Goal: Information Seeking & Learning: Compare options

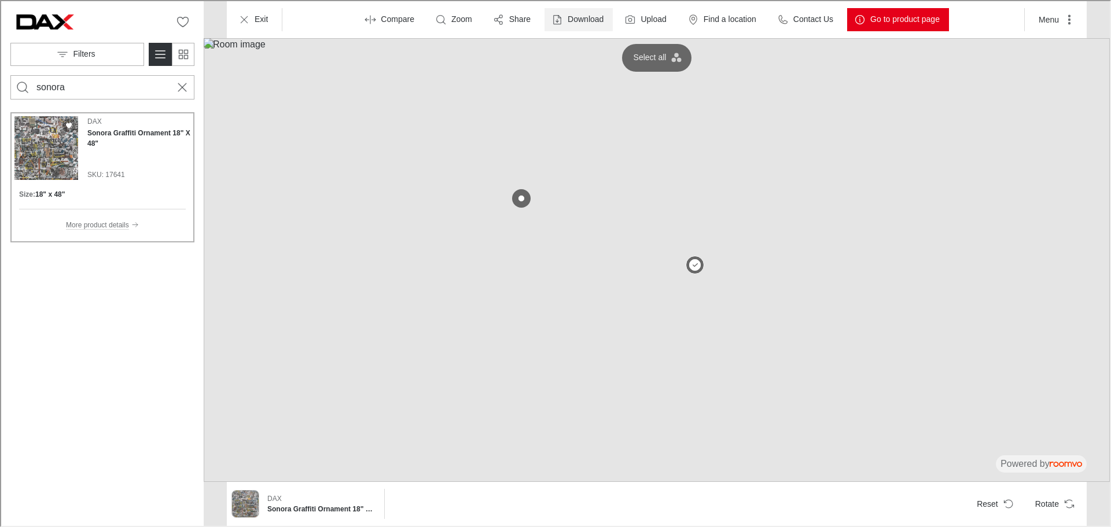
click at [574, 14] on p "Download" at bounding box center [585, 19] width 36 height 12
click at [586, 50] on p "Image" at bounding box center [590, 47] width 25 height 13
click at [572, 16] on p "Download" at bounding box center [585, 19] width 36 height 12
click at [576, 47] on li "Image" at bounding box center [617, 46] width 130 height 23
click at [897, 17] on p "Go to product page" at bounding box center [903, 19] width 69 height 12
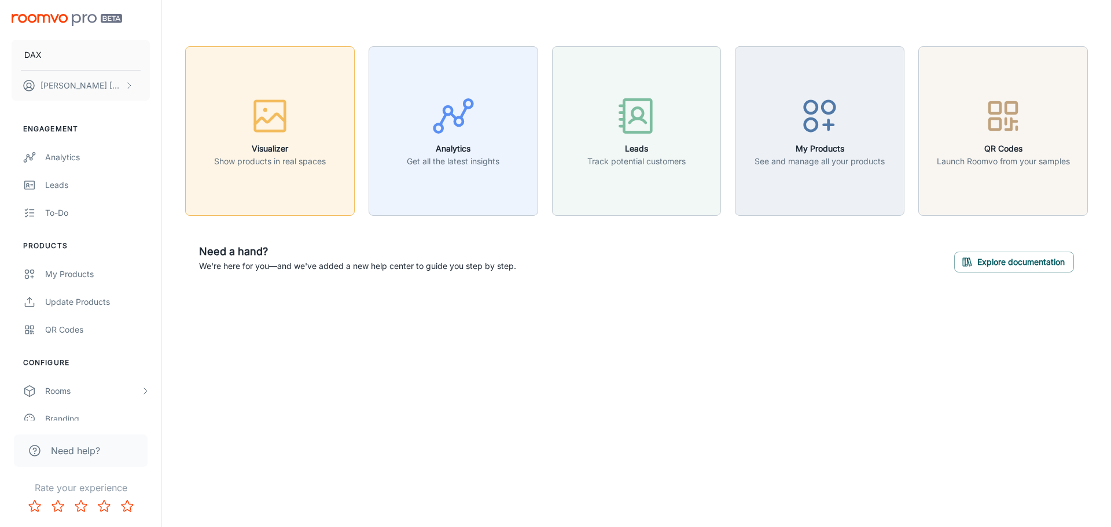
click at [275, 105] on icon "button" at bounding box center [269, 115] width 43 height 43
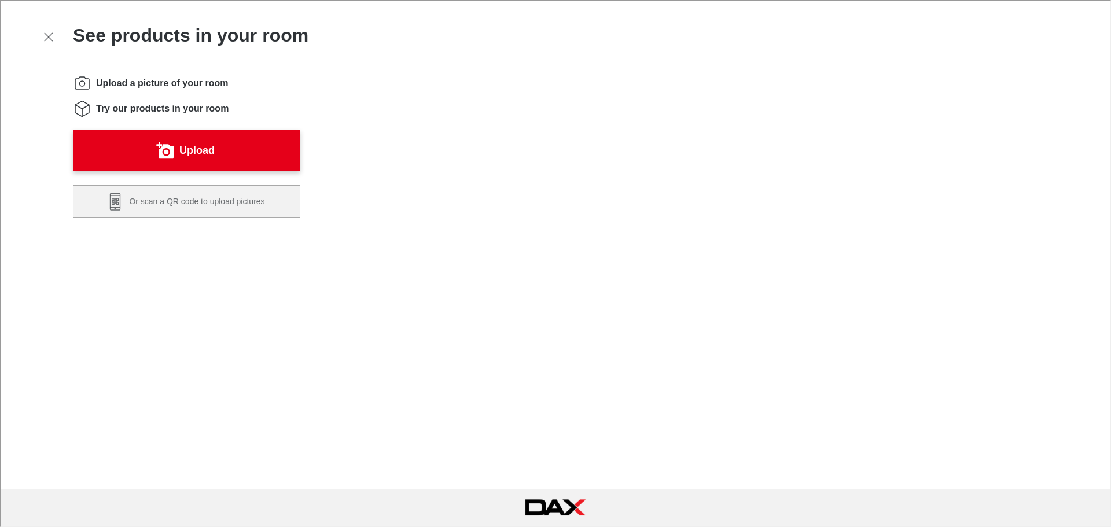
scroll to position [232, 0]
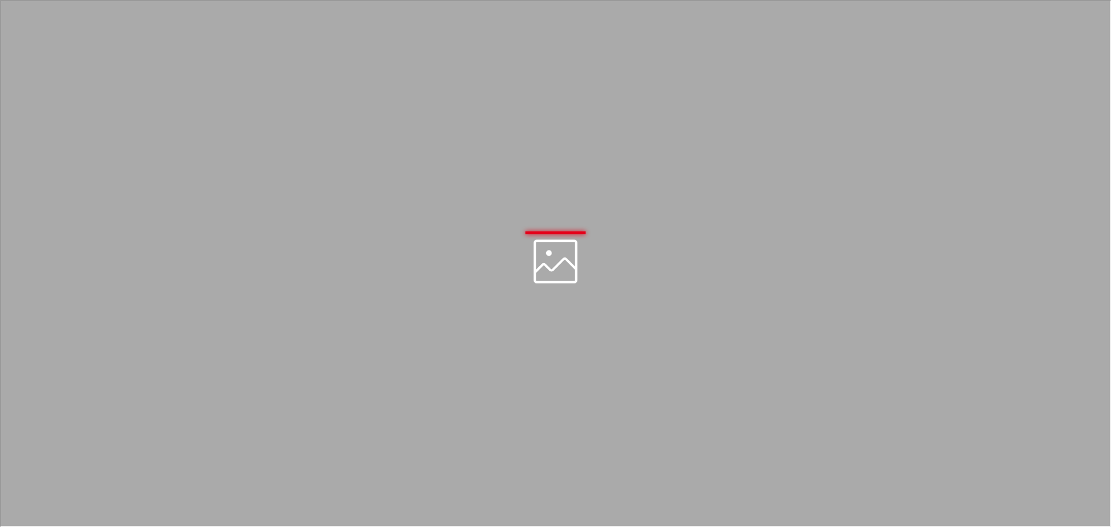
scroll to position [0, 0]
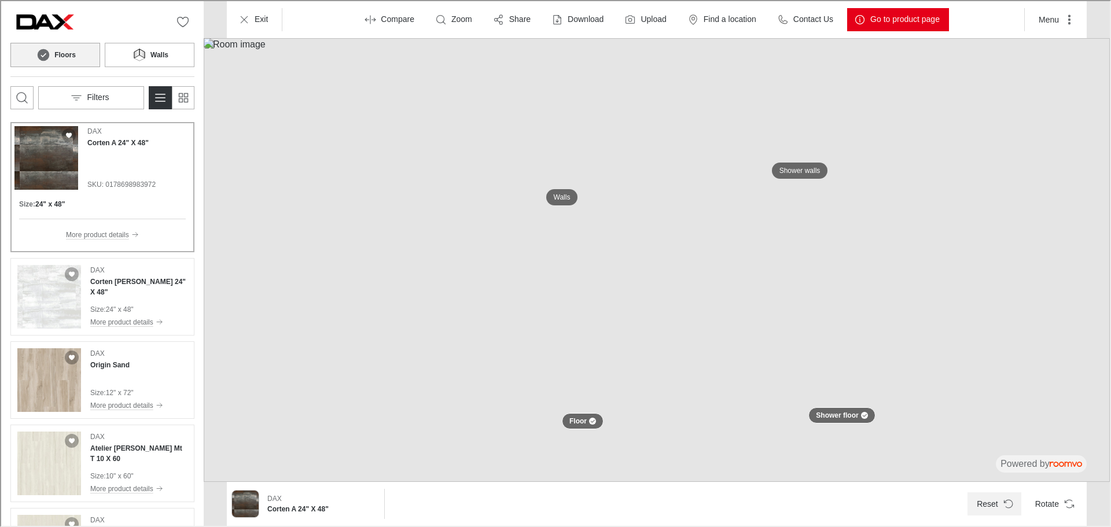
click at [982, 509] on button "Reset" at bounding box center [994, 502] width 54 height 23
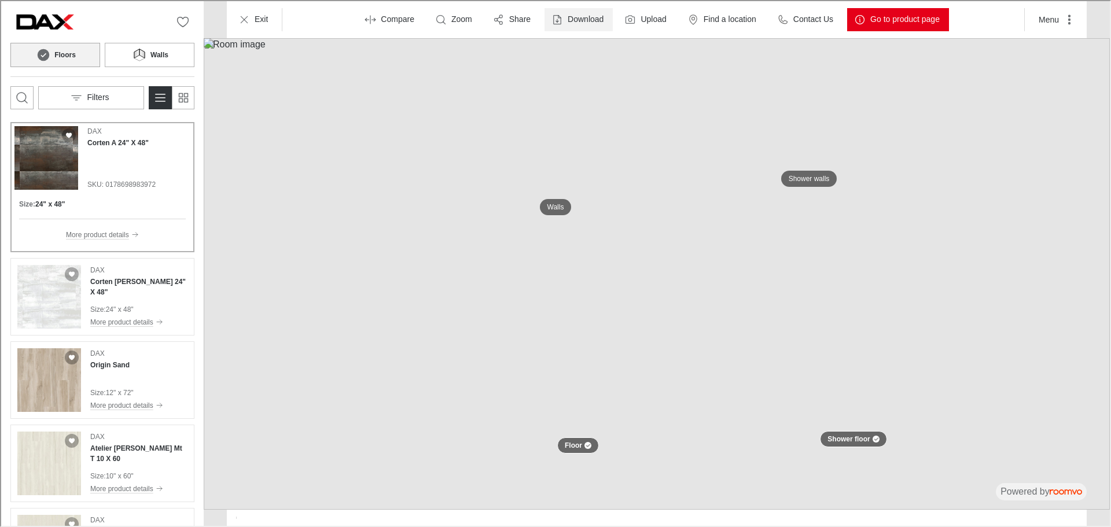
click at [598, 18] on p "Download" at bounding box center [585, 19] width 36 height 12
click at [602, 47] on li "Image" at bounding box center [617, 46] width 130 height 23
click at [568, 22] on button "Download" at bounding box center [577, 18] width 68 height 23
click at [578, 68] on p "Image & Product Details" at bounding box center [628, 72] width 100 height 13
click at [588, 18] on p "Download" at bounding box center [585, 19] width 36 height 12
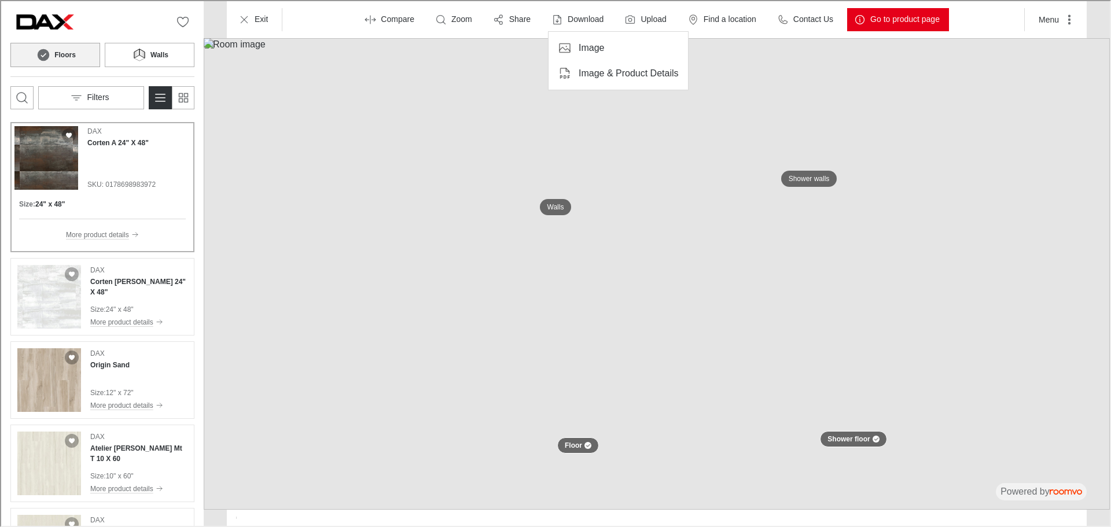
click at [575, 46] on li "Image" at bounding box center [617, 46] width 130 height 23
click at [865, 247] on img at bounding box center [656, 273] width 906 height 472
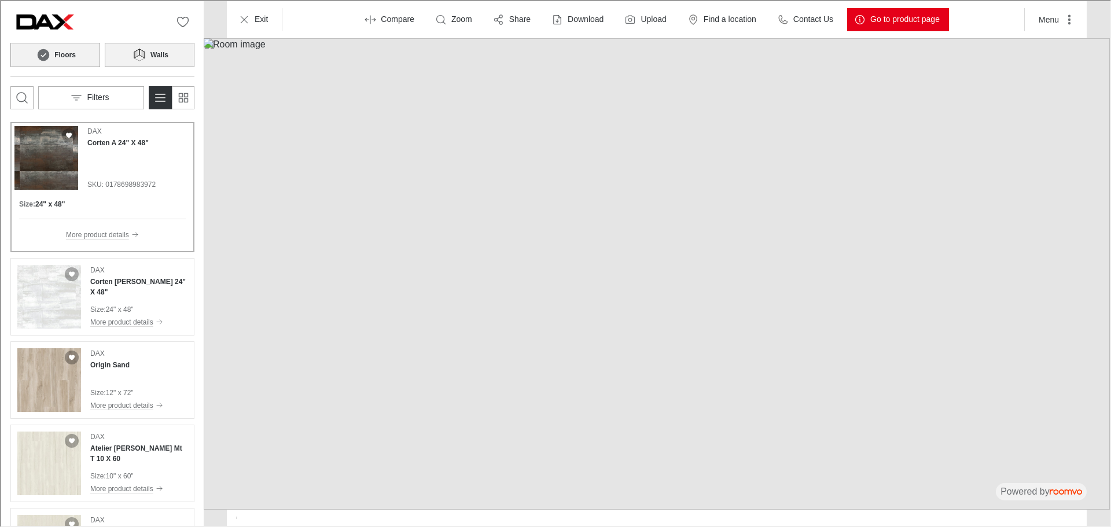
click at [165, 60] on button "Walls" at bounding box center [149, 54] width 90 height 24
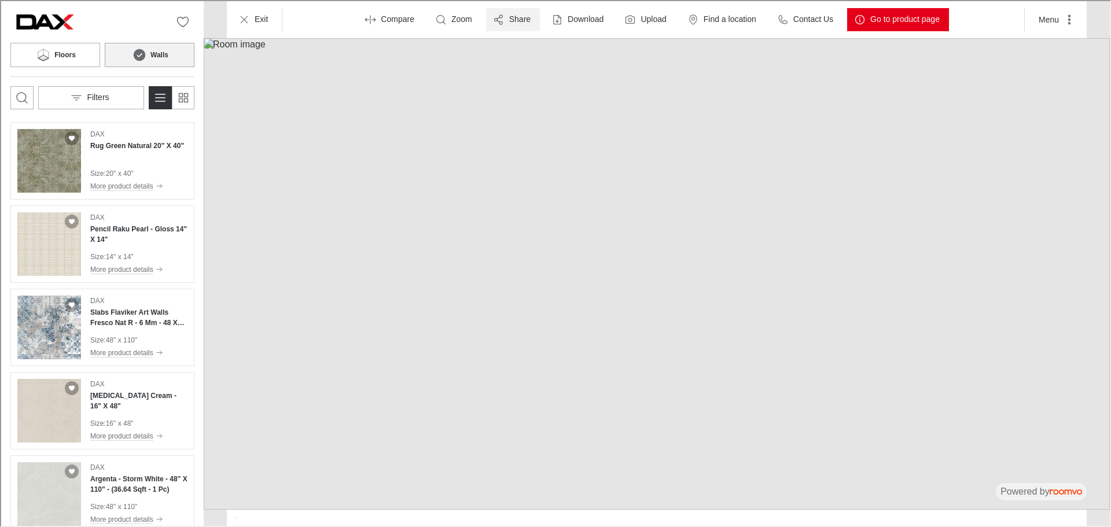
click at [526, 12] on button "Share" at bounding box center [512, 18] width 54 height 23
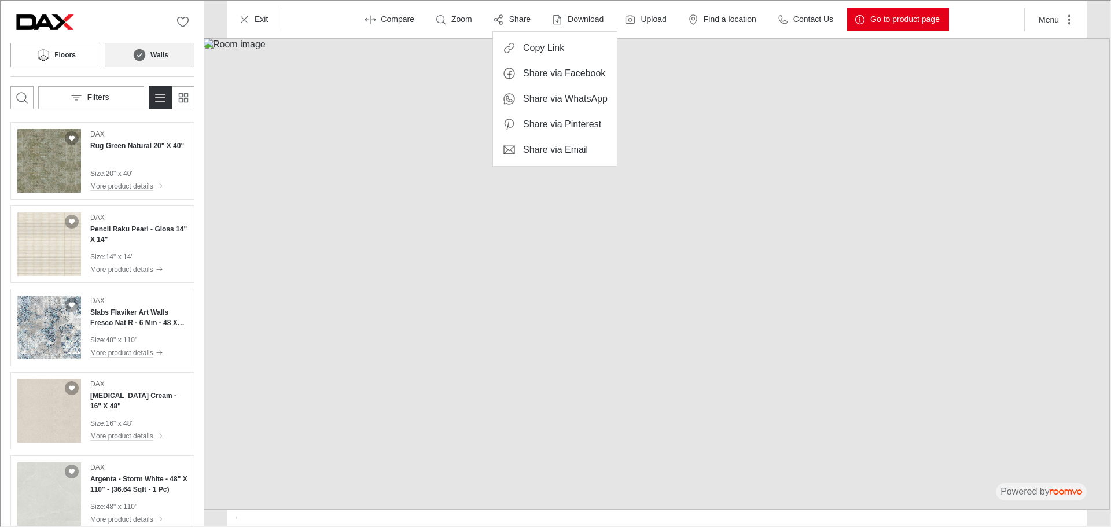
click at [531, 44] on p "Copy Link" at bounding box center [542, 47] width 41 height 13
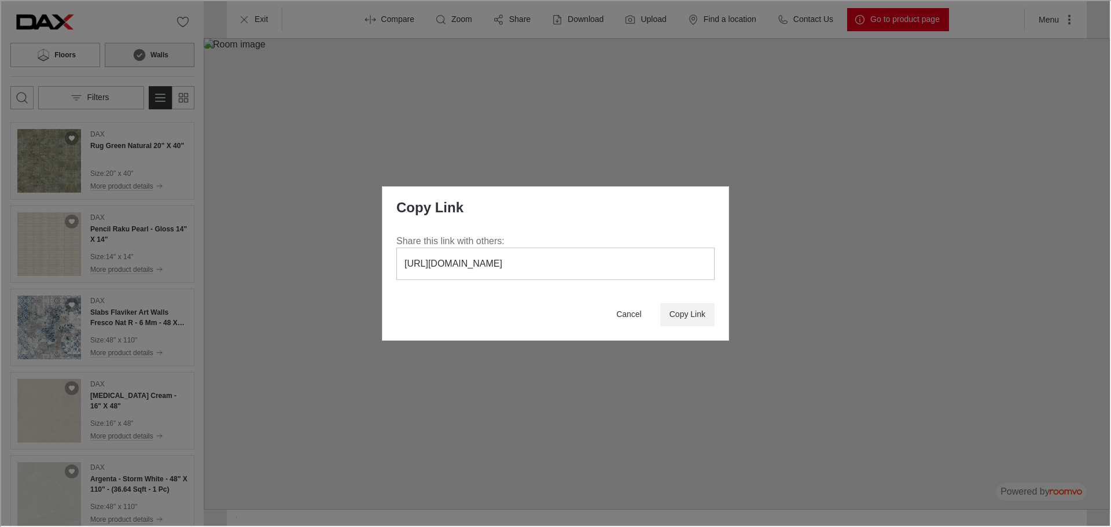
click at [684, 314] on p "Copy Link" at bounding box center [686, 314] width 36 height 12
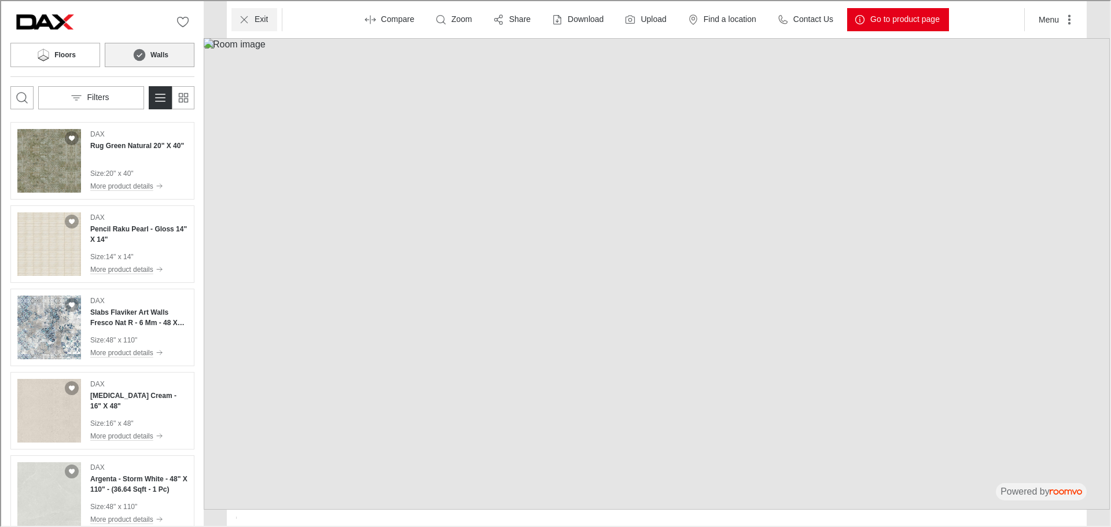
click at [242, 17] on line "Exit" at bounding box center [243, 18] width 6 height 6
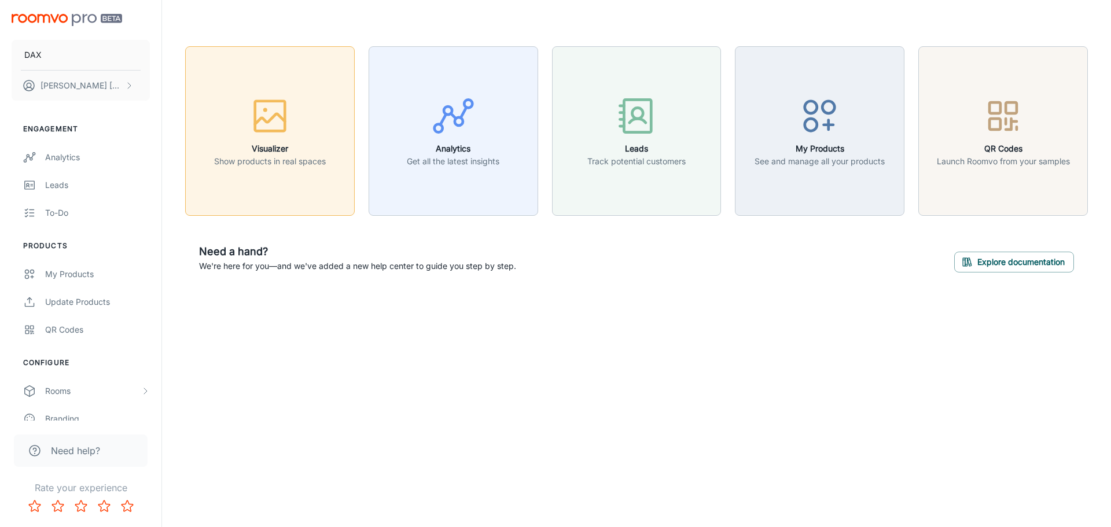
click at [293, 131] on div "button" at bounding box center [270, 118] width 112 height 48
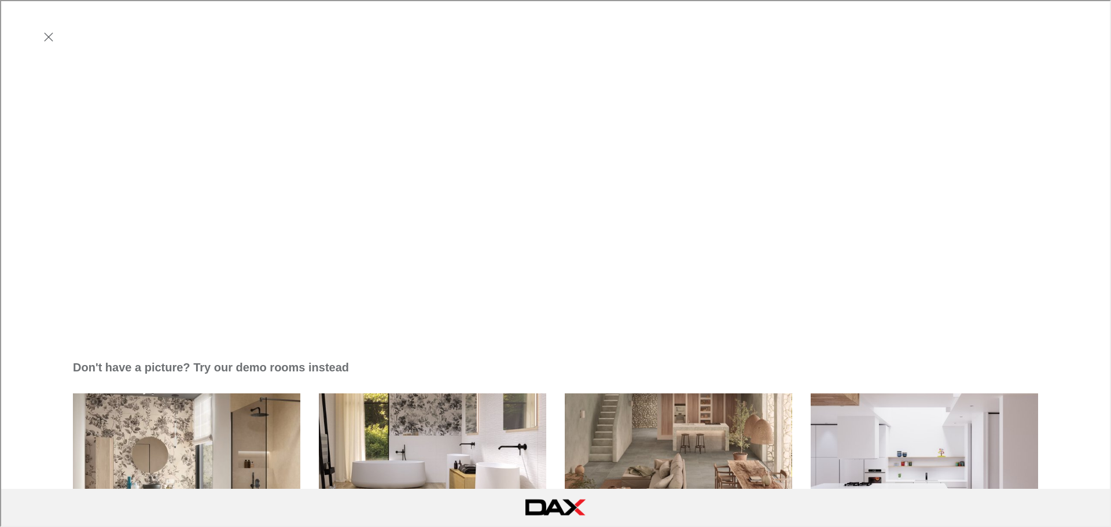
scroll to position [521, 0]
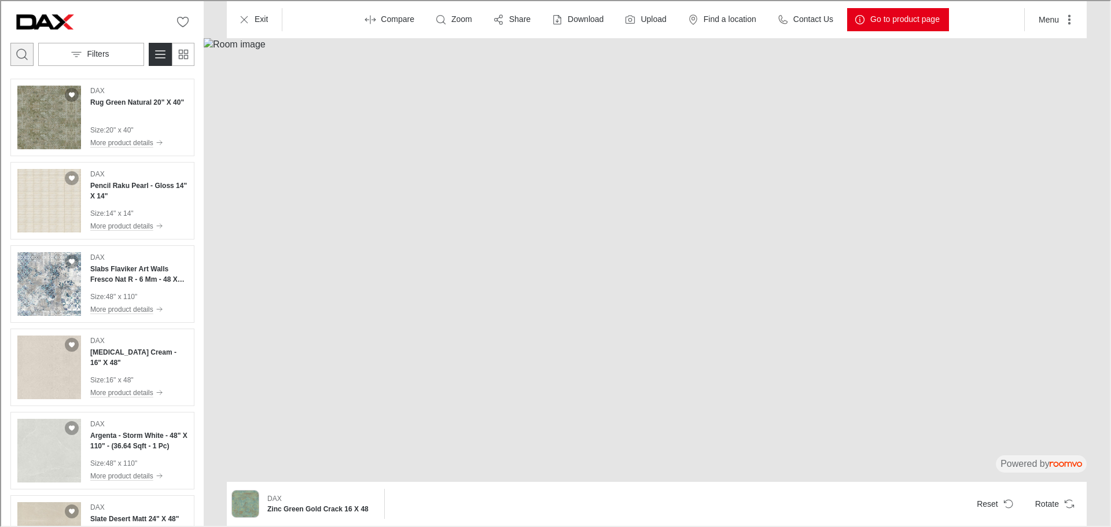
click at [14, 49] on icon "Open search box" at bounding box center [21, 53] width 14 height 14
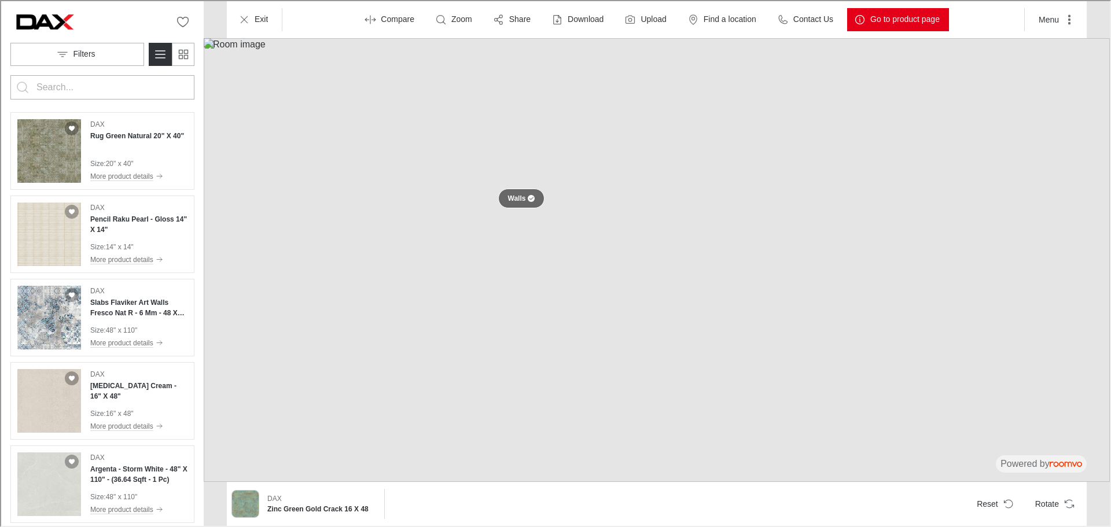
click at [522, 197] on p "Walls" at bounding box center [516, 198] width 18 height 10
click at [667, 57] on p "Deselect all" at bounding box center [649, 57] width 42 height 12
click at [667, 57] on button "Select all" at bounding box center [656, 56] width 61 height 19
click at [989, 507] on button "Reset" at bounding box center [994, 502] width 54 height 23
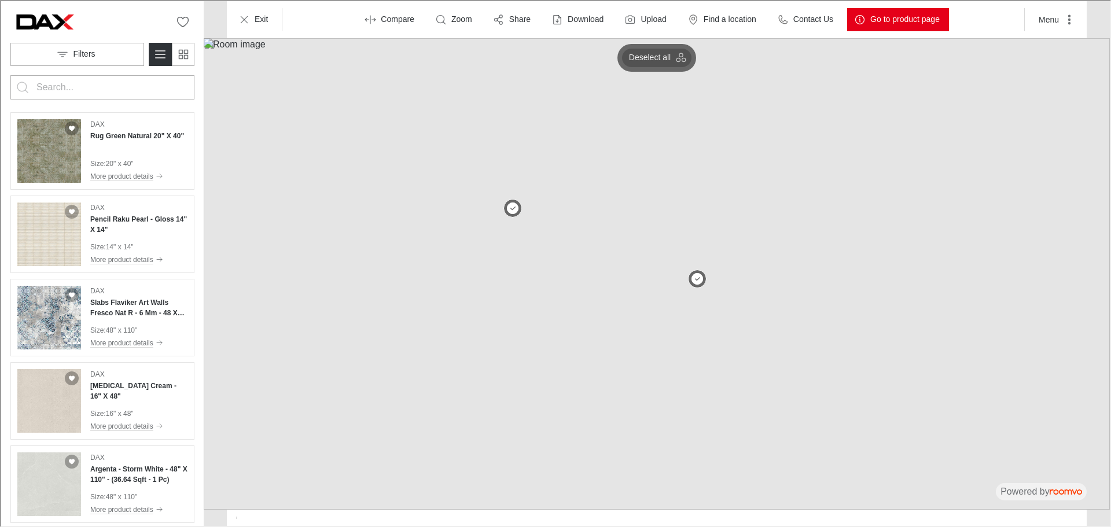
click at [673, 65] on button "Deselect all" at bounding box center [655, 56] width 69 height 19
click at [662, 56] on p "Select all" at bounding box center [649, 57] width 33 height 12
click at [515, 198] on button at bounding box center [511, 207] width 23 height 23
click at [48, 85] on input "Enter products to search for" at bounding box center [101, 86] width 132 height 19
type input "N"
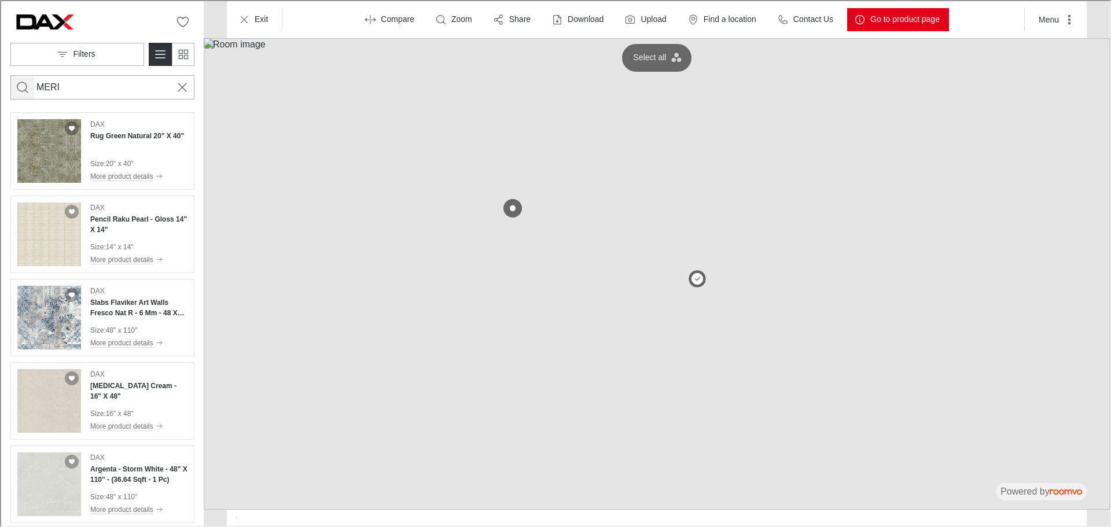
type input "MERI"
click at [20, 89] on icon "Search for products" at bounding box center [21, 86] width 14 height 14
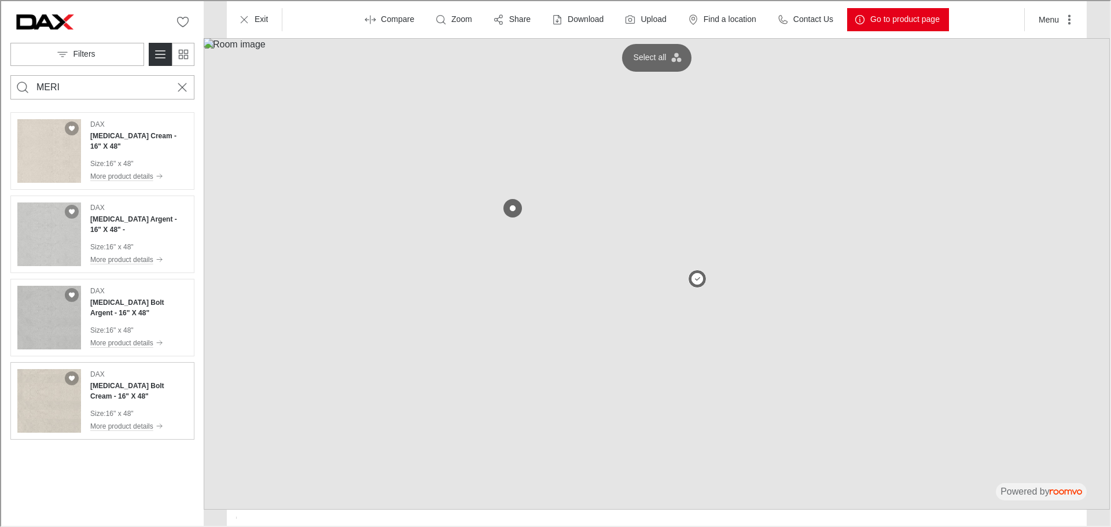
click at [137, 401] on div "DAX [MEDICAL_DATA] Bolt Cream - 16" X 48" Size : 16" x 48" More product details" at bounding box center [137, 400] width 97 height 64
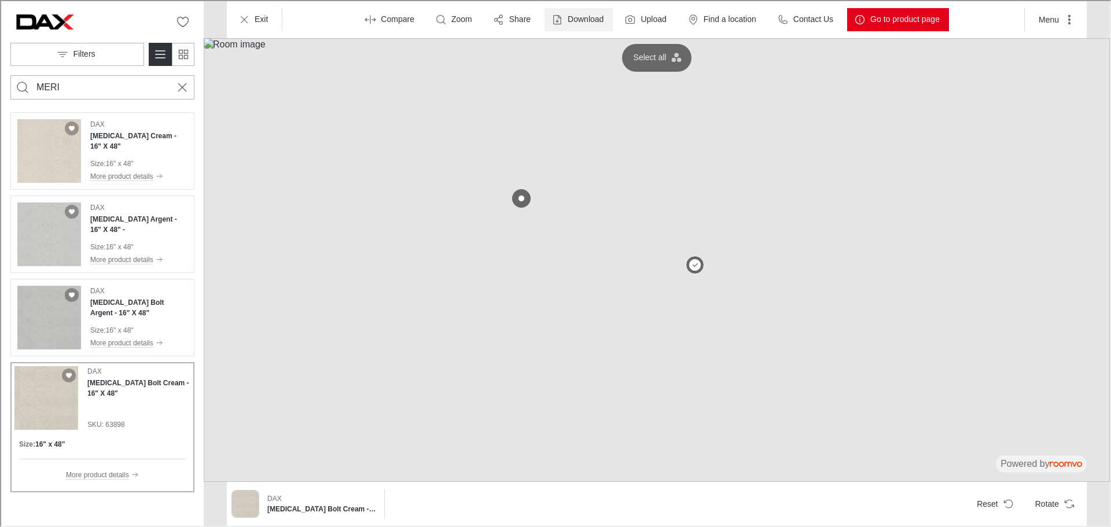
click at [572, 21] on p "Download" at bounding box center [585, 19] width 36 height 12
click at [595, 46] on p "Image" at bounding box center [590, 47] width 25 height 13
click at [586, 20] on p "Download" at bounding box center [585, 19] width 36 height 12
click at [587, 76] on p "Image & Product Details" at bounding box center [628, 72] width 100 height 13
click at [126, 305] on h4 "[MEDICAL_DATA] Bolt Argent - 16" X 48"" at bounding box center [137, 306] width 97 height 21
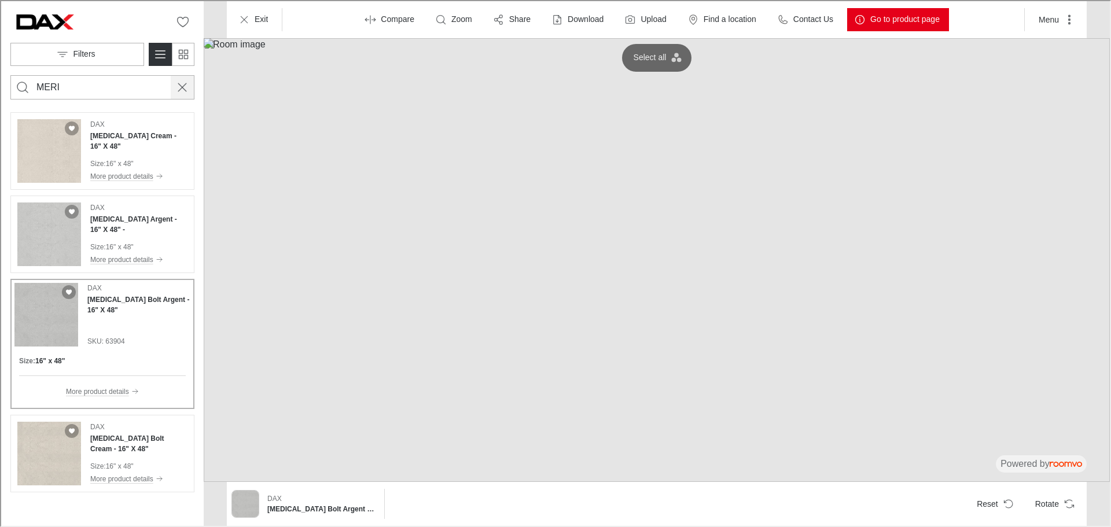
click at [180, 88] on line "Cancel search" at bounding box center [181, 86] width 8 height 8
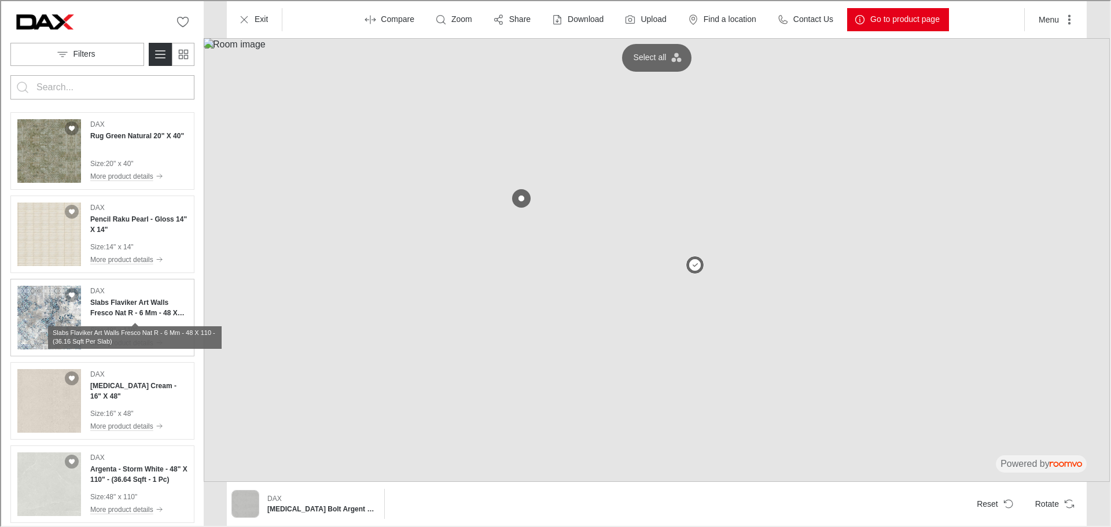
click at [106, 310] on h4 "Slabs Flaviker Art Walls Fresco Nat R - 6 Mm - 48 X 110 - (36.16 Sqft Per Slab)" at bounding box center [137, 306] width 97 height 21
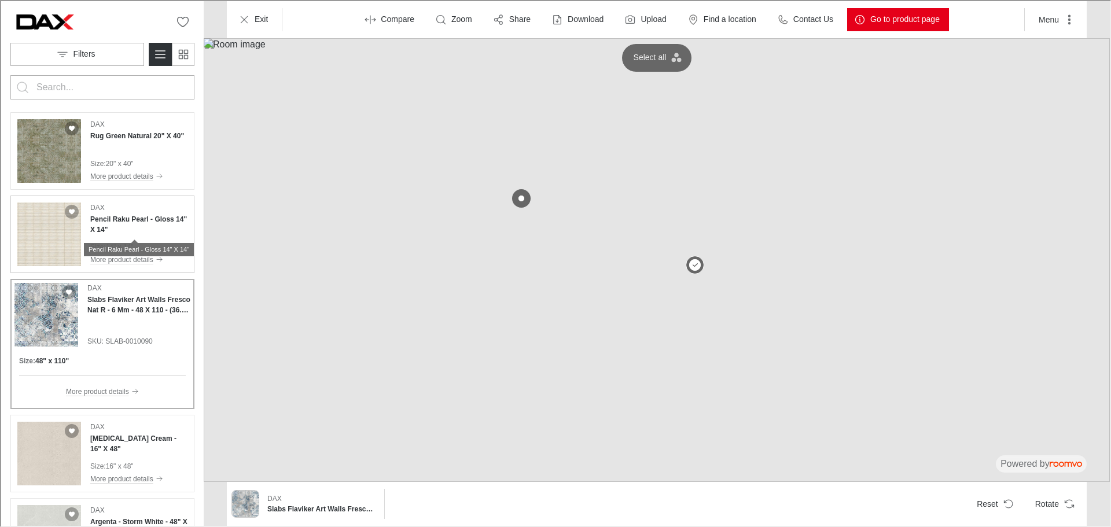
click at [139, 214] on h4 "Pencil Raku Pearl - Gloss 14" X 14"" at bounding box center [137, 223] width 97 height 21
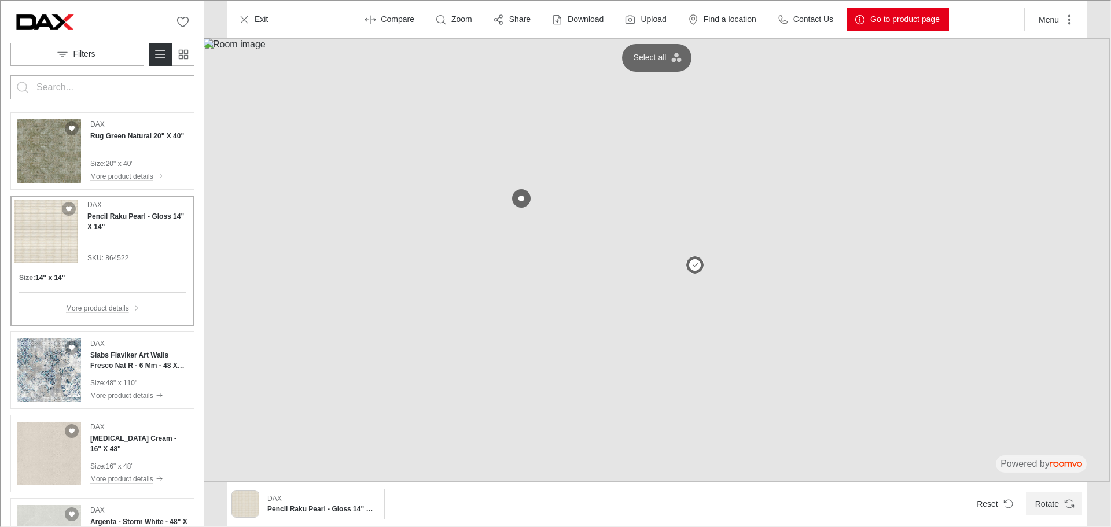
click at [1057, 501] on button "Rotate" at bounding box center [1053, 502] width 56 height 23
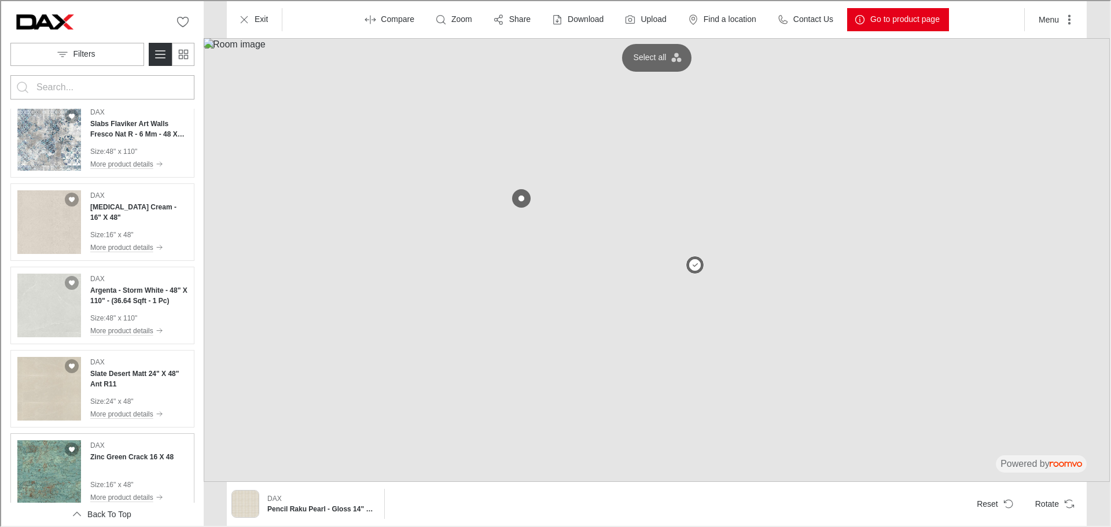
click at [122, 477] on div "DAX Zinc Green Crack 16 X 48 Size : 16" x 48" More product details" at bounding box center [130, 471] width 83 height 64
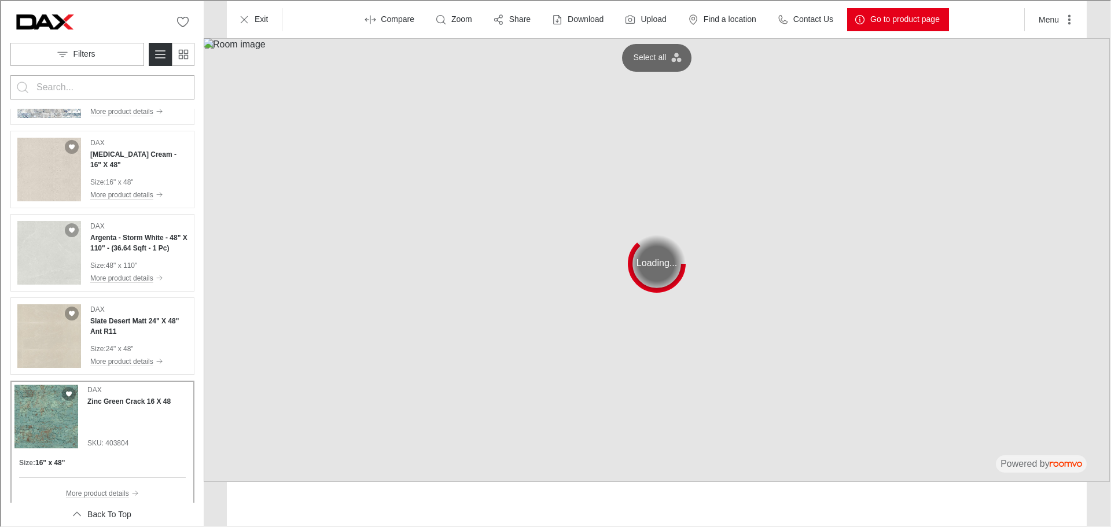
scroll to position [179, 0]
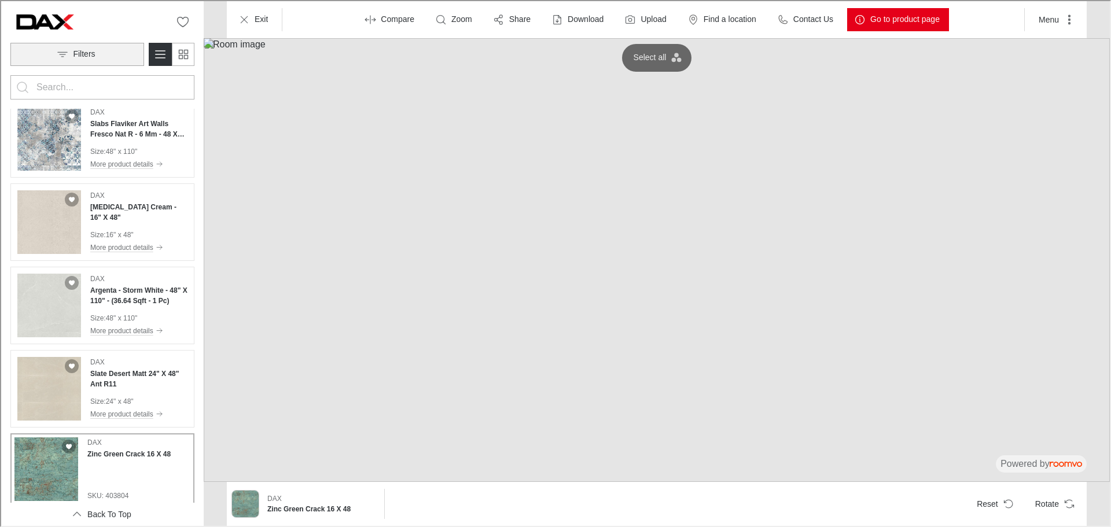
click at [109, 52] on button "Filters" at bounding box center [76, 53] width 134 height 23
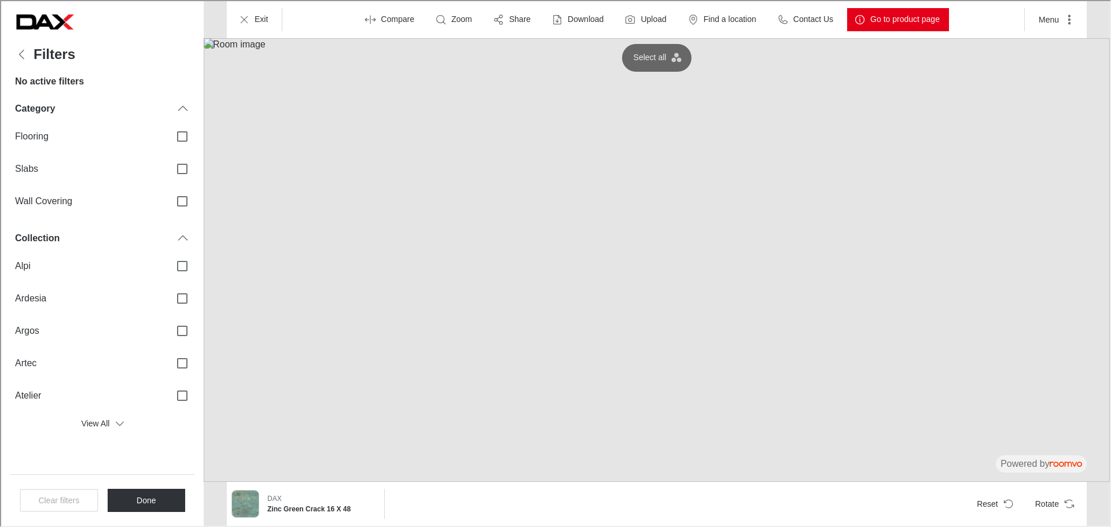
scroll to position [0, 0]
click at [182, 204] on input "Wall Covering" at bounding box center [181, 200] width 24 height 24
checkbox input "true"
click at [170, 499] on button "Done" at bounding box center [145, 499] width 78 height 23
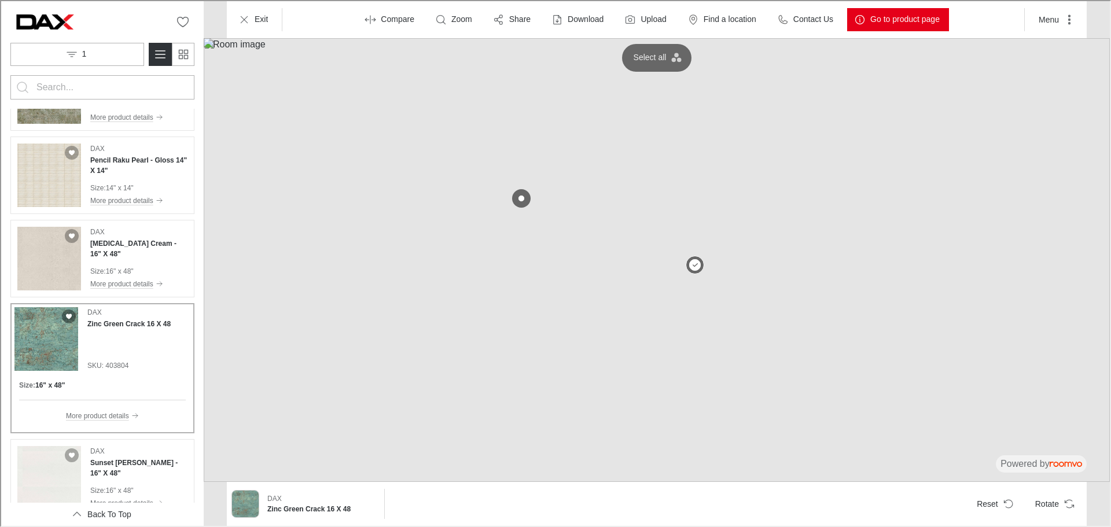
scroll to position [116, 0]
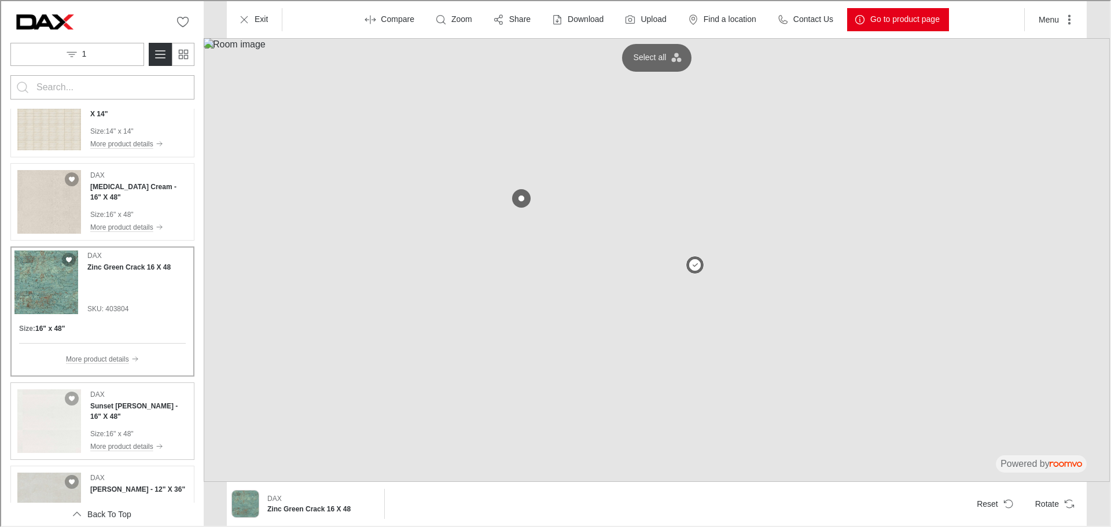
click at [128, 427] on div "DAX Sunset [PERSON_NAME] - 16" X 48" Size : 16" x 48" More product details" at bounding box center [137, 420] width 97 height 64
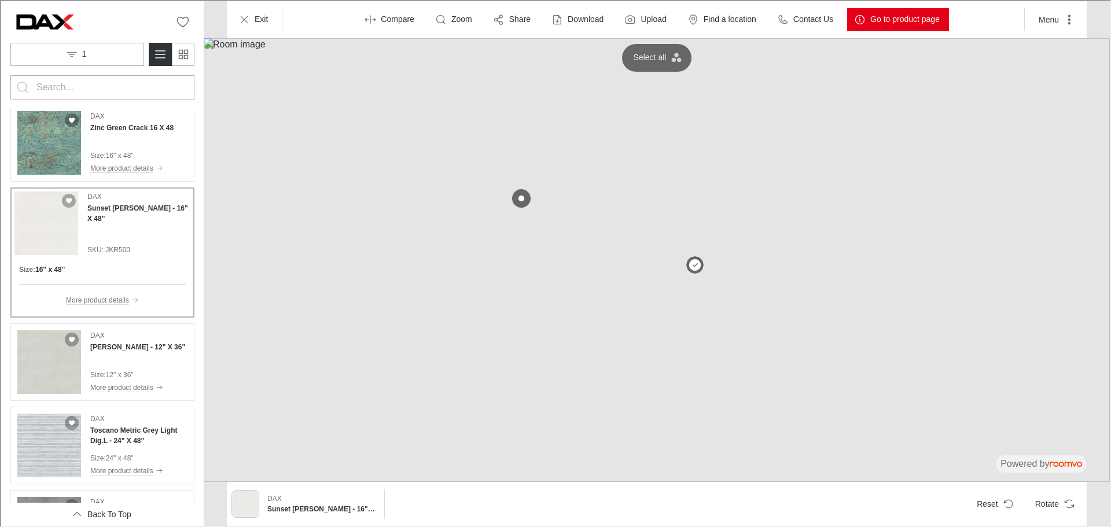
scroll to position [347, 0]
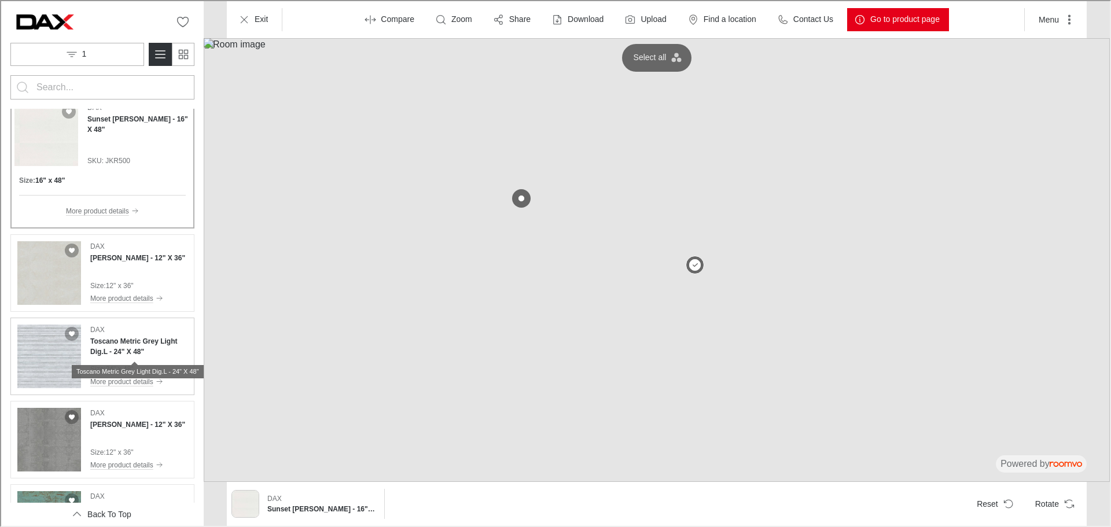
click at [138, 349] on h4 "Toscano Metric Grey Light Dig.L - 24" X 48"" at bounding box center [137, 345] width 97 height 21
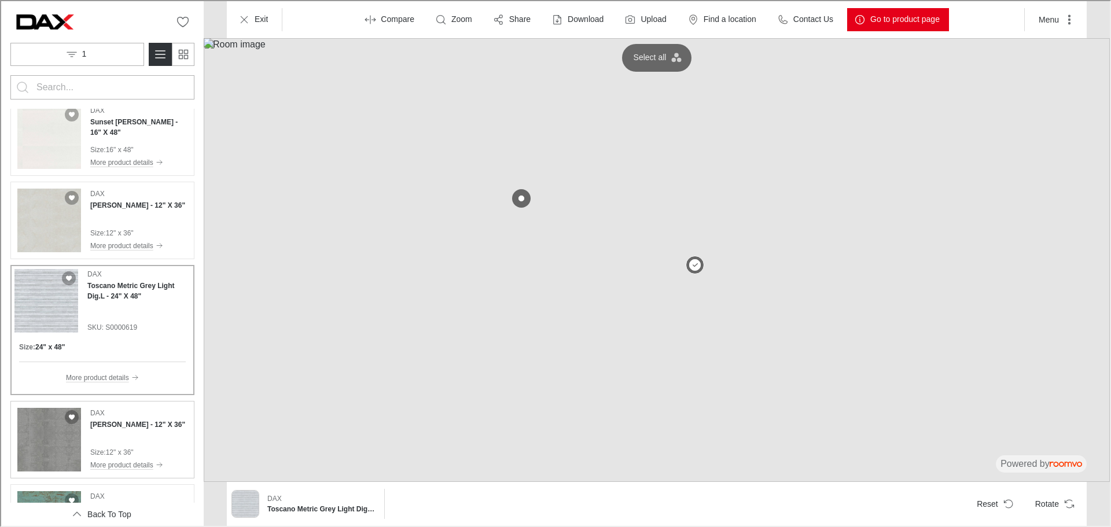
click at [108, 436] on div "[PERSON_NAME] [PERSON_NAME] - 12" X 36" Size : 12" x 36" More product details" at bounding box center [136, 439] width 95 height 64
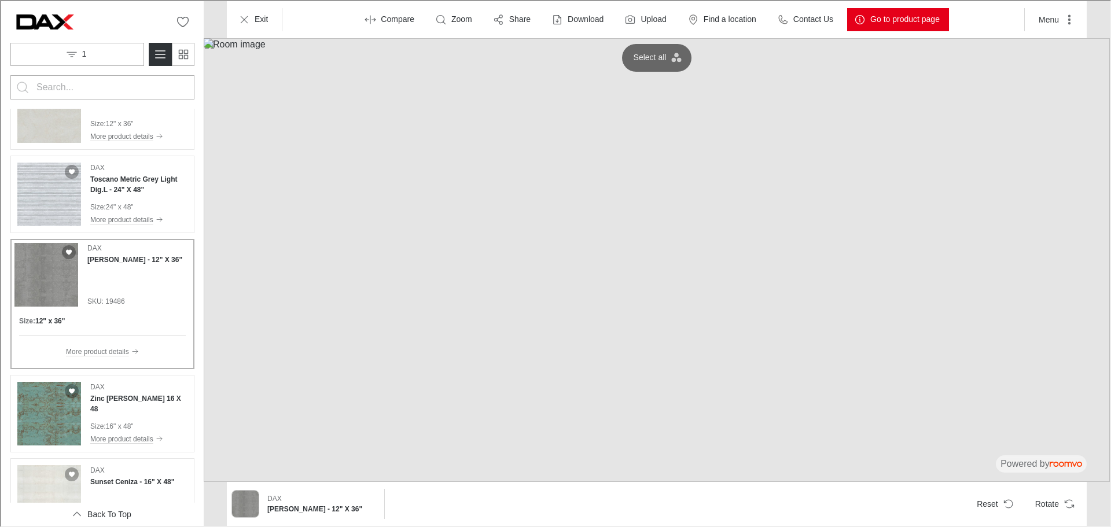
scroll to position [463, 0]
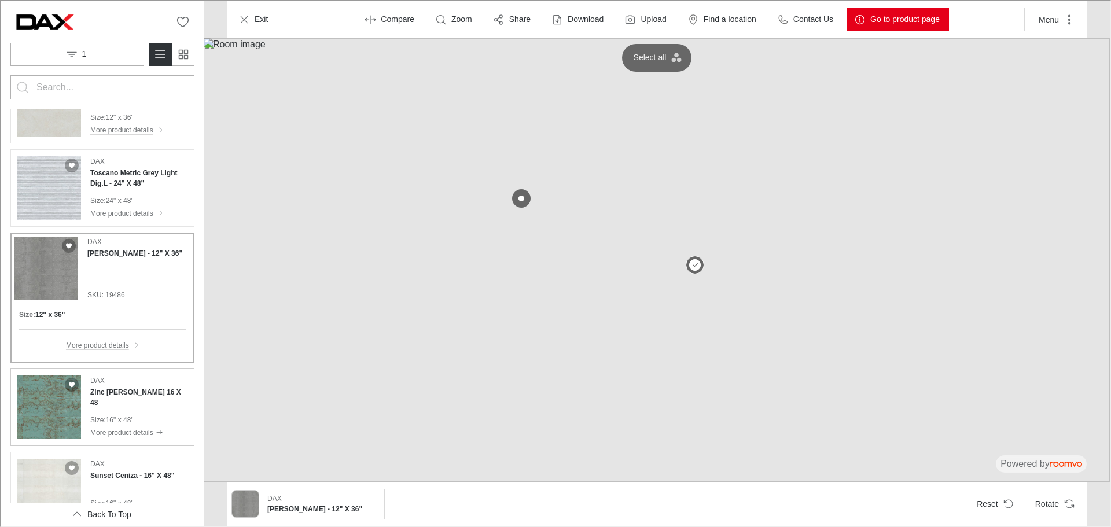
click at [131, 417] on p "16" x 48"" at bounding box center [119, 419] width 28 height 10
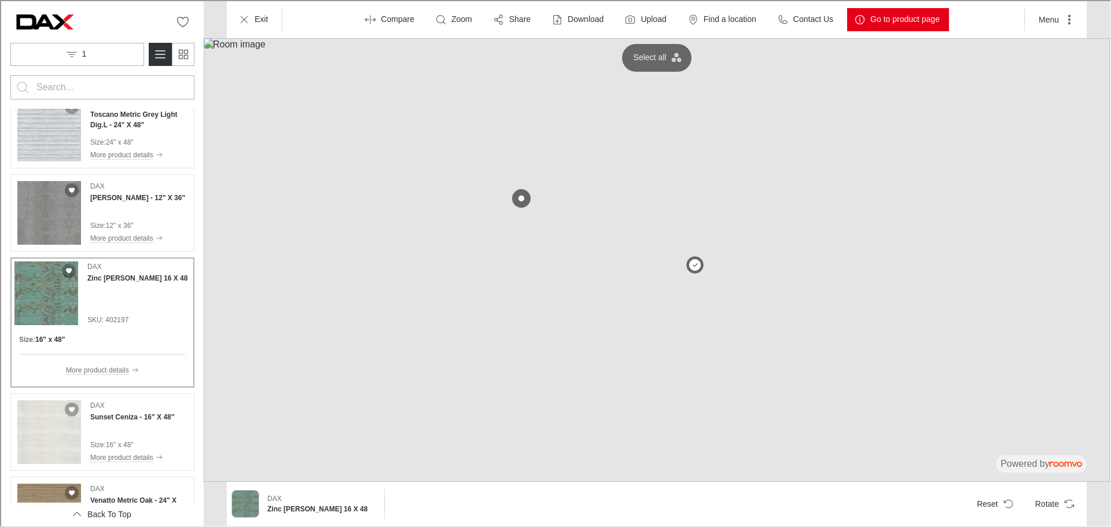
scroll to position [637, 0]
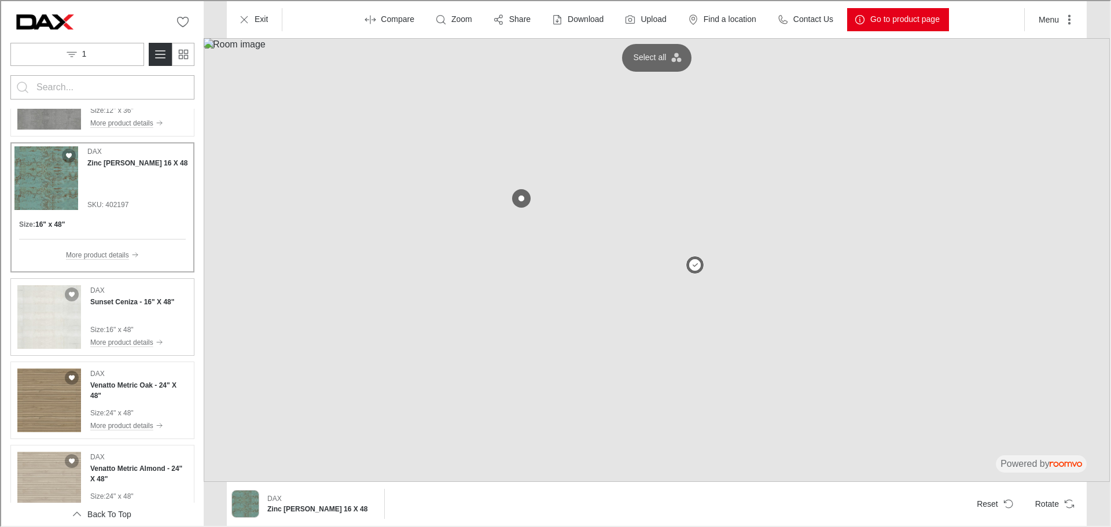
click at [144, 326] on div "Size : 16" x 48"" at bounding box center [131, 329] width 84 height 10
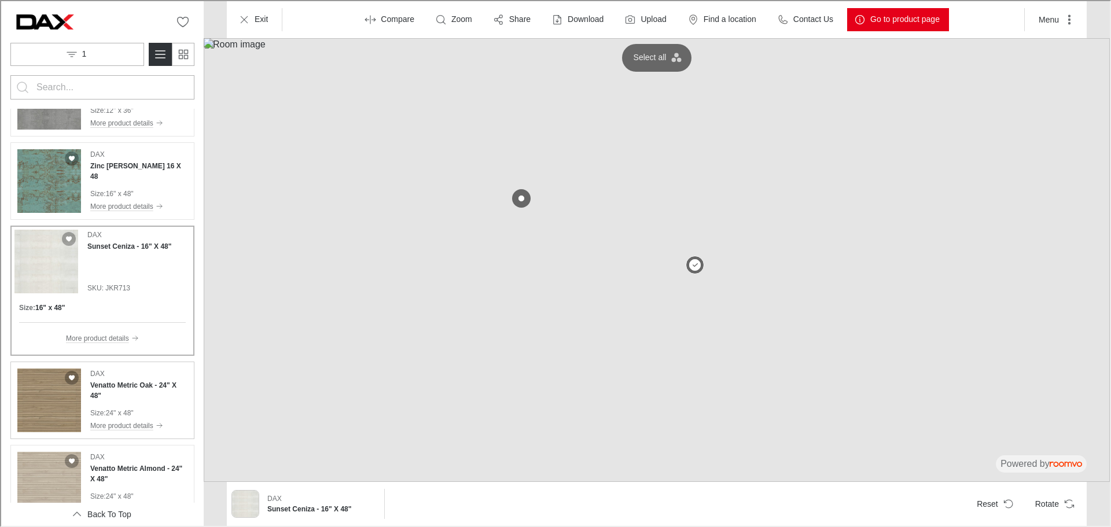
click at [143, 406] on div "DAX Venatto Metric Oak - 24" X 48" Size : 24" x 48" More product details" at bounding box center [137, 400] width 97 height 64
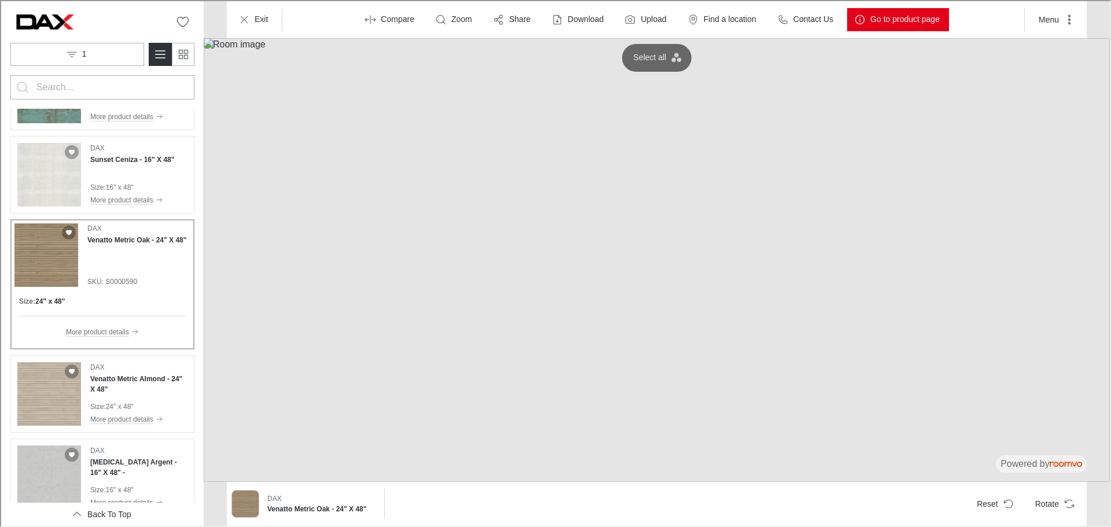
scroll to position [752, 0]
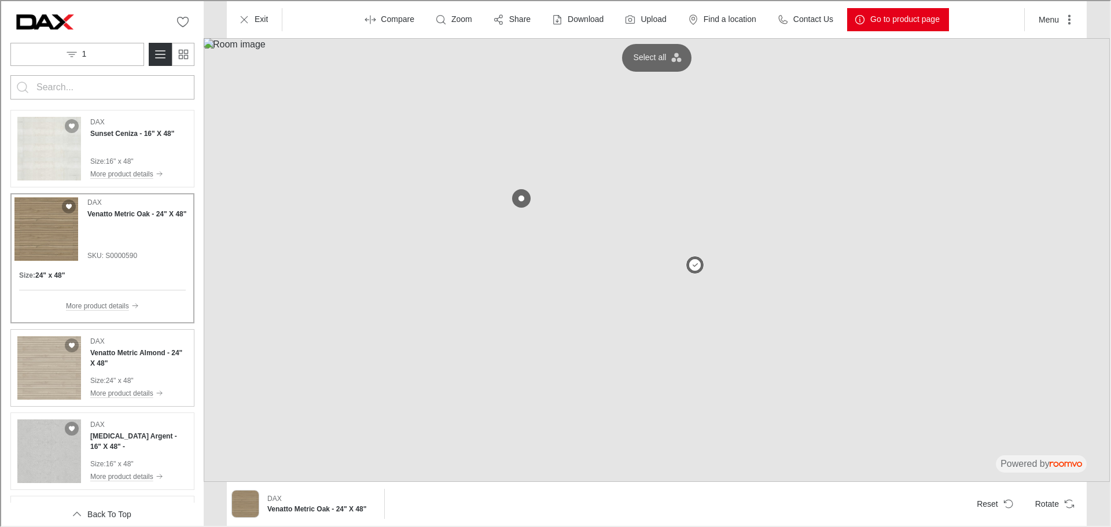
click at [127, 372] on div "DAX Venatto Metric Almond - 24" X 48" Size : 24" x 48" More product details" at bounding box center [137, 367] width 97 height 64
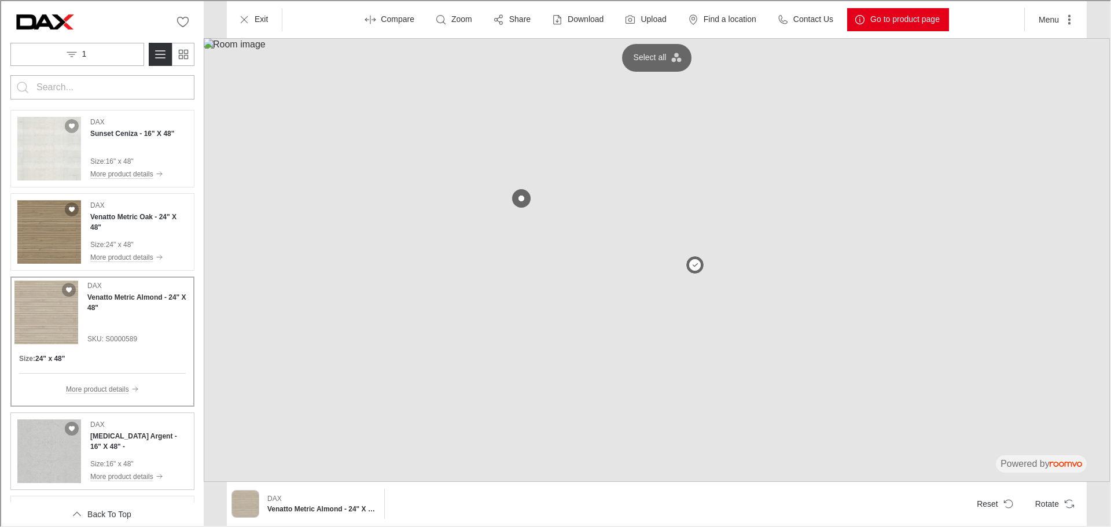
click at [153, 446] on div "DAX [MEDICAL_DATA] Argent - 16" X 48" - Size : 16" x 48" More product details" at bounding box center [137, 450] width 97 height 64
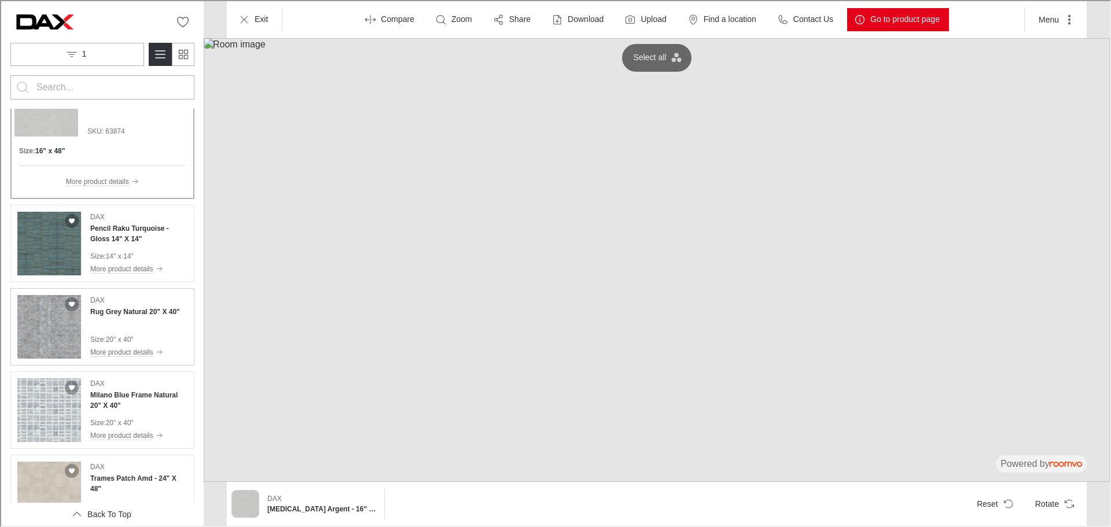
scroll to position [984, 0]
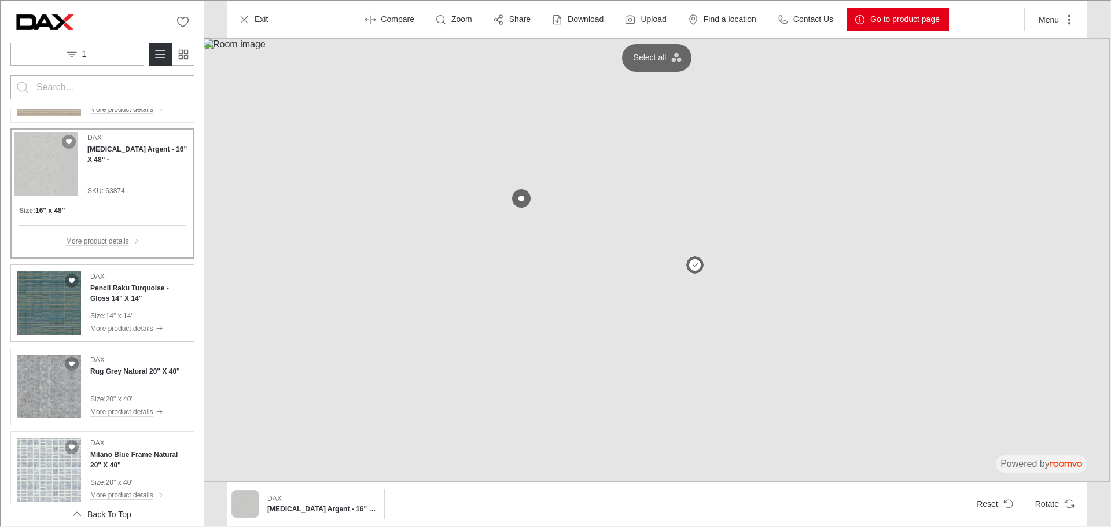
click at [145, 271] on div "DAX Pencil Raku Turquoise - Gloss 14" X 14"" at bounding box center [137, 286] width 97 height 32
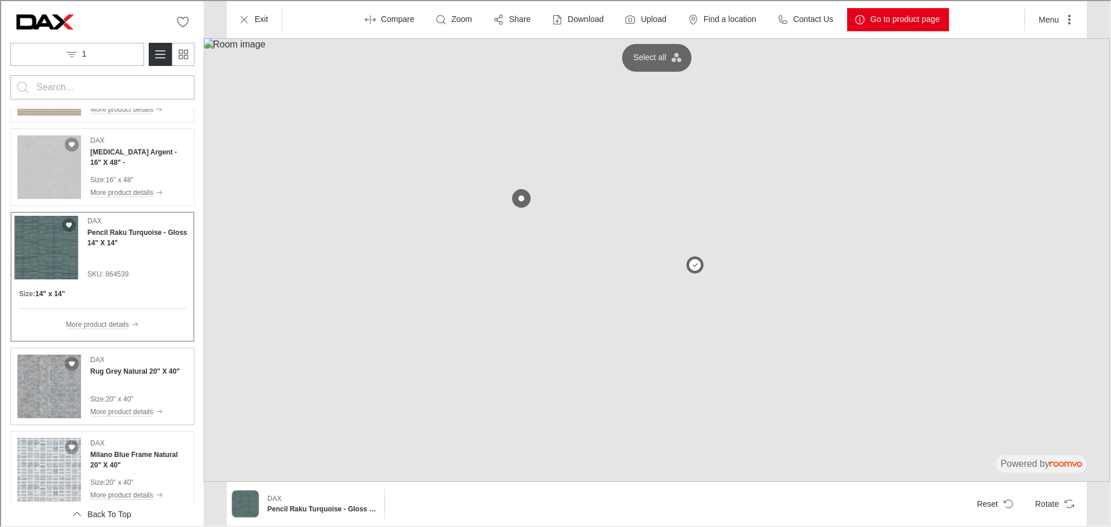
click at [137, 397] on div "Size : 20" x 40"" at bounding box center [134, 398] width 90 height 10
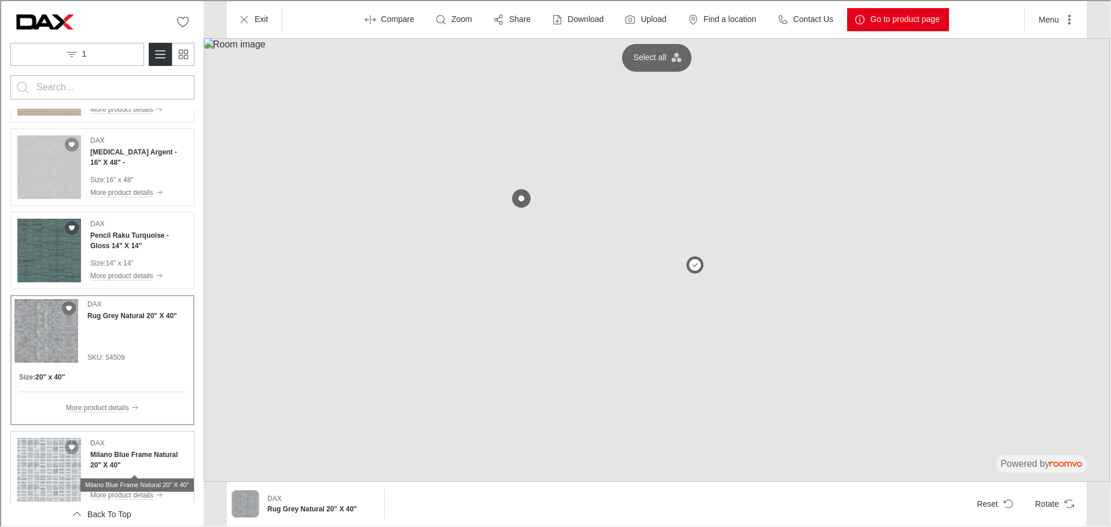
click at [150, 462] on h4 "Milano Blue Frame Natural 20" X 40"" at bounding box center [137, 459] width 97 height 21
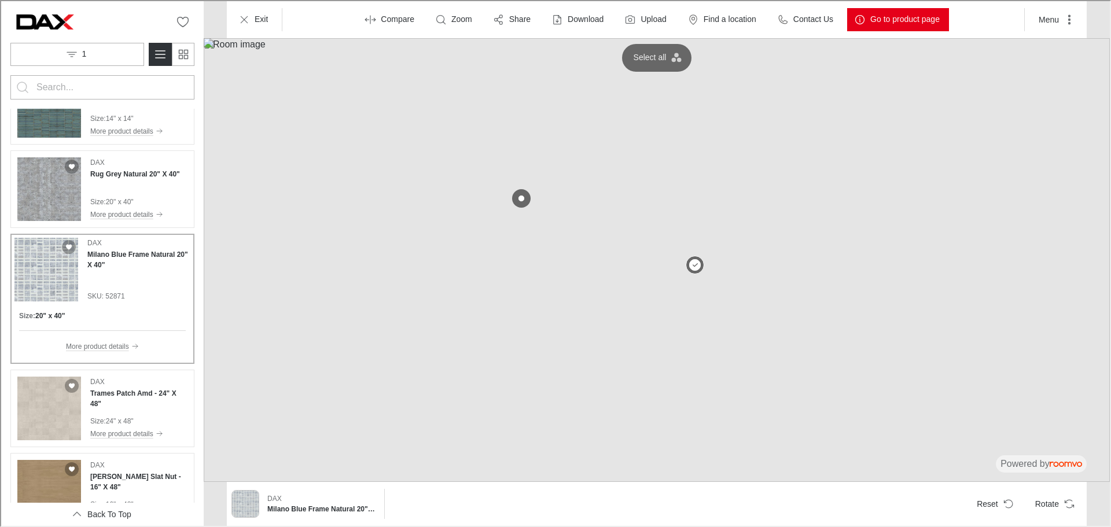
scroll to position [1158, 0]
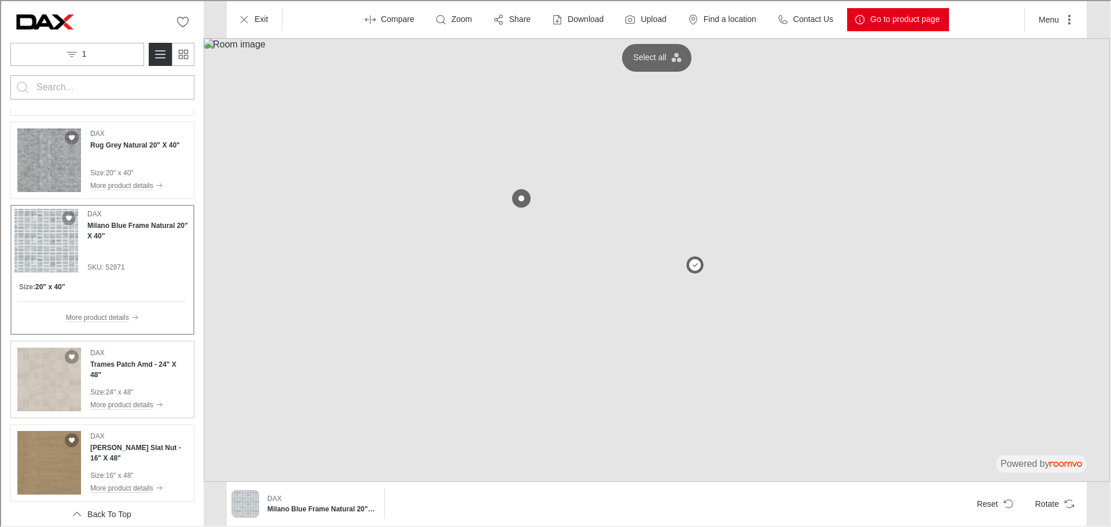
click at [131, 374] on div "[PERSON_NAME] Patch Amd - 24" X 48" Size : 24" x 48" More product details" at bounding box center [137, 379] width 97 height 64
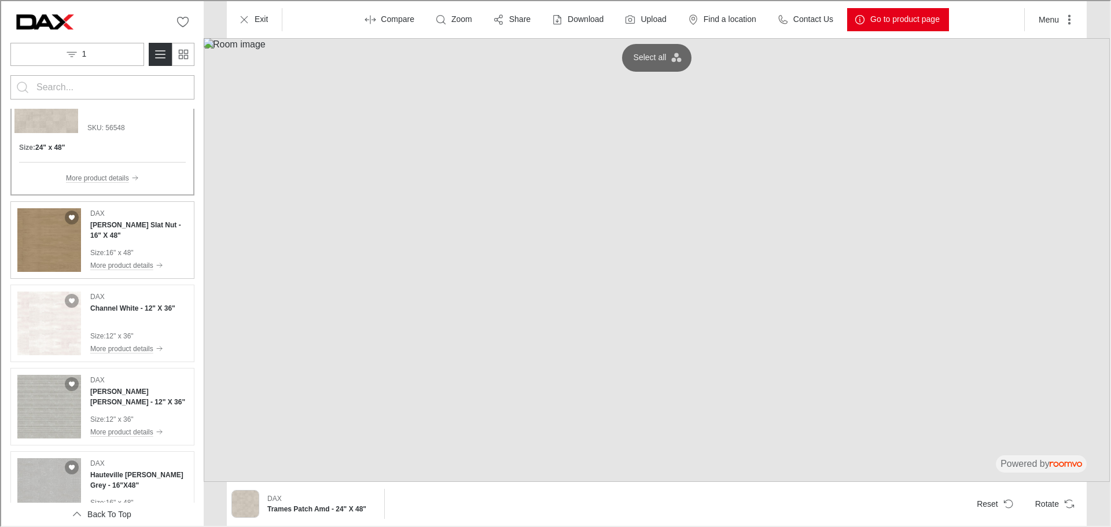
scroll to position [1389, 0]
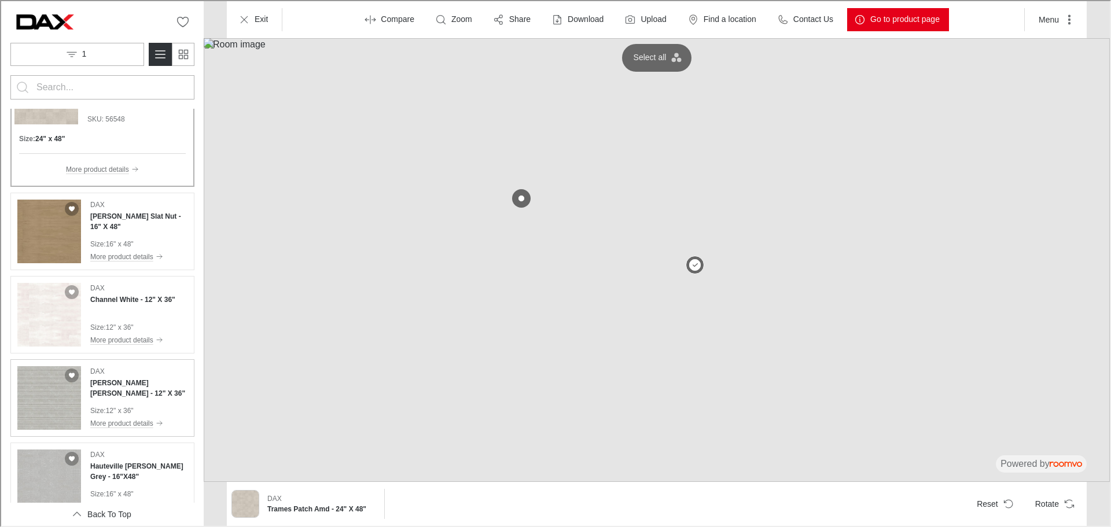
click at [136, 398] on div "[PERSON_NAME] [PERSON_NAME] - 12" X 36" Size : 12" x 36" More product details" at bounding box center [137, 397] width 97 height 64
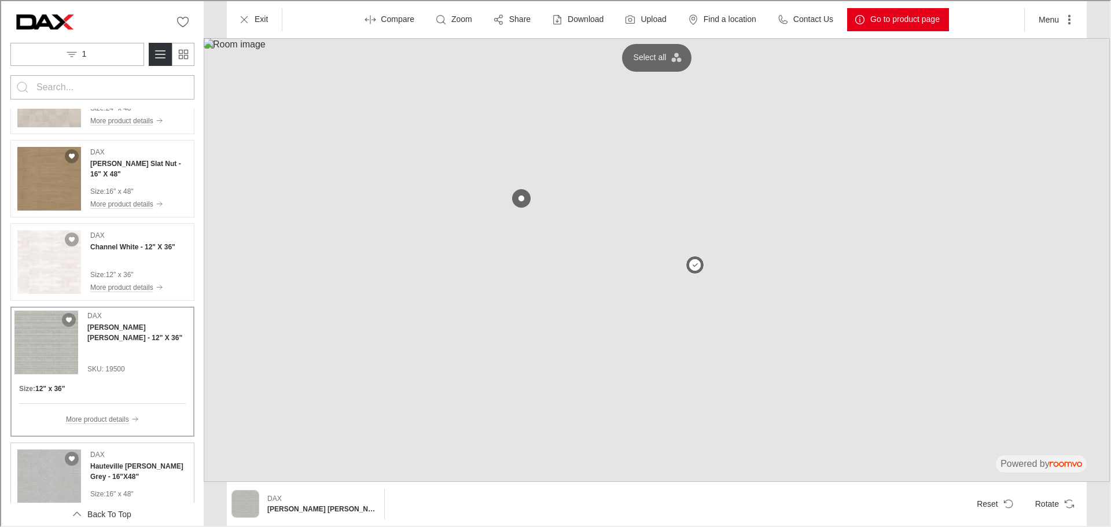
click at [140, 458] on div "DAX Hauteville [PERSON_NAME] Grey - 16"X48"" at bounding box center [137, 465] width 97 height 32
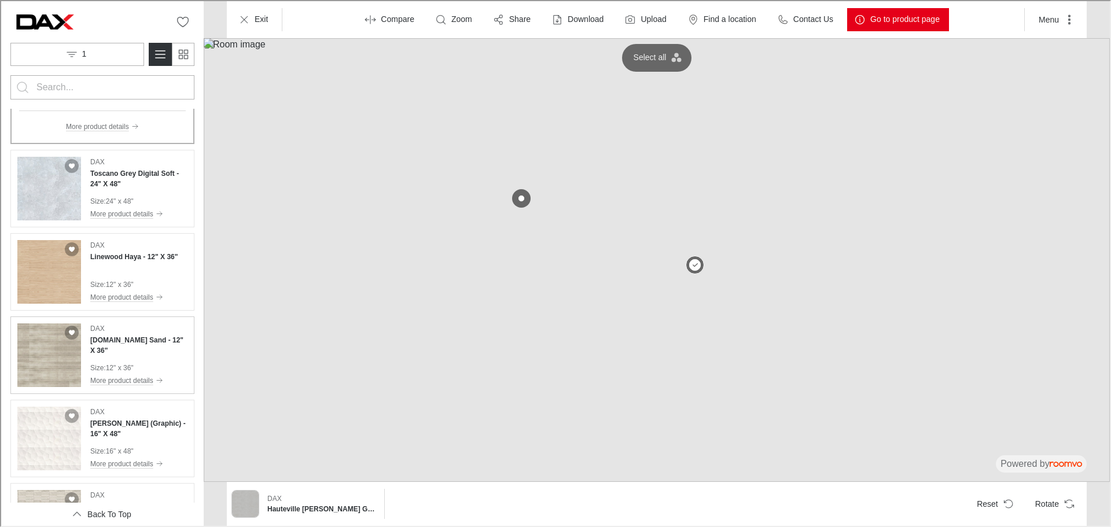
scroll to position [1794, 0]
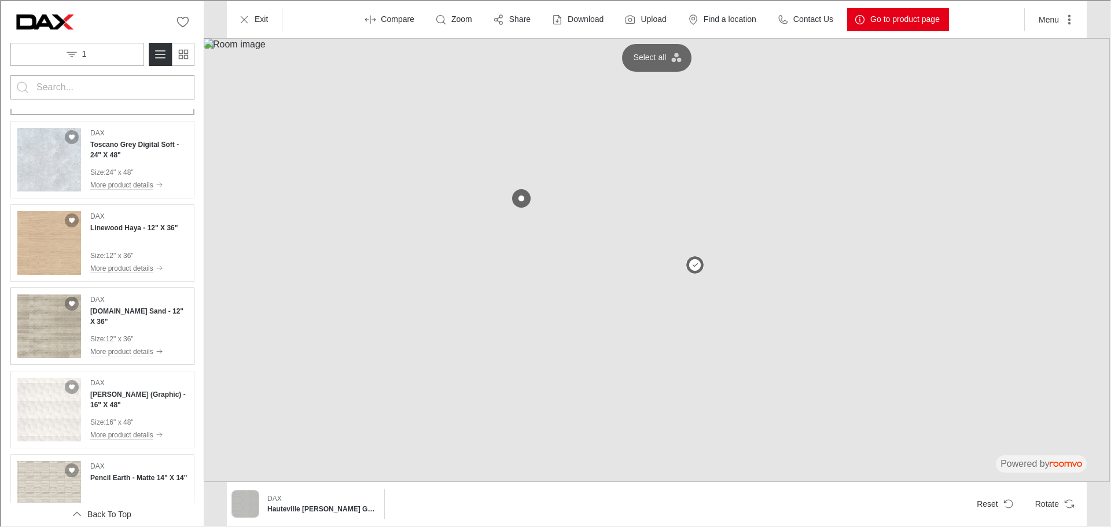
click at [126, 335] on p "12" x 36"" at bounding box center [119, 338] width 28 height 10
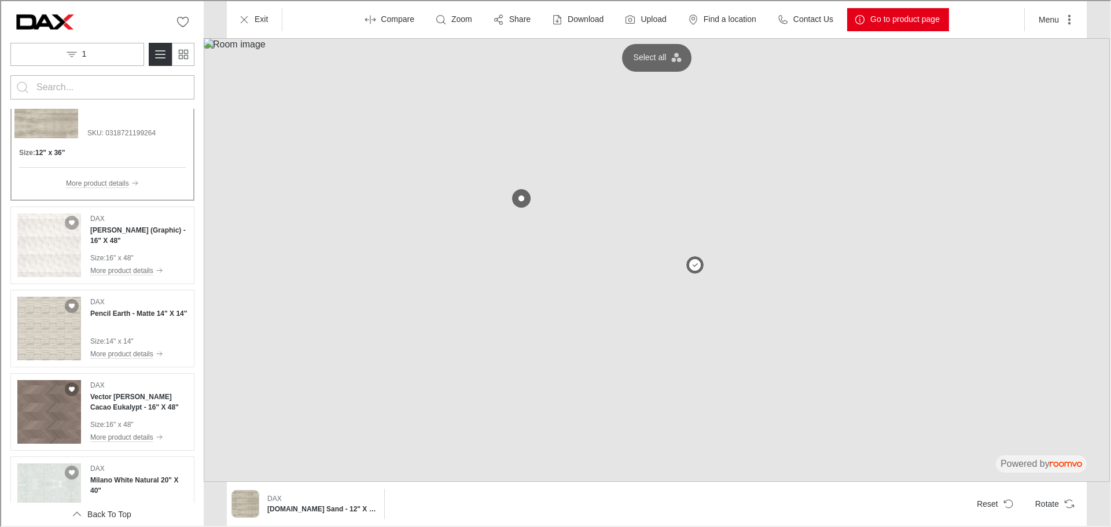
scroll to position [2026, 0]
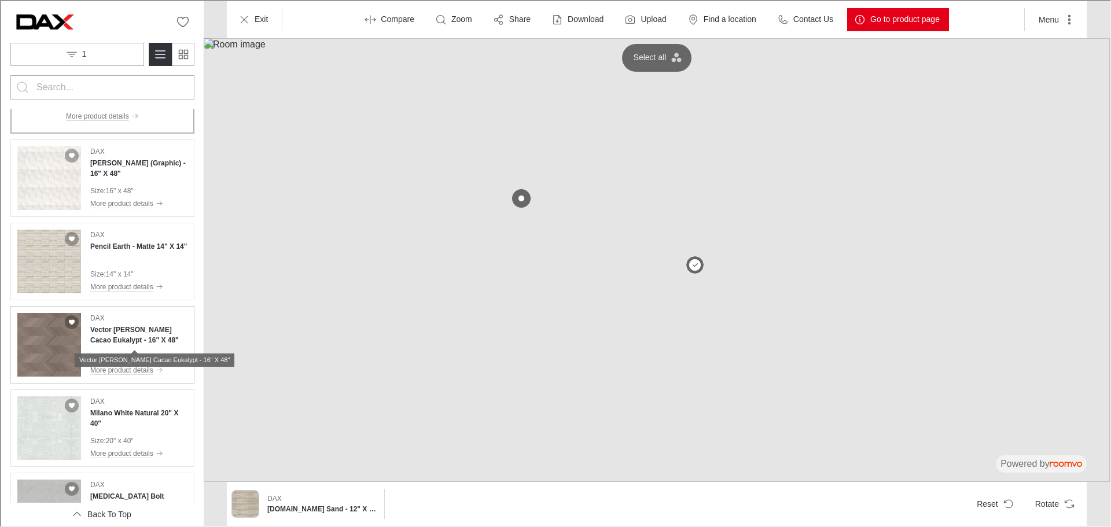
click at [135, 337] on h4 "Vector [PERSON_NAME] Cacao Eukalypt - 16" X 48"" at bounding box center [137, 334] width 97 height 21
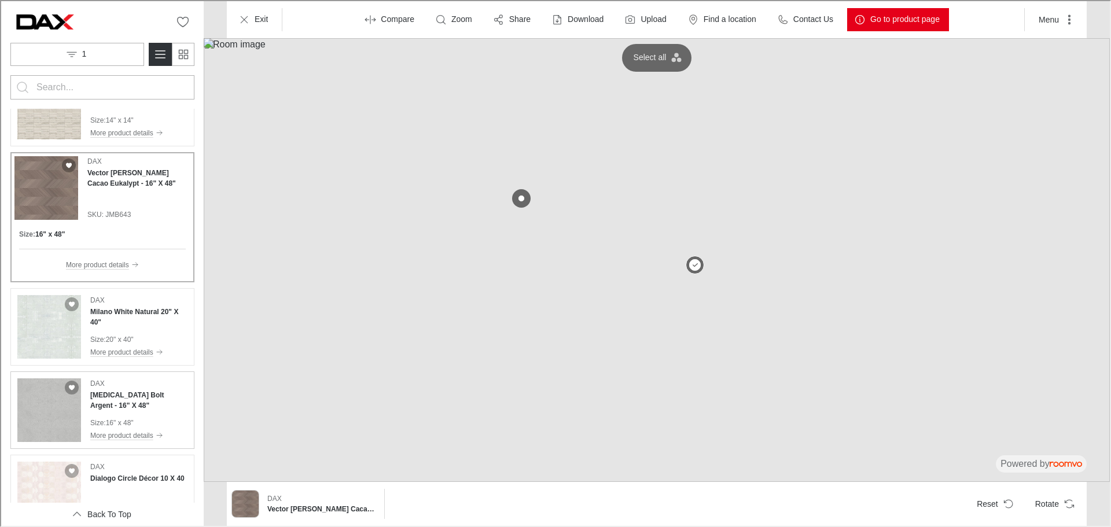
scroll to position [2141, 0]
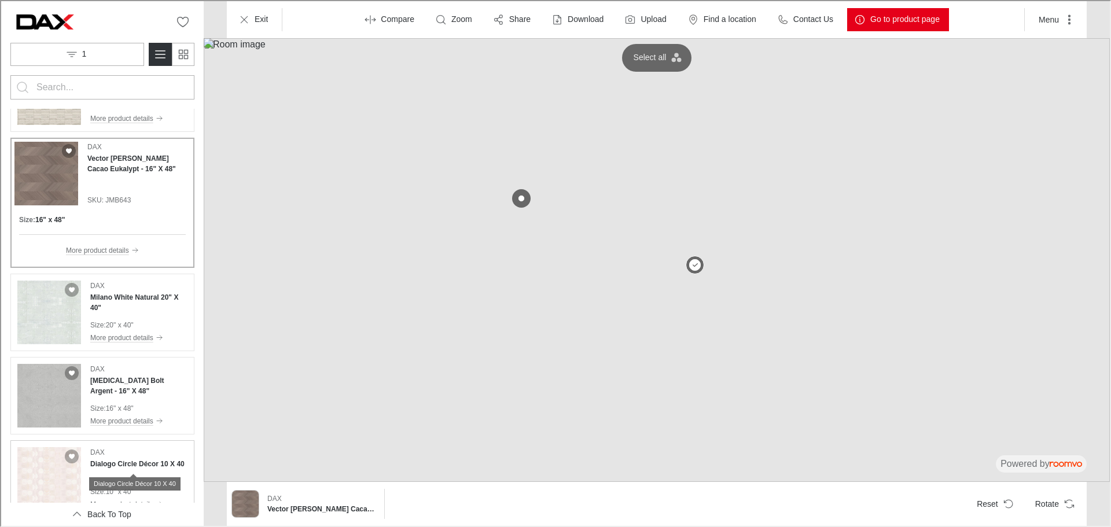
click at [142, 465] on h4 "Dialogo Circle Décor 10 X 40" at bounding box center [136, 463] width 94 height 10
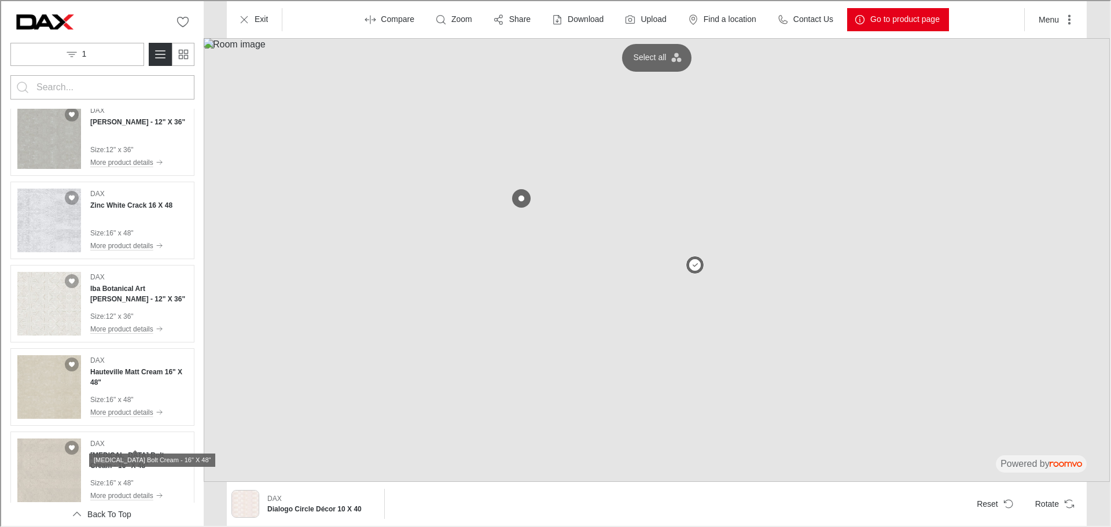
scroll to position [2604, 0]
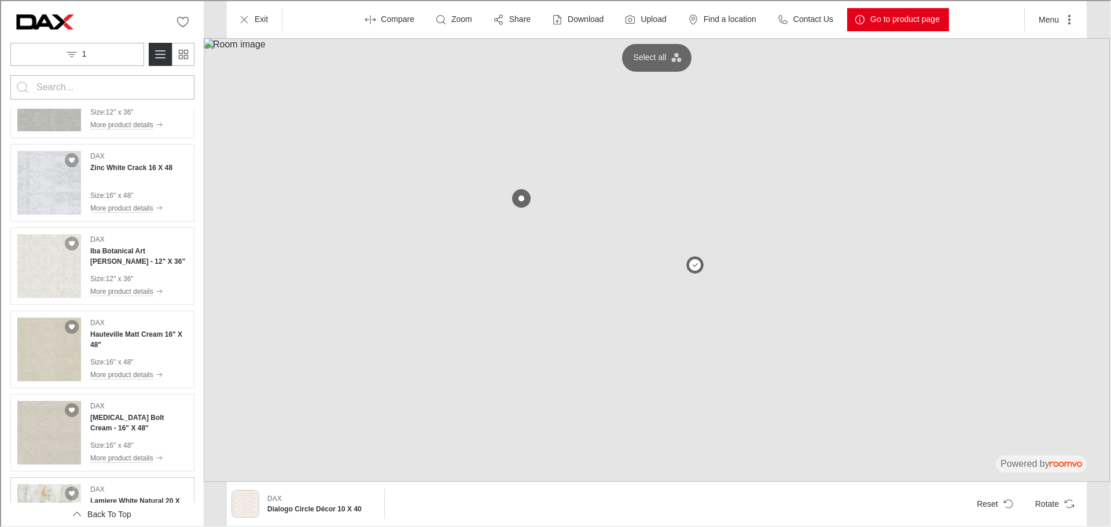
click at [134, 488] on div "DAX Lamiere White Natural 20 X 40" at bounding box center [137, 499] width 97 height 32
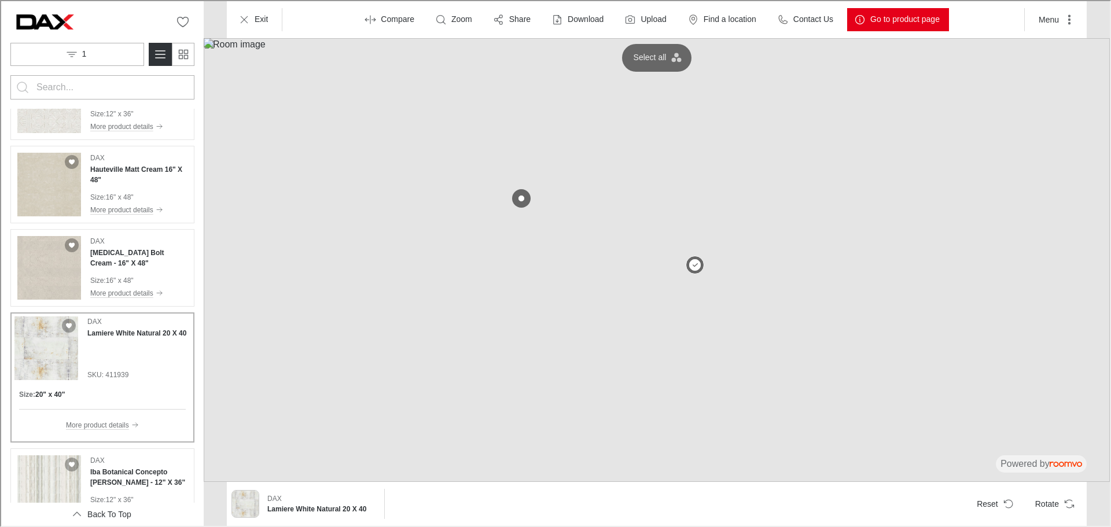
scroll to position [2841, 0]
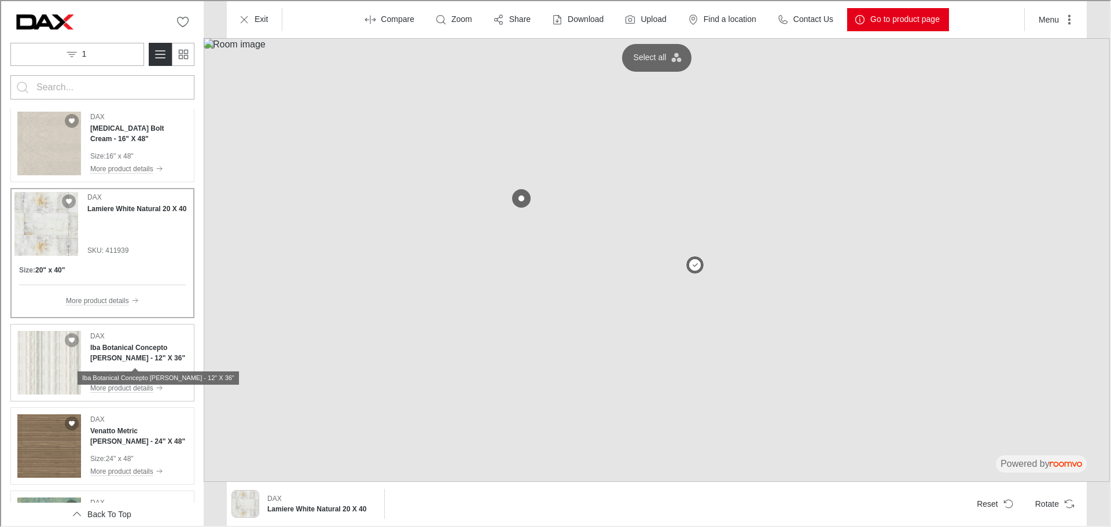
click at [127, 357] on h4 "Iba Botanical Concepto [PERSON_NAME] - 12" X 36"" at bounding box center [137, 351] width 97 height 21
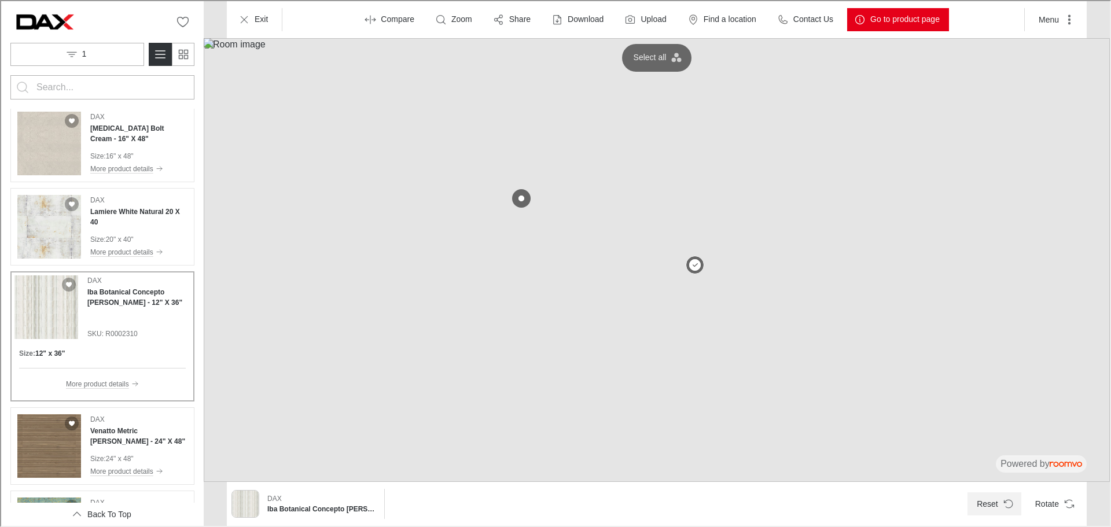
click at [1006, 502] on icon "Reset product" at bounding box center [1008, 503] width 12 height 12
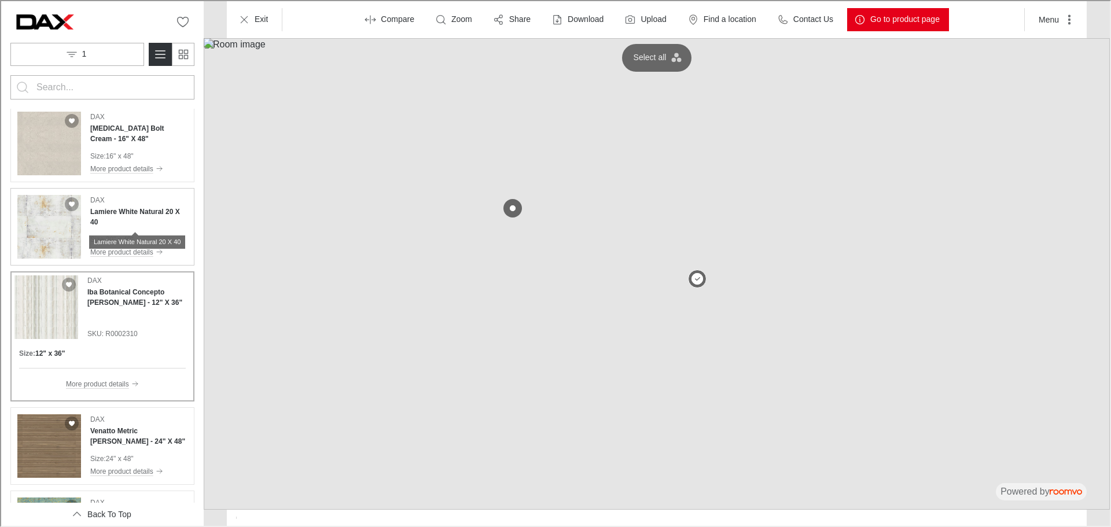
click at [128, 214] on h4 "Lamiere White Natural 20 X 40" at bounding box center [137, 215] width 97 height 21
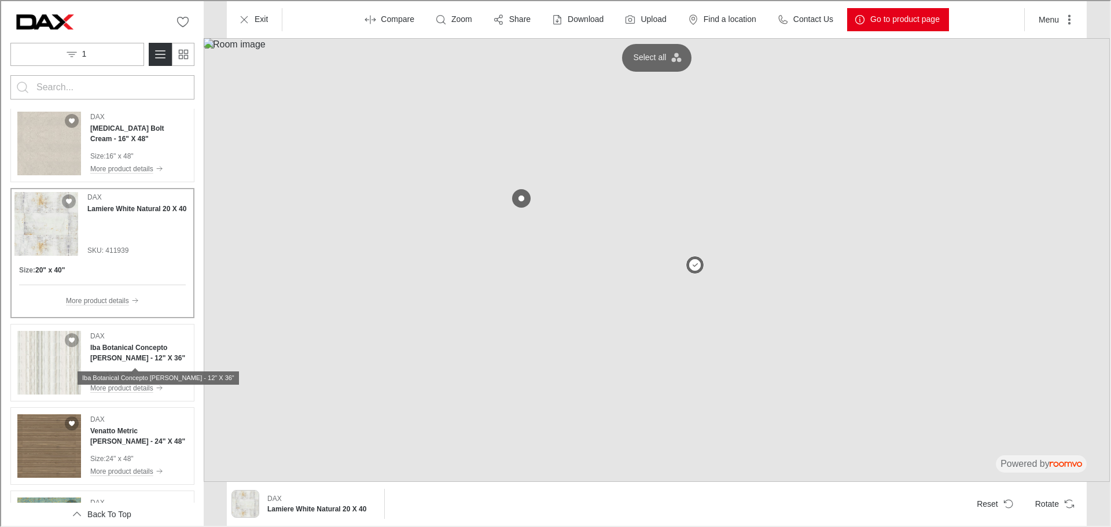
click at [138, 362] on div "Iba Botanical Concepto [PERSON_NAME] - 12" X 36"" at bounding box center [156, 372] width 161 height 21
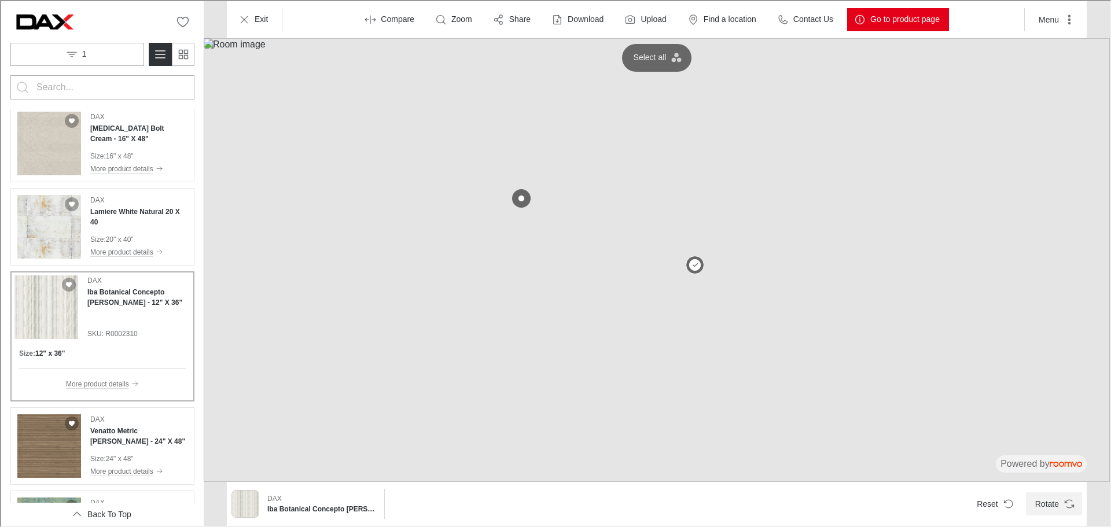
click at [1070, 502] on icon "Rotate Surface" at bounding box center [1069, 503] width 12 height 12
click at [109, 430] on h4 "Venatto Metric [PERSON_NAME] - 24" X 48"" at bounding box center [137, 435] width 97 height 21
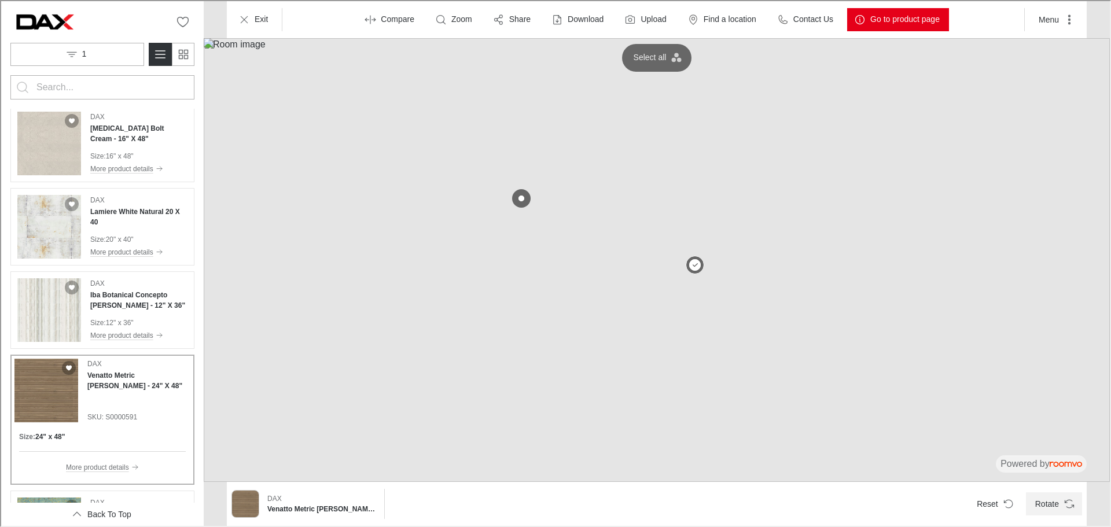
click at [1070, 508] on icon "Rotate Surface" at bounding box center [1069, 503] width 12 height 12
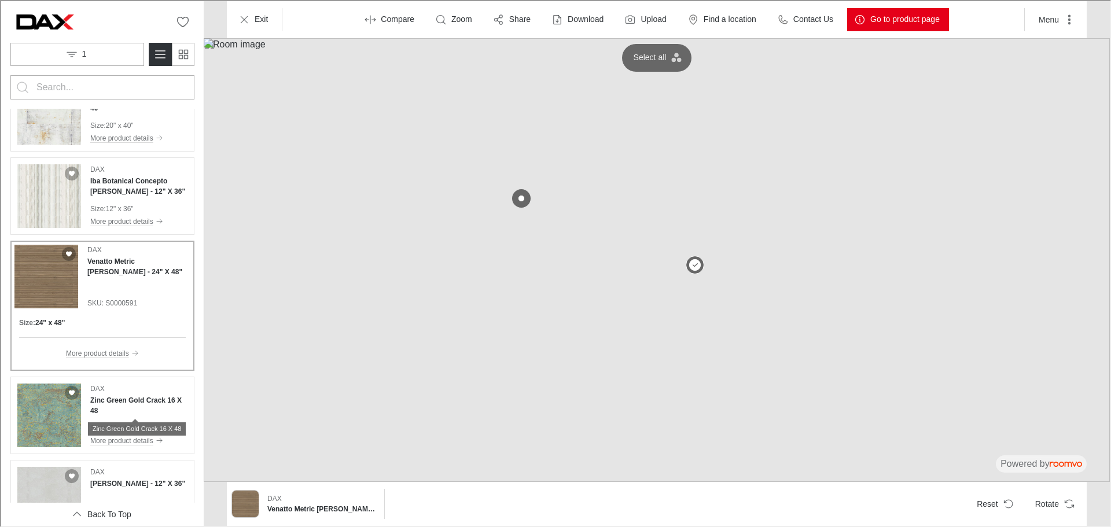
scroll to position [2957, 0]
click at [126, 402] on h4 "Zinc Green Gold Crack 16 X 48" at bounding box center [137, 402] width 97 height 21
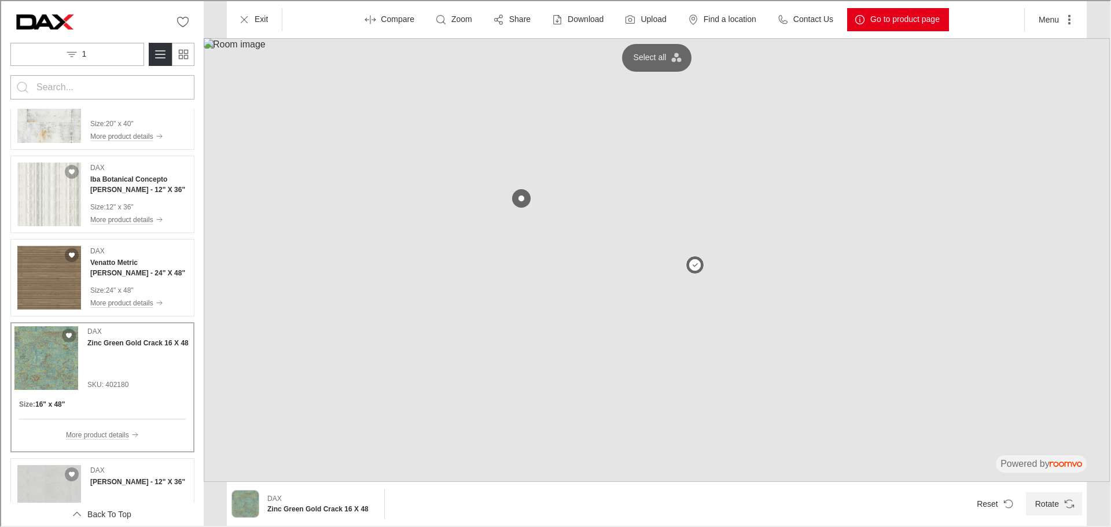
click at [1069, 505] on icon "Rotate Surface" at bounding box center [1069, 503] width 12 height 12
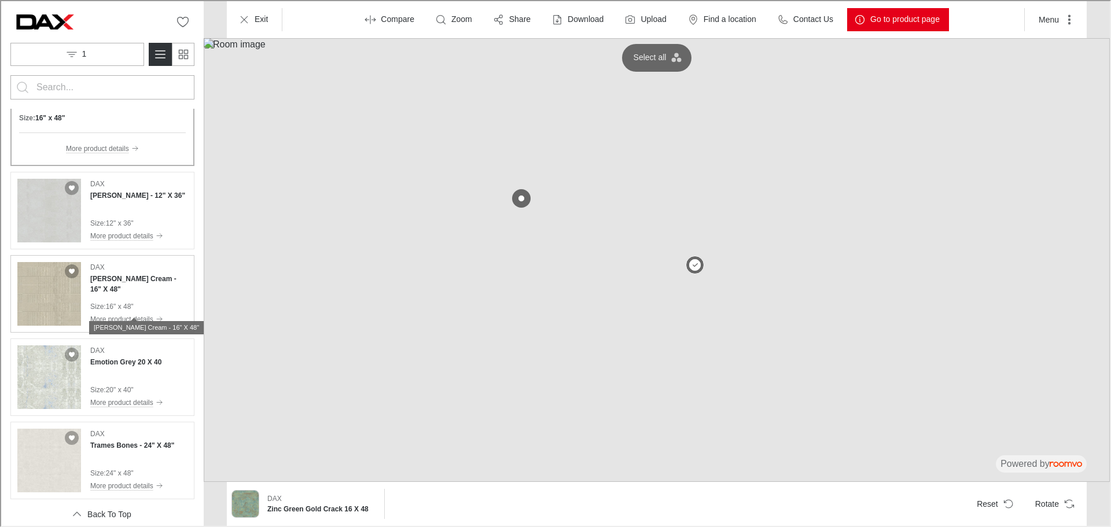
scroll to position [3246, 0]
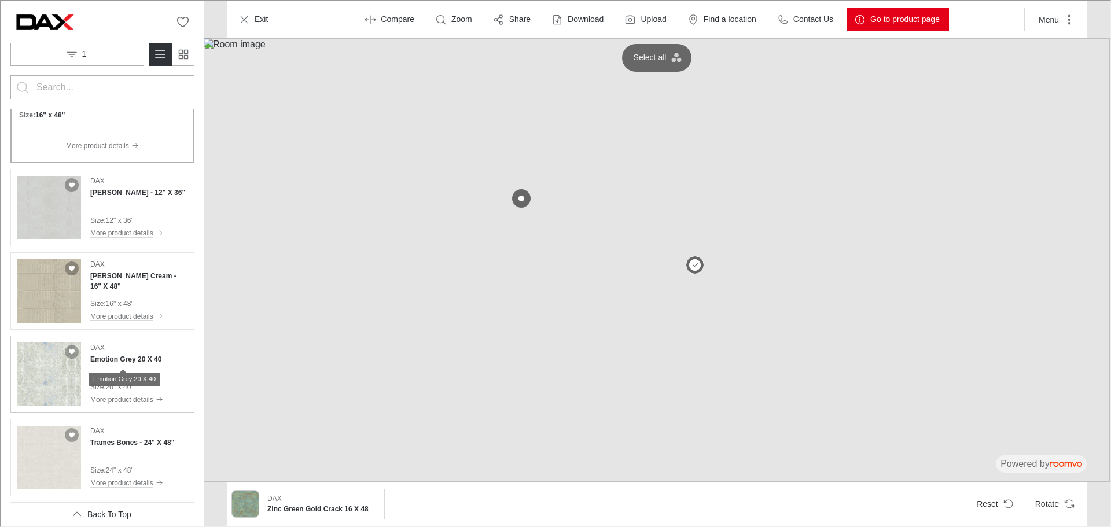
click at [108, 357] on h4 "Emotion Grey 20 X 40" at bounding box center [124, 358] width 71 height 10
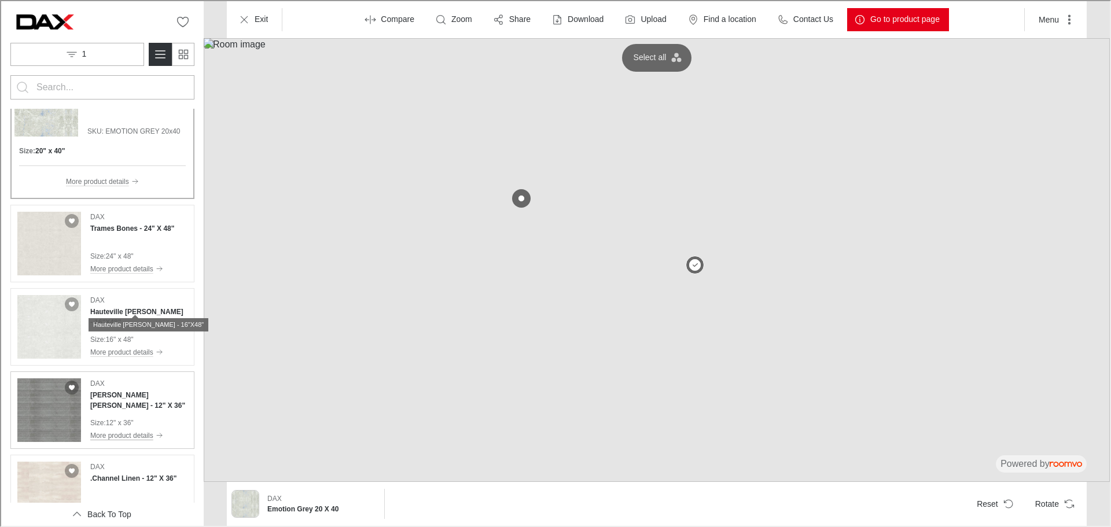
scroll to position [3478, 0]
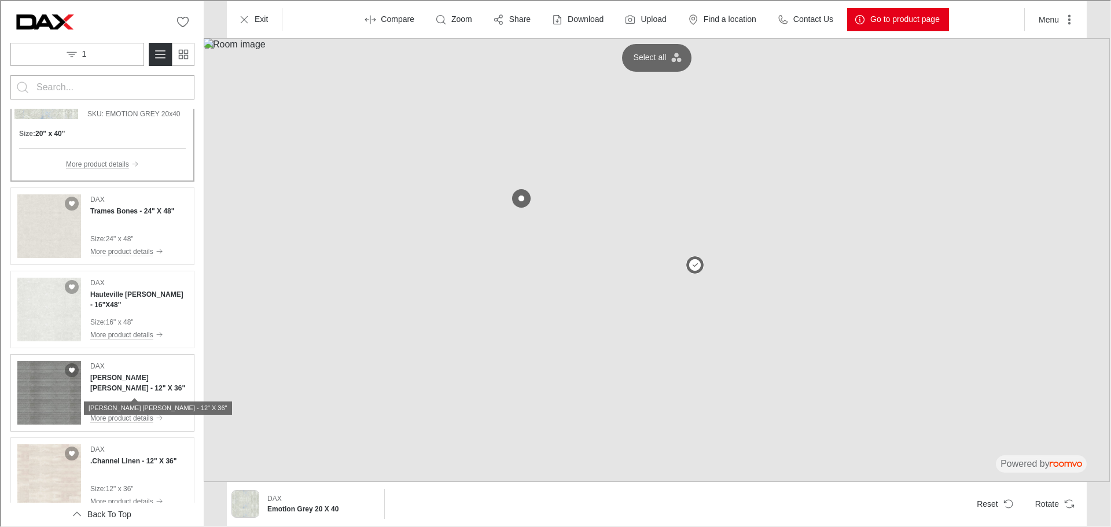
click at [138, 390] on h4 "[PERSON_NAME] [PERSON_NAME] - 12" X 36"" at bounding box center [137, 382] width 97 height 21
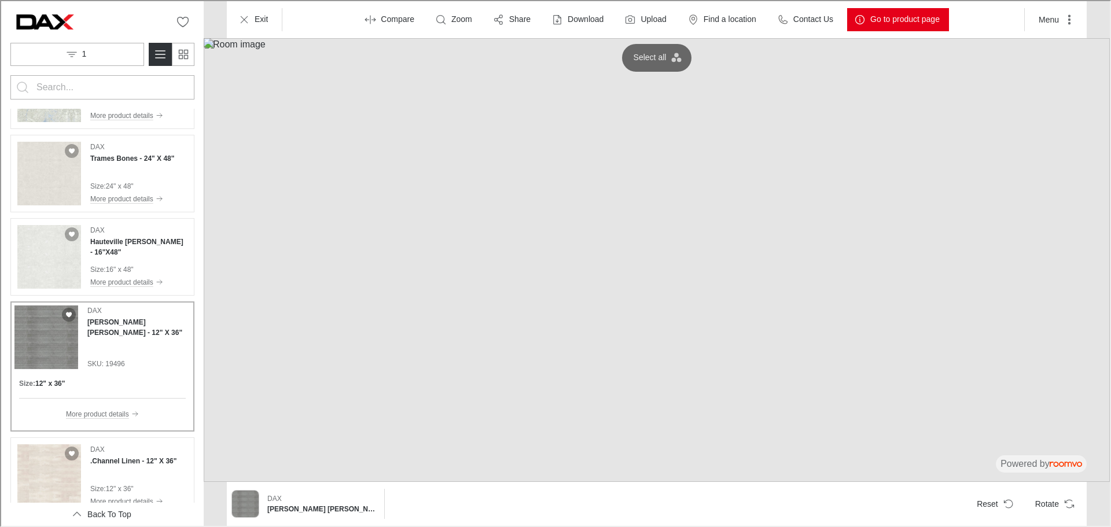
scroll to position [3536, 0]
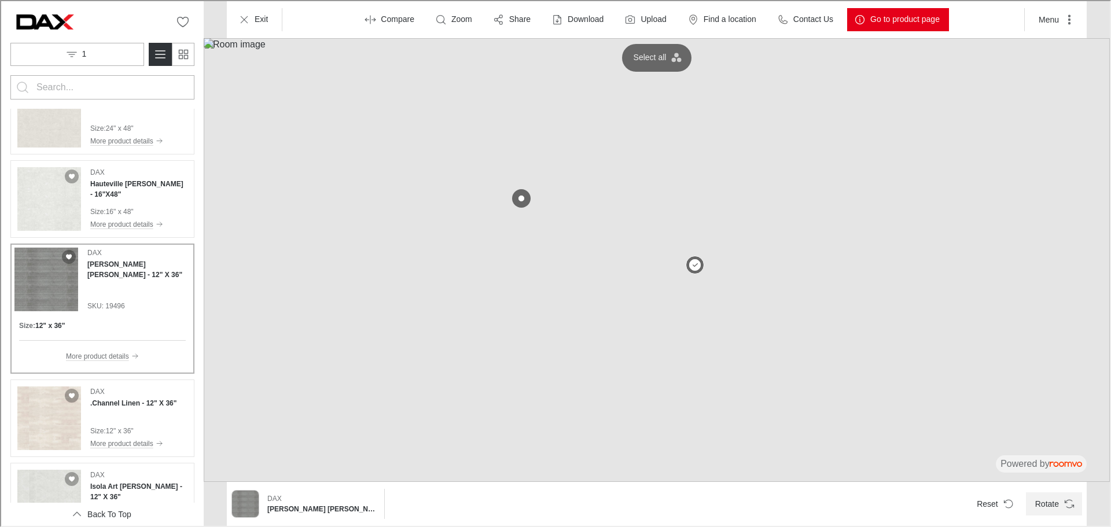
click at [1073, 496] on button "Rotate" at bounding box center [1053, 502] width 56 height 23
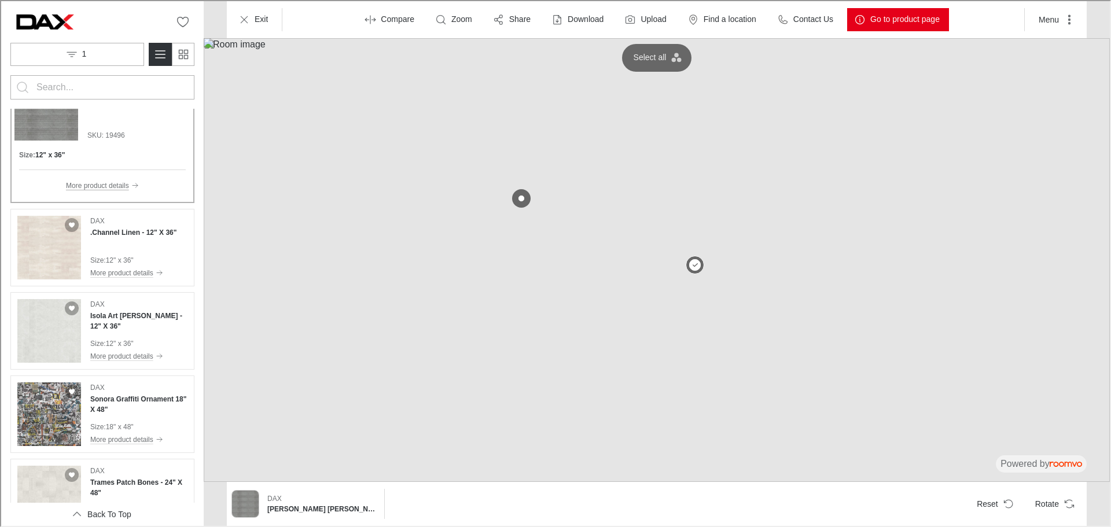
scroll to position [3709, 0]
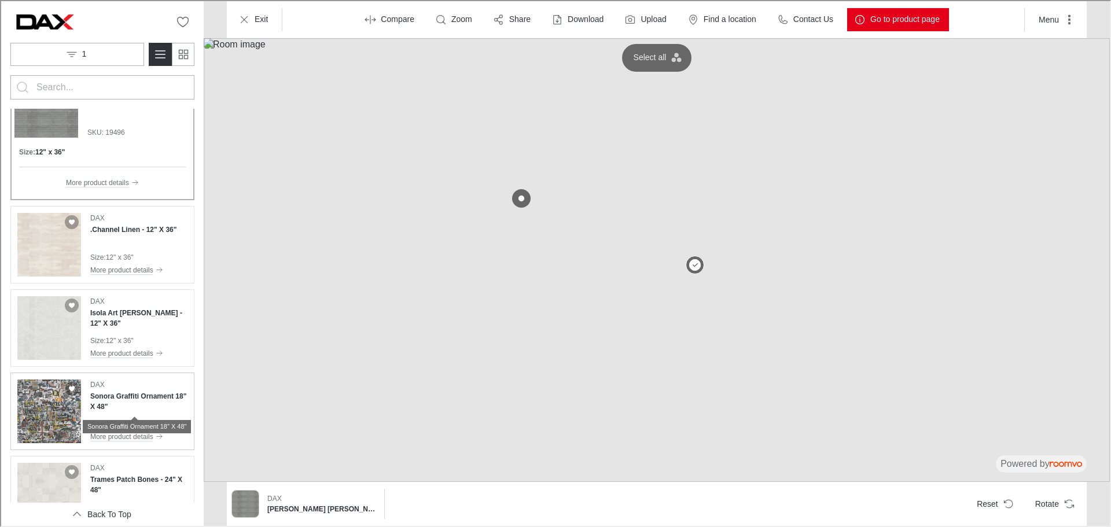
click at [141, 404] on h4 "Sonora Graffiti Ornament 18" X 48"" at bounding box center [137, 400] width 97 height 21
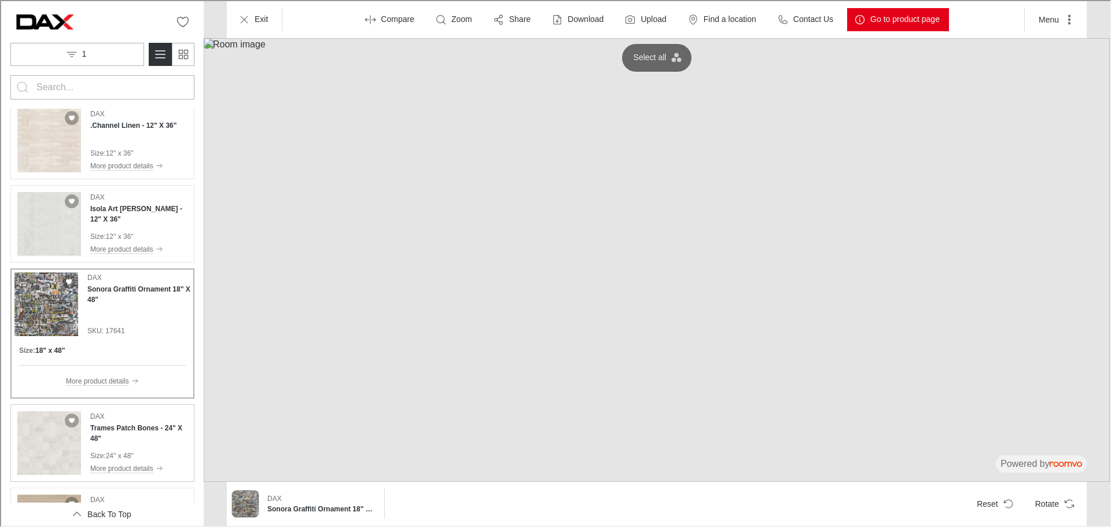
scroll to position [3883, 0]
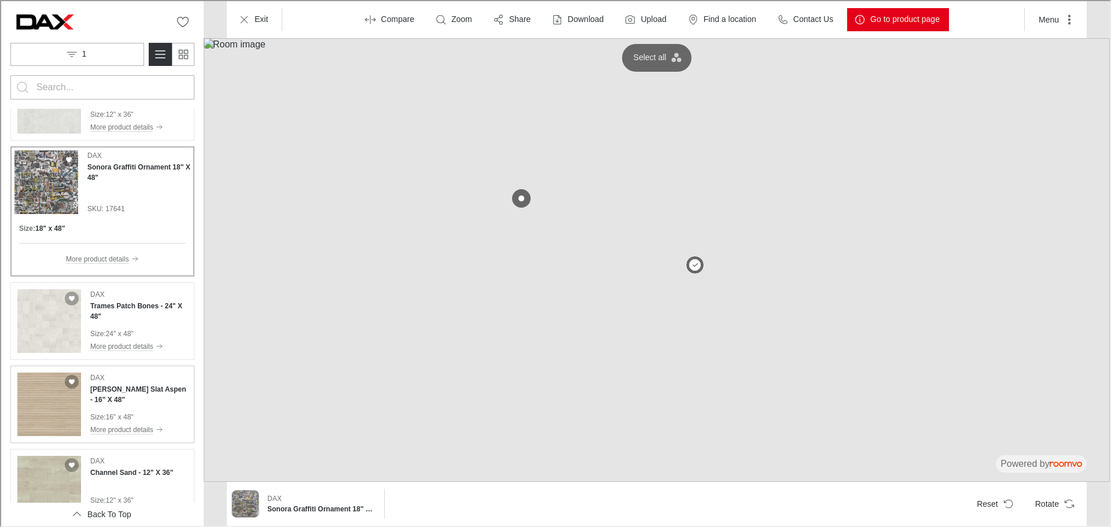
click at [138, 402] on div "[PERSON_NAME] Slat Aspen - 16" X 48" Size : 16" x 48" More product details" at bounding box center [137, 404] width 97 height 64
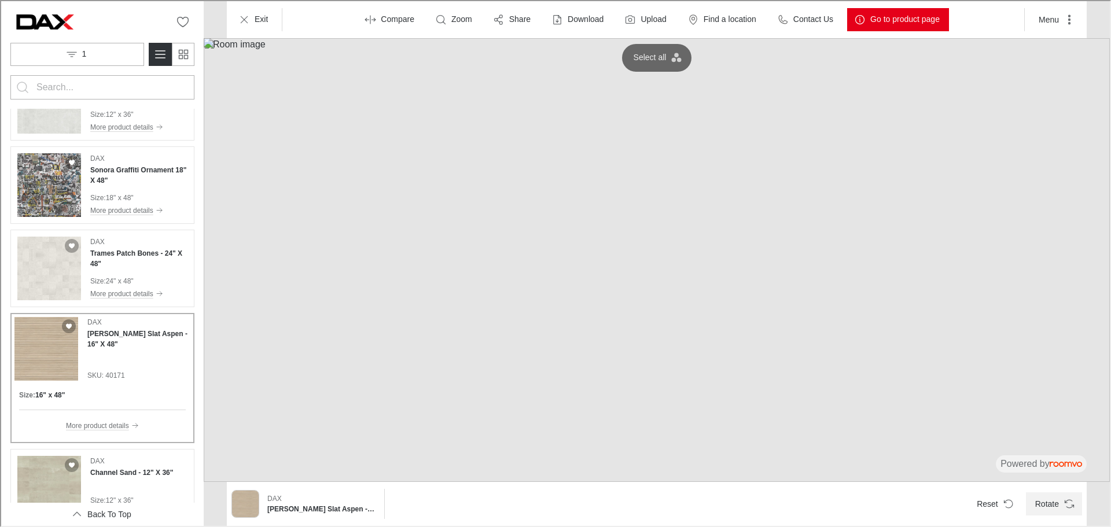
click at [1065, 510] on button "Rotate" at bounding box center [1053, 502] width 56 height 23
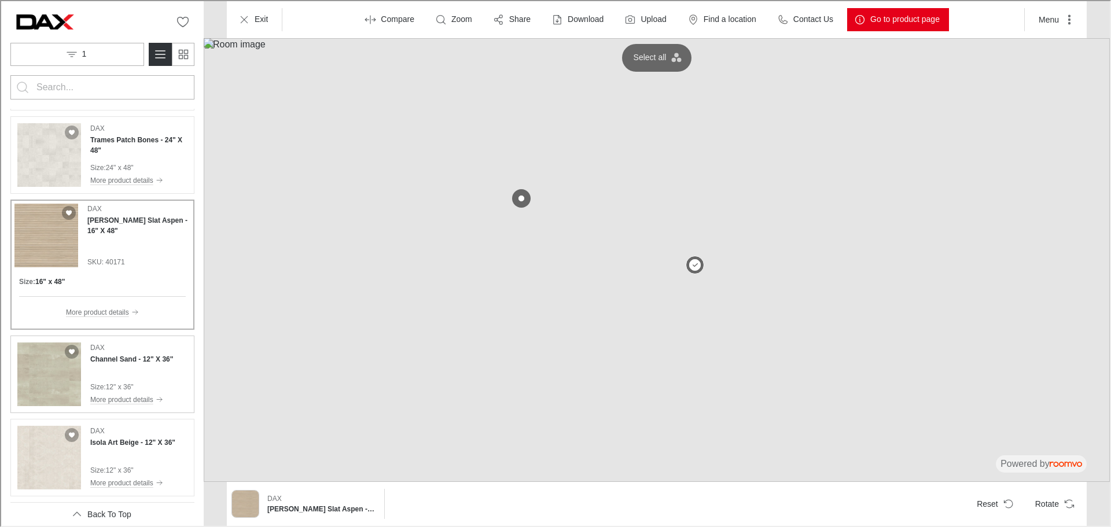
scroll to position [3999, 0]
click at [263, 18] on p "Exit" at bounding box center [259, 19] width 13 height 12
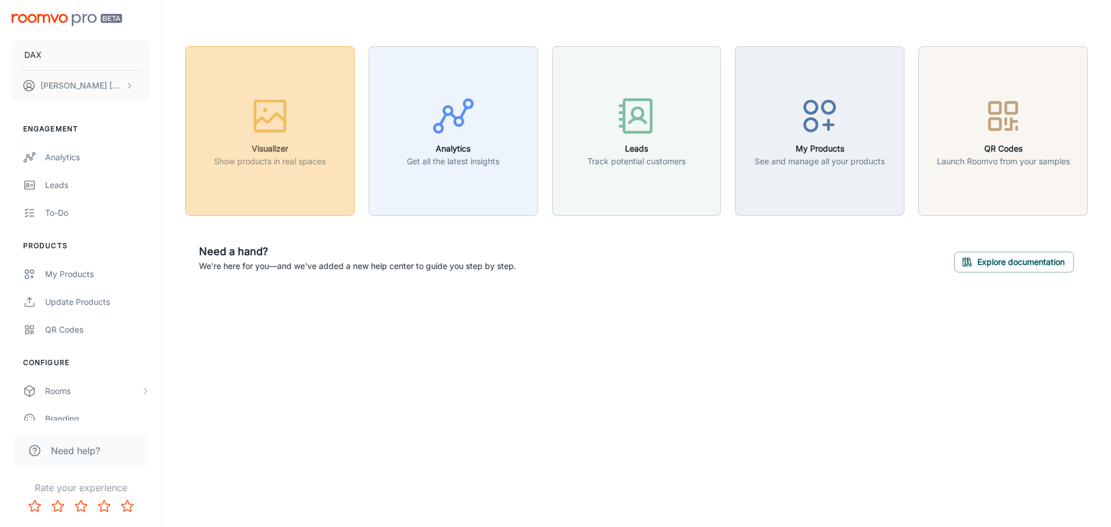
click at [258, 110] on icon "button" at bounding box center [269, 115] width 43 height 43
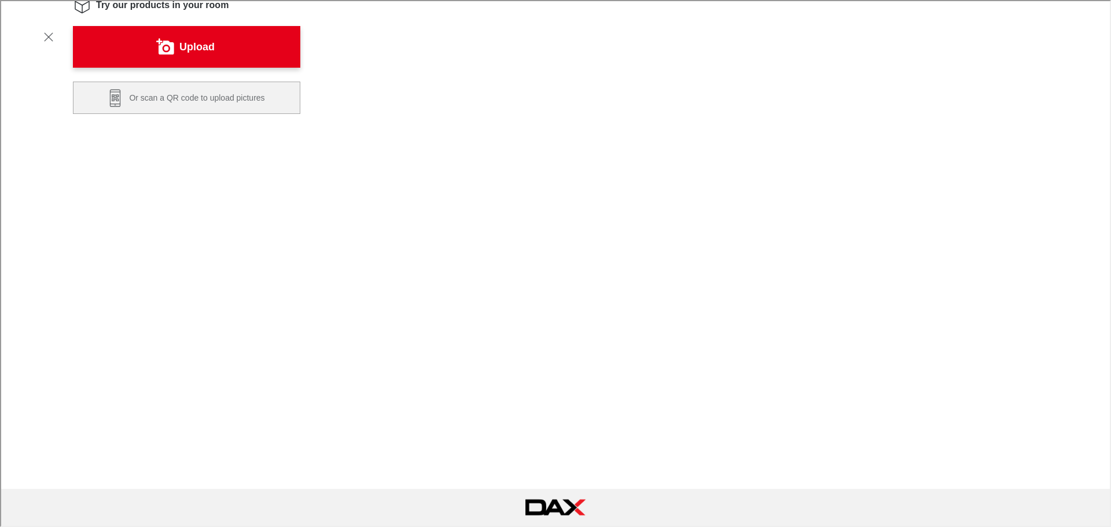
scroll to position [232, 0]
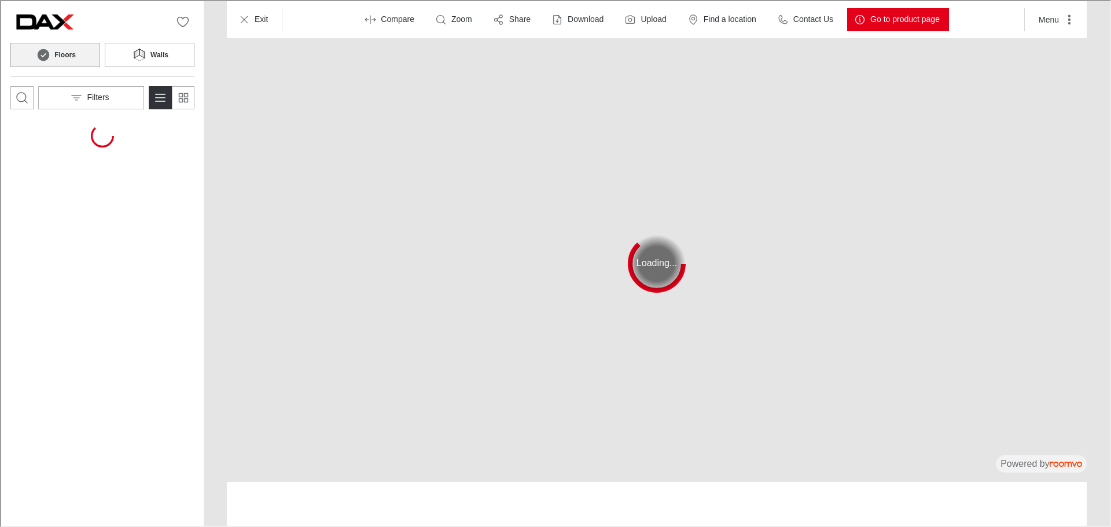
scroll to position [0, 0]
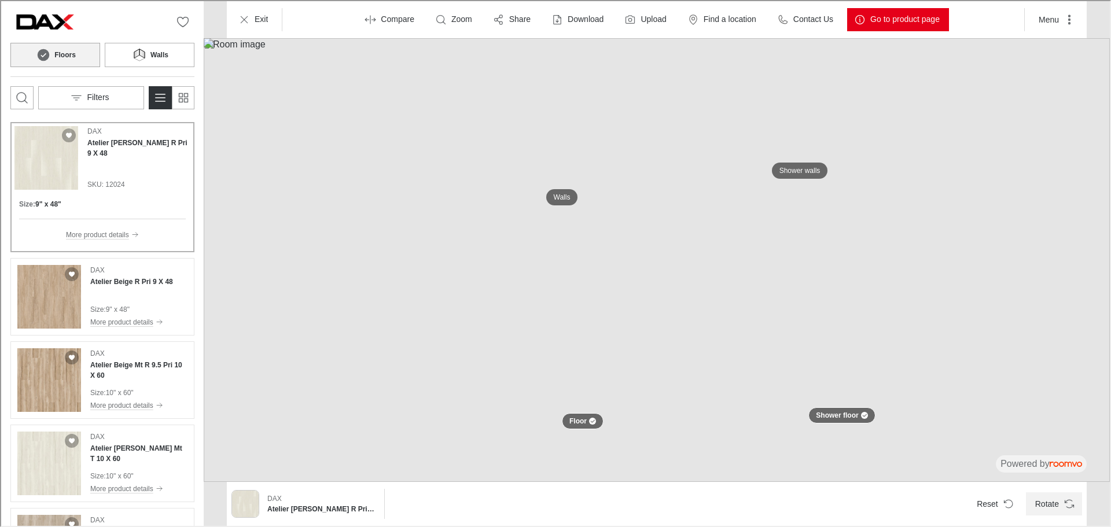
click at [1063, 509] on button "Rotate" at bounding box center [1053, 502] width 56 height 23
click at [1018, 505] on button "Reset" at bounding box center [994, 502] width 54 height 23
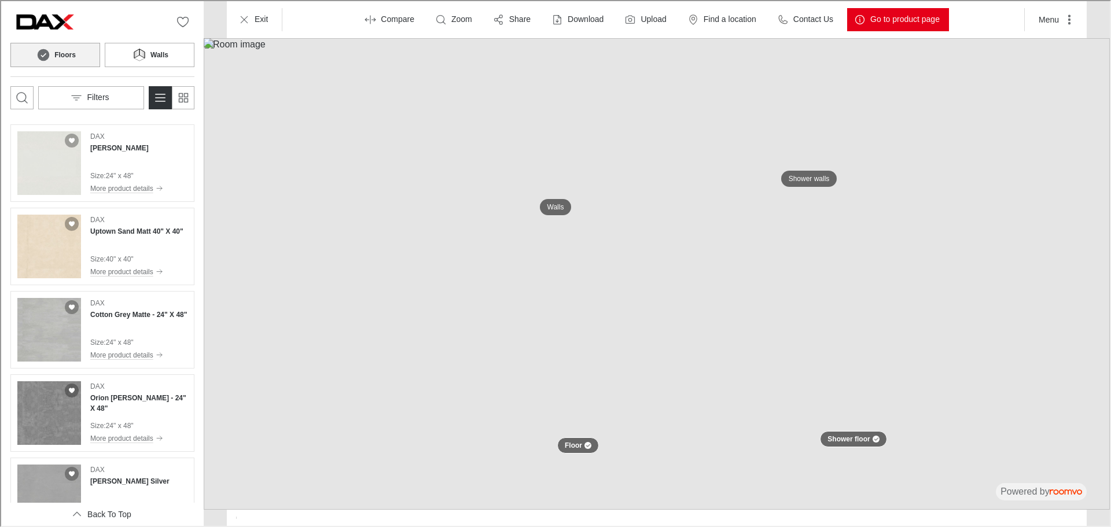
scroll to position [579, 0]
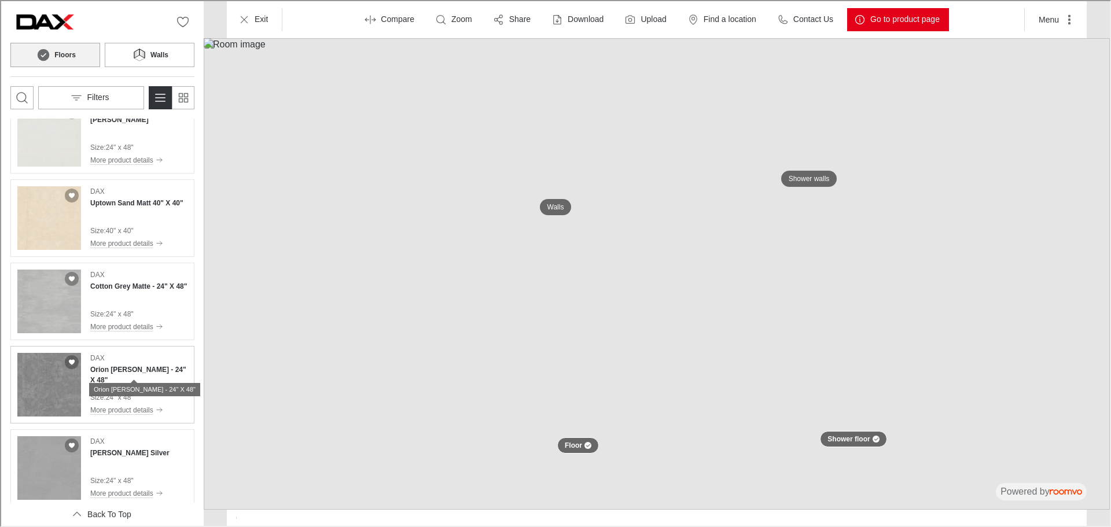
click at [132, 369] on h4 "Orion [PERSON_NAME] - 24" X 48"" at bounding box center [137, 373] width 97 height 21
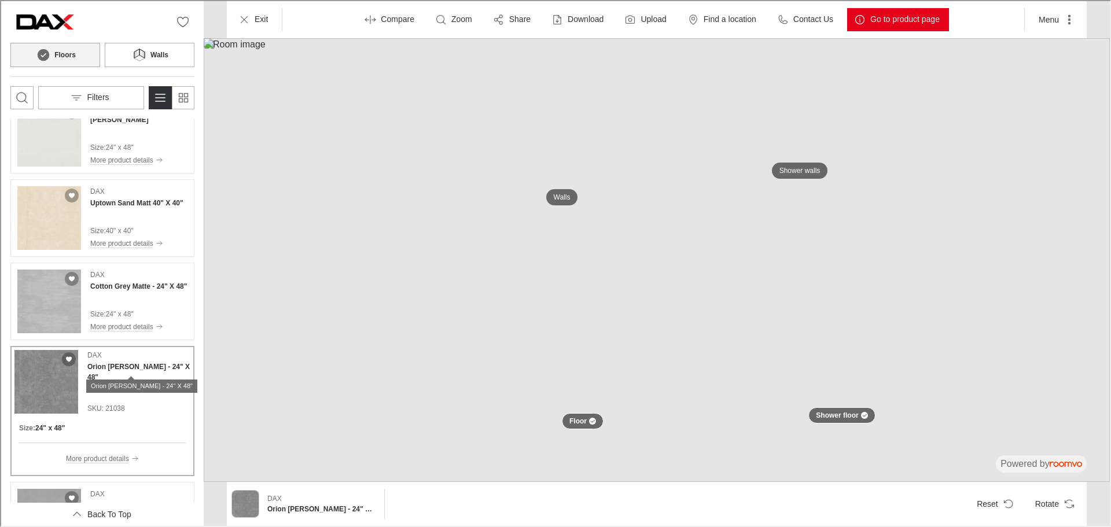
scroll to position [642, 0]
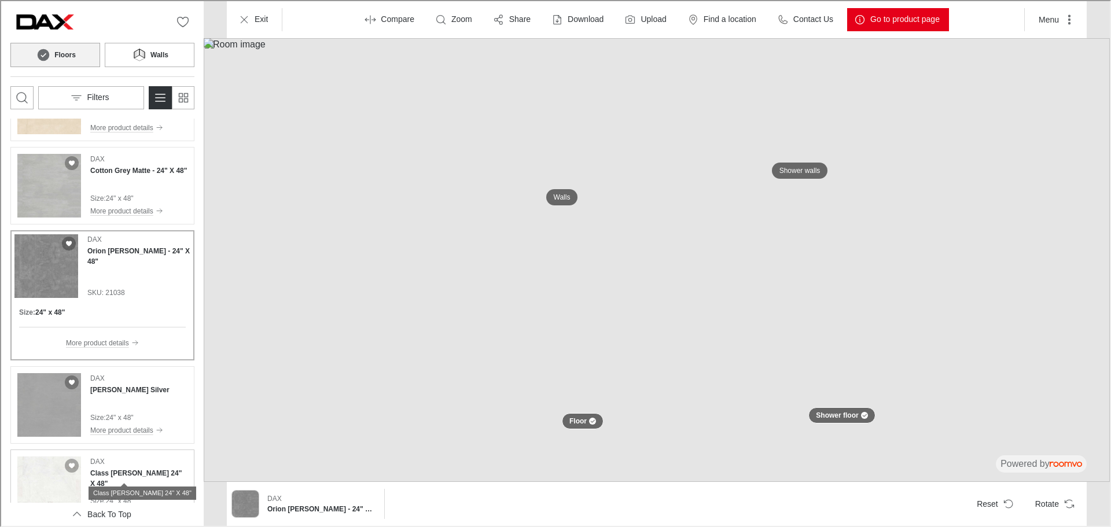
click at [130, 472] on h4 "Class [PERSON_NAME] 24" X 48"" at bounding box center [137, 477] width 97 height 21
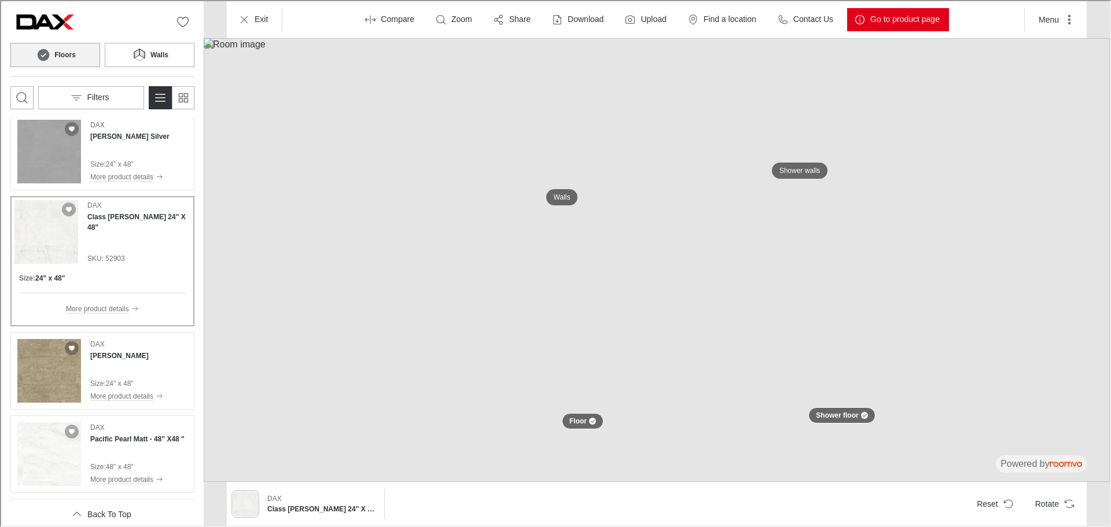
scroll to position [873, 0]
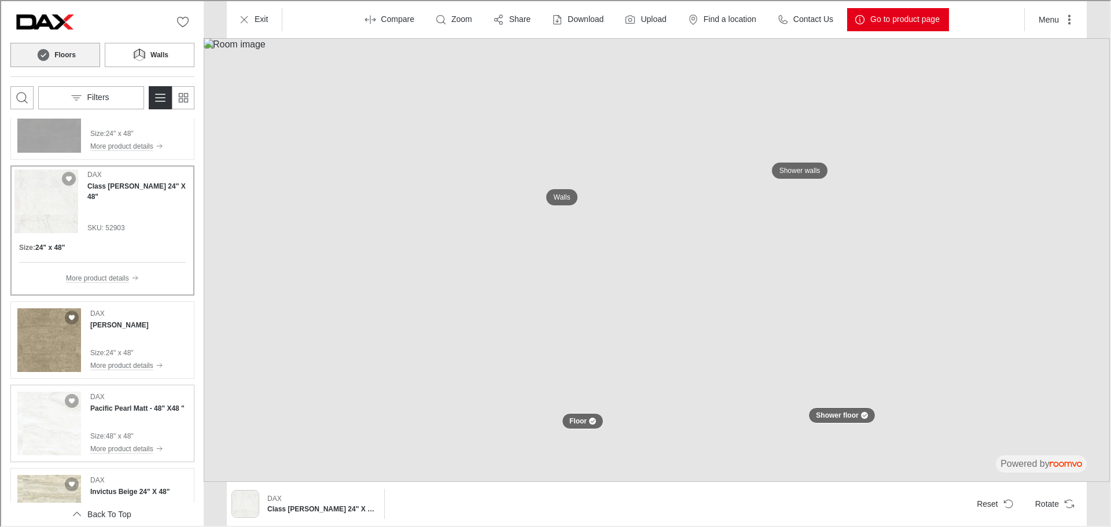
click at [123, 414] on div "DAX Pacific Pearl Matt - 48" X48 " Size : 48" x 48" More product details" at bounding box center [136, 423] width 94 height 64
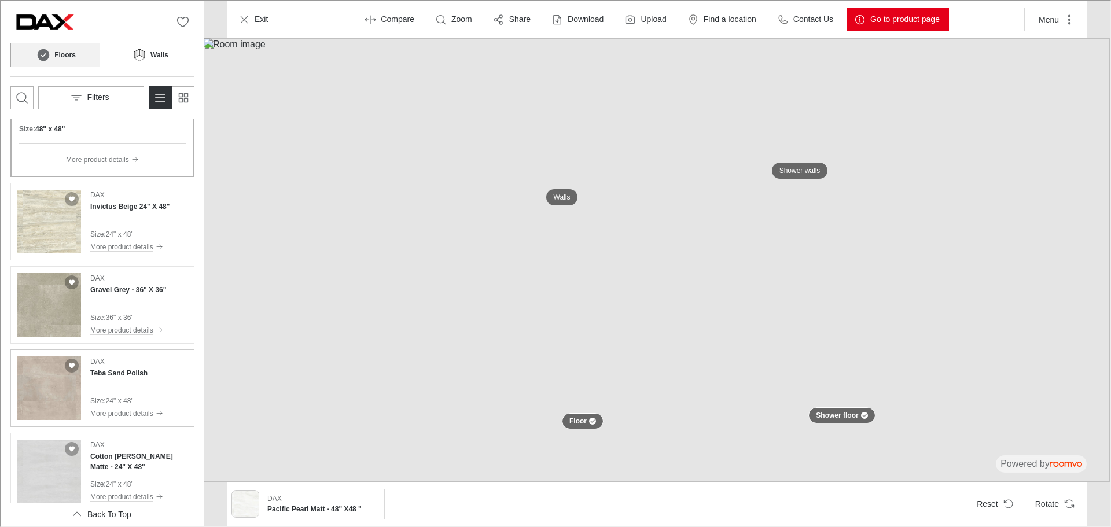
scroll to position [1163, 0]
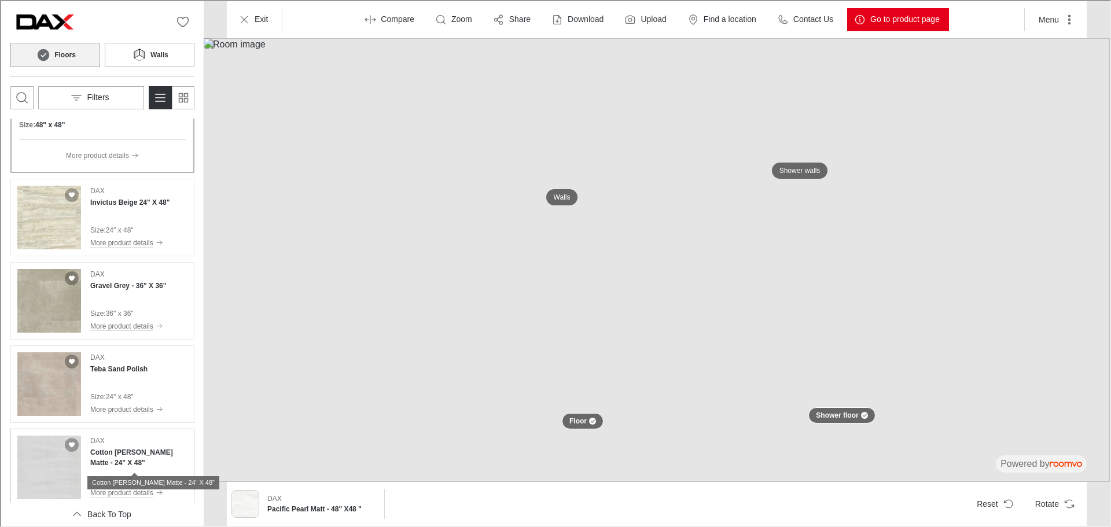
click at [126, 451] on h4 "Cotton [PERSON_NAME] Matte - 24" X 48"" at bounding box center [137, 456] width 97 height 21
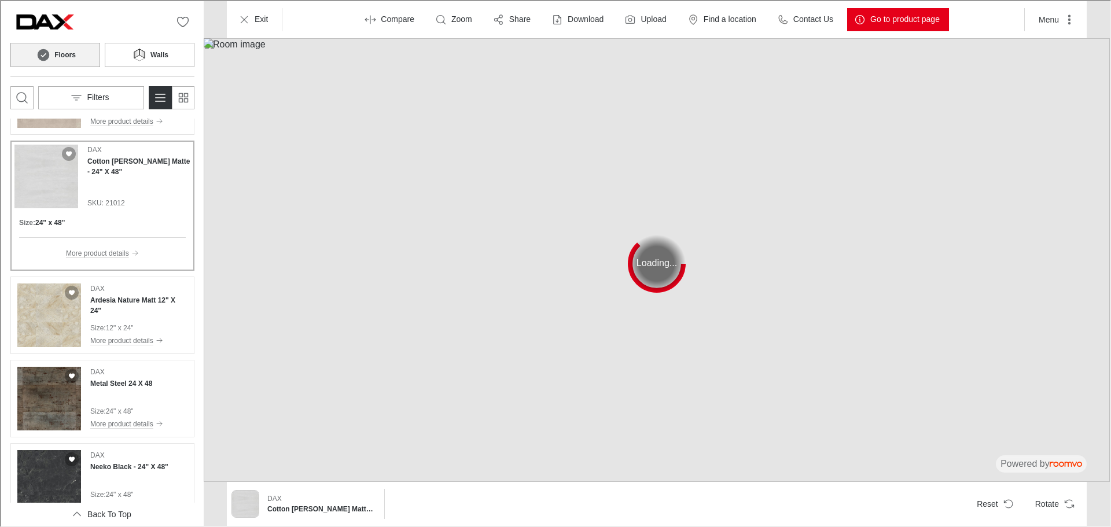
scroll to position [1452, 0]
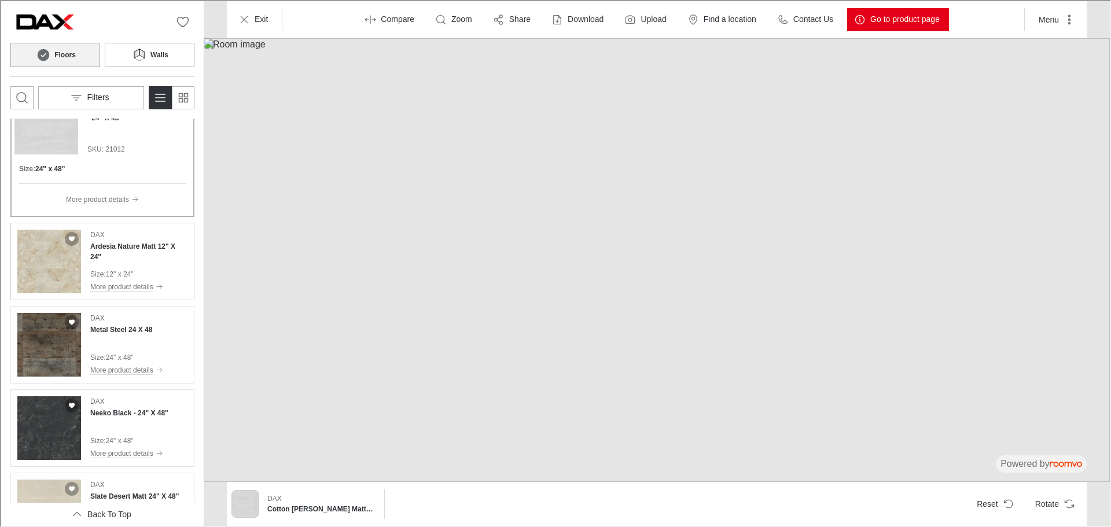
click at [126, 252] on div "DAX Ardesia Nature Matt 12" X 24" Size : 12" x 24" More product details" at bounding box center [137, 261] width 97 height 64
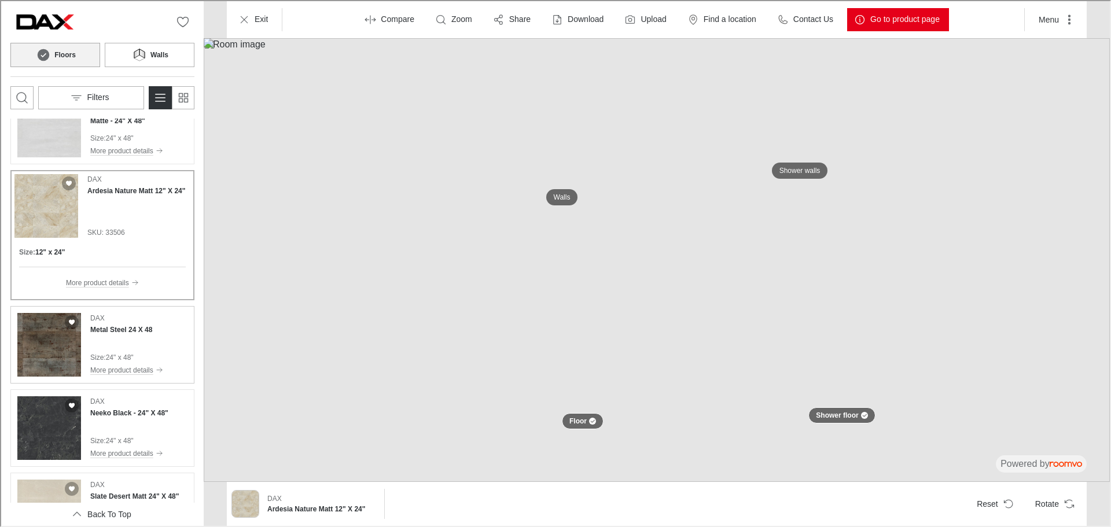
click at [120, 339] on div "DAX Metal Steel 24 X 48 Size : 24" x 48" More product details" at bounding box center [125, 344] width 73 height 64
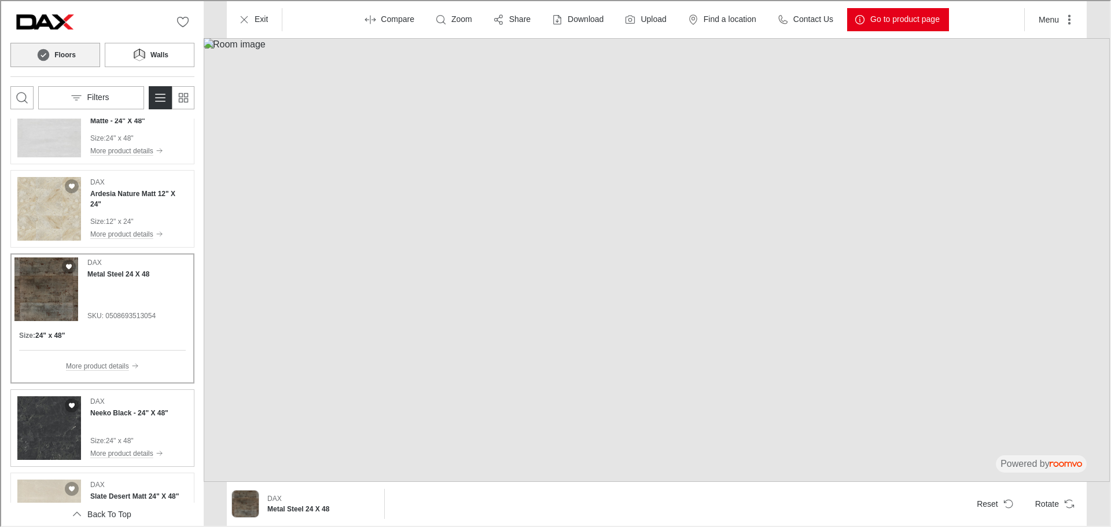
scroll to position [1626, 0]
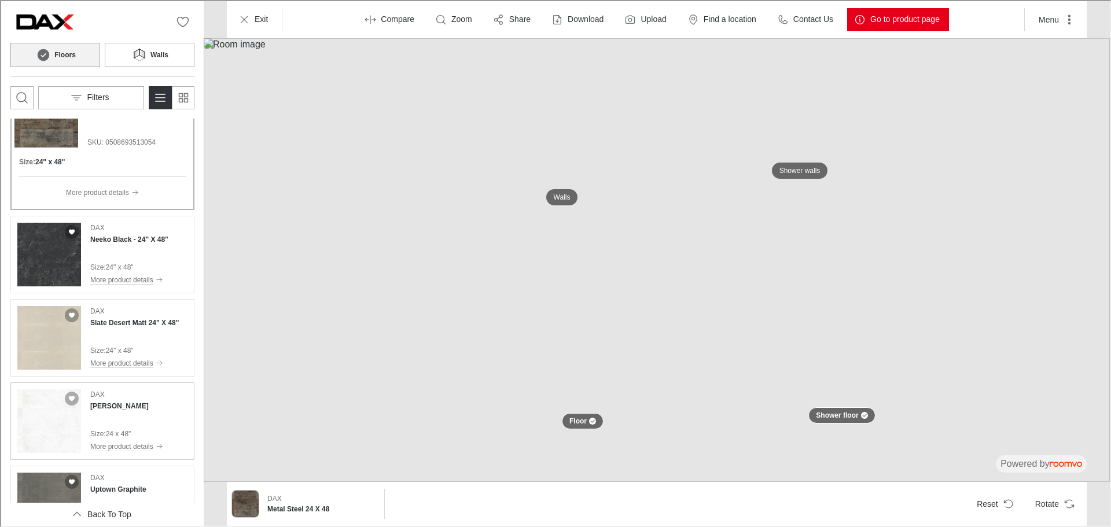
click at [133, 402] on div "DAX [PERSON_NAME]" at bounding box center [125, 399] width 73 height 22
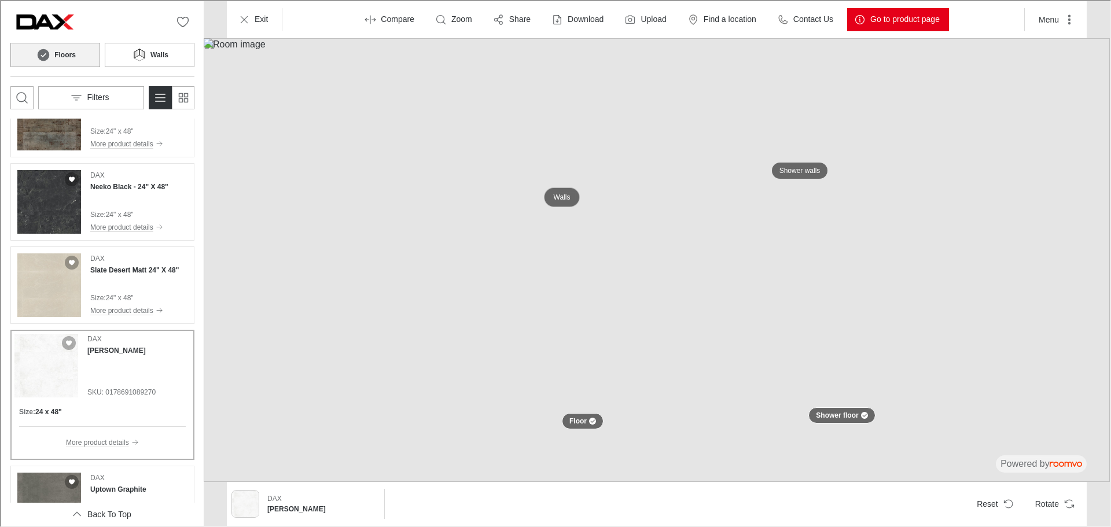
click at [560, 194] on p "Walls" at bounding box center [561, 197] width 17 height 10
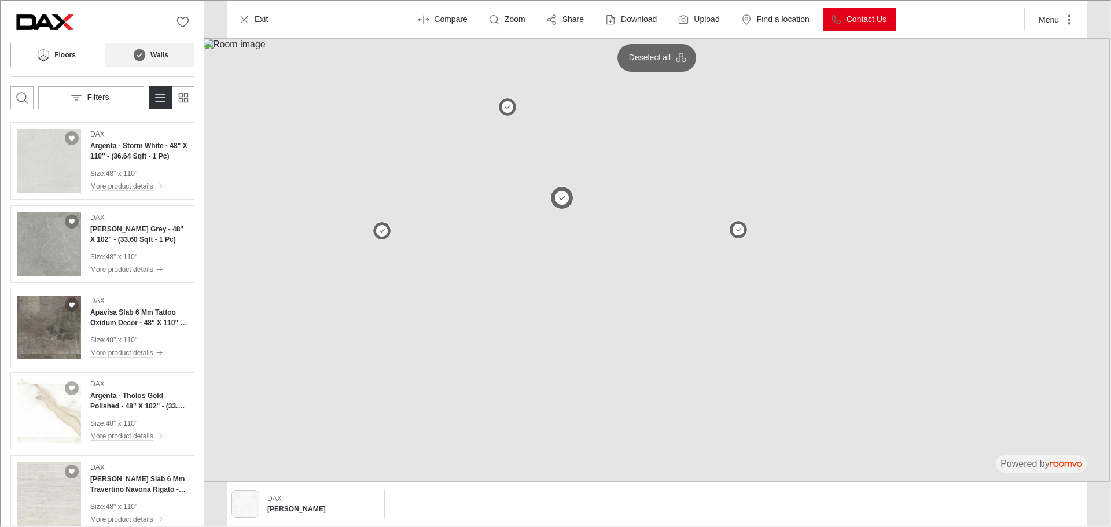
click at [564, 198] on button at bounding box center [560, 196] width 23 height 23
click at [141, 232] on h4 "[PERSON_NAME] Grey - 48" X 102" - (33.60 Sqft - 1 Pc)" at bounding box center [137, 233] width 97 height 21
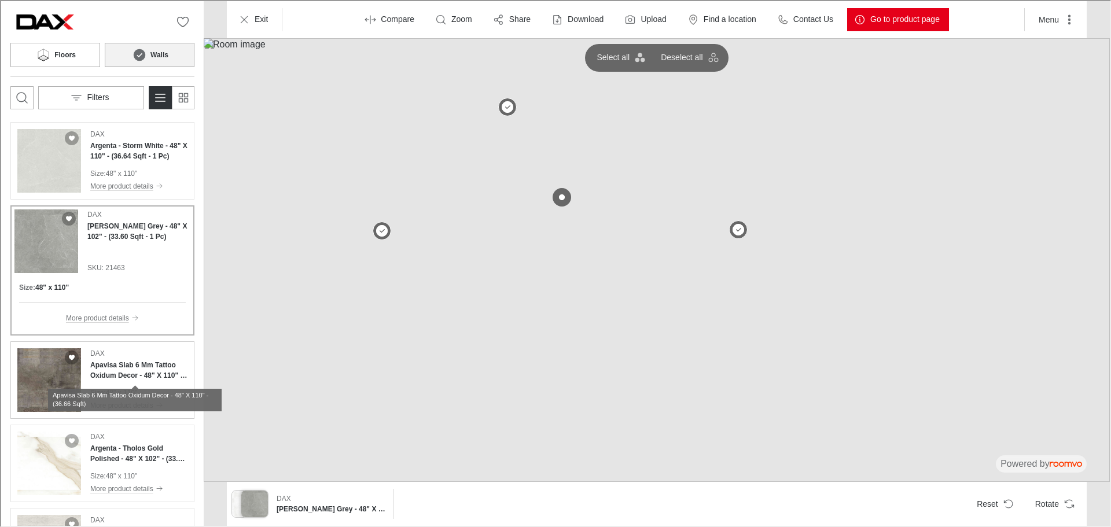
click at [128, 368] on h4 "Apavisa Slab 6 Mm Tattoo Oxidum Decor - 48" X 110" - (36.66 Sqft)" at bounding box center [137, 369] width 97 height 21
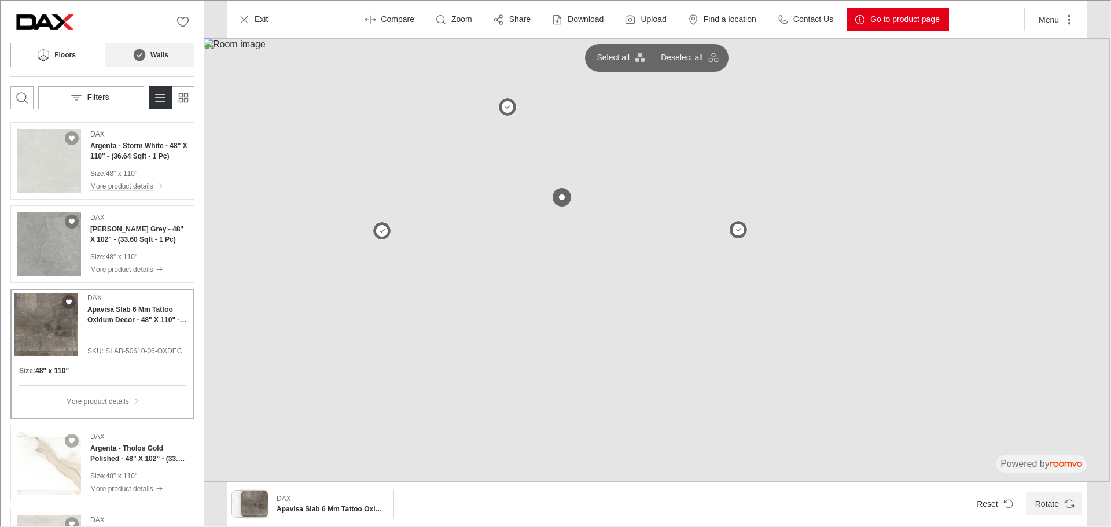
click at [1075, 506] on button "Rotate" at bounding box center [1053, 502] width 56 height 23
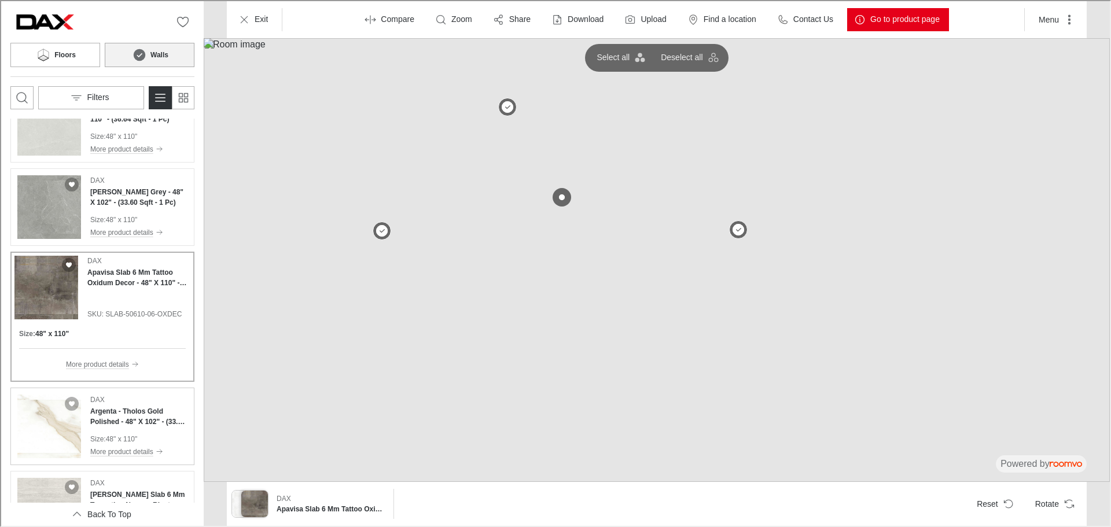
scroll to position [58, 0]
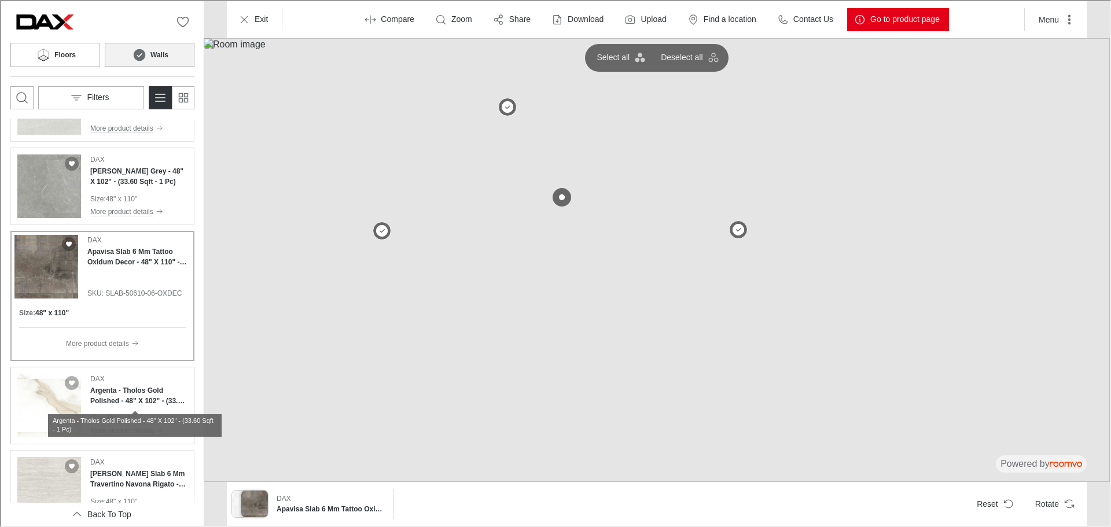
click at [104, 404] on h4 "Argenta - Tholos Gold Polished - 48" X 102" - (33.60 Sqft - 1 Pc)" at bounding box center [137, 394] width 97 height 21
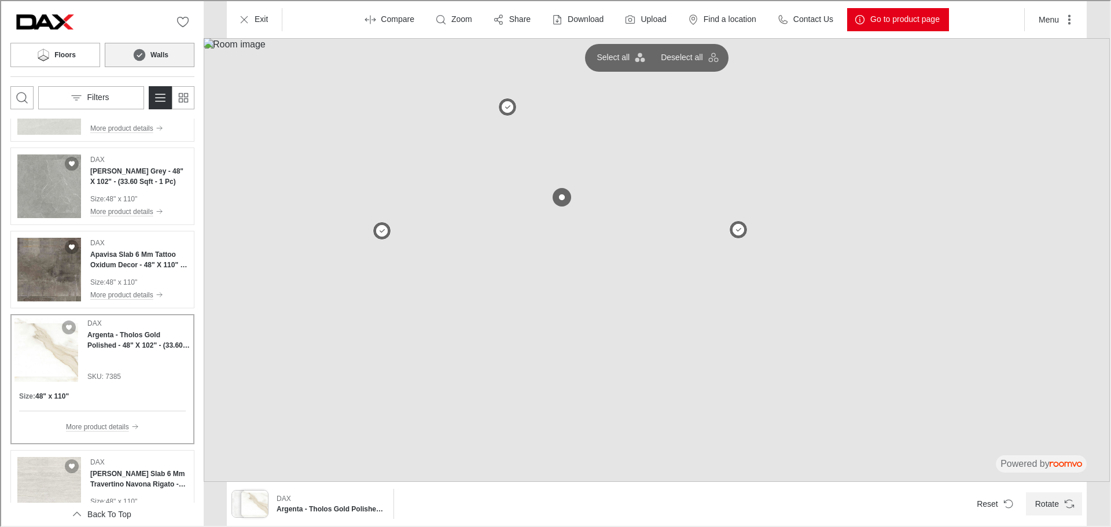
click at [1064, 498] on icon "Rotate Surface" at bounding box center [1069, 503] width 12 height 12
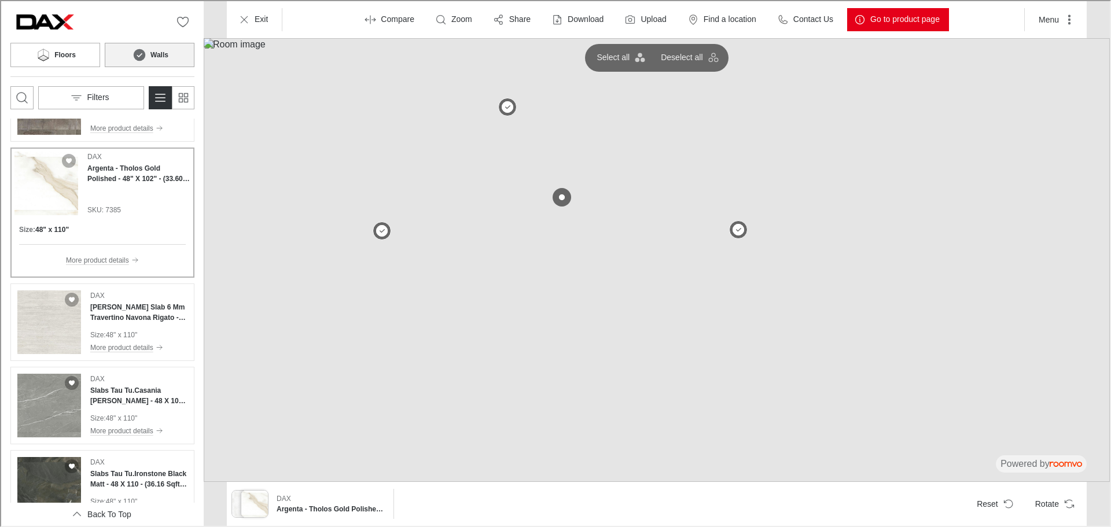
scroll to position [232, 0]
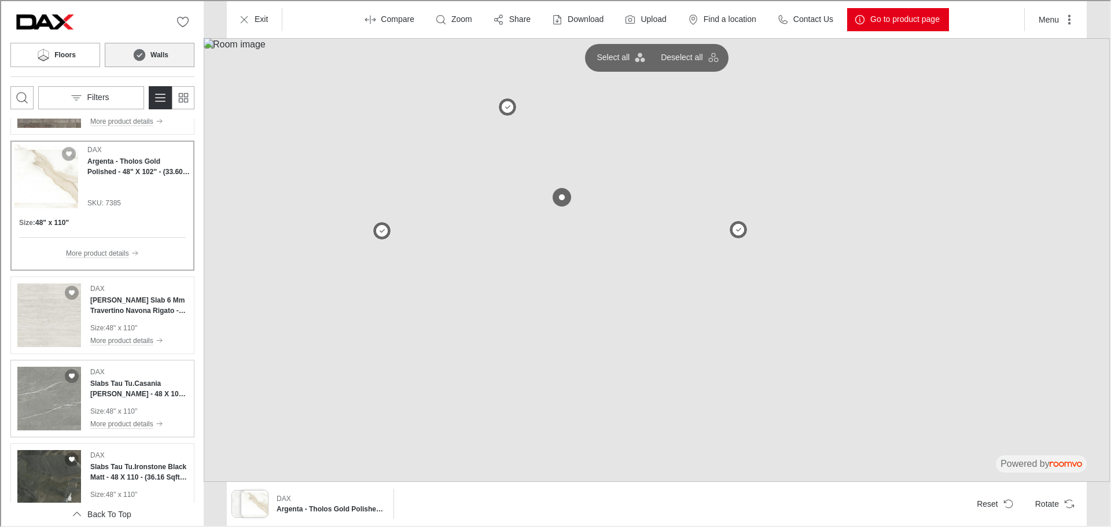
click at [117, 405] on p "48" x 110"" at bounding box center [121, 410] width 32 height 10
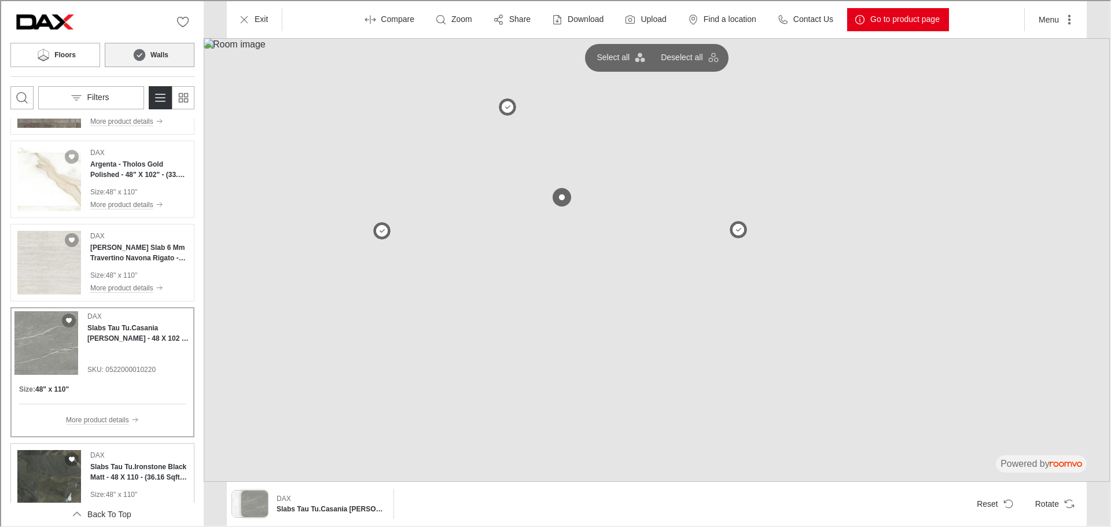
click at [88, 473] on div "DAX Slabs Tau Tu.Ironstone Black Matt - 48 X 110 - (36.16 Sqft Per Slab) Size :…" at bounding box center [101, 480] width 179 height 73
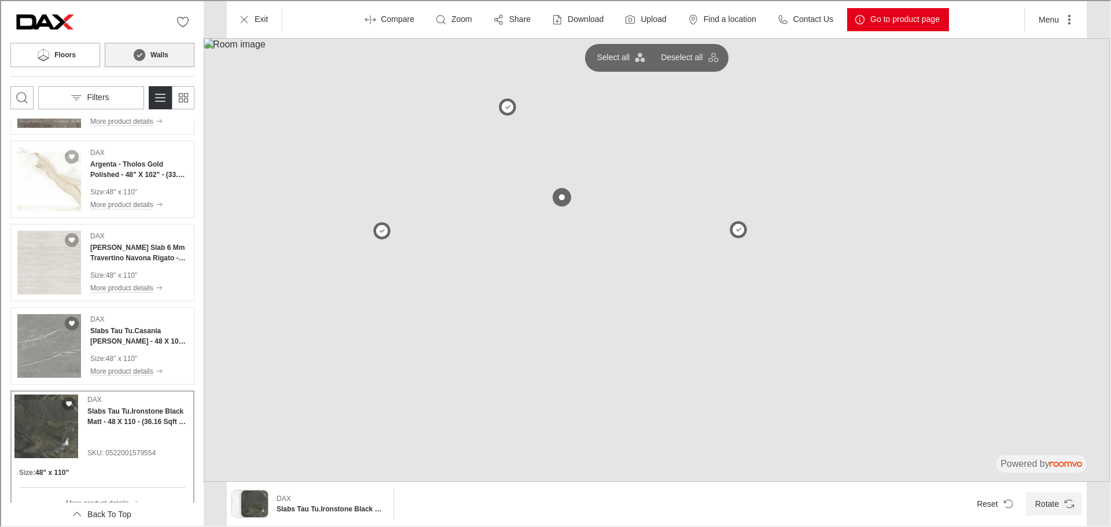
click at [1057, 506] on button "Rotate" at bounding box center [1053, 502] width 56 height 23
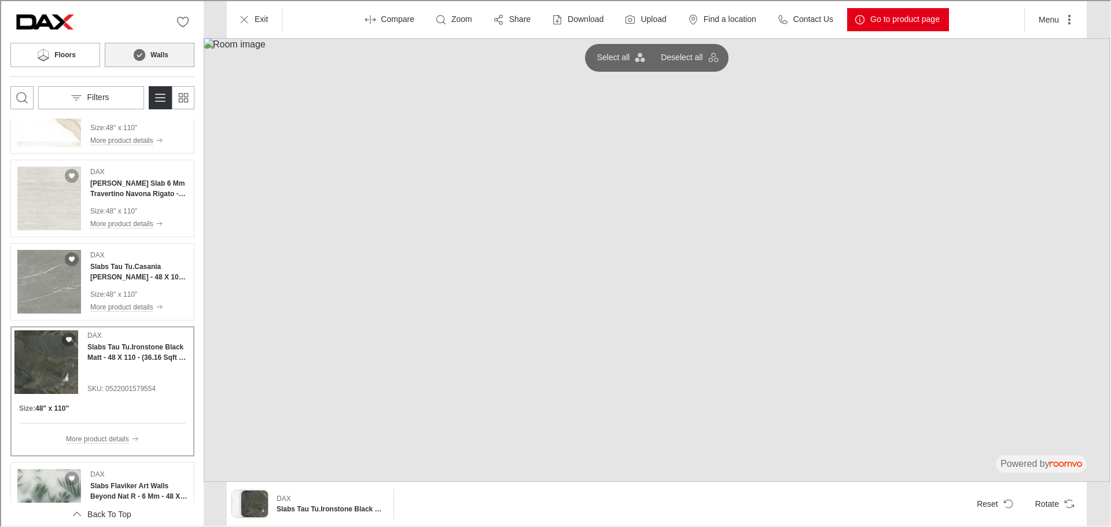
scroll to position [405, 0]
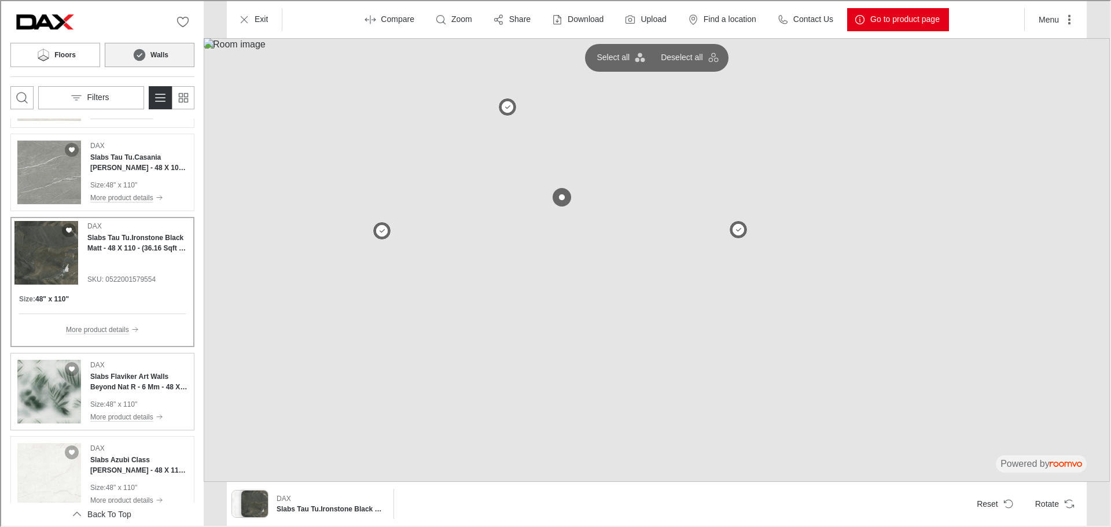
click at [133, 399] on p "48" x 110"" at bounding box center [121, 403] width 32 height 10
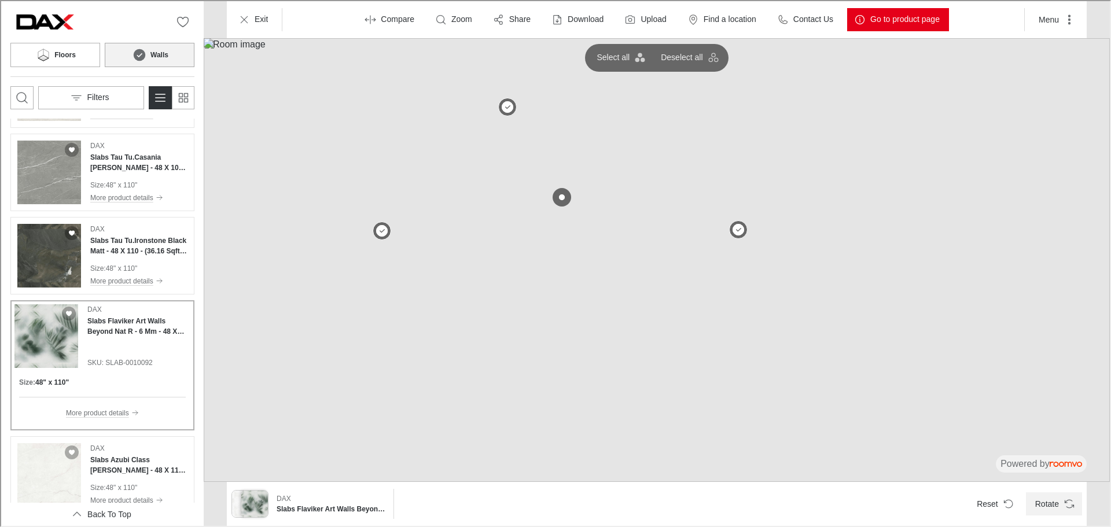
click at [1057, 502] on button "Rotate" at bounding box center [1053, 502] width 56 height 23
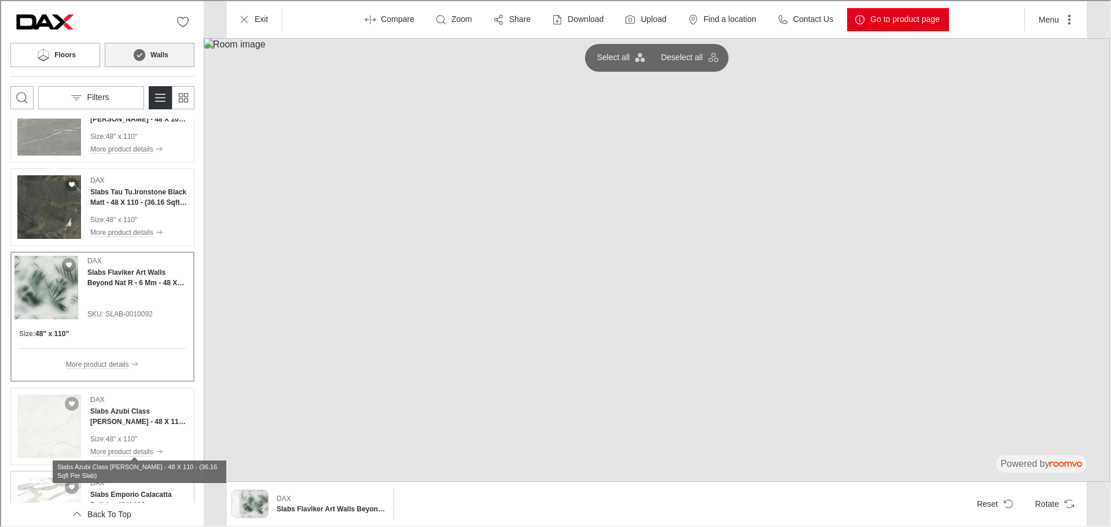
scroll to position [521, 0]
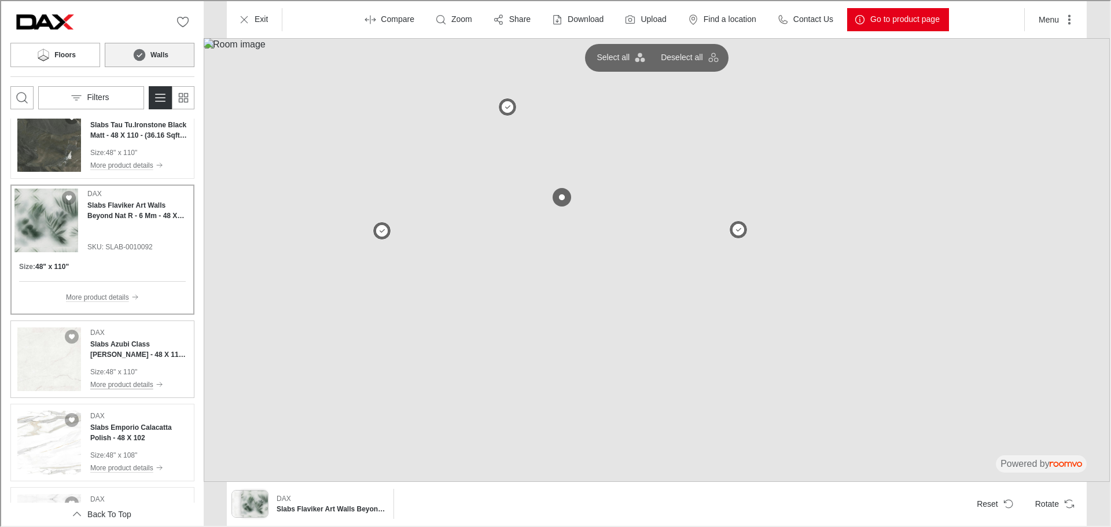
click at [120, 378] on button "More product details" at bounding box center [137, 383] width 97 height 13
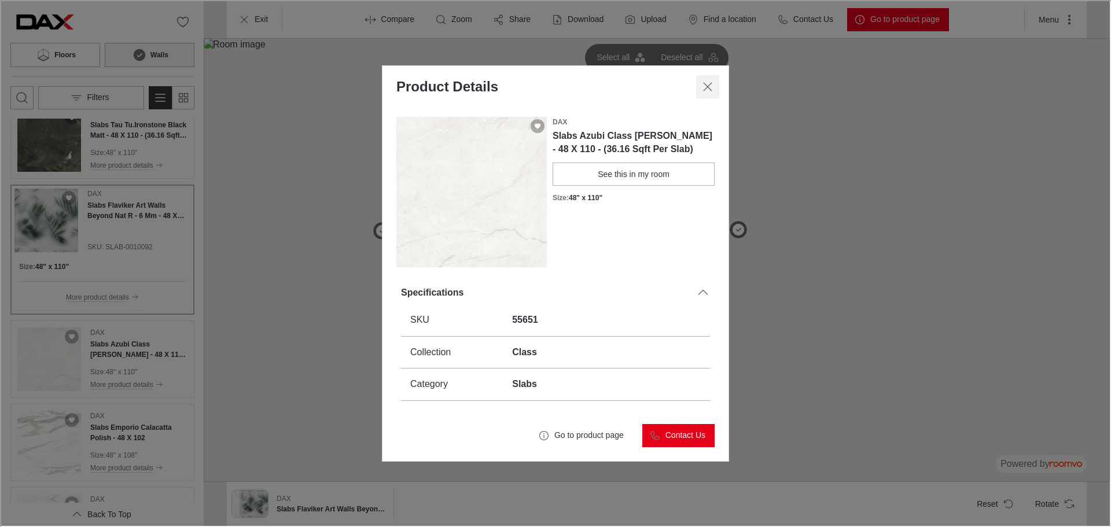
click at [707, 81] on icon "Close dialog" at bounding box center [707, 86] width 14 height 14
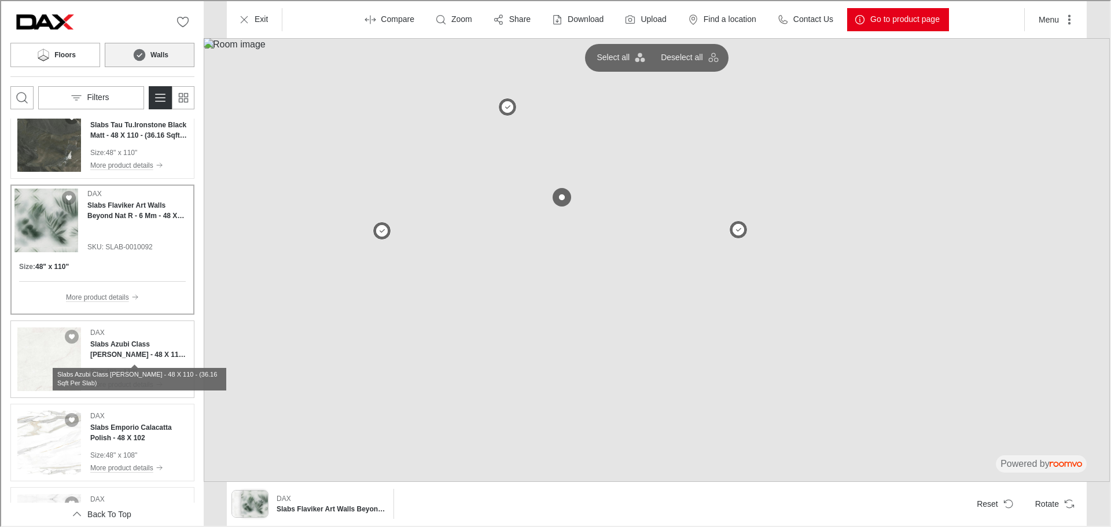
click at [126, 357] on h4 "Slabs Azubi Class [PERSON_NAME] - 48 X 110 - (36.16 Sqft Per Slab)" at bounding box center [137, 348] width 97 height 21
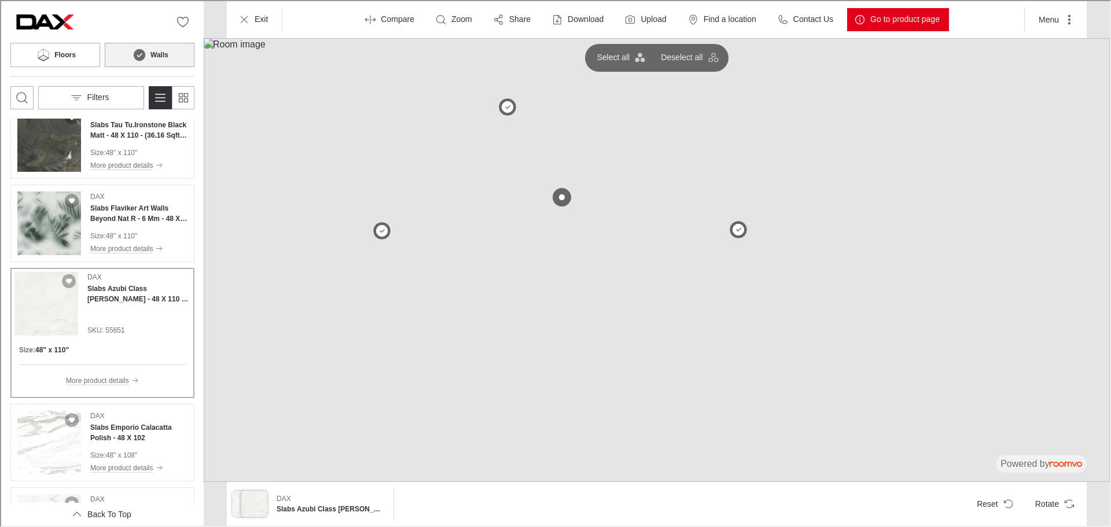
click at [1060, 390] on img at bounding box center [656, 259] width 906 height 444
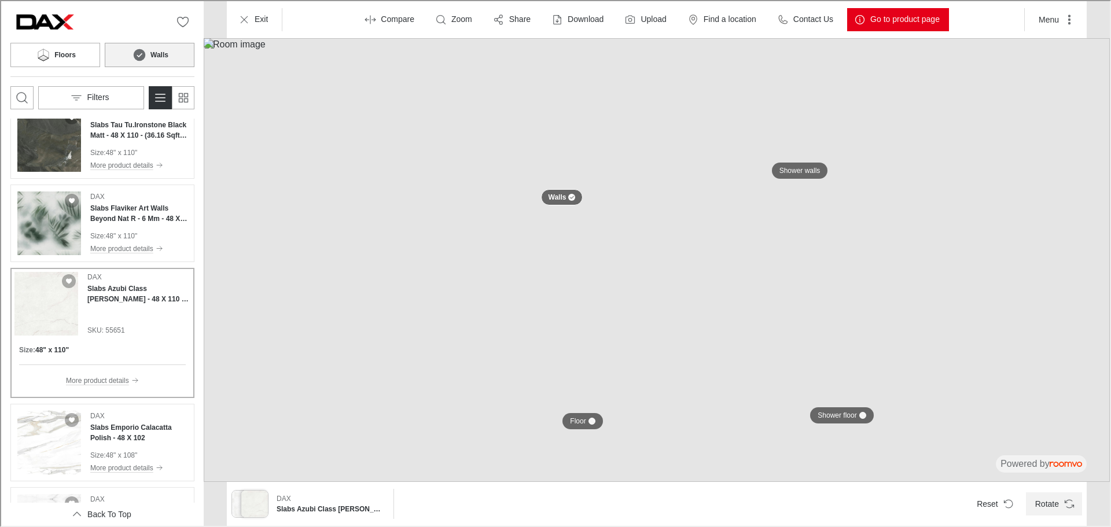
click at [1070, 507] on icon "Rotate Surface" at bounding box center [1068, 505] width 7 height 3
click at [1011, 505] on icon "Reset product" at bounding box center [1008, 503] width 12 height 12
drag, startPoint x: 600, startPoint y: 427, endPoint x: 583, endPoint y: 422, distance: 17.3
click at [597, 425] on img at bounding box center [656, 259] width 906 height 444
click at [583, 422] on p "Floor" at bounding box center [577, 421] width 16 height 10
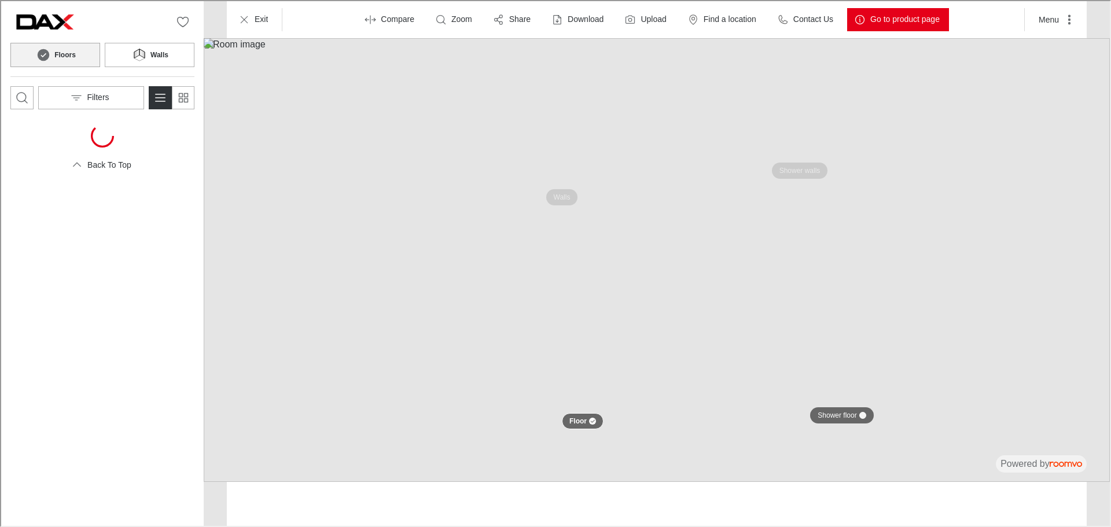
scroll to position [0, 0]
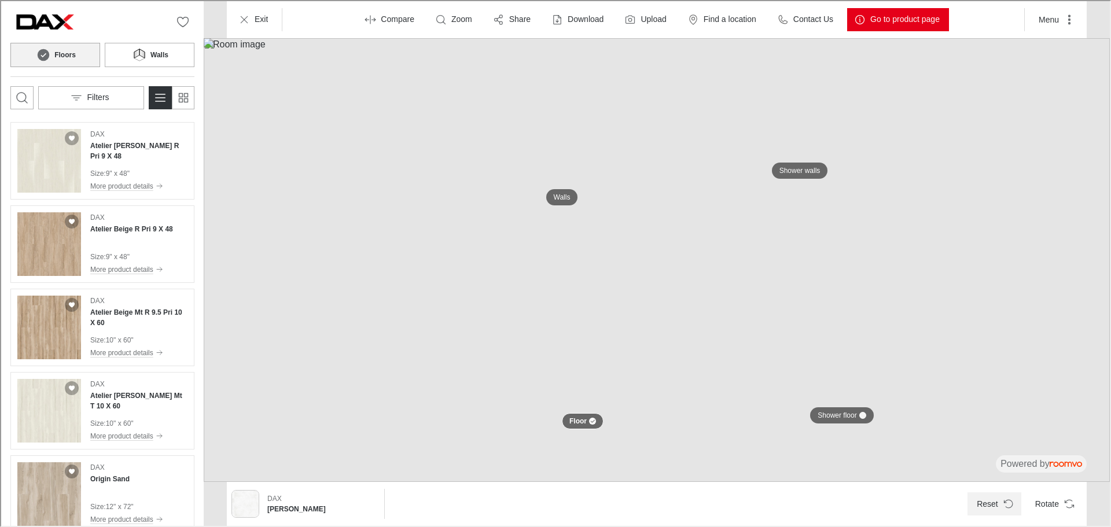
click at [1019, 508] on button "Reset" at bounding box center [994, 502] width 54 height 23
click at [820, 415] on p "Shower floor" at bounding box center [836, 415] width 39 height 10
click at [998, 502] on button "Reset" at bounding box center [994, 502] width 54 height 23
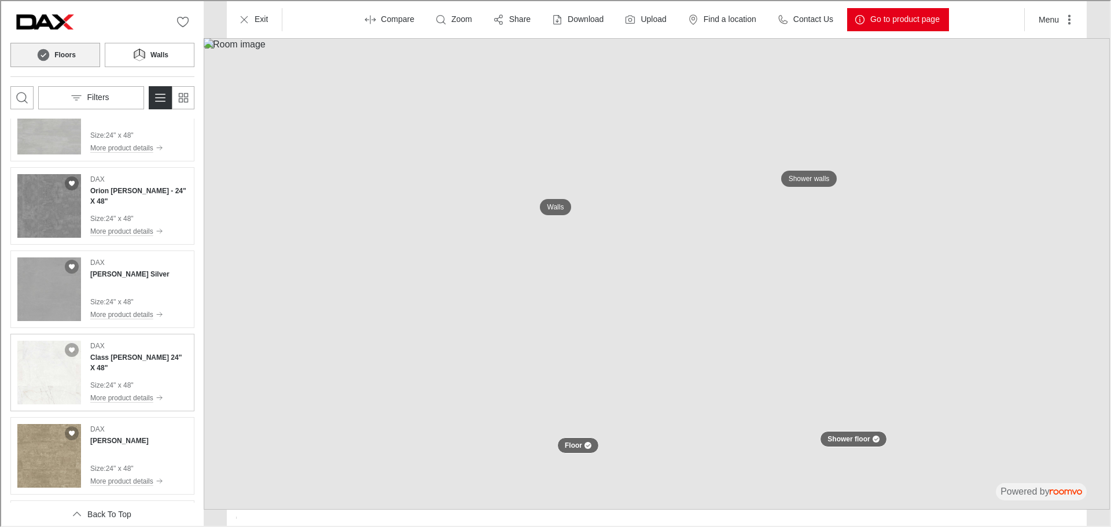
scroll to position [926, 0]
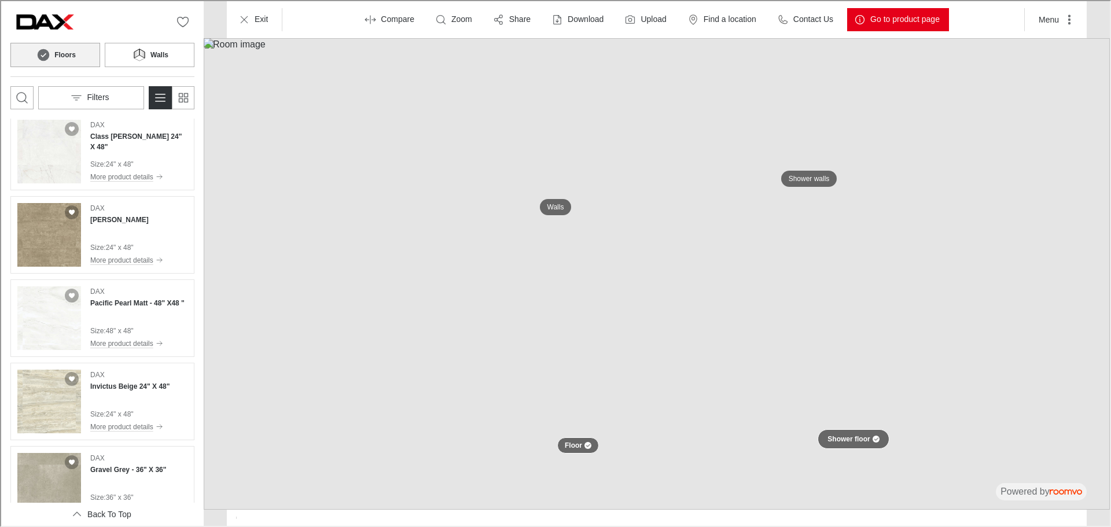
click at [836, 431] on button "Shower floor" at bounding box center [852, 438] width 71 height 20
click at [141, 386] on h4 "Invictus Beige 24" X 48"" at bounding box center [128, 385] width 79 height 10
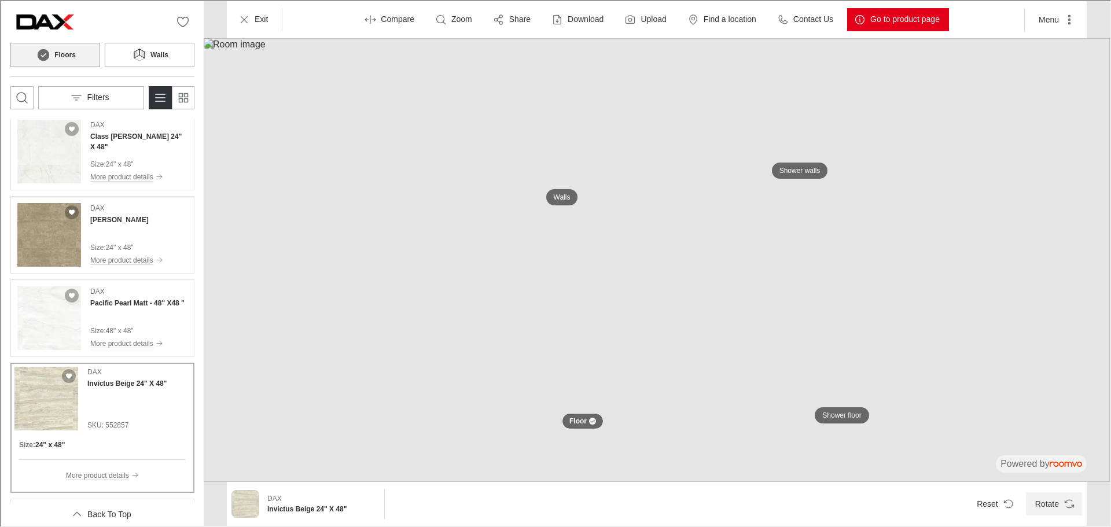
click at [1068, 508] on icon "Rotate Surface" at bounding box center [1069, 503] width 12 height 12
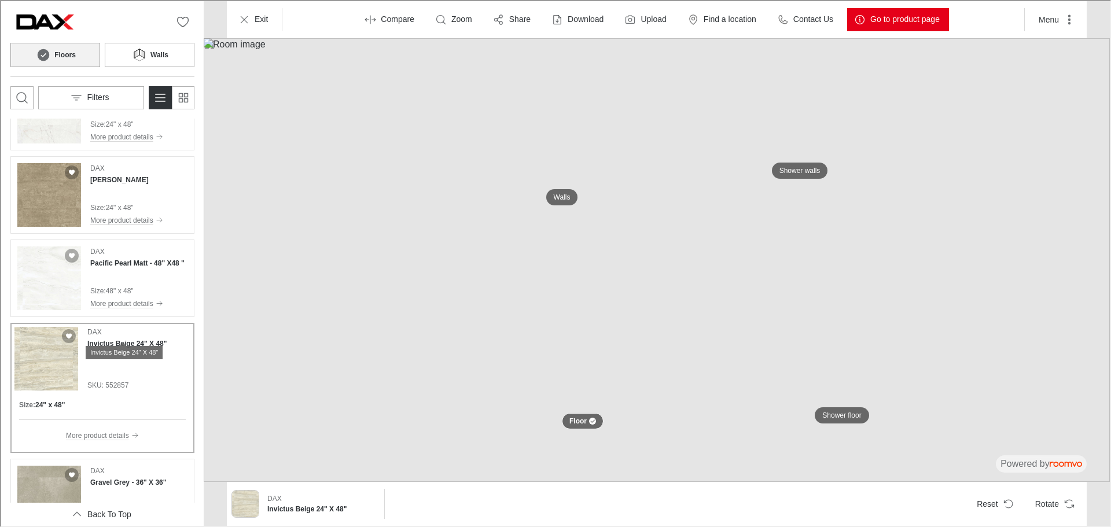
scroll to position [1042, 0]
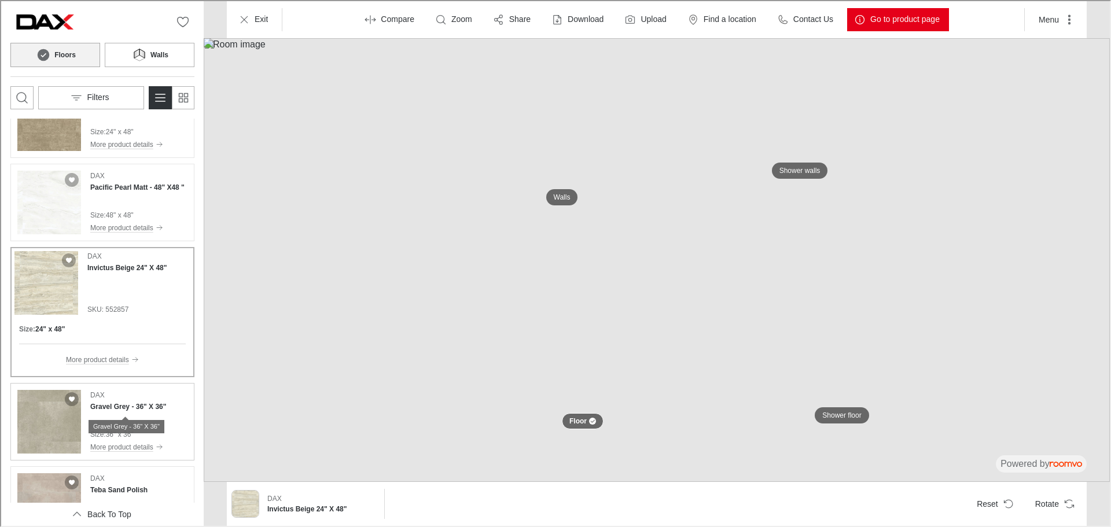
click at [126, 408] on h4 "Gravel Grey - 36" X 36"" at bounding box center [127, 406] width 76 height 10
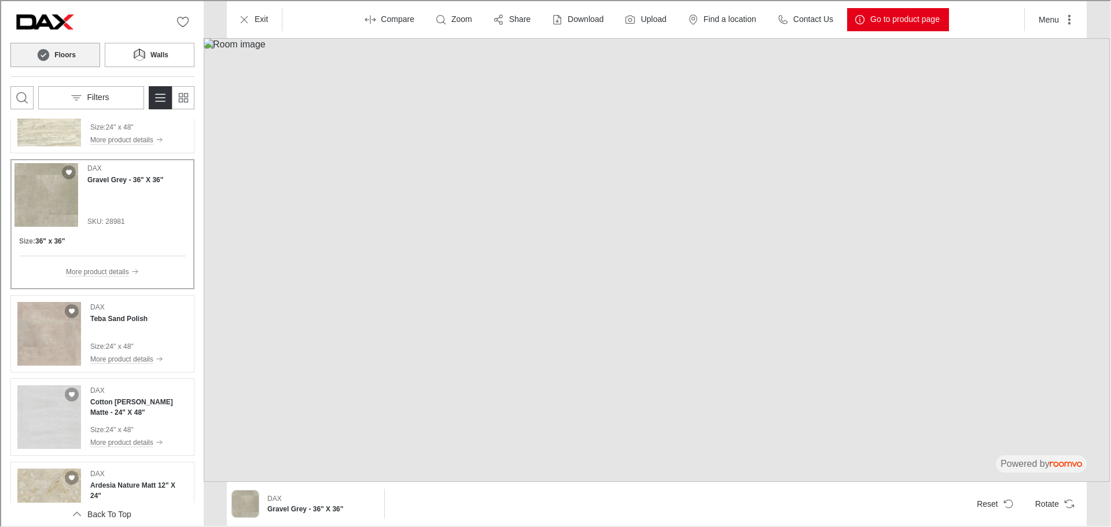
scroll to position [1215, 0]
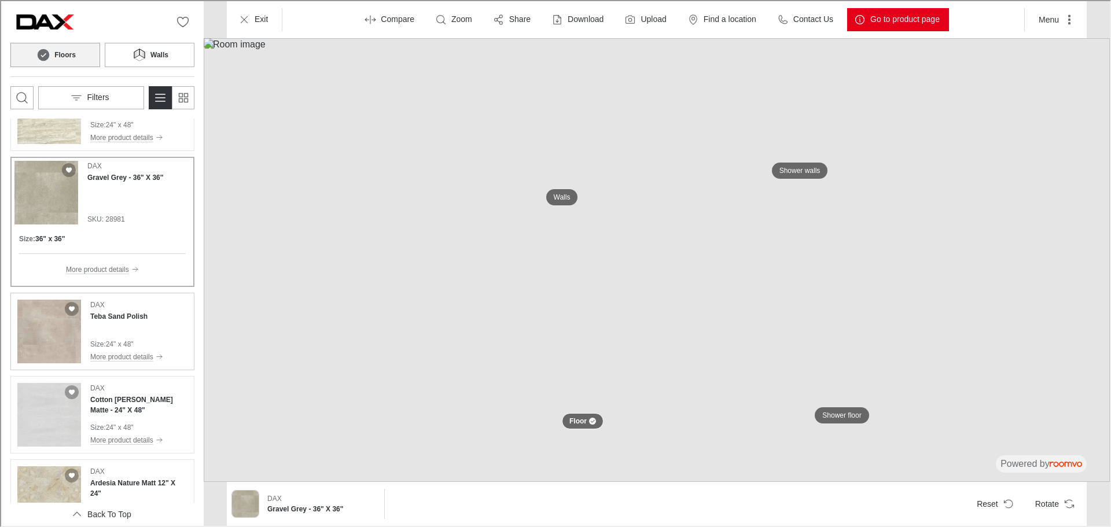
click at [130, 321] on div "DAX Teba Sand Polish Size : 24" x 48" More product details" at bounding box center [125, 331] width 73 height 64
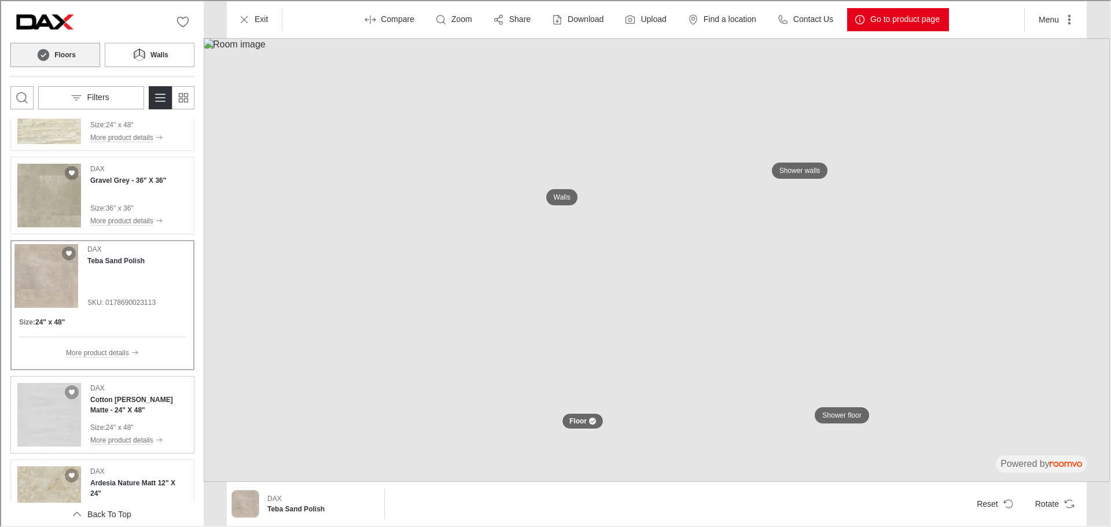
click at [153, 420] on div "DAX Cotton [PERSON_NAME] Matte - 24" X 48" Size : 24" x 48" More product details" at bounding box center [137, 414] width 97 height 64
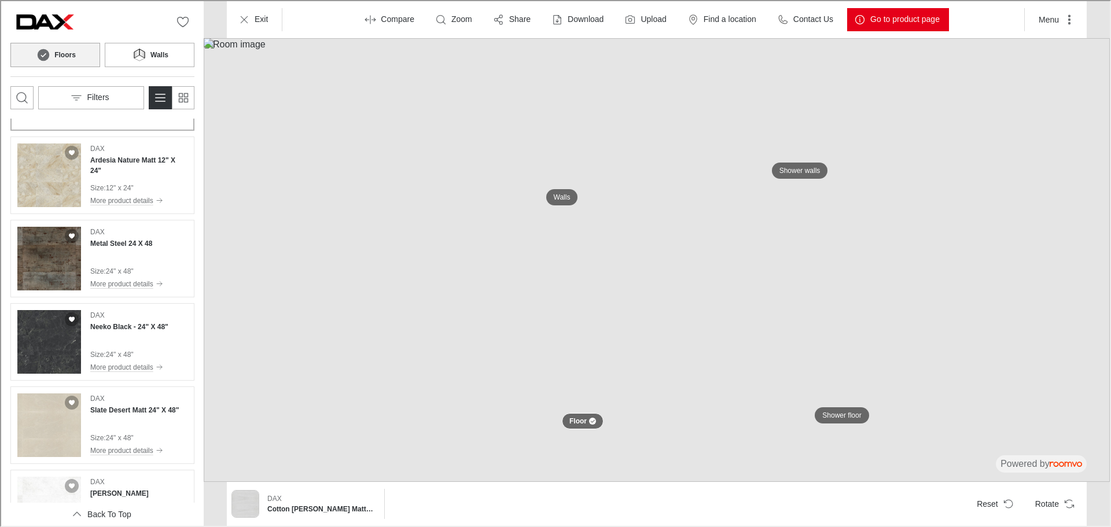
scroll to position [1505, 0]
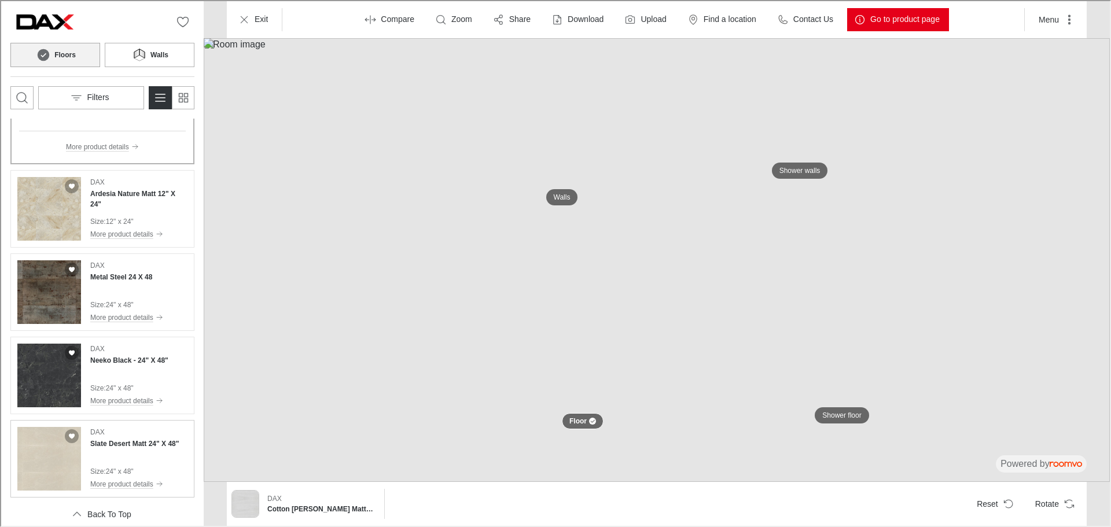
click at [138, 443] on h4 "Slate Desert Matt 24" X 48"" at bounding box center [133, 443] width 89 height 10
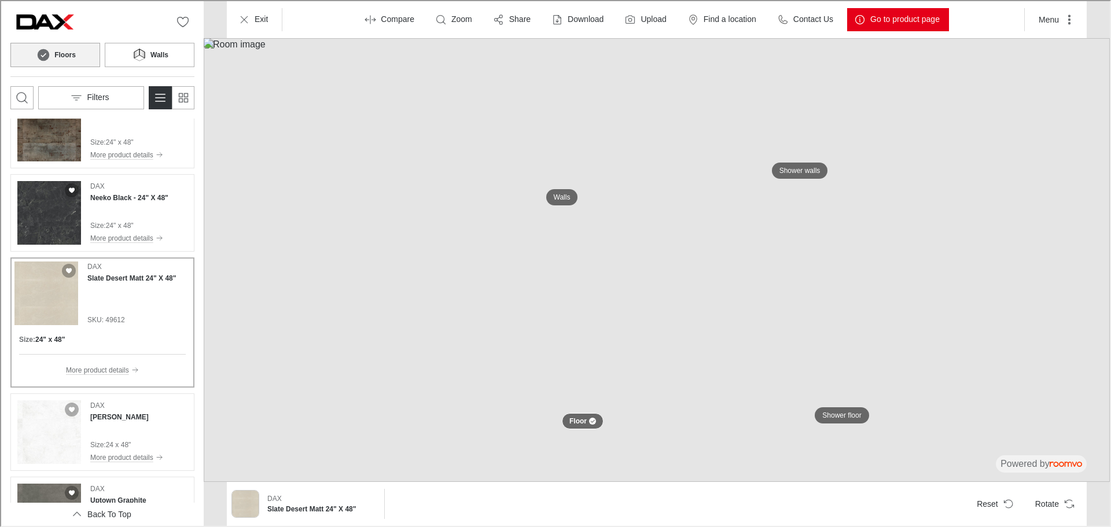
scroll to position [1563, 0]
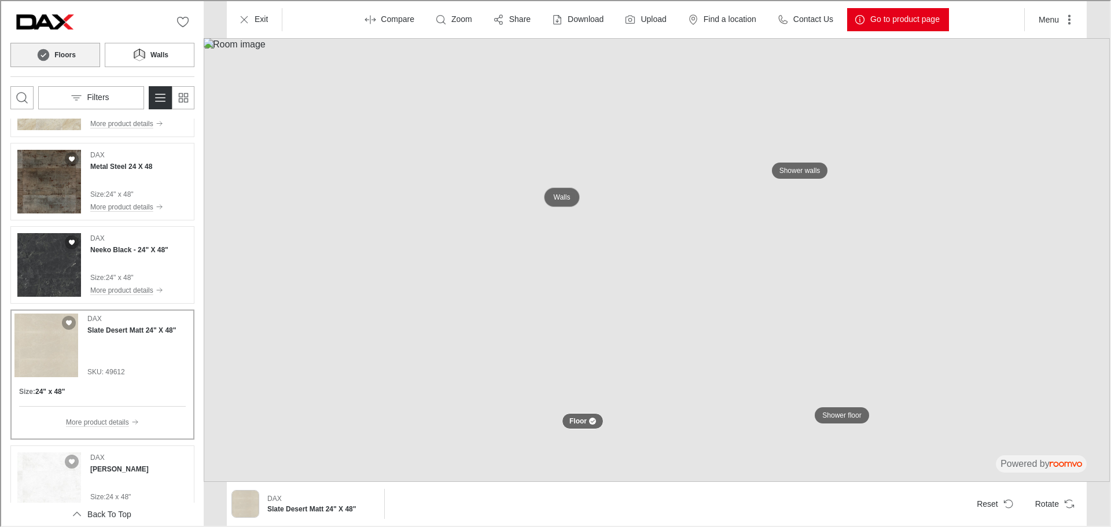
click at [560, 193] on p "Walls" at bounding box center [561, 197] width 17 height 10
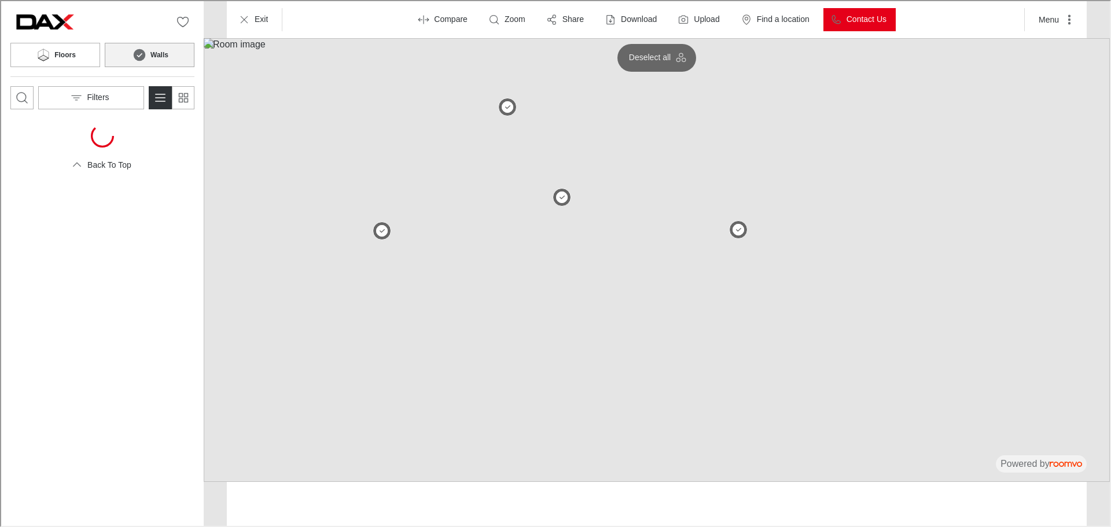
scroll to position [0, 0]
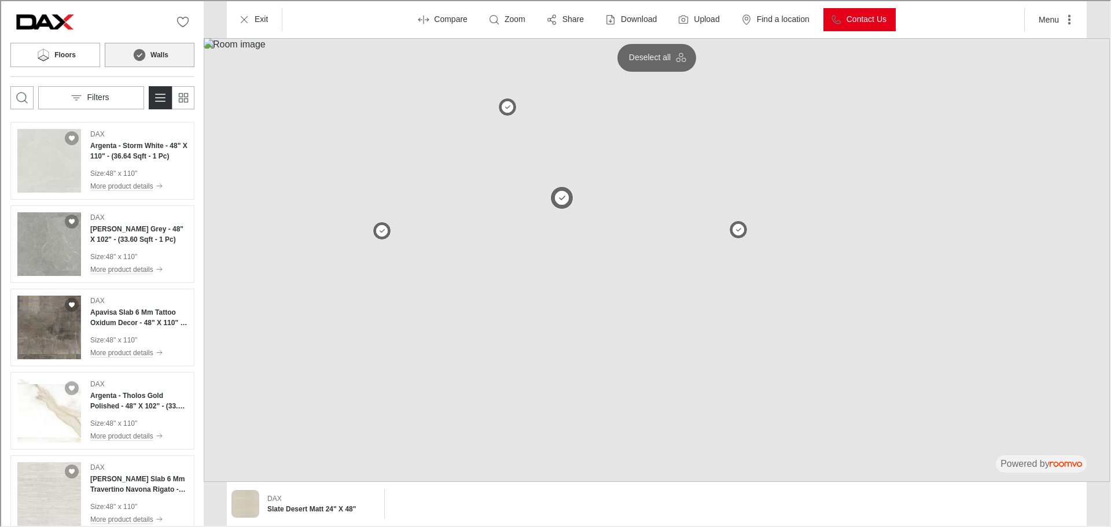
click at [557, 199] on button at bounding box center [560, 196] width 23 height 23
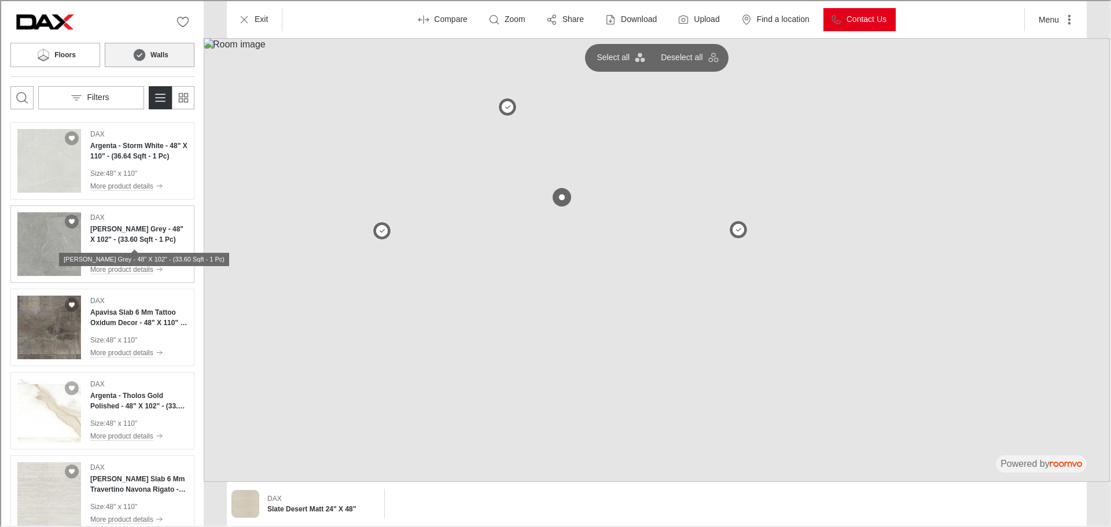
click at [128, 229] on h4 "[PERSON_NAME] Grey - 48" X 102" - (33.60 Sqft - 1 Pc)" at bounding box center [137, 233] width 97 height 21
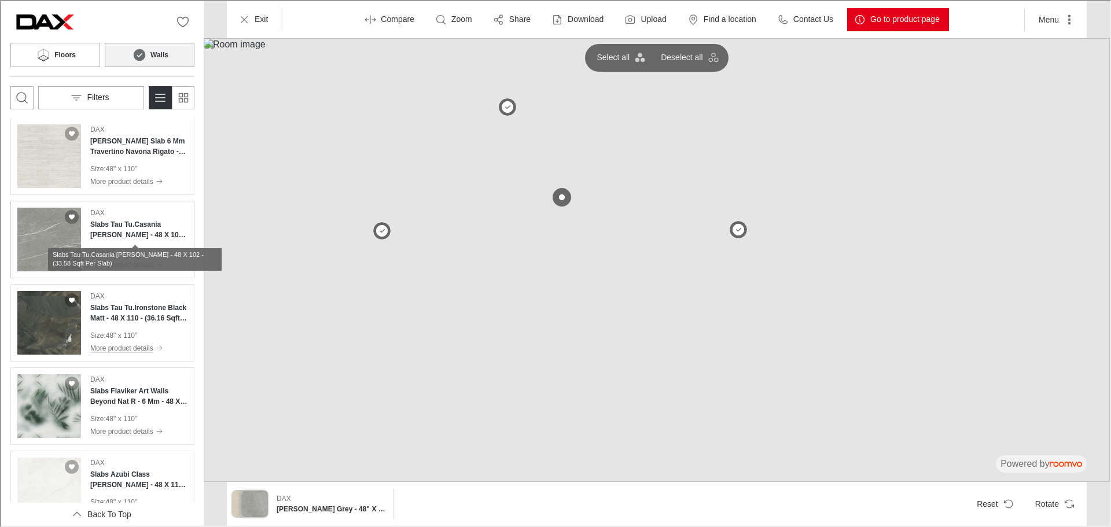
click at [142, 230] on h4 "Slabs Tau Tu.Casania [PERSON_NAME] - 48 X 102 - (33.58 Sqft Per Slab)" at bounding box center [137, 228] width 97 height 21
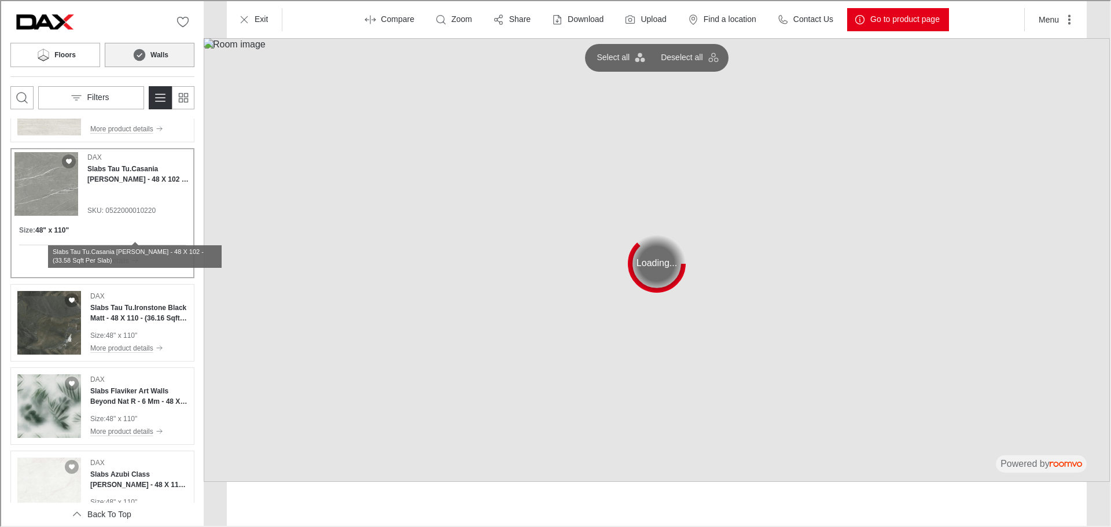
scroll to position [338, 0]
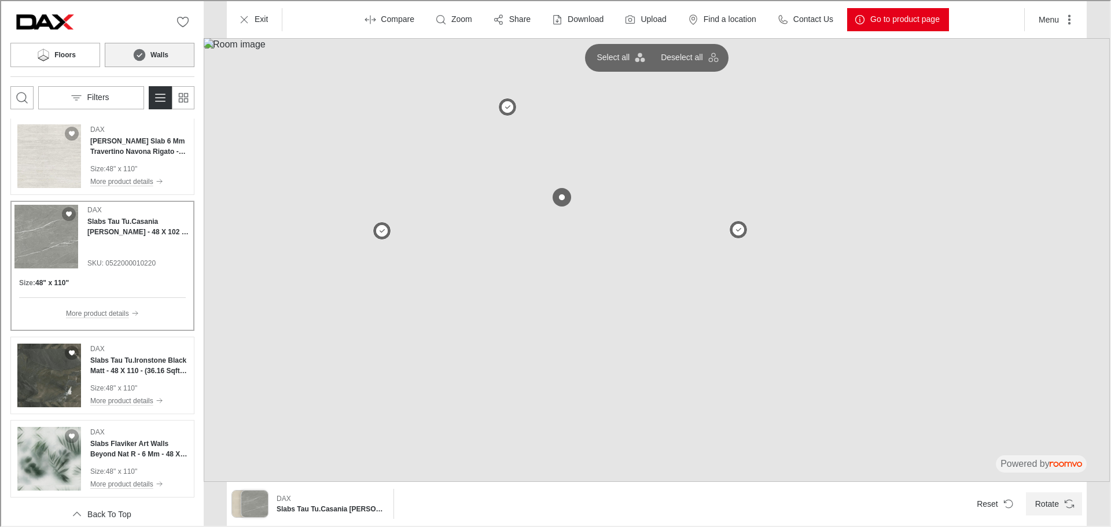
click at [1061, 505] on button "Rotate" at bounding box center [1053, 502] width 56 height 23
click at [138, 363] on h4 "Slabs Tau Tu.Ironstone Black Matt - 48 X 110 - (36.16 Sqft Per Slab)" at bounding box center [137, 364] width 97 height 21
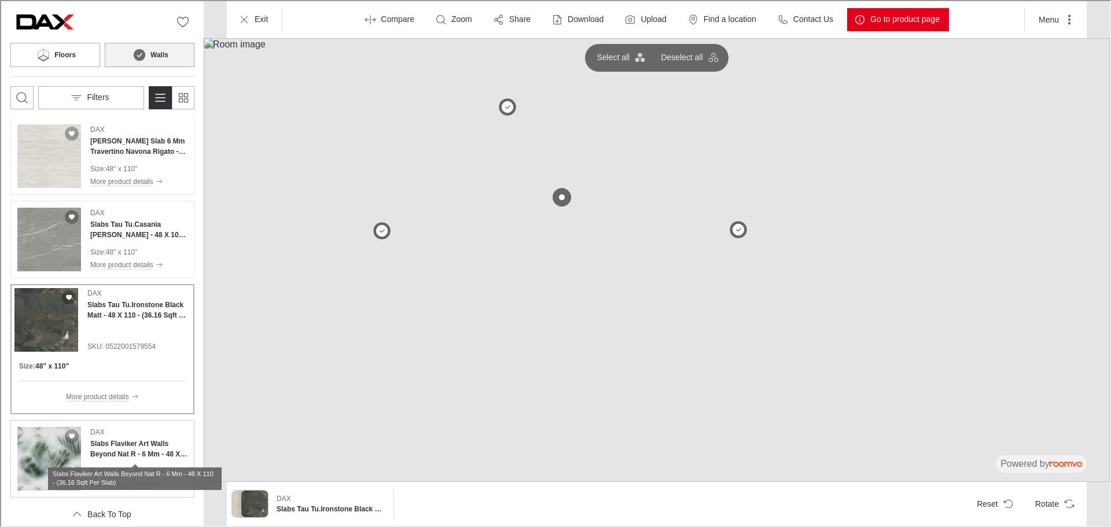
click at [144, 448] on h4 "Slabs Flaviker Art Walls Beyond Nat R - 6 Mm - 48 X 110 - (36.16 Sqft Per Slab)" at bounding box center [137, 448] width 97 height 21
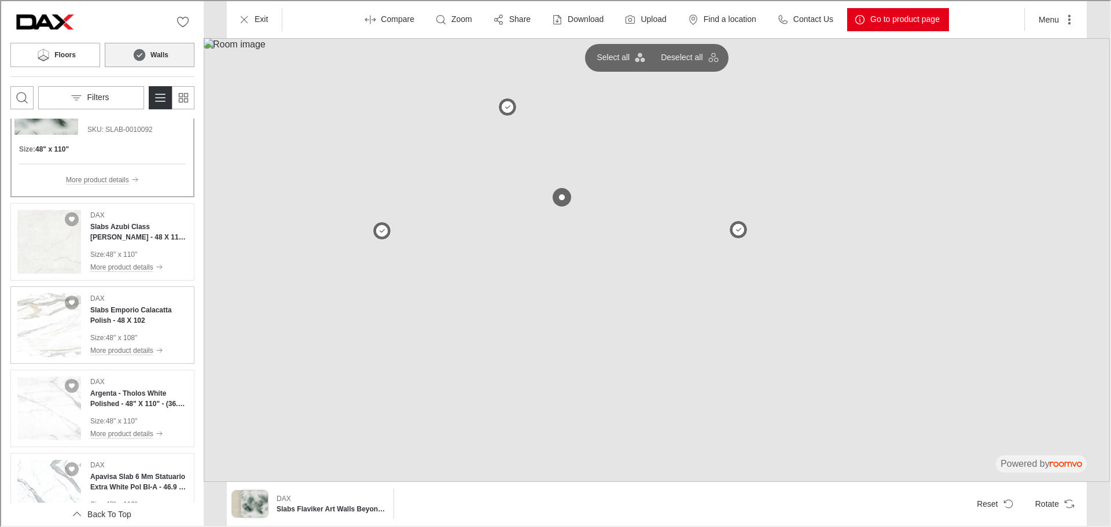
scroll to position [743, 0]
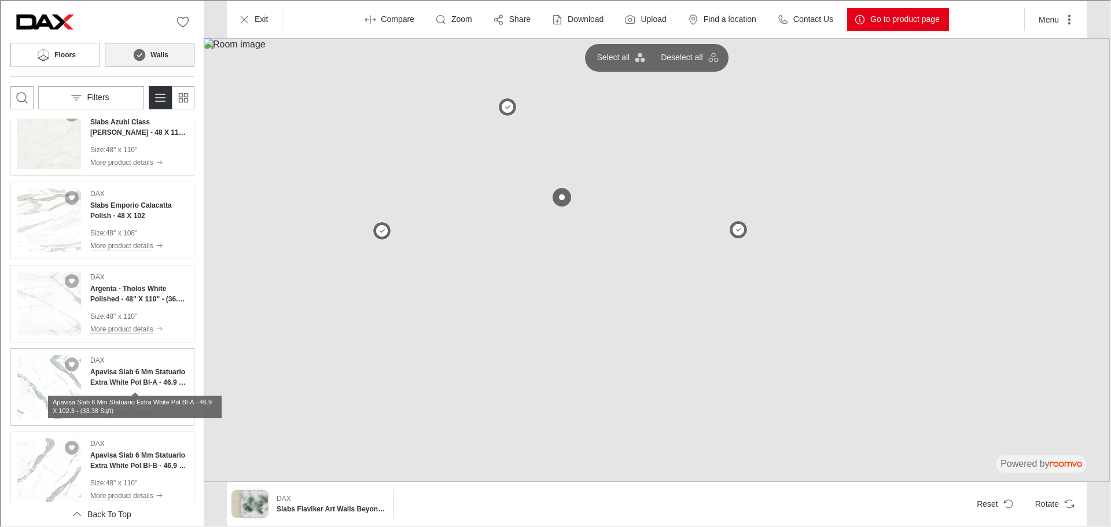
click at [133, 376] on h4 "Apavisa Slab 6 Mm Statuario Extra White Pol Bl-A - 46.9 X 102.3 - (33.38 Sqft)" at bounding box center [137, 376] width 97 height 21
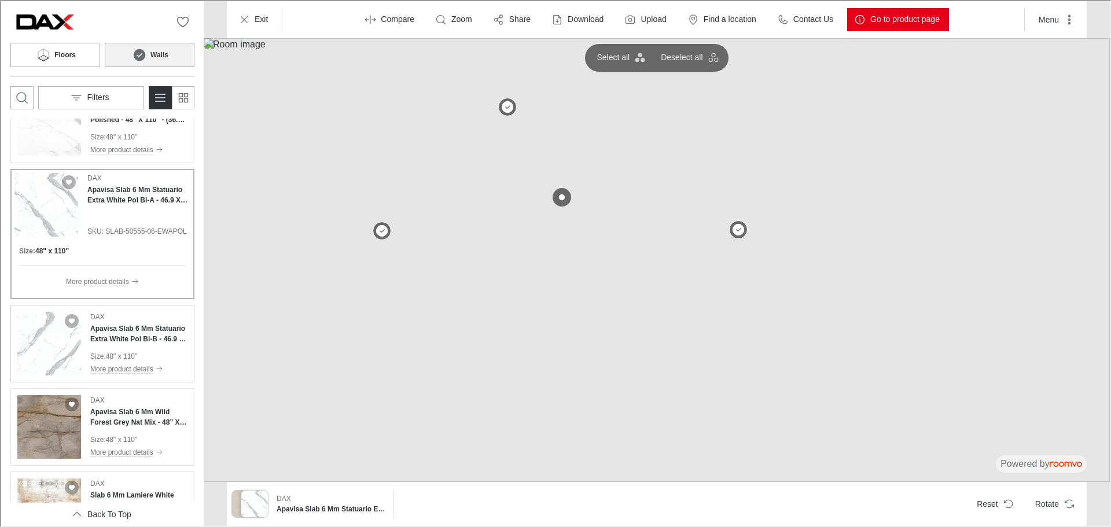
scroll to position [980, 0]
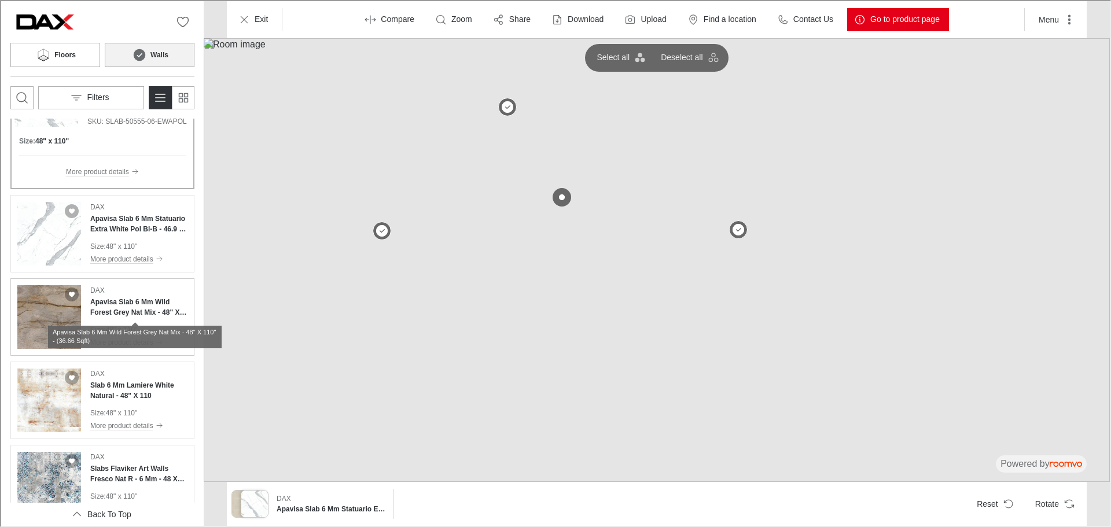
click at [126, 305] on h4 "Apavisa Slab 6 Mm Wild Forest Grey Nat Mix - 48" X 110" - (36.66 Sqft)" at bounding box center [137, 306] width 97 height 21
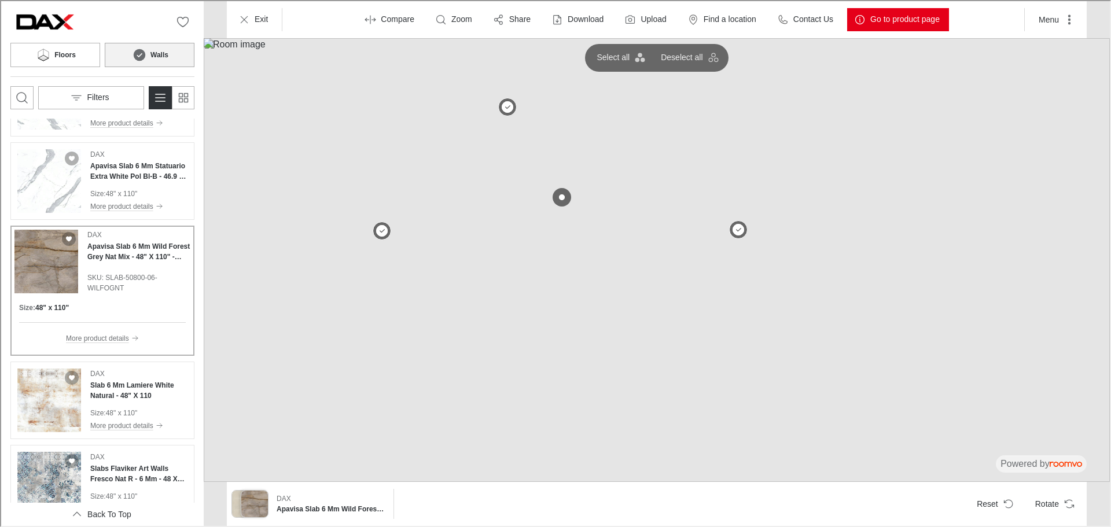
click at [156, 56] on h6 "Walls" at bounding box center [158, 54] width 18 height 10
click at [657, 60] on p "Deselect all" at bounding box center [649, 57] width 42 height 12
click at [499, 111] on button at bounding box center [506, 106] width 23 height 23
click at [384, 227] on button at bounding box center [380, 230] width 23 height 23
click at [741, 225] on button at bounding box center [737, 229] width 23 height 23
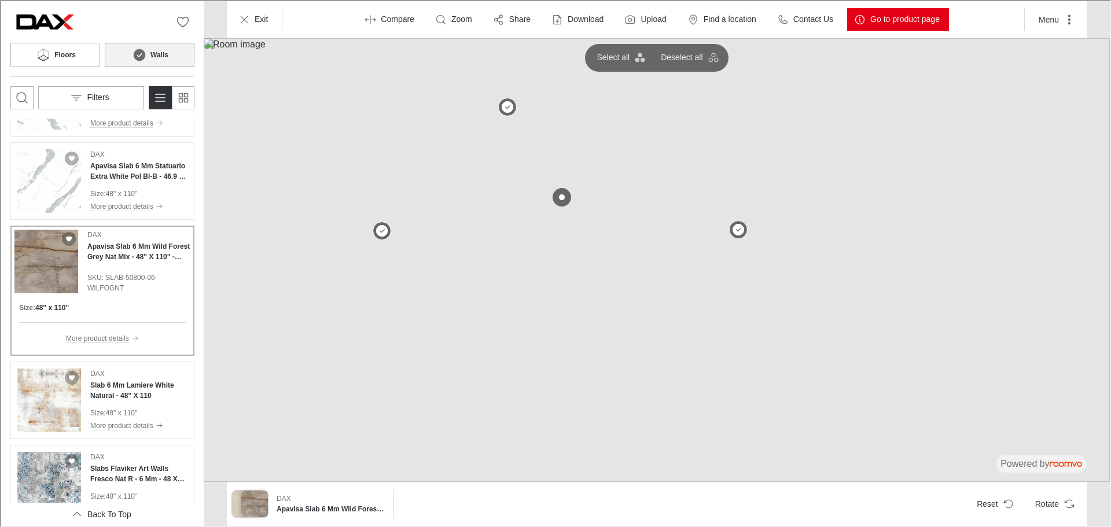
click at [116, 278] on span "SKU: SLAB-50800-06-WILFOGNT" at bounding box center [137, 281] width 103 height 21
click at [390, 19] on p "Compare" at bounding box center [397, 19] width 34 height 12
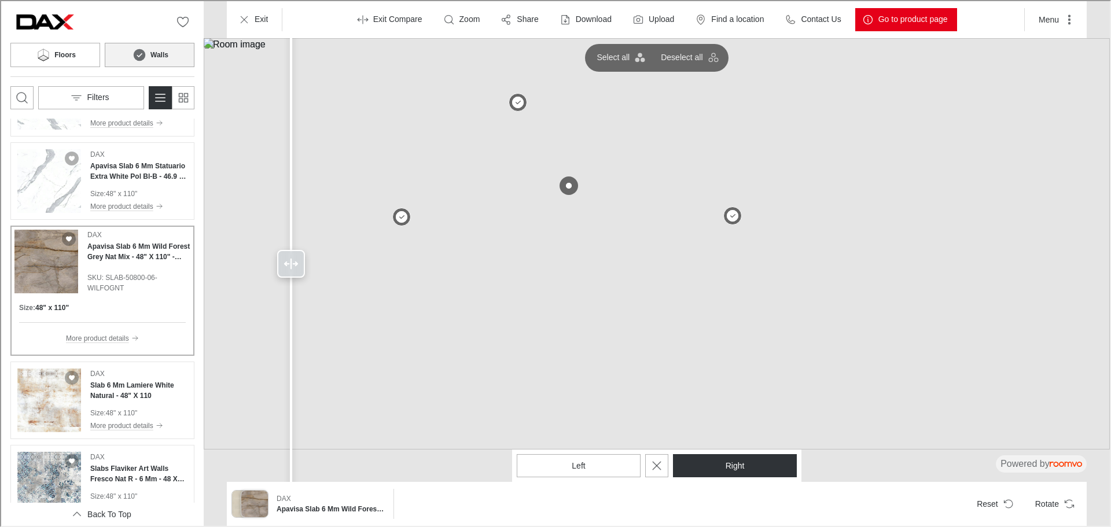
drag, startPoint x: 325, startPoint y: 274, endPoint x: 278, endPoint y: 303, distance: 54.3
click at [284, 307] on div at bounding box center [290, 262] width 19 height 525
click at [768, 467] on button "Right" at bounding box center [734, 464] width 124 height 23
click at [391, 17] on p "Exit Compare" at bounding box center [396, 19] width 49 height 12
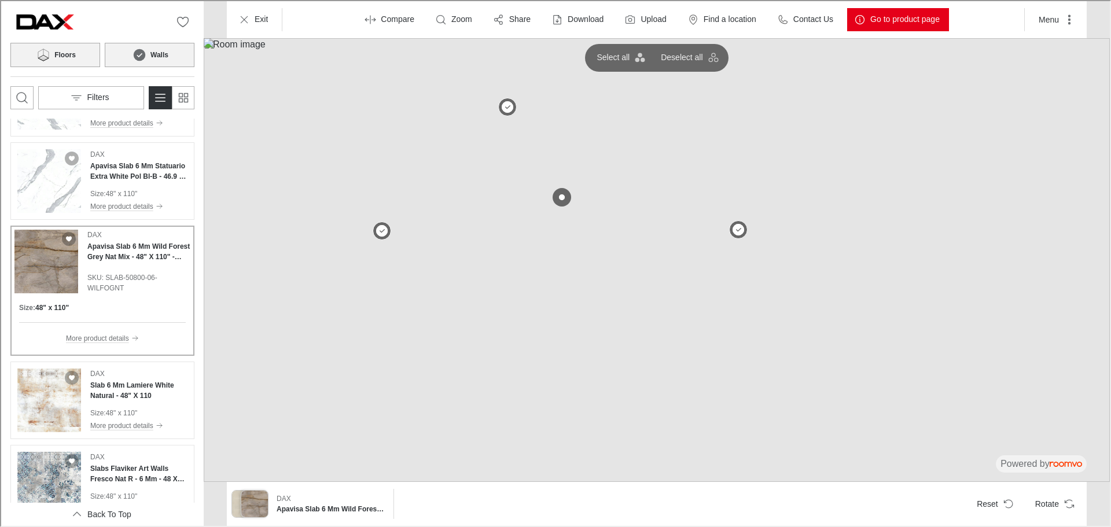
click at [79, 59] on button "Floors" at bounding box center [54, 54] width 90 height 24
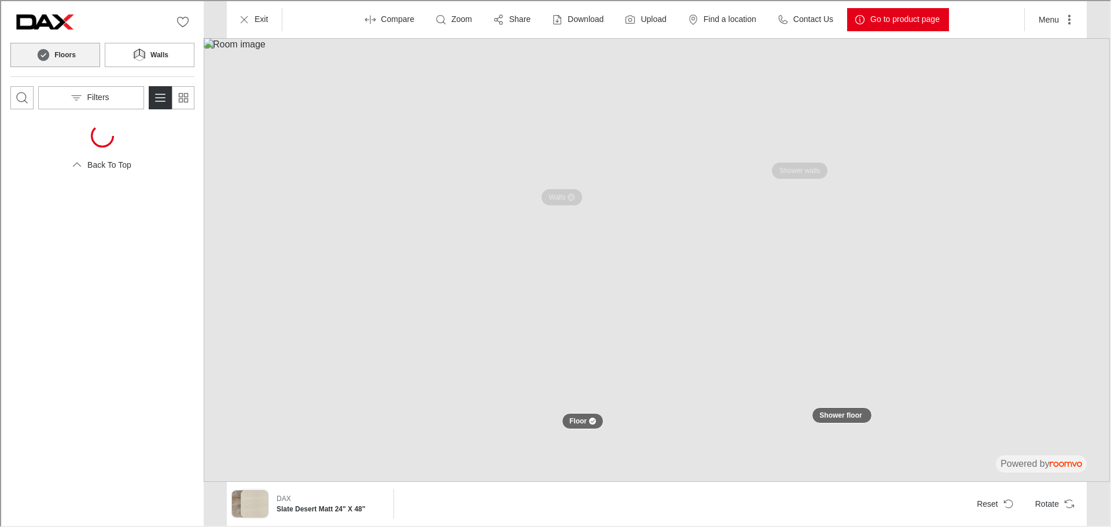
scroll to position [0, 0]
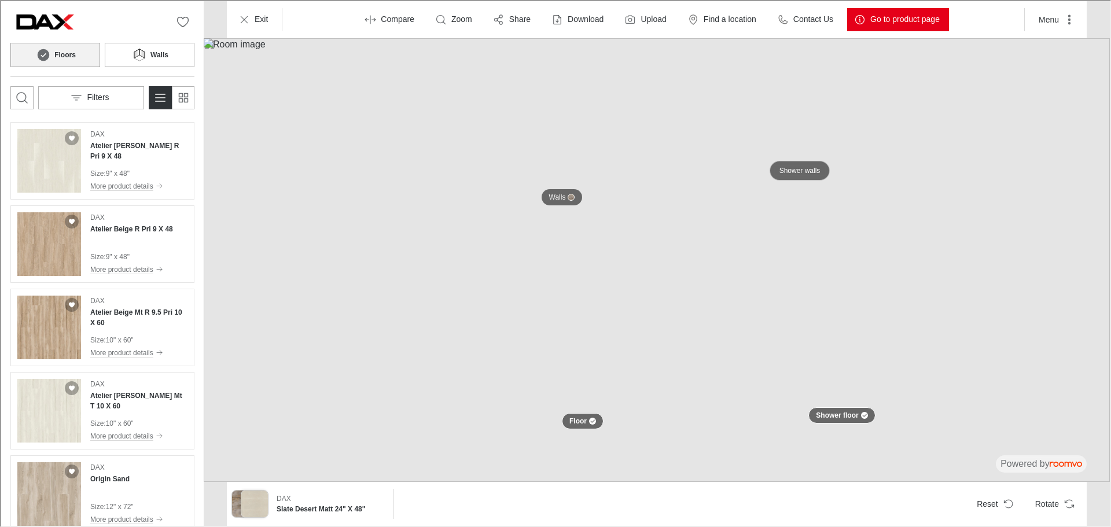
click at [798, 168] on p "Shower walls" at bounding box center [798, 170] width 41 height 10
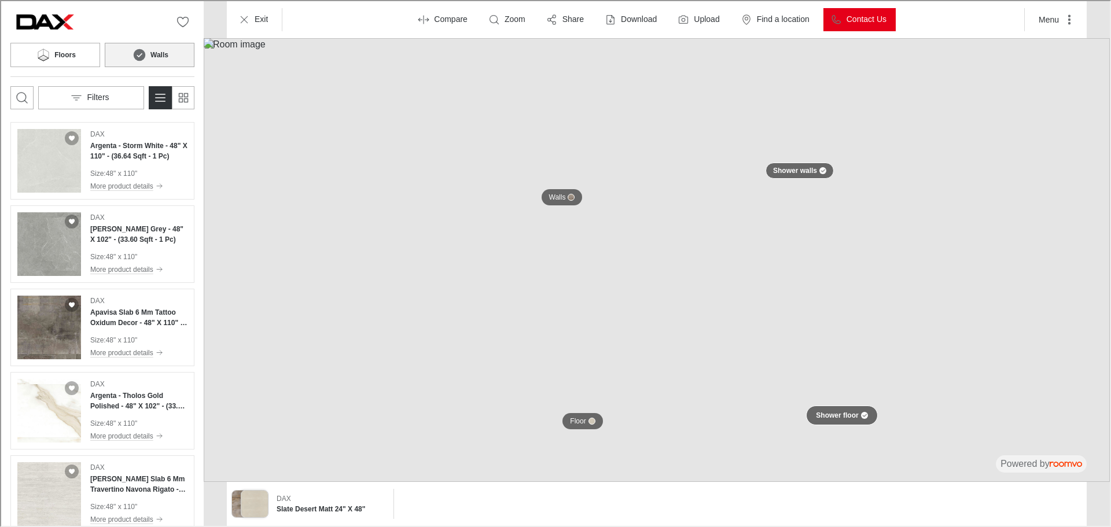
click at [860, 417] on div at bounding box center [863, 414] width 7 height 7
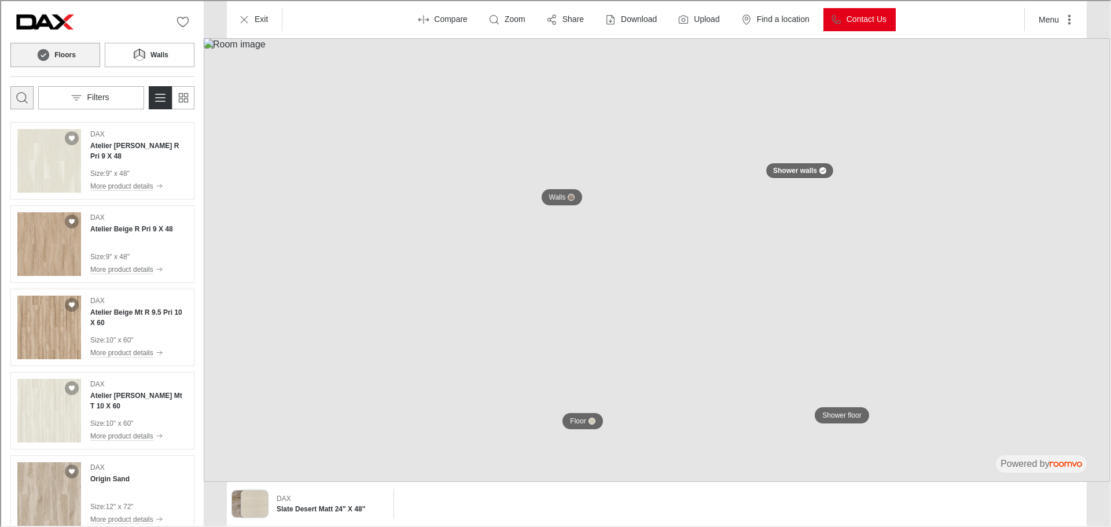
click at [17, 94] on icon "Open search box" at bounding box center [21, 97] width 14 height 14
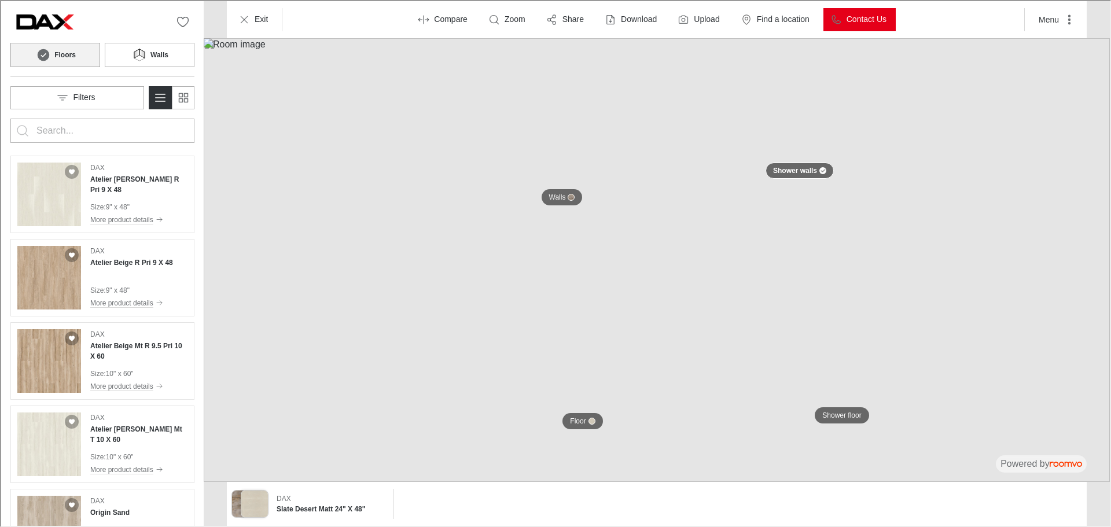
click at [55, 127] on input "Enter products to search for" at bounding box center [101, 129] width 132 height 19
type input "R"
click at [10, 118] on button "Search for products" at bounding box center [21, 129] width 23 height 23
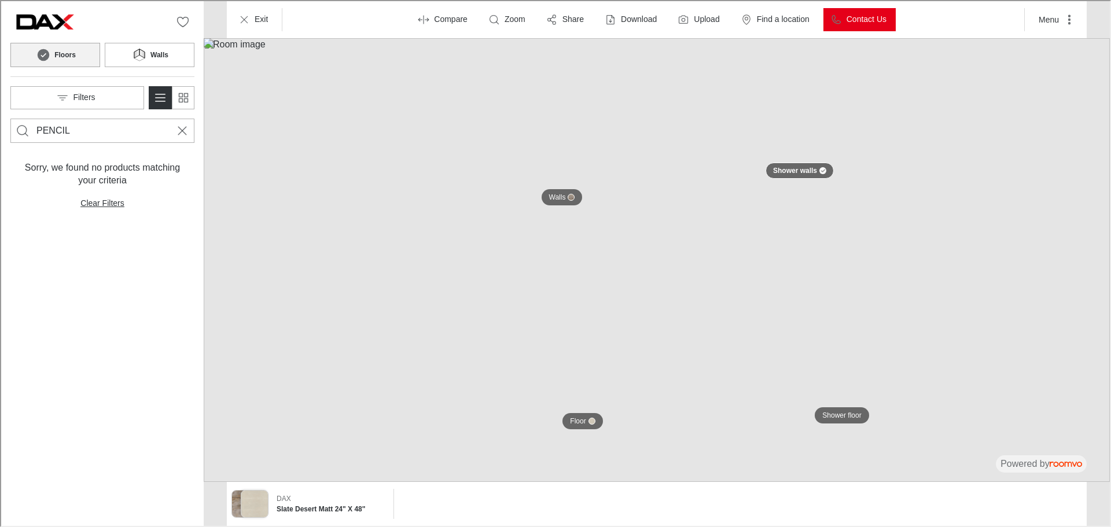
click at [82, 129] on input "PENCIL" at bounding box center [101, 129] width 132 height 19
type input "P"
click at [157, 50] on h6 "Walls" at bounding box center [158, 54] width 18 height 10
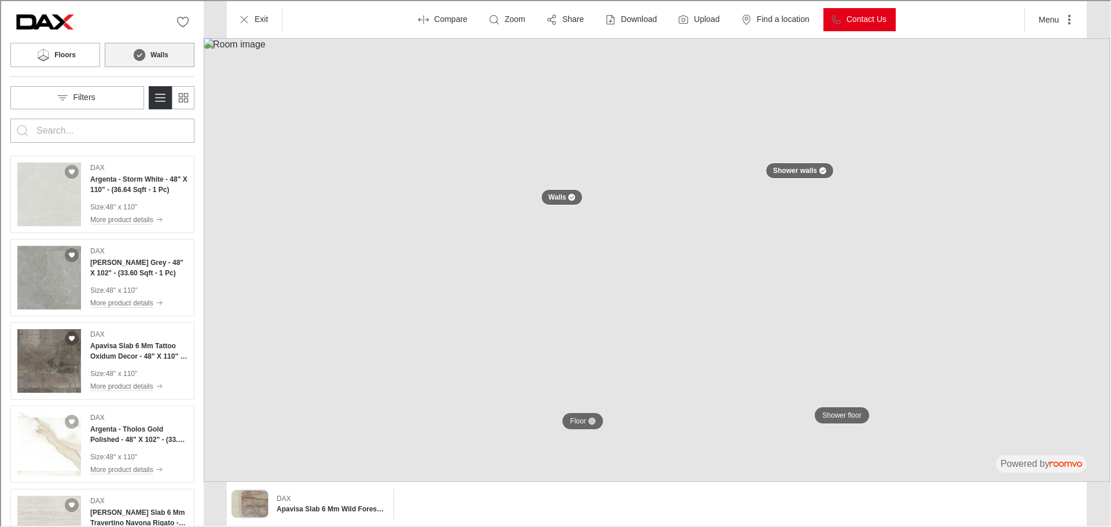
click at [103, 124] on input "Enter products to search for" at bounding box center [101, 129] width 132 height 19
type input "PENCIL"
click at [10, 118] on button "Search for products" at bounding box center [21, 129] width 23 height 23
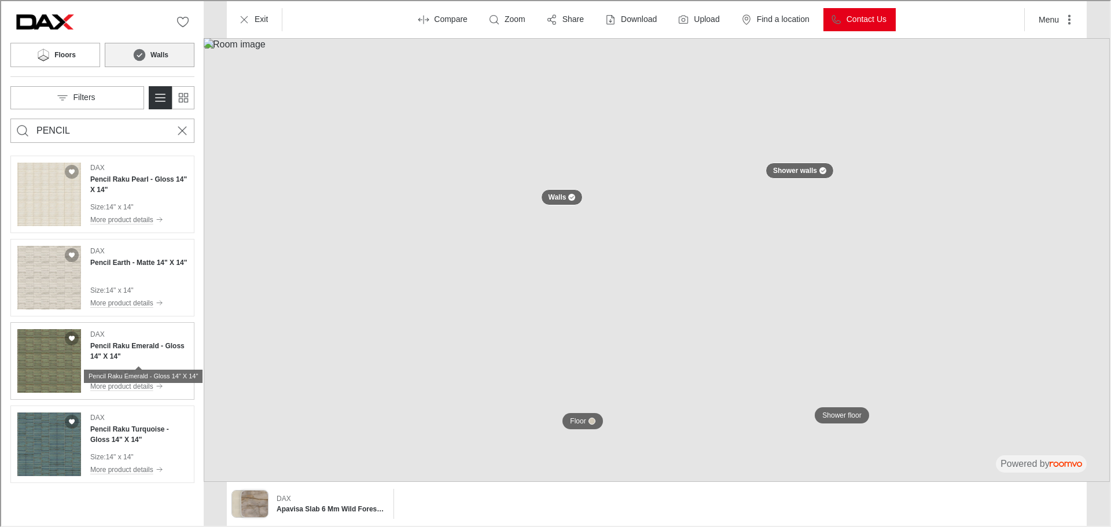
click at [141, 351] on h4 "Pencil Raku Emerald - Gloss 14" X 14"" at bounding box center [137, 350] width 97 height 21
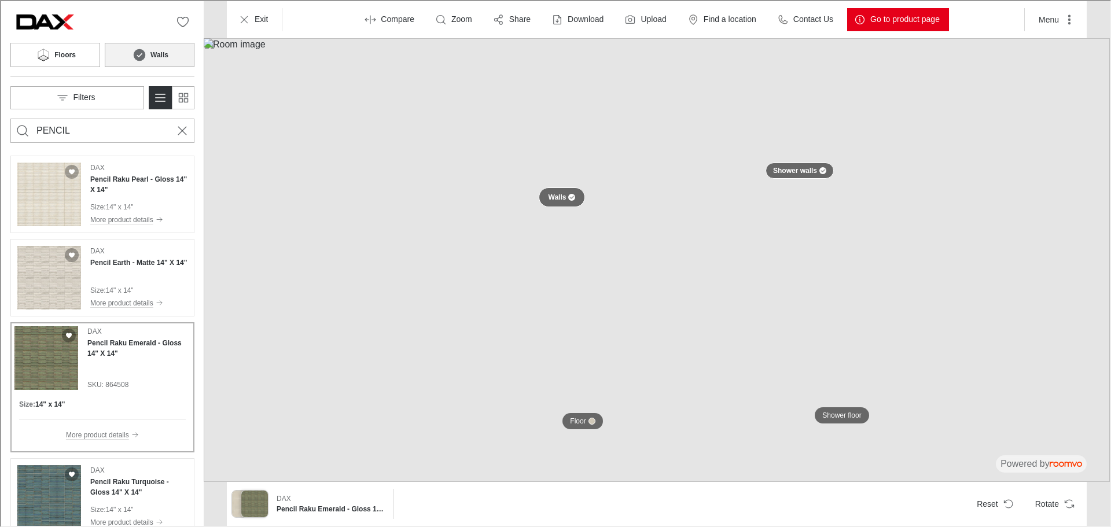
click at [575, 193] on button "Walls" at bounding box center [561, 196] width 47 height 20
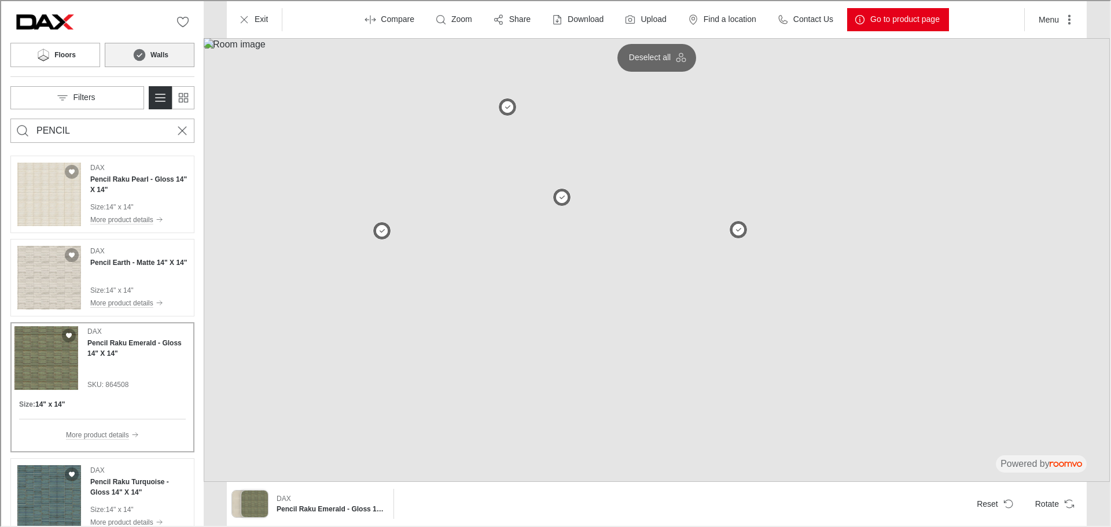
click at [1052, 276] on img at bounding box center [656, 259] width 906 height 444
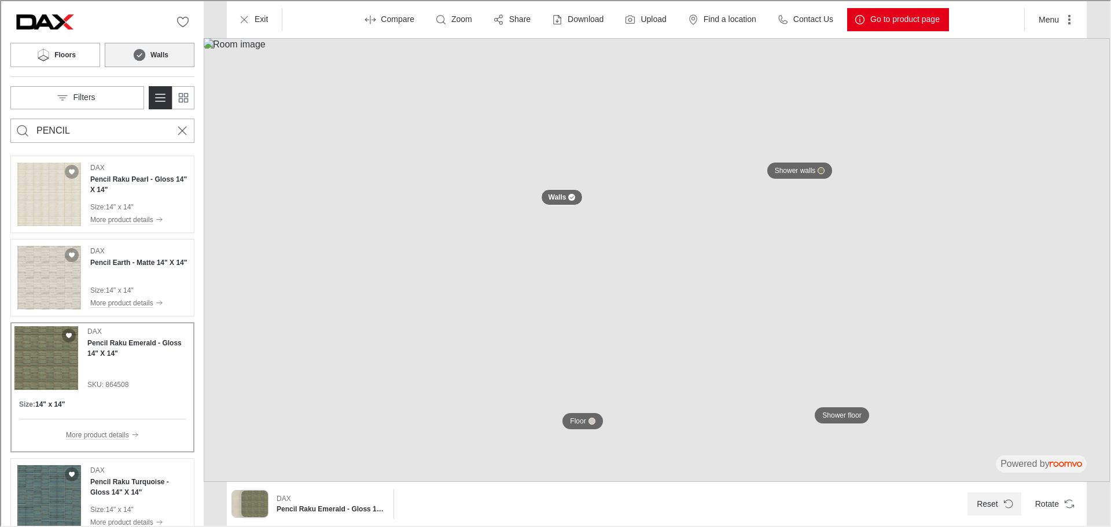
click at [1018, 505] on button "Reset" at bounding box center [994, 502] width 54 height 23
click at [229, 11] on div "Exit Compare Zoom Share Download Upload Find a location Contact Us Go to produc…" at bounding box center [656, 18] width 860 height 37
click at [267, 26] on button "Exit" at bounding box center [253, 18] width 46 height 23
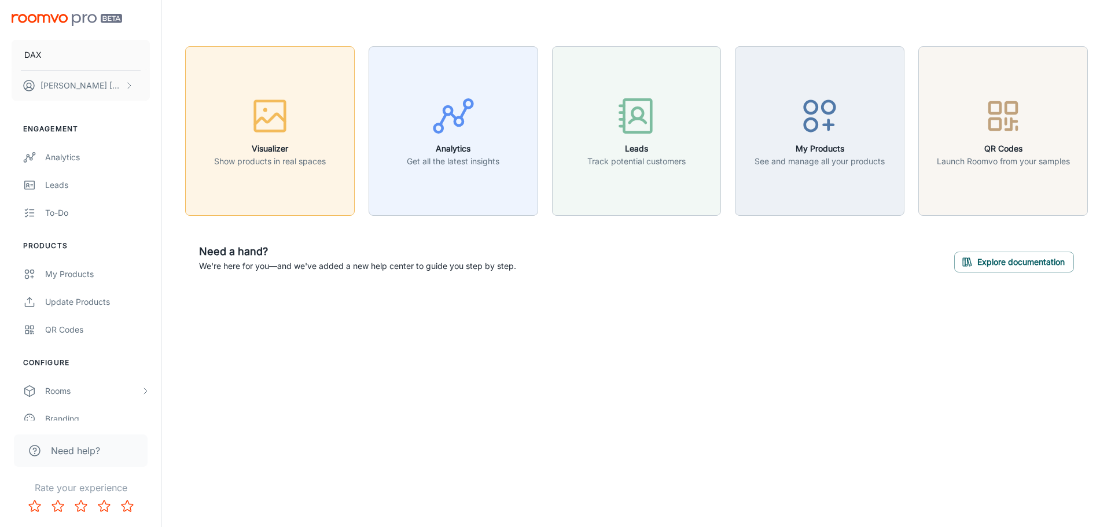
click at [299, 116] on div "button" at bounding box center [270, 118] width 112 height 48
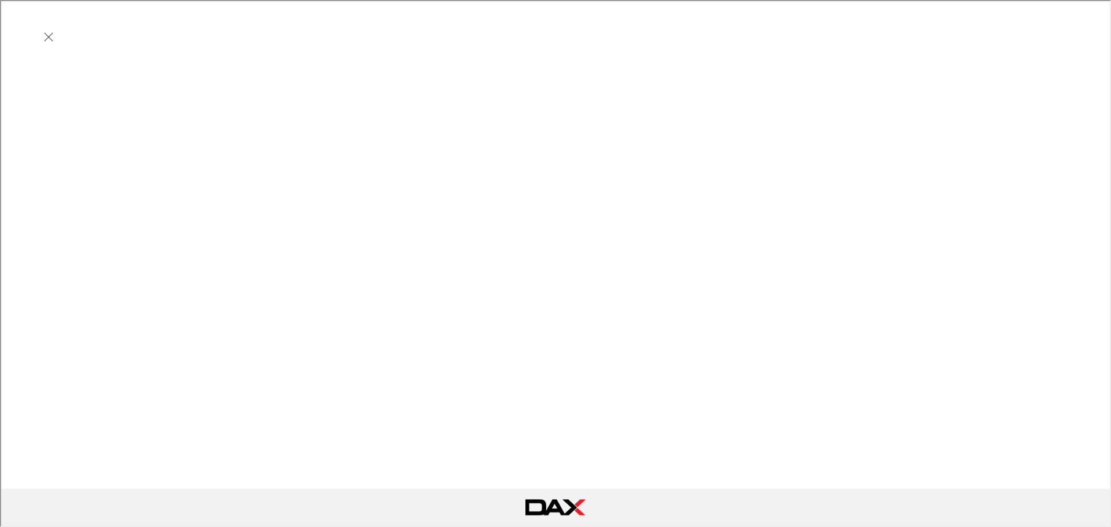
scroll to position [347, 0]
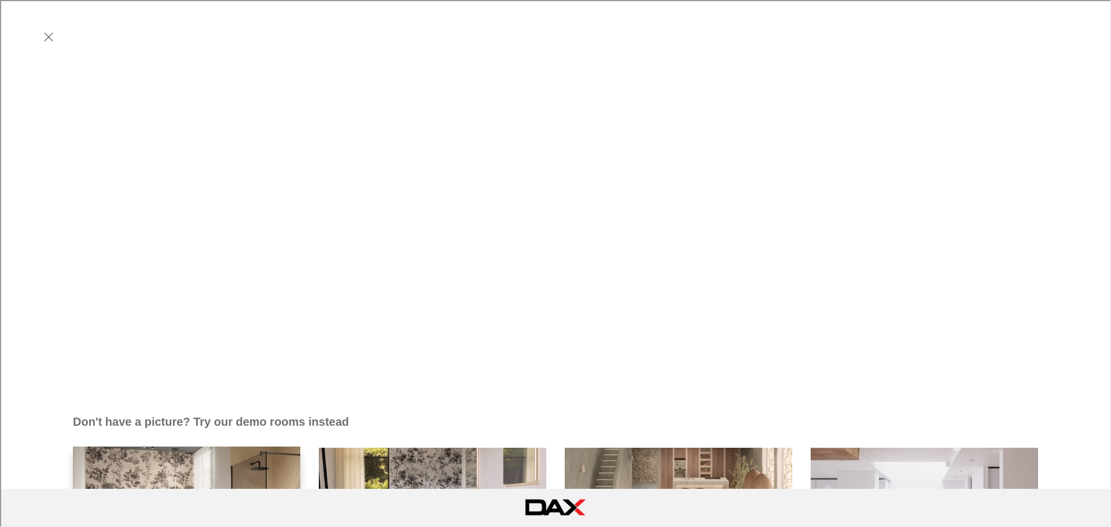
click at [229, 446] on img "Bathroom" at bounding box center [187, 533] width 230 height 174
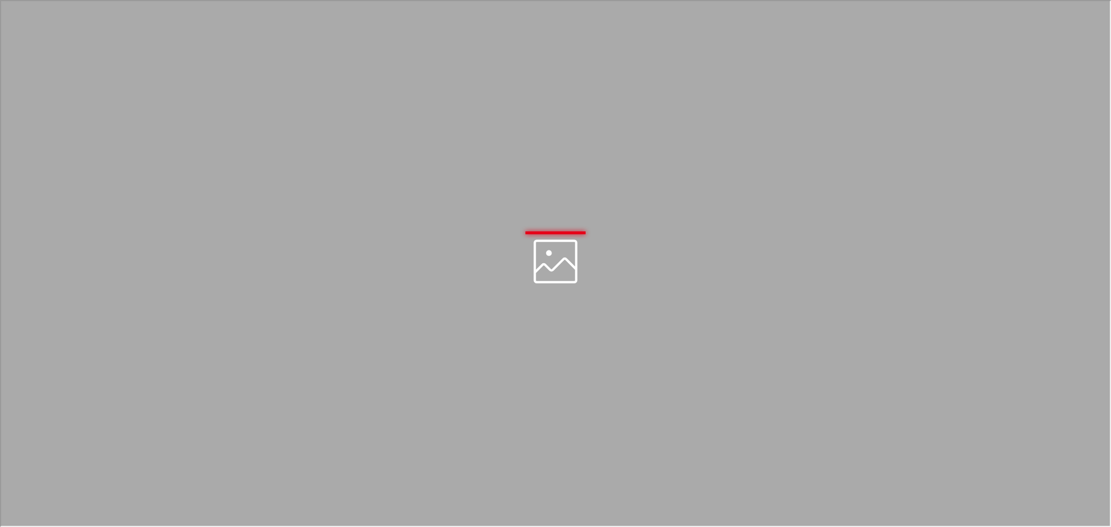
scroll to position [0, 0]
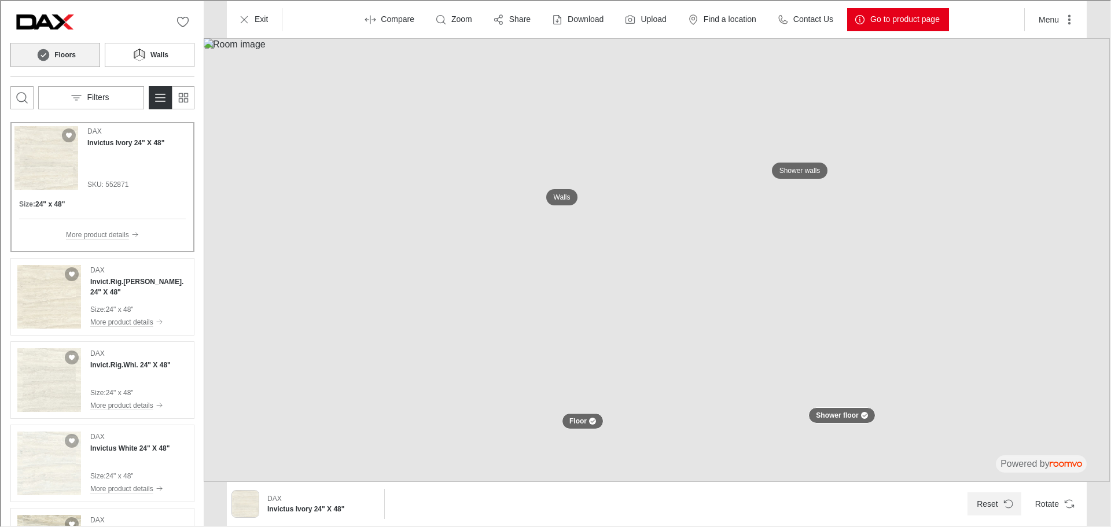
click at [991, 499] on button "Reset" at bounding box center [994, 502] width 54 height 23
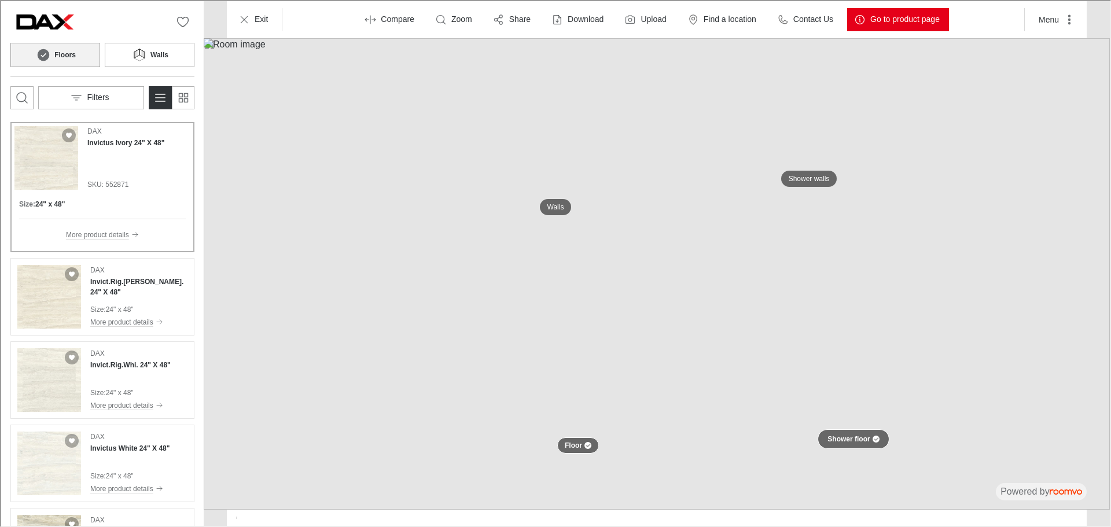
click at [878, 439] on button "Shower floor" at bounding box center [852, 438] width 71 height 20
click at [135, 284] on h4 "Invict.Rig.[PERSON_NAME]. 24" X 48"" at bounding box center [137, 285] width 97 height 21
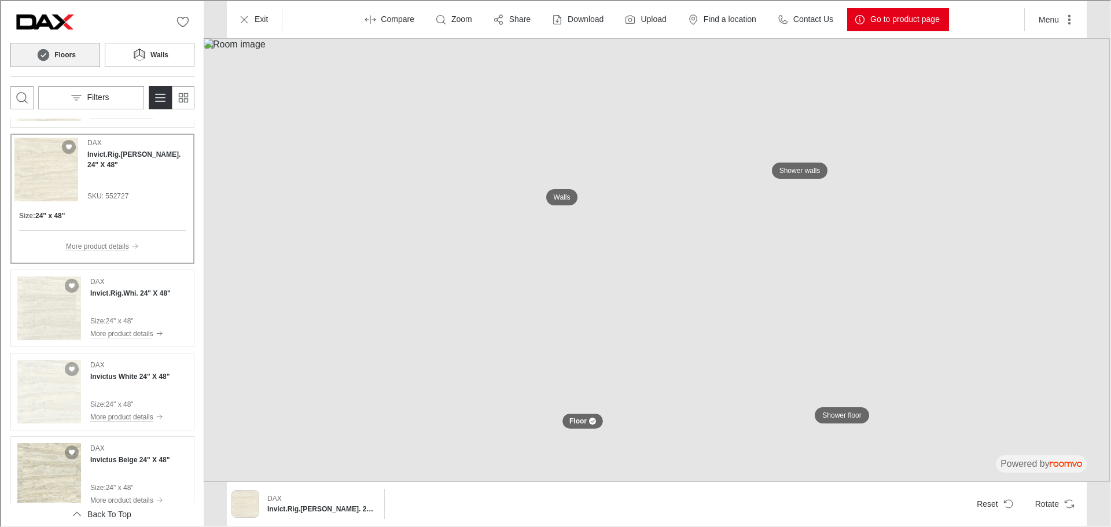
scroll to position [174, 0]
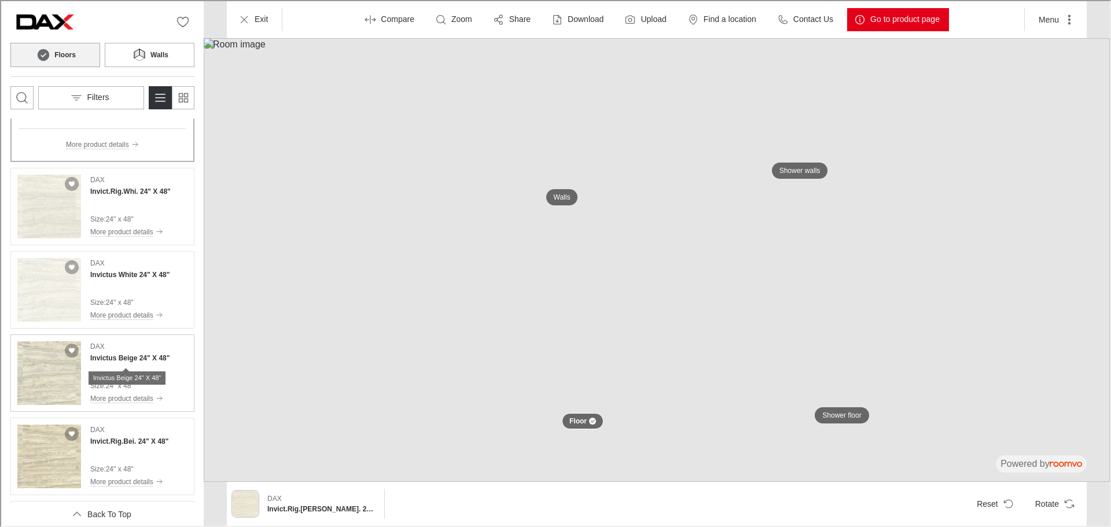
click at [144, 357] on h4 "Invictus Beige 24" X 48"" at bounding box center [128, 357] width 79 height 10
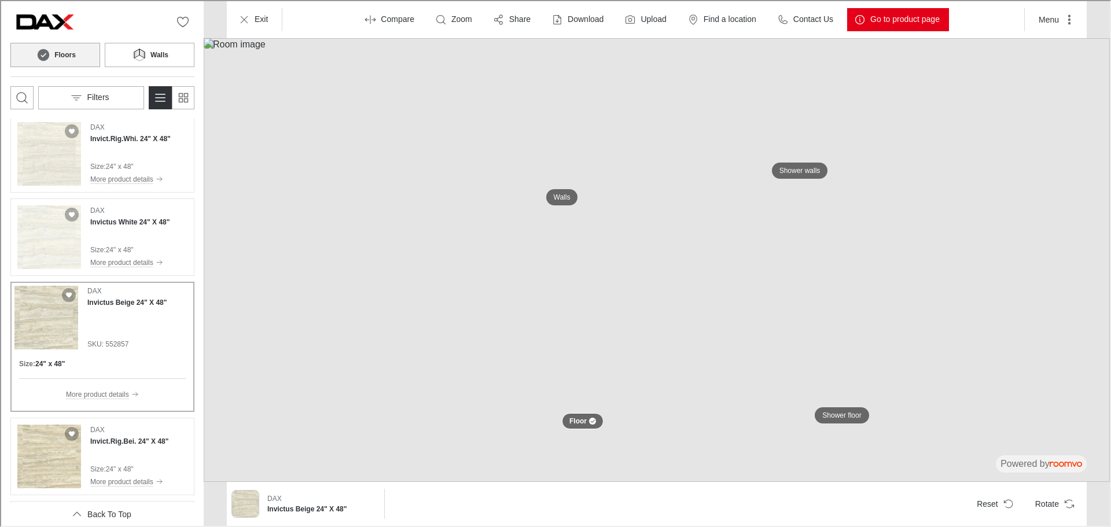
scroll to position [289, 0]
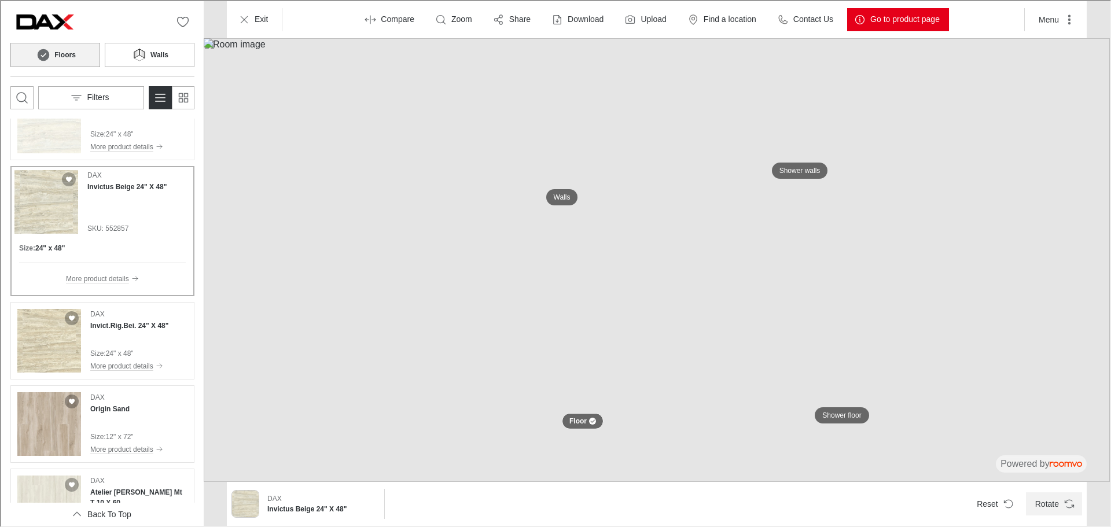
click at [1065, 508] on icon "Rotate Surface" at bounding box center [1069, 503] width 12 height 12
click at [123, 402] on div "DAX Origin Sand" at bounding box center [125, 402] width 73 height 22
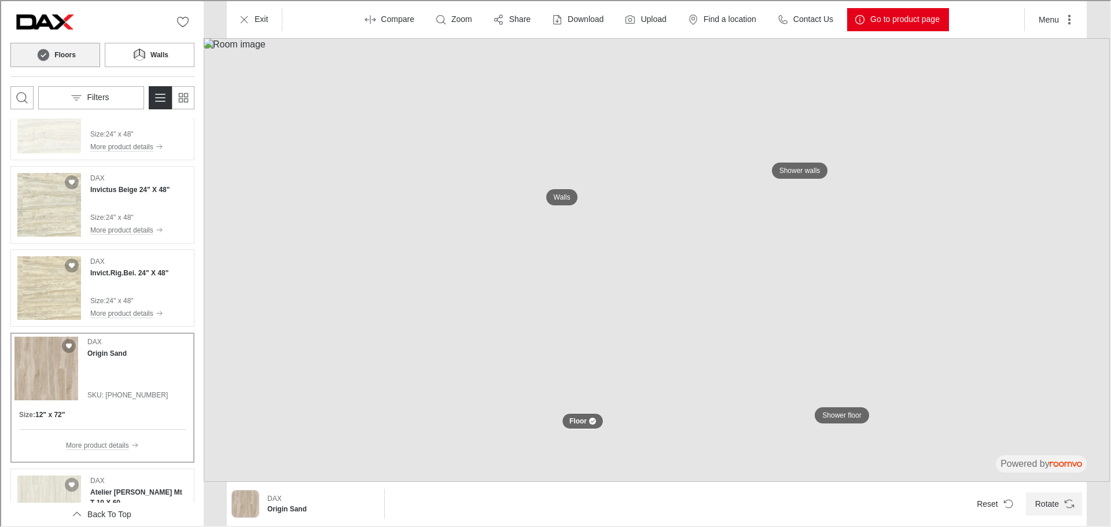
click at [1060, 504] on button "Rotate" at bounding box center [1053, 502] width 56 height 23
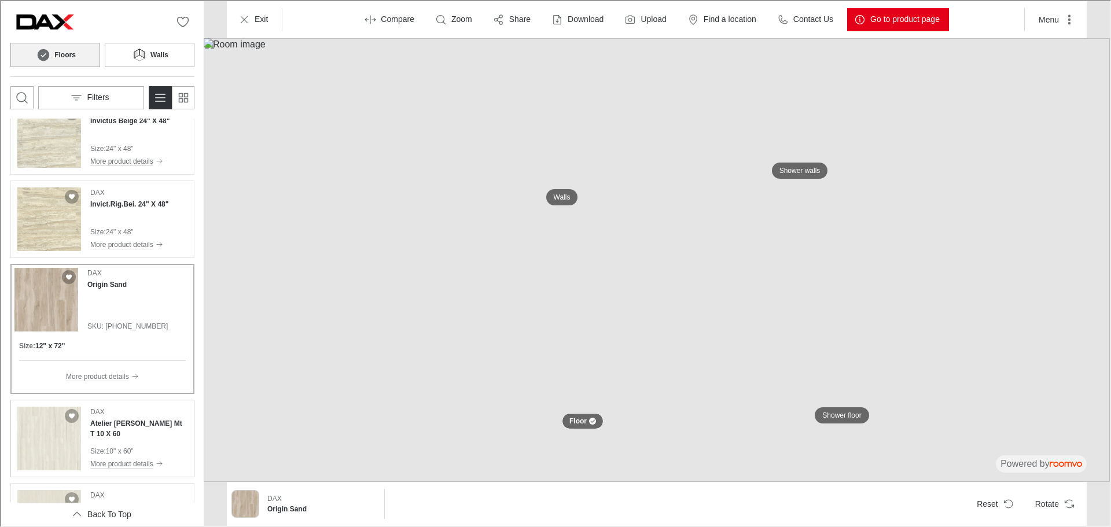
scroll to position [463, 0]
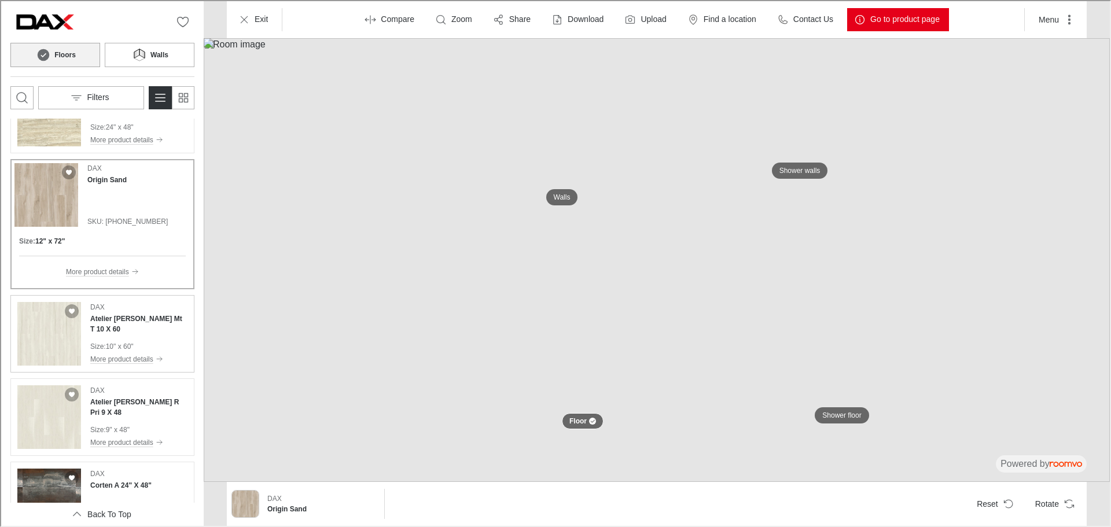
click at [156, 332] on div "DAX Atelier [PERSON_NAME] Mt T 10 X 60 Size : 10" x 60" More product details" at bounding box center [137, 333] width 97 height 64
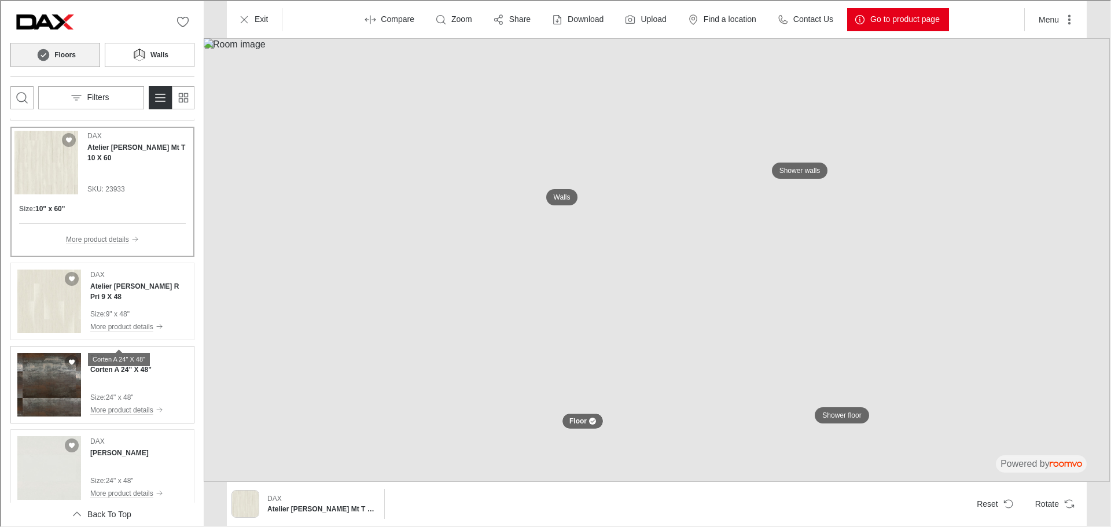
scroll to position [695, 0]
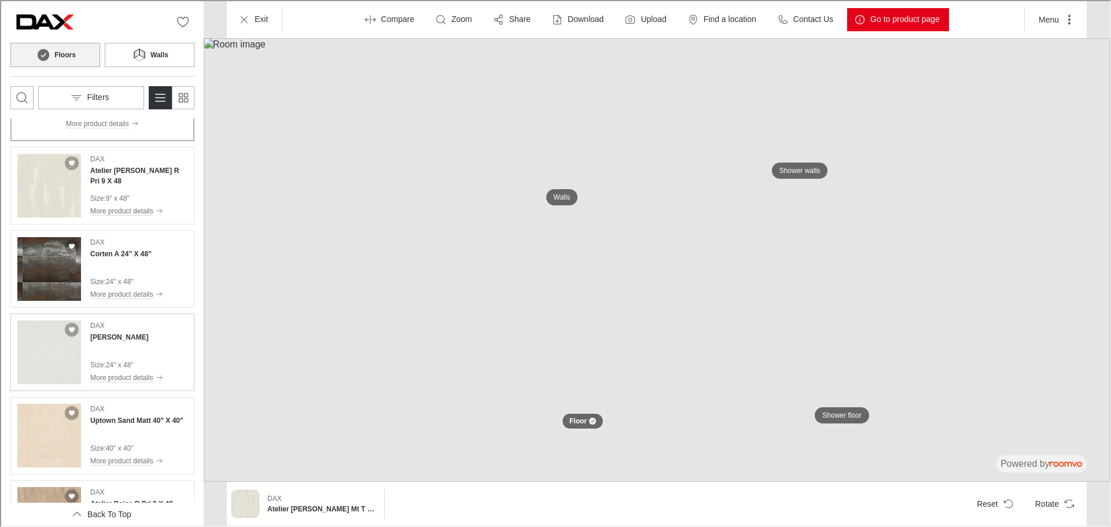
click at [128, 348] on div "[PERSON_NAME] White Size : 24" x 48" More product details" at bounding box center [125, 351] width 73 height 64
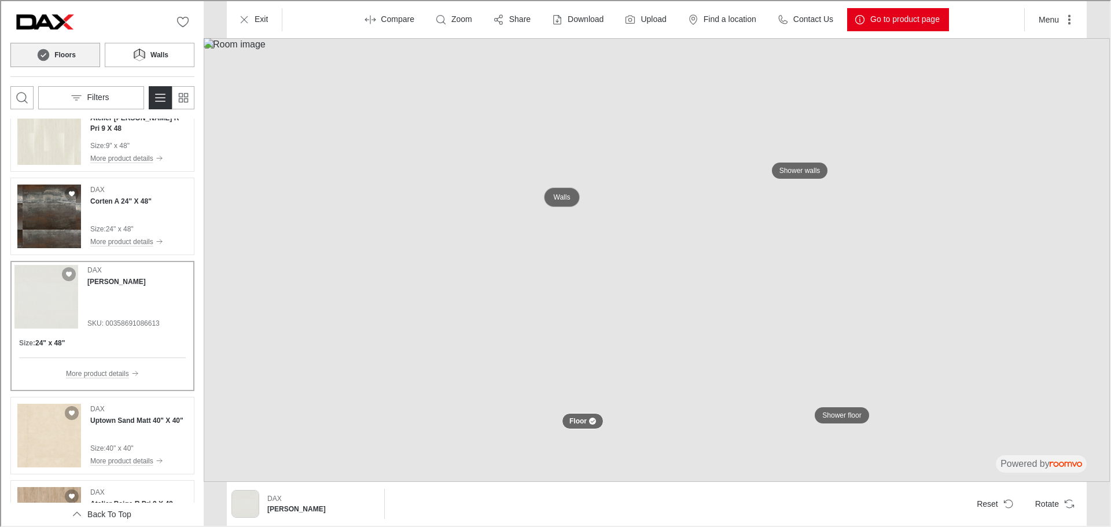
click at [567, 197] on p "Walls" at bounding box center [561, 197] width 17 height 10
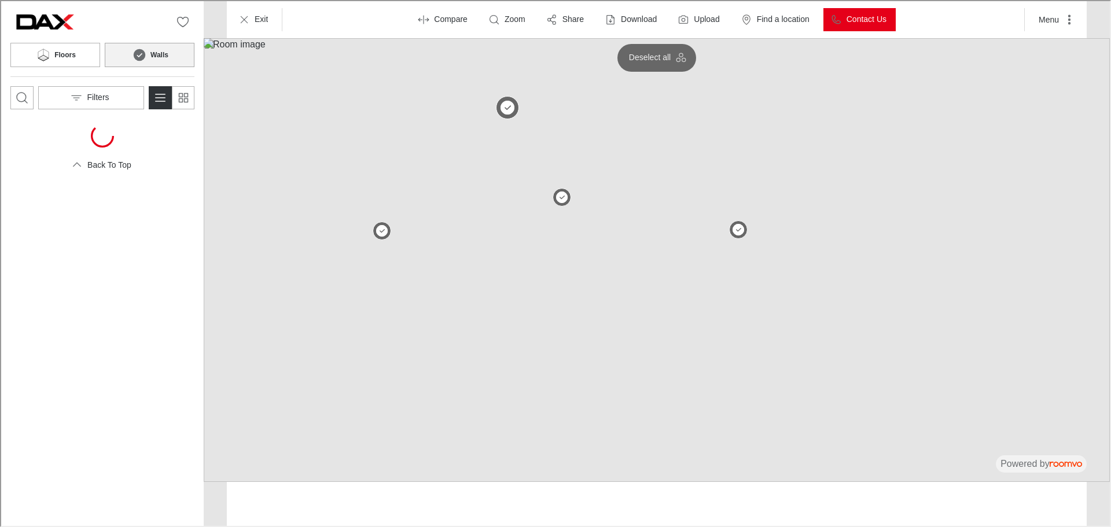
scroll to position [0, 0]
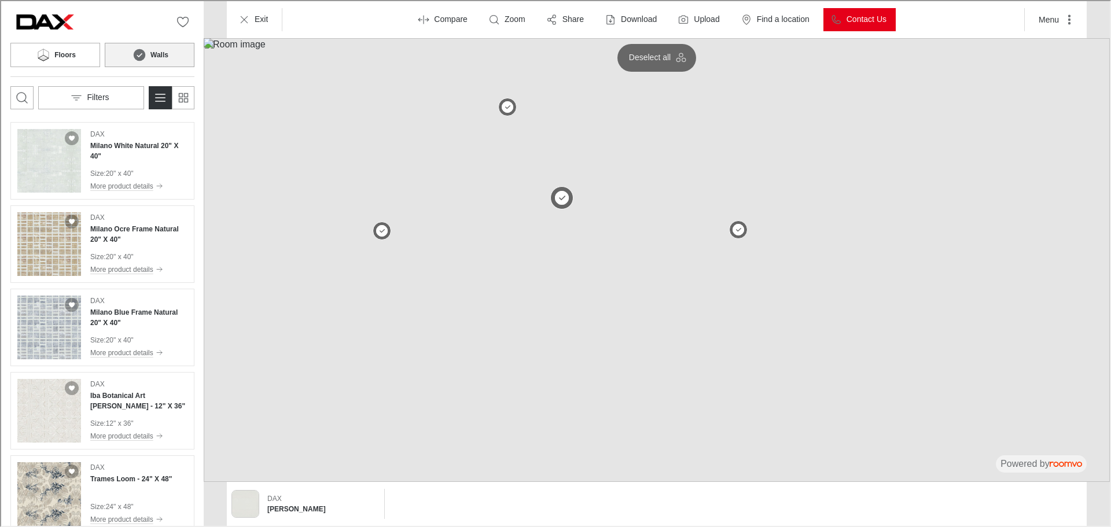
click at [558, 196] on button at bounding box center [560, 196] width 23 height 23
click at [137, 229] on h4 "Milano Ocre Frame Natural 20" X 40"" at bounding box center [137, 233] width 97 height 21
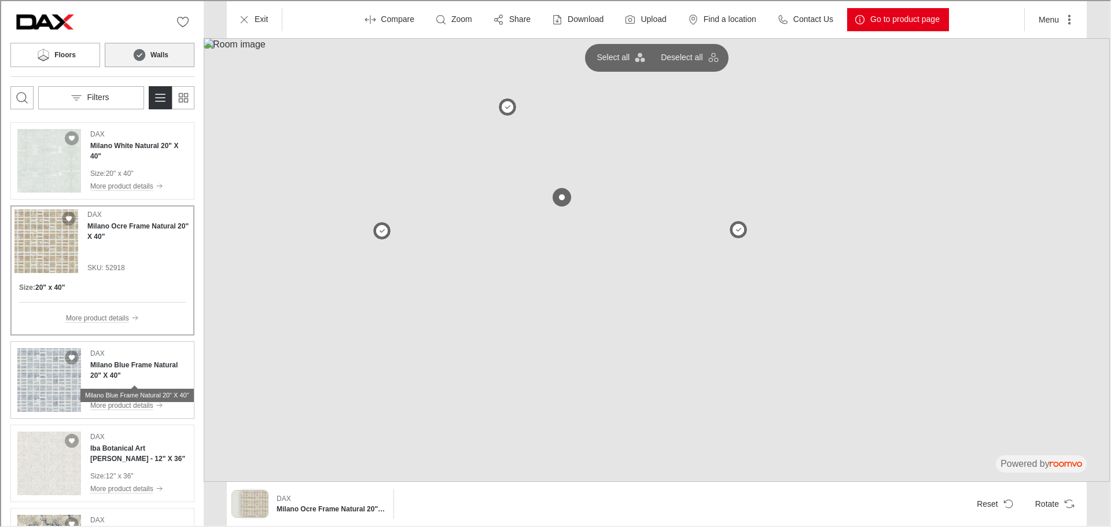
click at [145, 365] on h4 "Milano Blue Frame Natural 20" X 40"" at bounding box center [137, 369] width 97 height 21
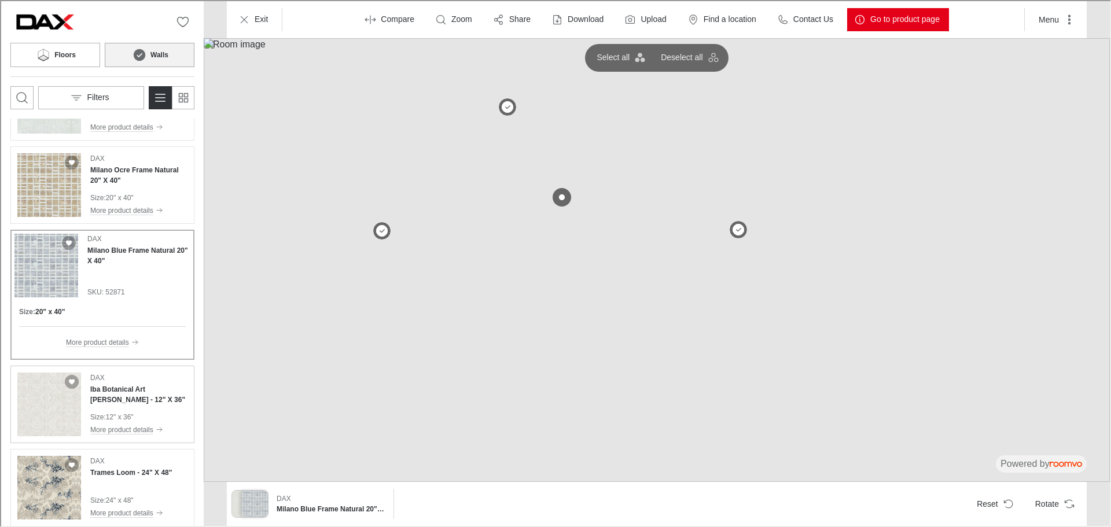
scroll to position [116, 0]
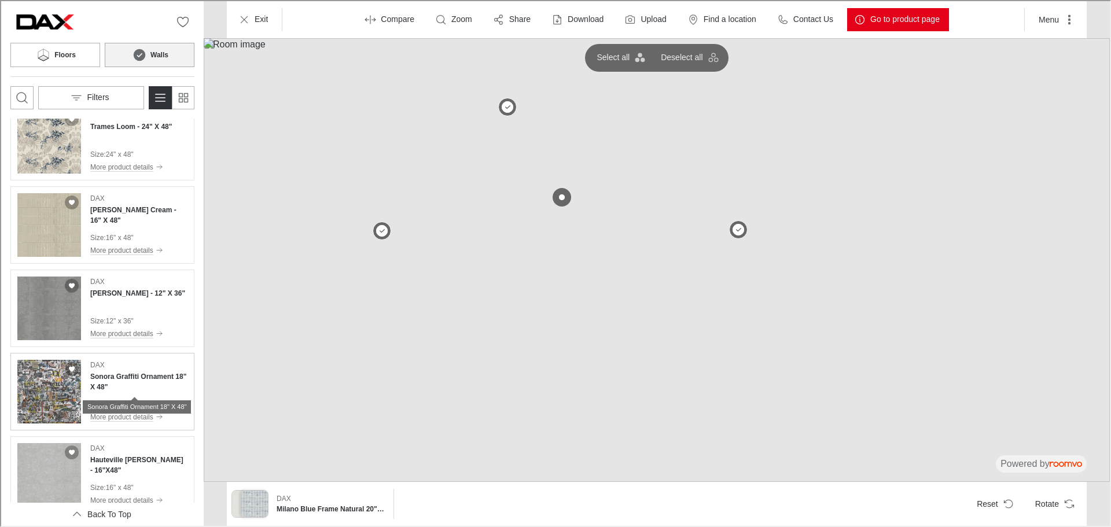
click at [131, 379] on h4 "Sonora Graffiti Ornament 18" X 48"" at bounding box center [137, 380] width 97 height 21
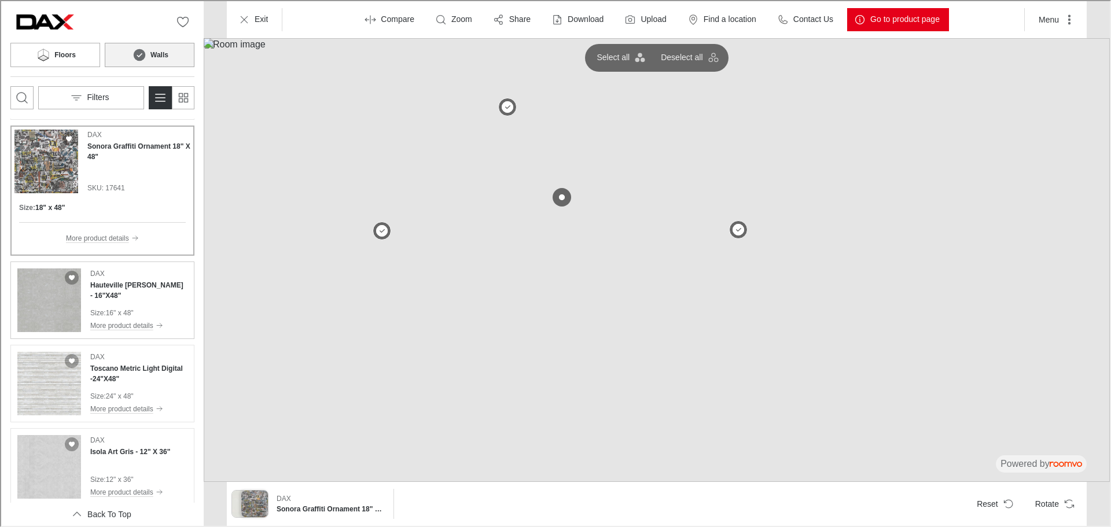
scroll to position [584, 0]
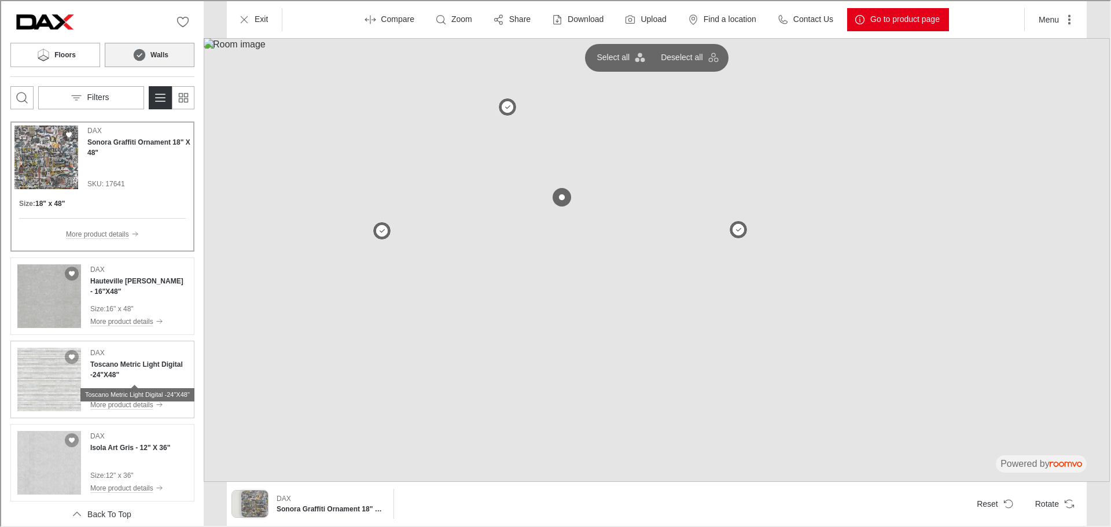
click at [114, 377] on h4 "Toscano Metric Light Digital -24"X48"" at bounding box center [137, 368] width 97 height 21
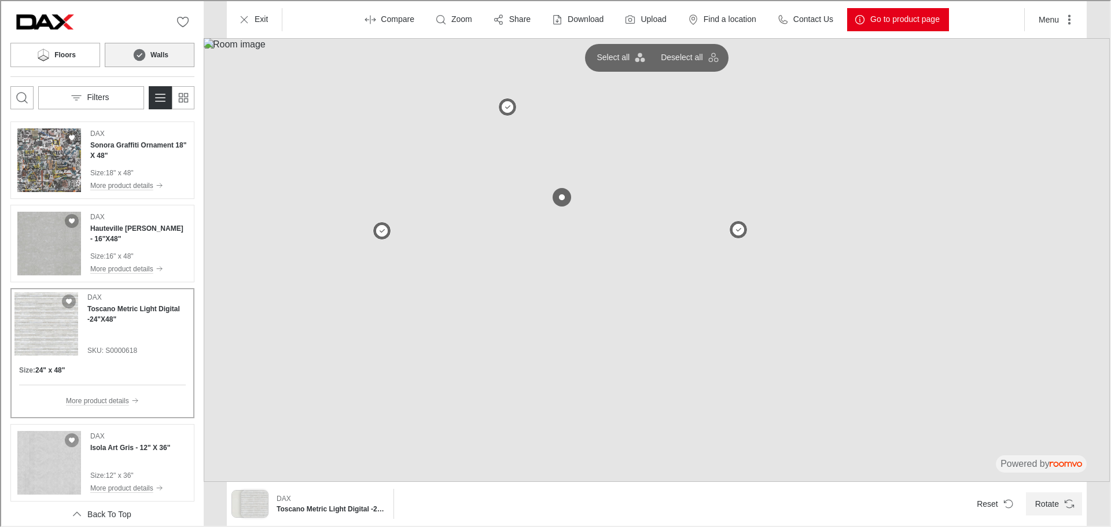
click at [1053, 500] on button "Rotate" at bounding box center [1053, 502] width 56 height 23
click at [126, 88] on button "Filters" at bounding box center [90, 96] width 106 height 23
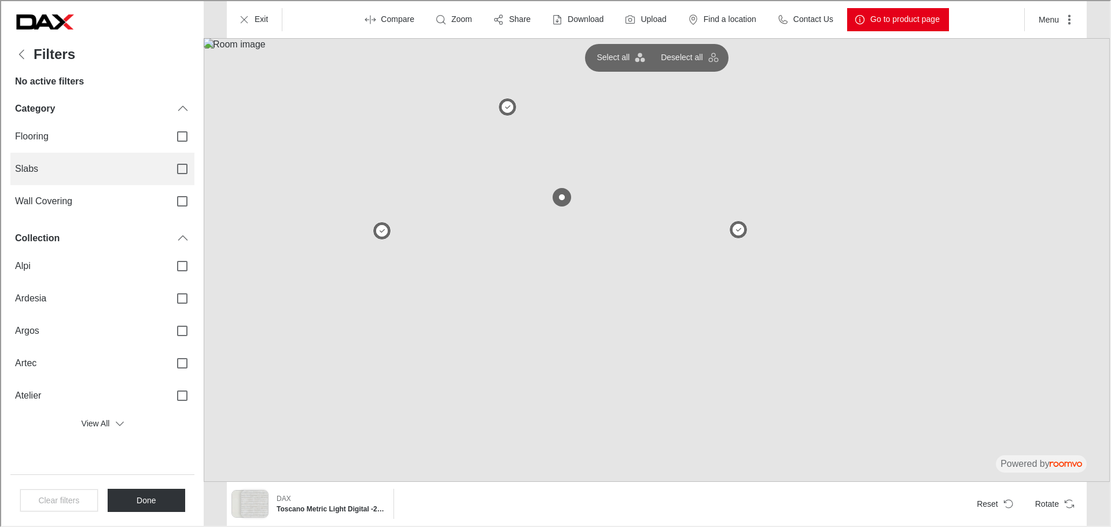
click at [105, 164] on span "Slabs" at bounding box center [87, 167] width 146 height 13
click at [169, 164] on input "Slabs" at bounding box center [181, 168] width 24 height 24
checkbox input "true"
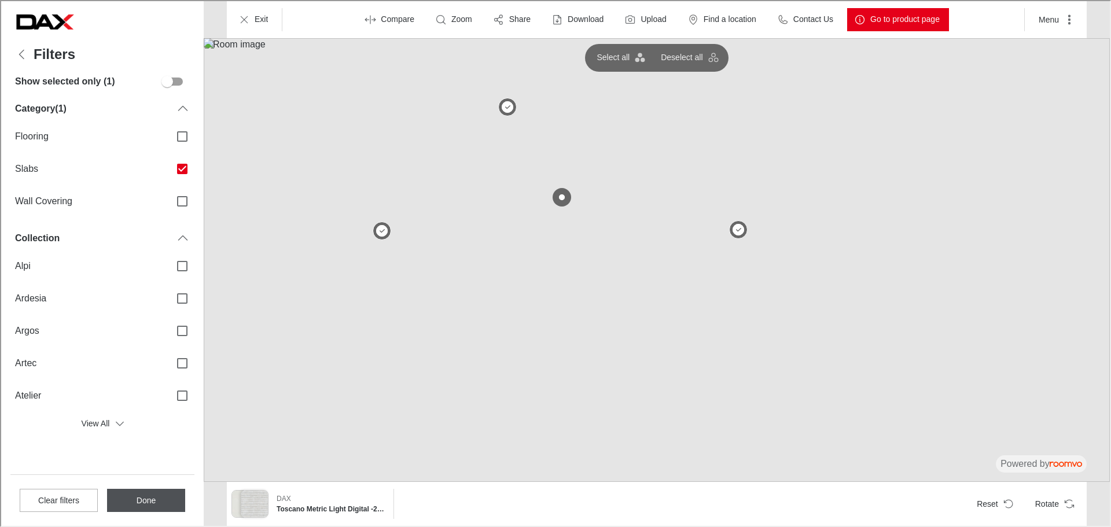
click at [149, 502] on button "Done" at bounding box center [145, 499] width 78 height 23
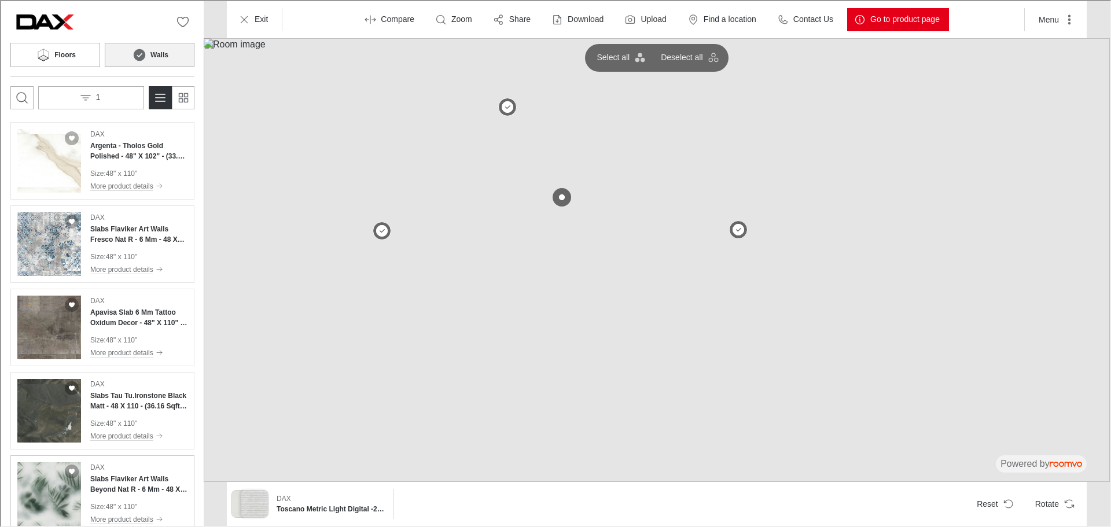
click at [152, 472] on div "DAX Slabs Flaviker Art Walls Beyond Nat R - 6 Mm - 48 X 110 - (36.16 Sqft Per S…" at bounding box center [137, 477] width 97 height 32
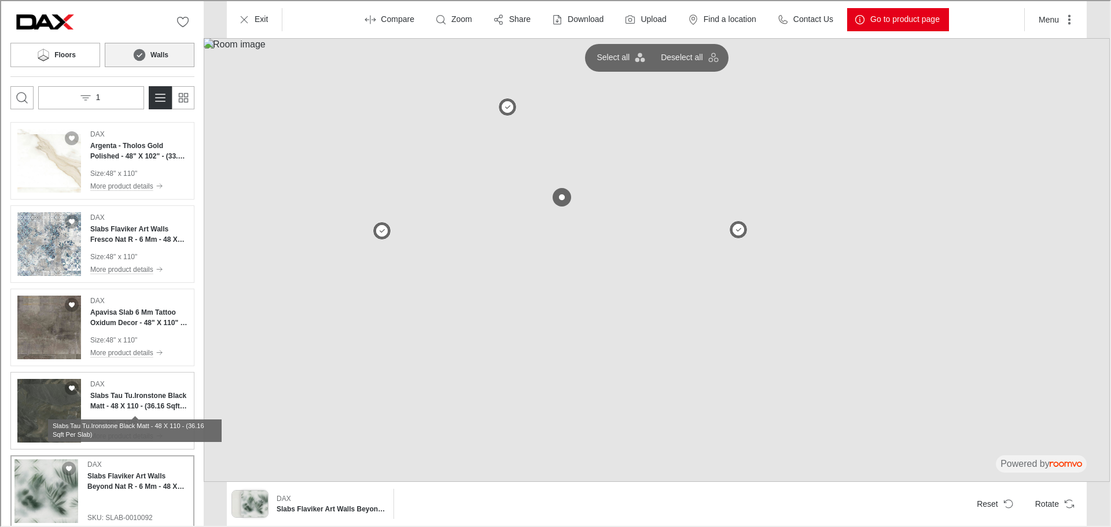
click at [140, 395] on h4 "Slabs Tau Tu.Ironstone Black Matt - 48 X 110 - (36.16 Sqft Per Slab)" at bounding box center [137, 400] width 97 height 21
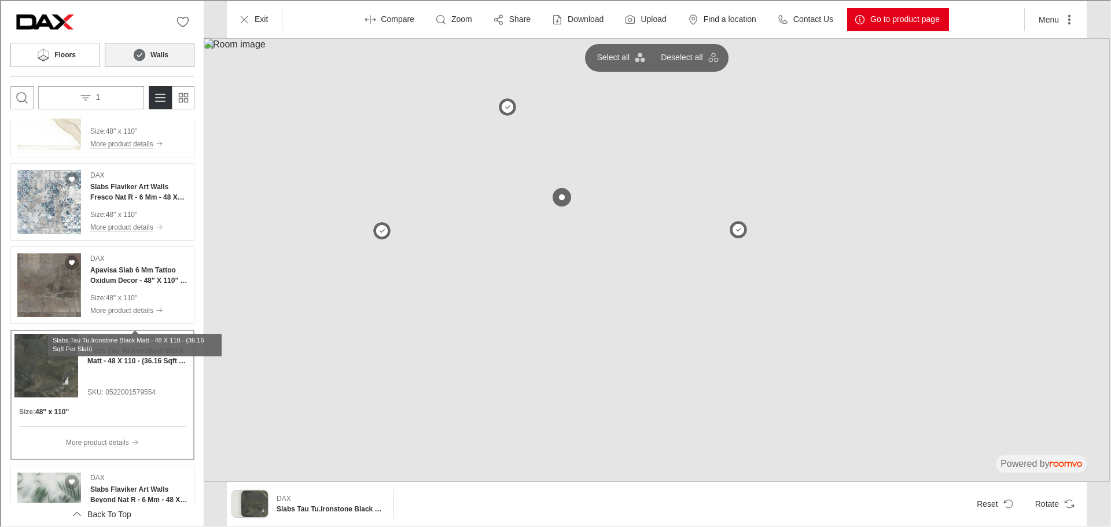
scroll to position [116, 0]
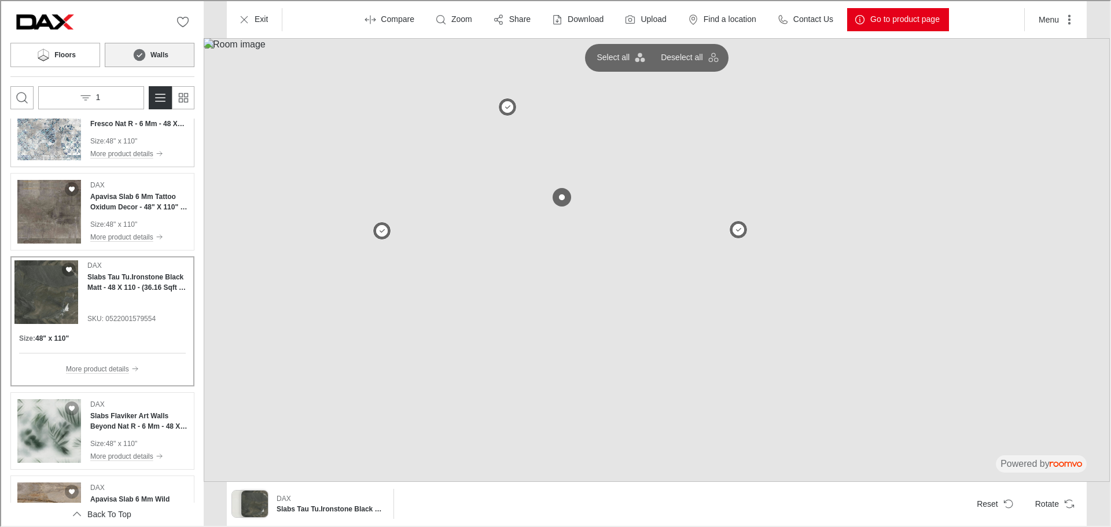
click at [120, 133] on div "DAX Slabs Flaviker Art Walls Fresco Nat R - 6 Mm - 48 X 110 - (36.16 Sqft Per S…" at bounding box center [137, 127] width 97 height 64
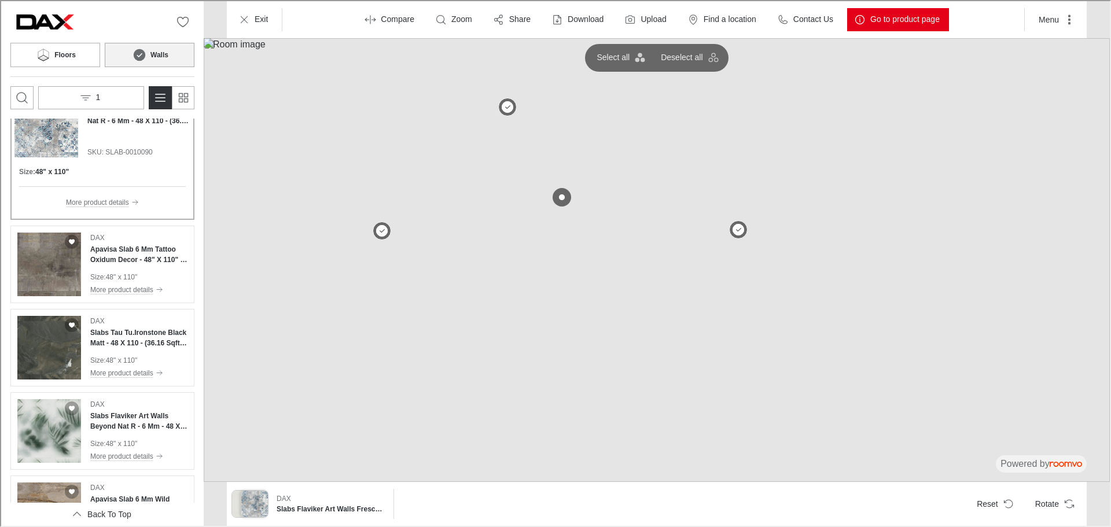
click at [148, 61] on button "Walls" at bounding box center [149, 54] width 90 height 24
click at [92, 49] on button "Floors" at bounding box center [54, 54] width 90 height 24
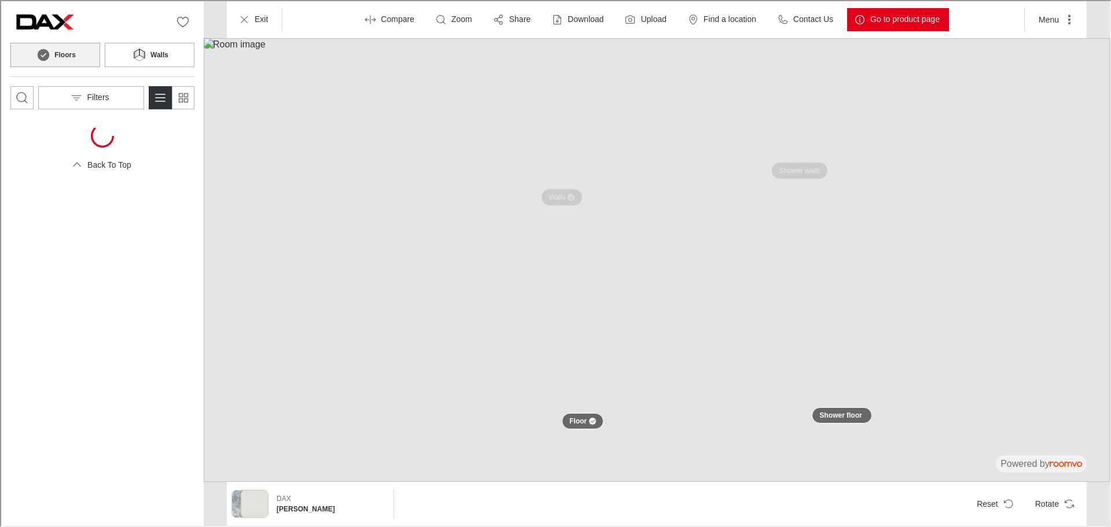
scroll to position [0, 0]
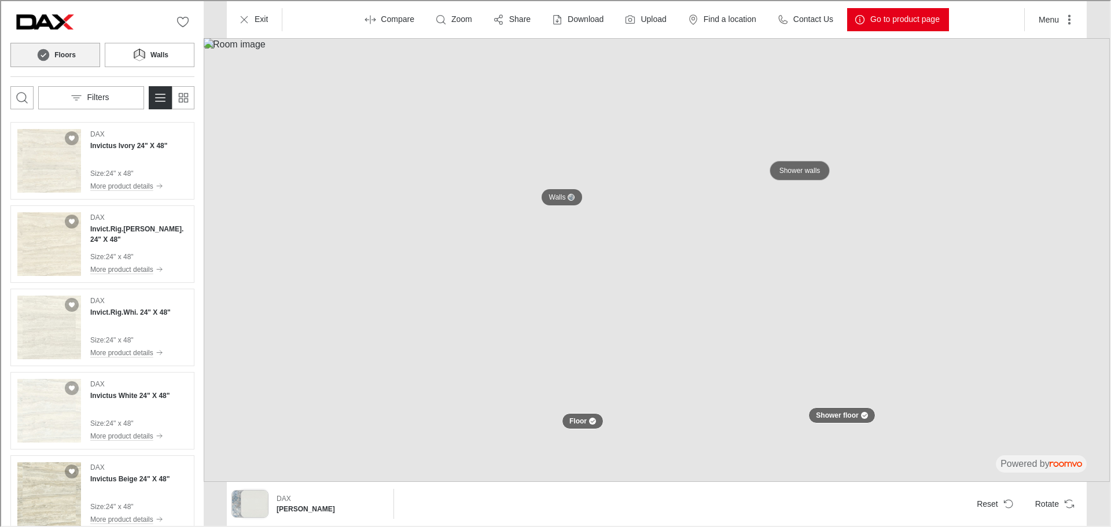
click at [802, 168] on p "Shower walls" at bounding box center [798, 170] width 41 height 10
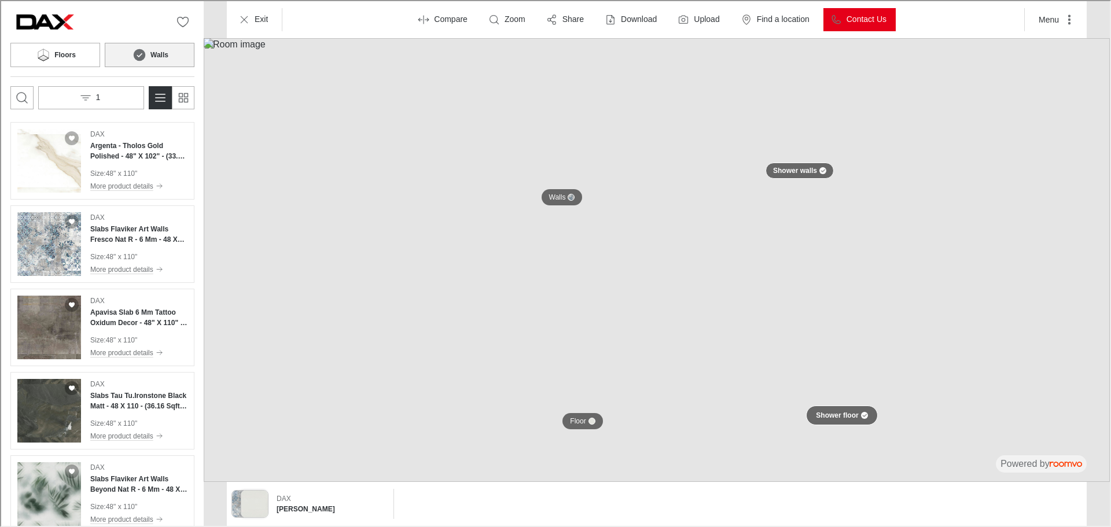
click at [861, 417] on div at bounding box center [863, 414] width 7 height 7
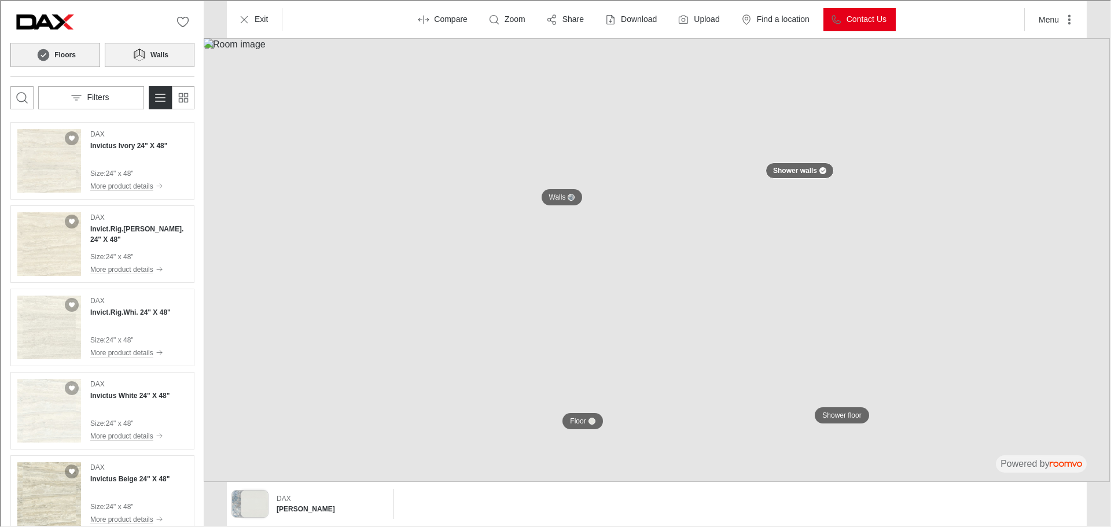
click at [142, 51] on icon at bounding box center [140, 52] width 5 height 9
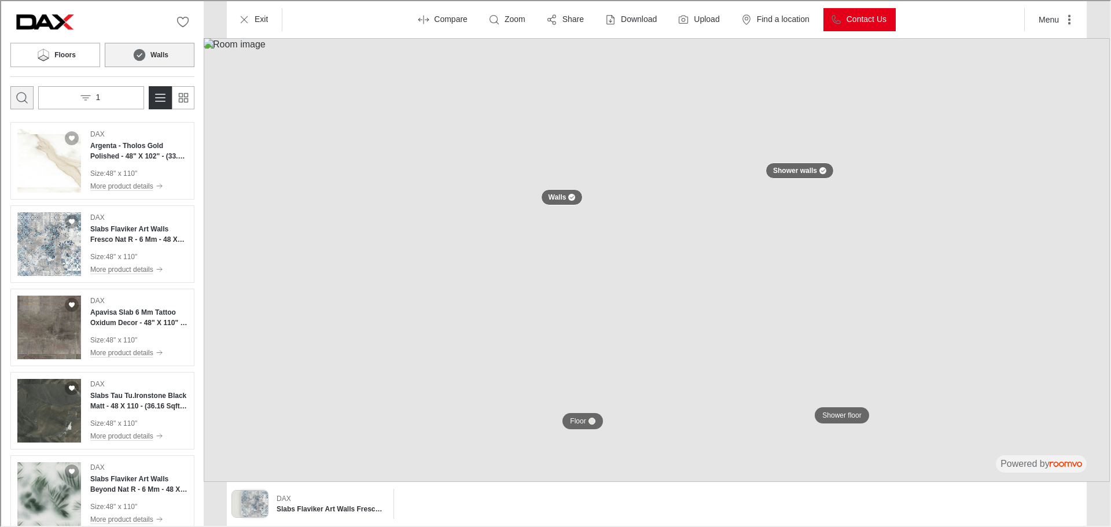
click at [27, 93] on icon "Open search box" at bounding box center [21, 97] width 14 height 14
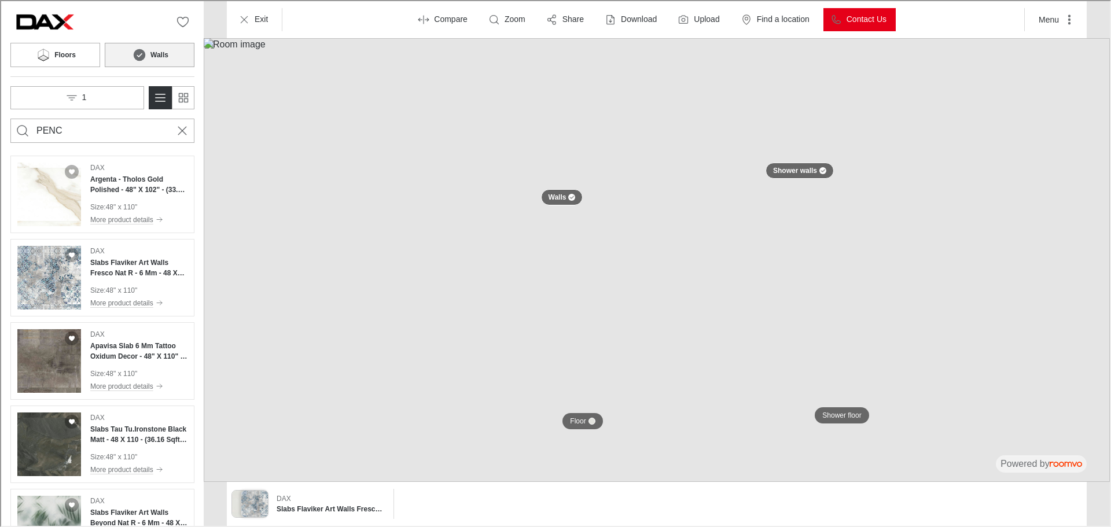
type input "PENC"
click at [10, 118] on button "Search for products" at bounding box center [21, 129] width 23 height 23
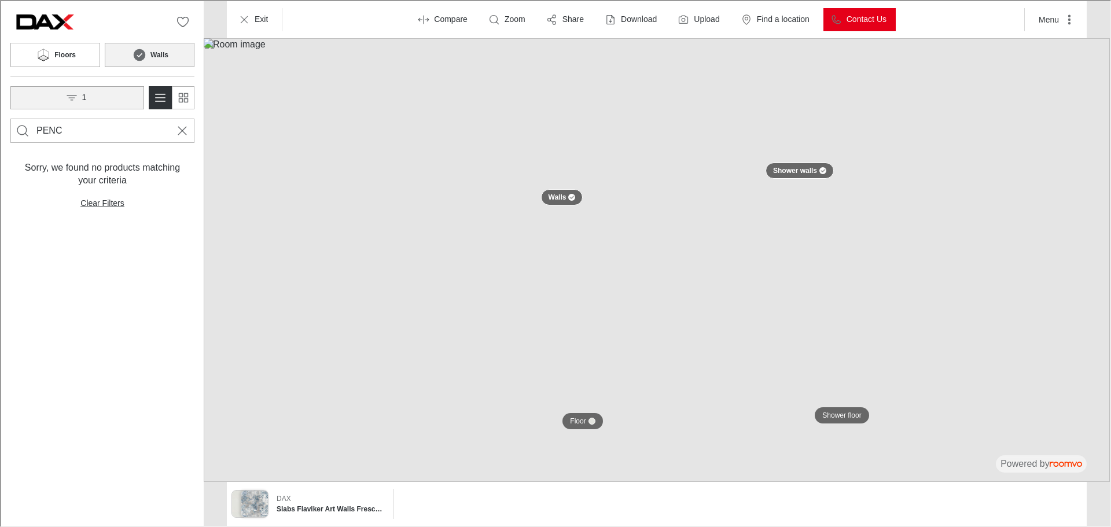
click at [125, 97] on button "1" at bounding box center [76, 96] width 134 height 23
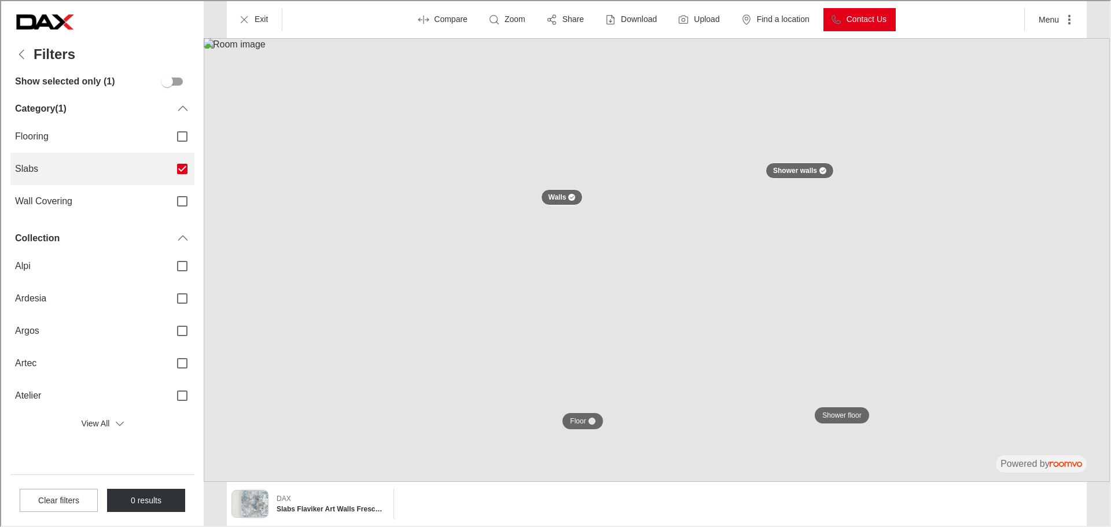
click at [185, 166] on input "Slabs" at bounding box center [181, 168] width 24 height 24
checkbox input "false"
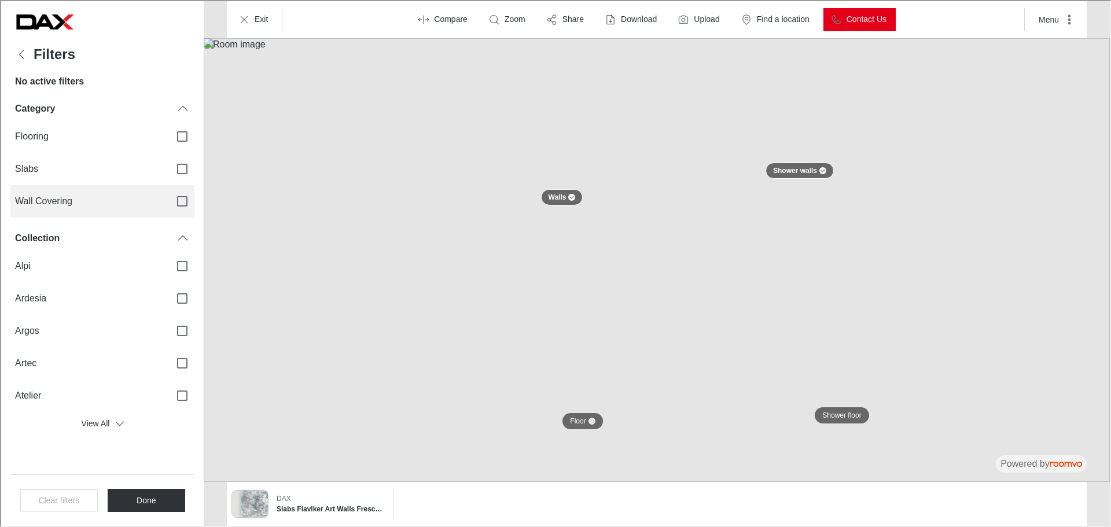
click at [181, 198] on input "Wall Covering" at bounding box center [181, 200] width 24 height 24
click at [185, 194] on input "Wall Covering" at bounding box center [181, 200] width 24 height 24
checkbox input "false"
click at [154, 504] on button "Done" at bounding box center [145, 499] width 78 height 23
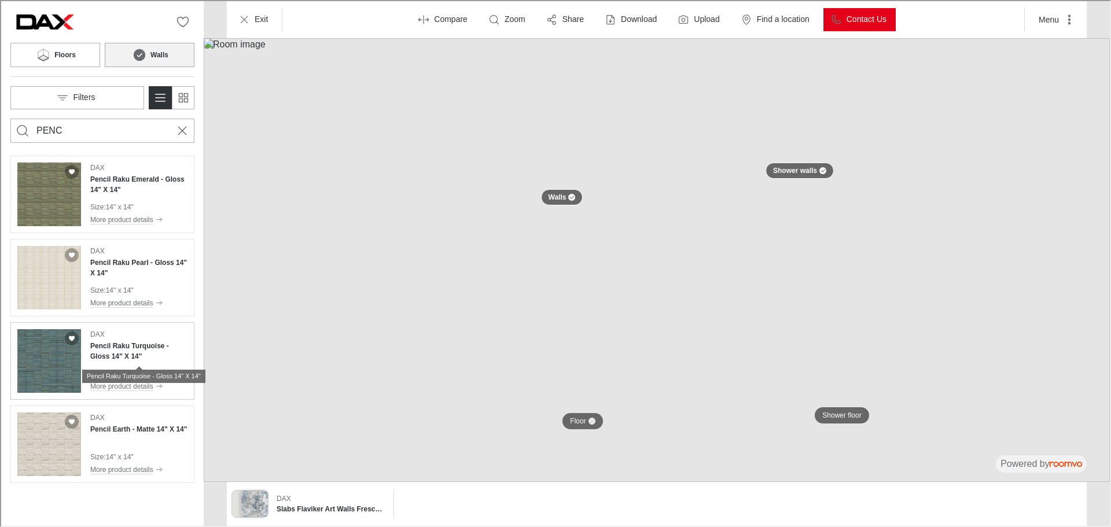
click at [130, 345] on h4 "Pencil Raku Turquoise - Gloss 14" X 14"" at bounding box center [137, 350] width 97 height 21
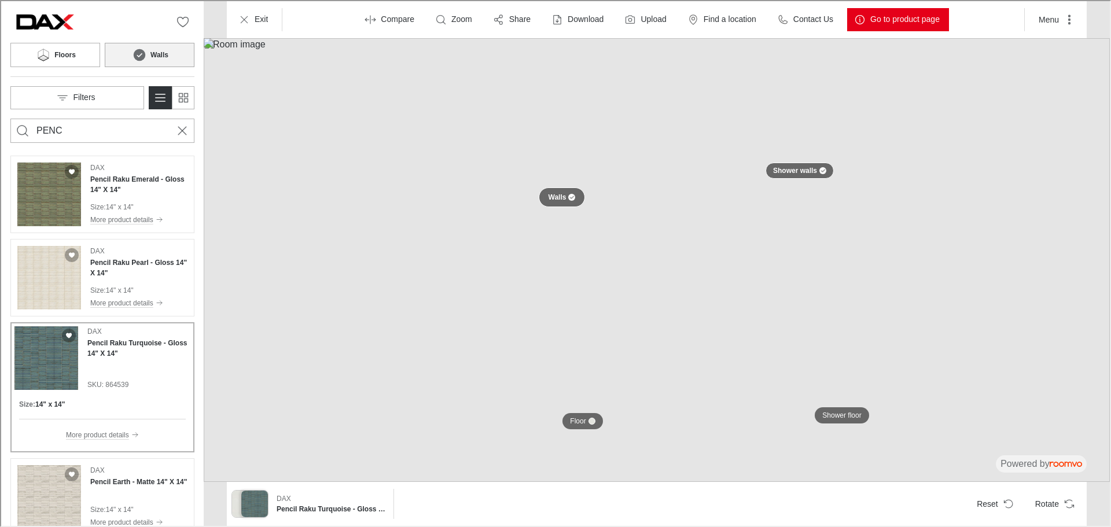
click at [554, 189] on button "Walls" at bounding box center [561, 196] width 47 height 20
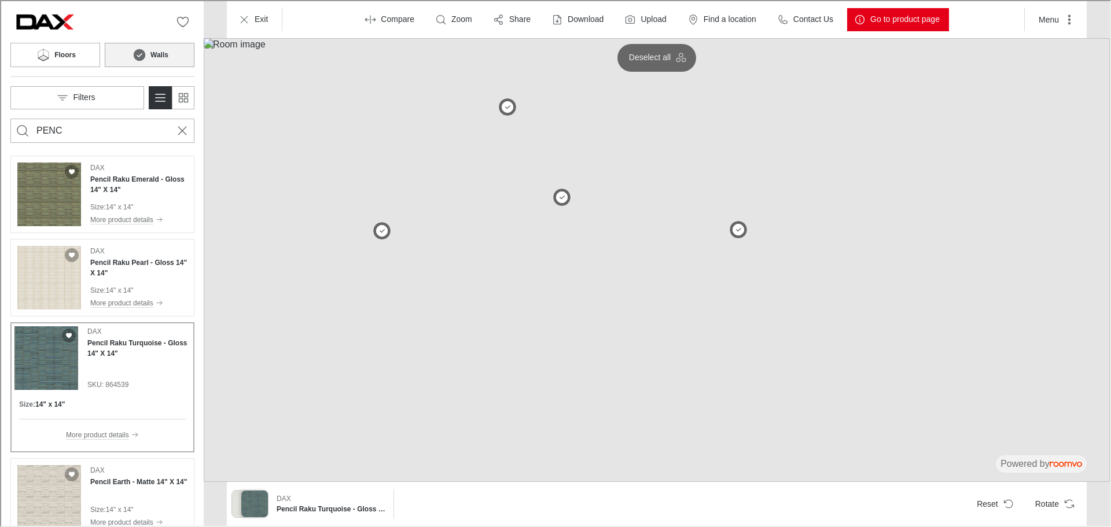
click at [554, 189] on button at bounding box center [561, 196] width 19 height 19
click at [384, 228] on button at bounding box center [380, 230] width 23 height 23
click at [512, 109] on button at bounding box center [506, 106] width 23 height 23
click at [742, 229] on button at bounding box center [737, 229] width 23 height 23
click at [183, 127] on line "Cancel search" at bounding box center [181, 130] width 8 height 8
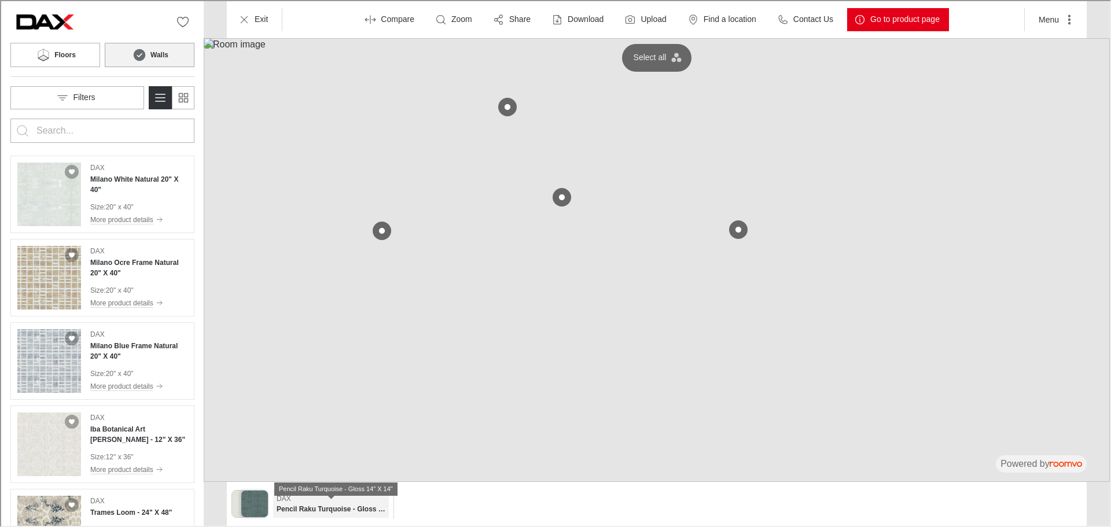
click at [304, 513] on h6 "Pencil Raku Turquoise - Gloss 14" X 14"" at bounding box center [329, 508] width 109 height 10
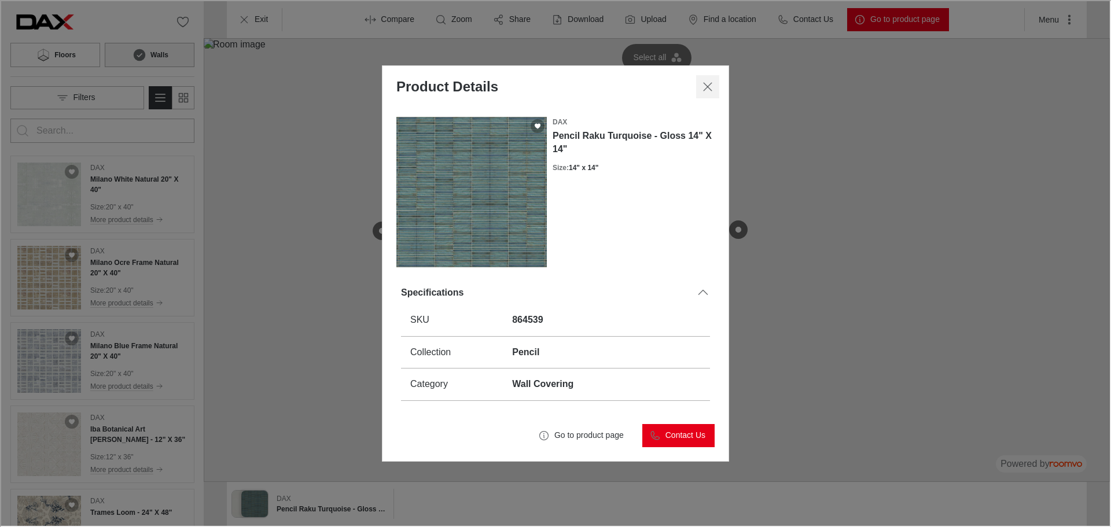
click at [707, 84] on icon "Close dialog" at bounding box center [707, 86] width 14 height 14
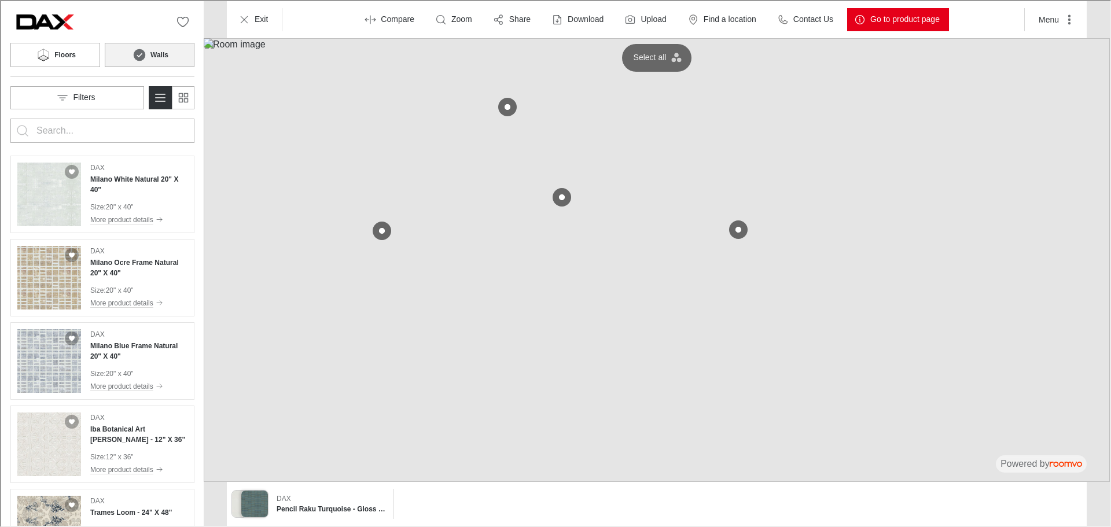
click at [149, 53] on button "Walls" at bounding box center [149, 54] width 90 height 24
click at [1009, 504] on icon "Reset product" at bounding box center [1008, 503] width 12 height 12
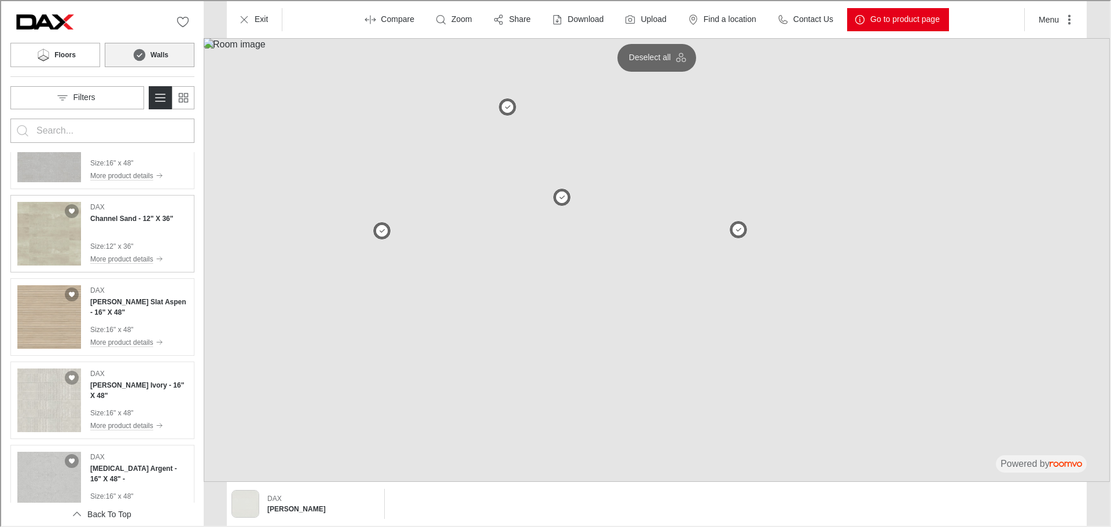
scroll to position [1968, 0]
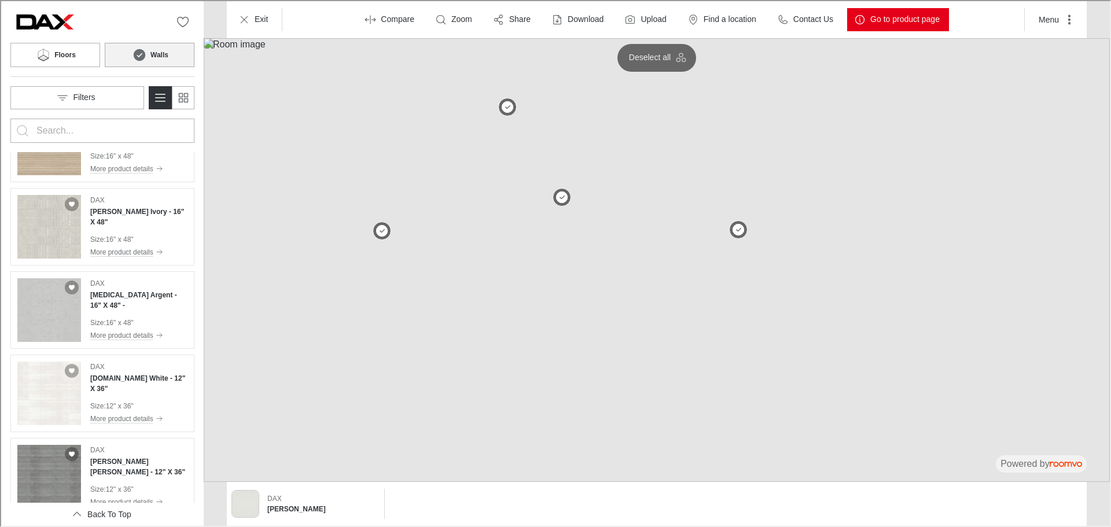
click at [102, 119] on div at bounding box center [101, 129] width 132 height 23
type input "FRES"
click at [10, 118] on button "Search for products" at bounding box center [21, 129] width 23 height 23
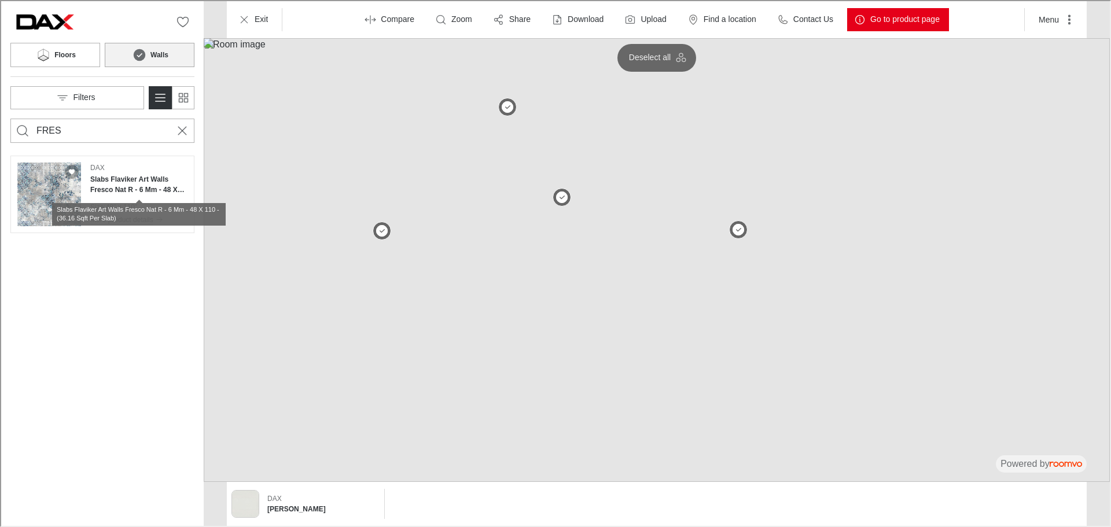
click at [112, 178] on h4 "Slabs Flaviker Art Walls Fresco Nat R - 6 Mm - 48 X 110 - (36.16 Sqft Per Slab)" at bounding box center [137, 183] width 97 height 21
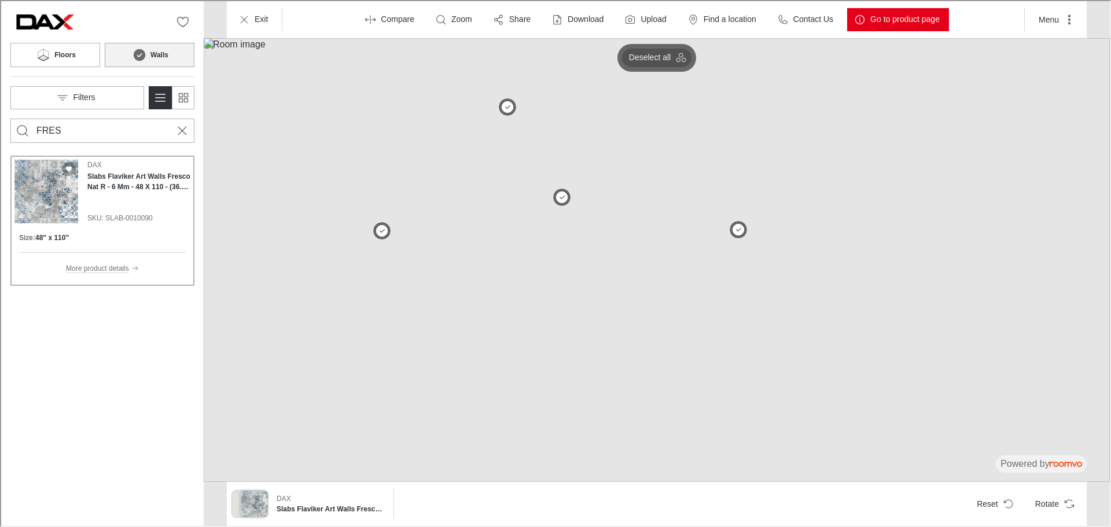
click at [678, 54] on icon "button" at bounding box center [680, 57] width 12 height 12
click at [273, 517] on div "DAX Slabs Flaviker Art Walls Fresco Nat R - 6 Mm - 48 X 110 - (36.16 Sqft Per S…" at bounding box center [308, 503] width 157 height 30
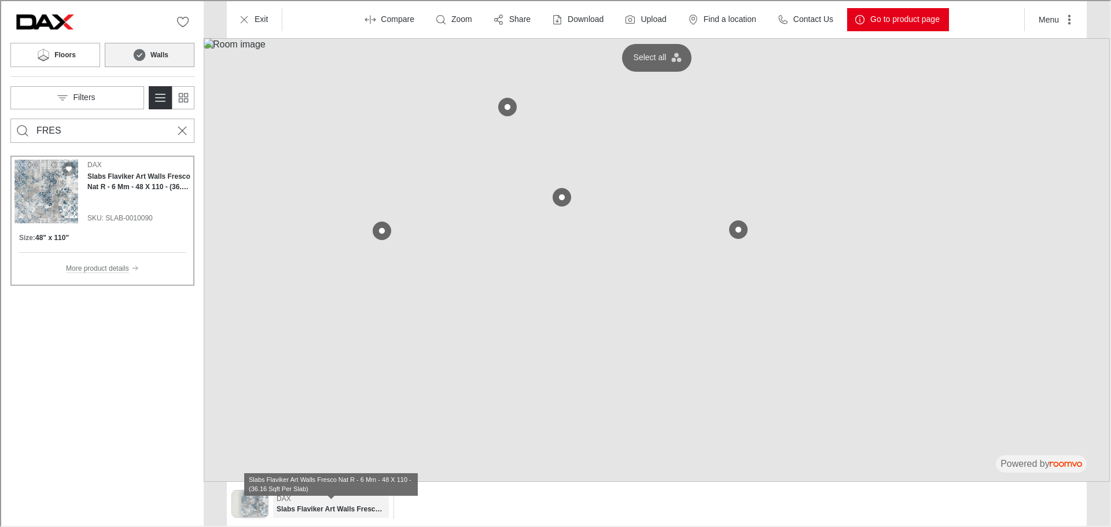
click at [313, 504] on h6 "Slabs Flaviker Art Walls Fresco Nat R - 6 Mm - 48 X 110 - (36.16 Sqft Per Slab)" at bounding box center [329, 508] width 109 height 10
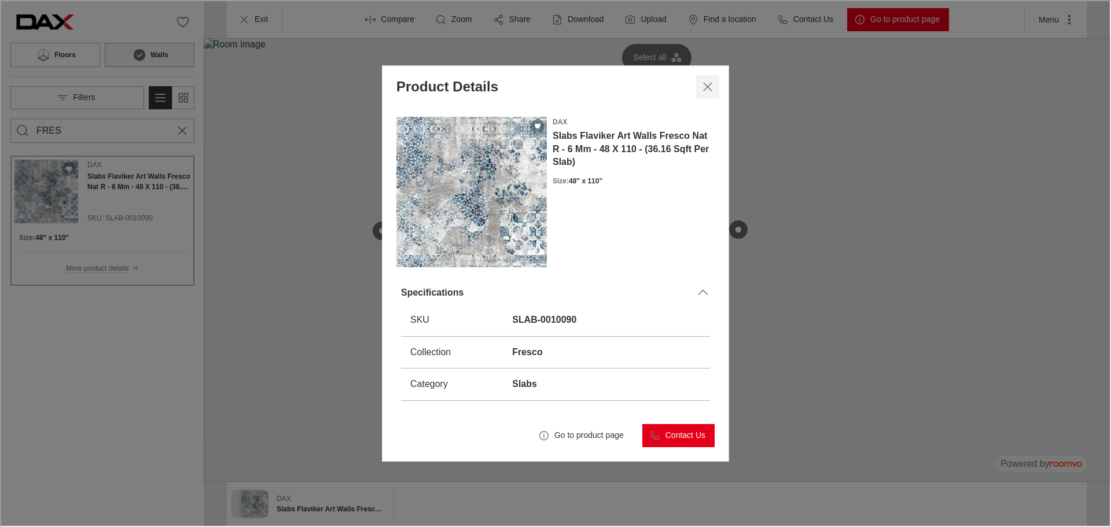
click at [720, 82] on header "Product Details" at bounding box center [554, 86] width 346 height 42
click at [714, 80] on button "Close dialog" at bounding box center [706, 85] width 23 height 23
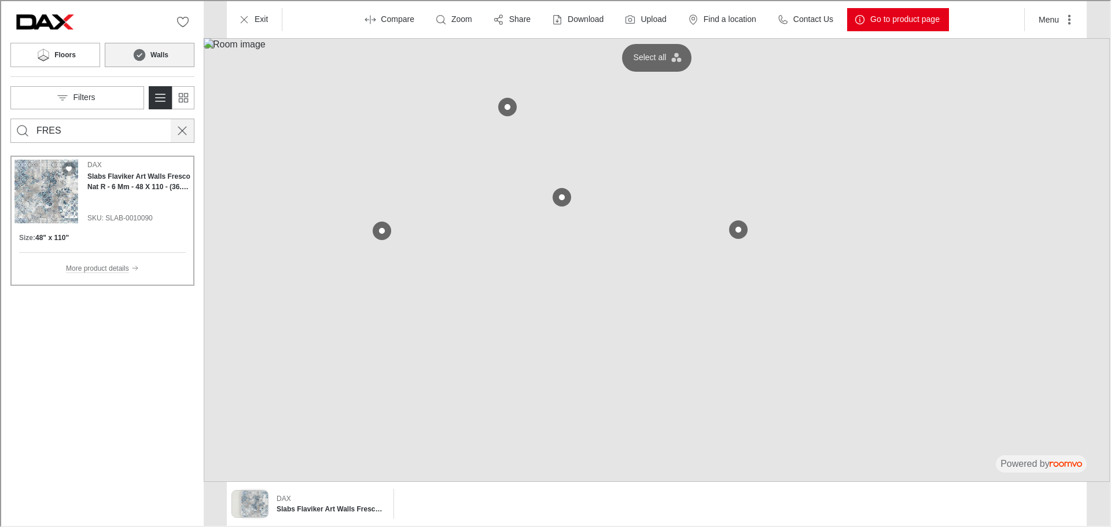
click at [182, 131] on icon "Cancel search" at bounding box center [181, 130] width 14 height 14
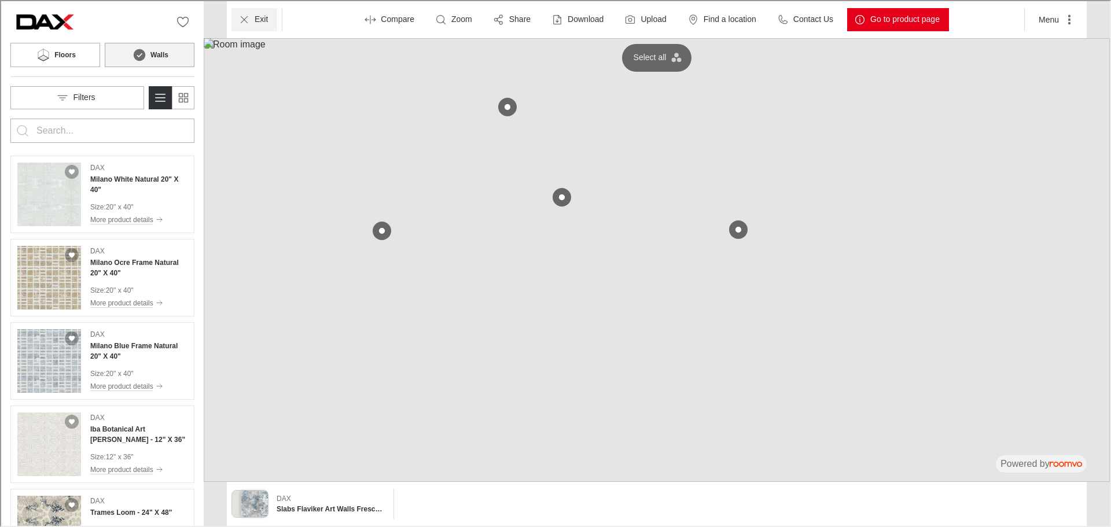
click at [258, 19] on p "Exit" at bounding box center [259, 19] width 13 height 12
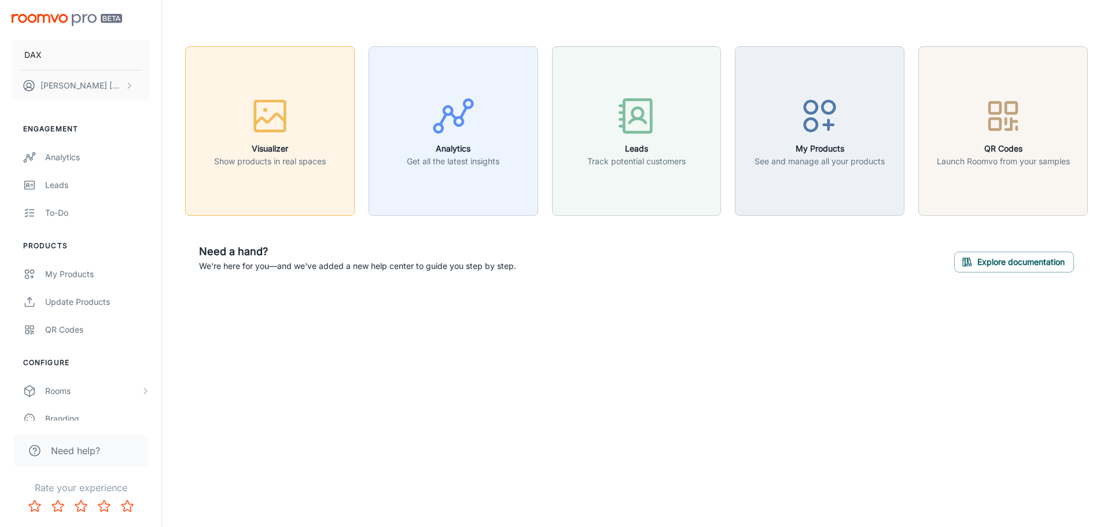
click at [275, 124] on icon "button" at bounding box center [269, 115] width 43 height 43
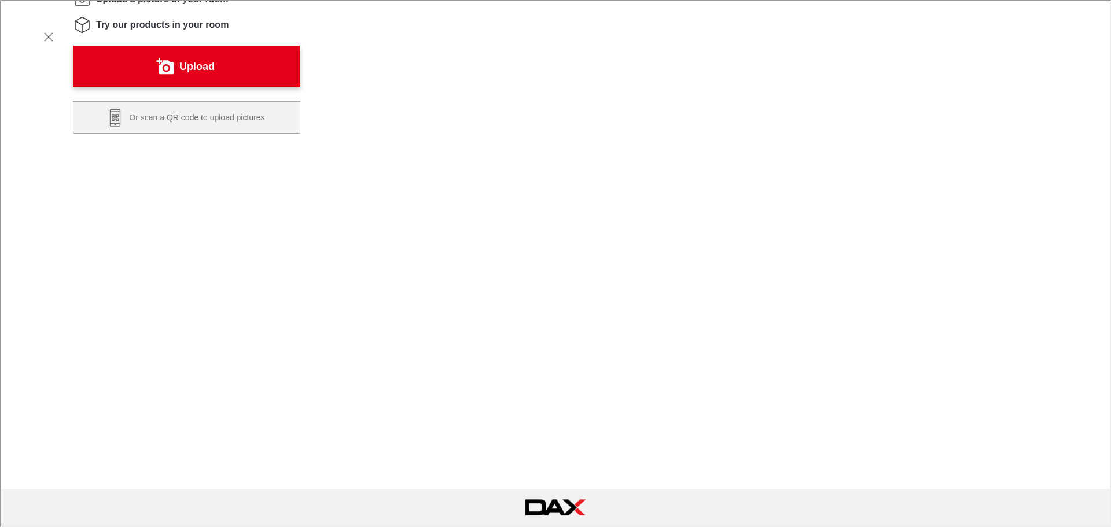
scroll to position [174, 0]
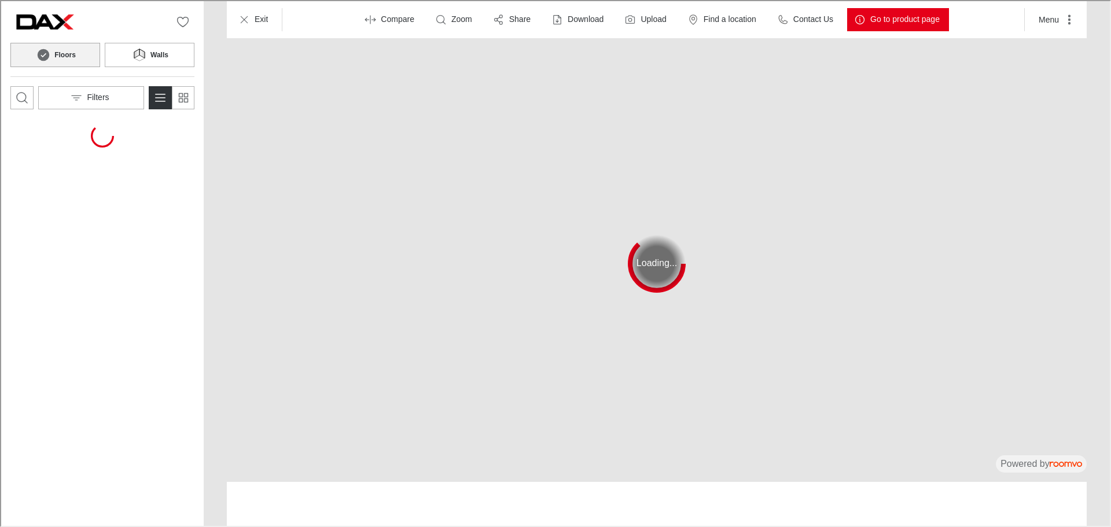
scroll to position [0, 0]
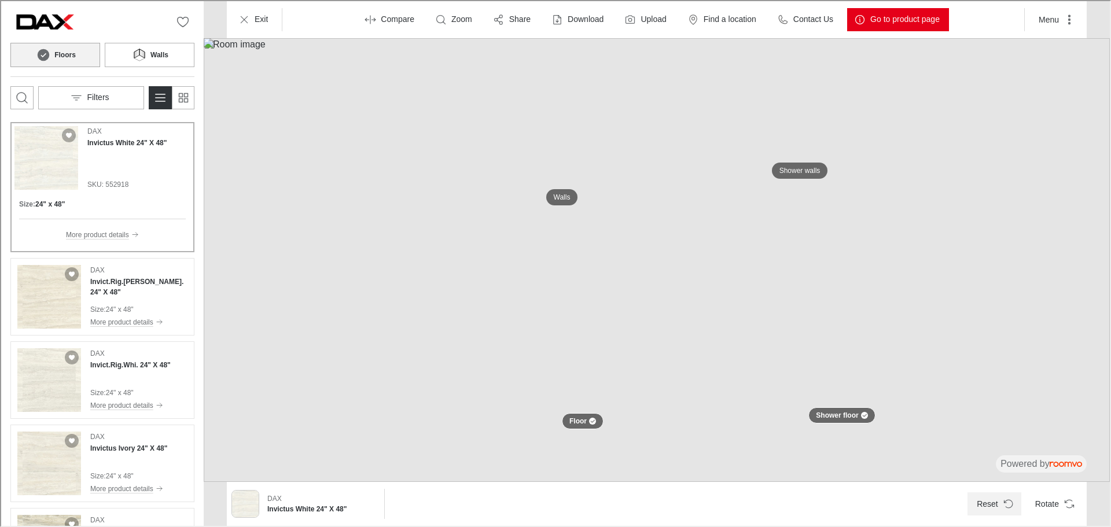
click at [1000, 499] on button "Reset" at bounding box center [994, 502] width 54 height 23
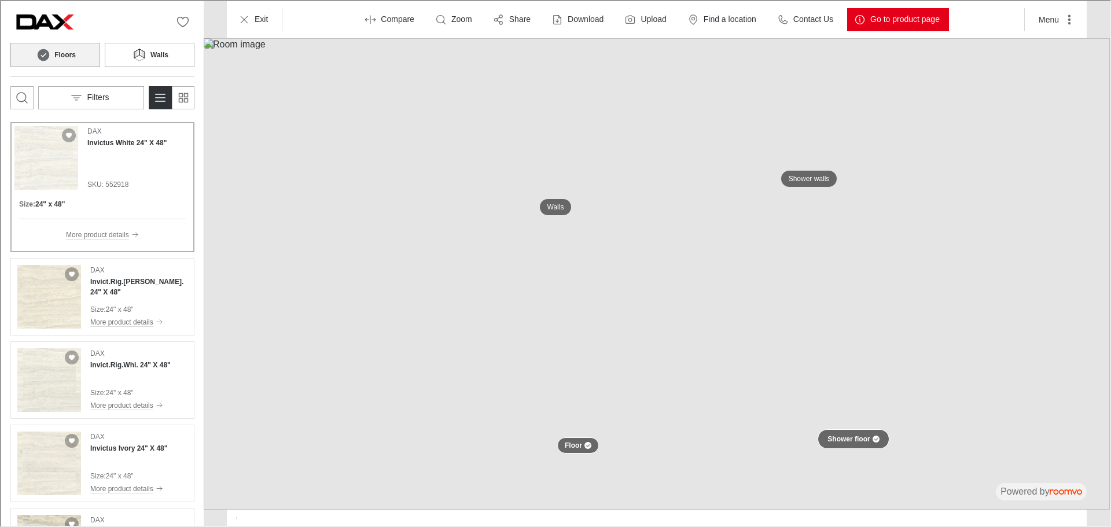
click at [874, 438] on div at bounding box center [875, 438] width 7 height 7
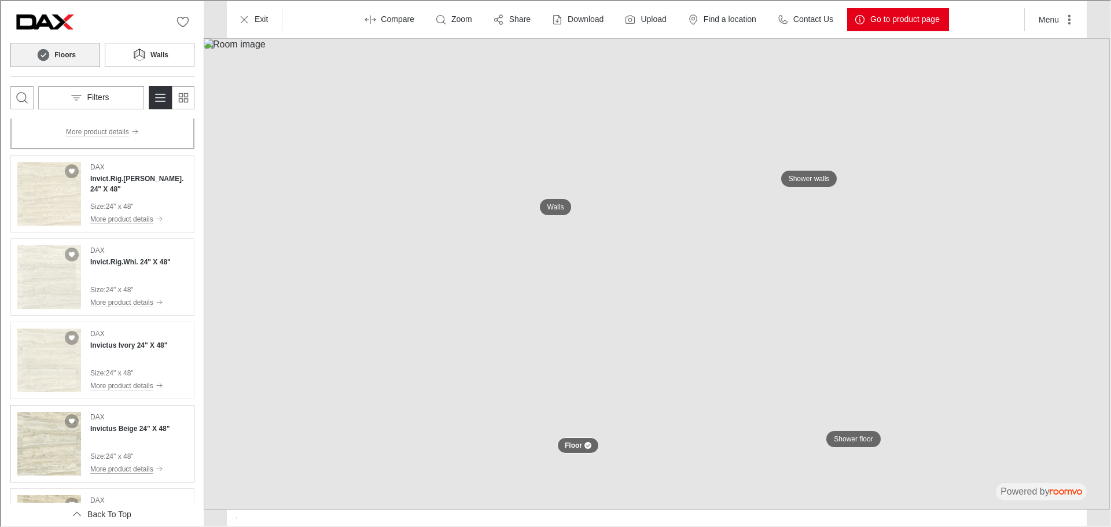
scroll to position [116, 0]
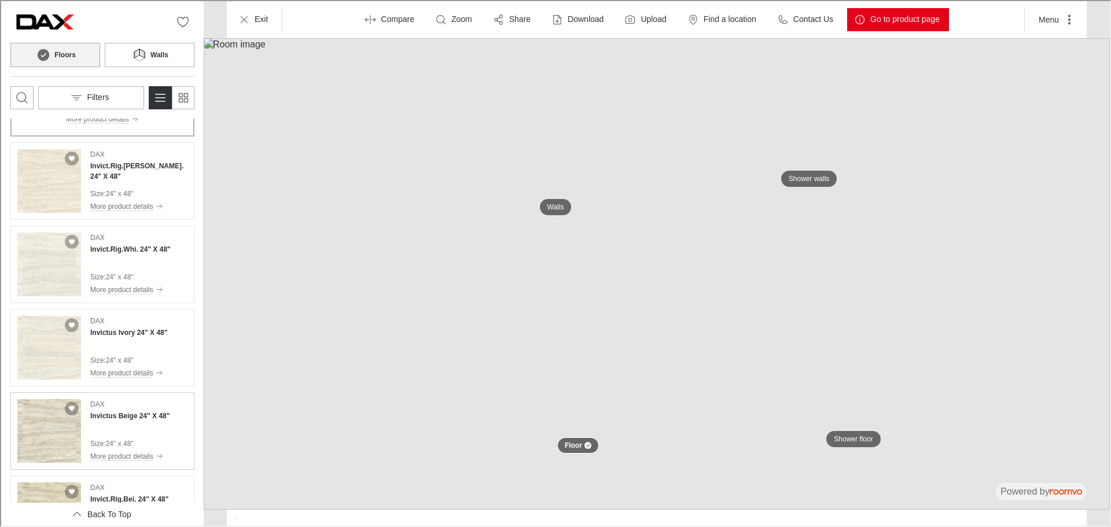
click at [117, 421] on div "DAX Invictus Beige 24" X 48" Size : 24" x 48" More product details" at bounding box center [128, 430] width 79 height 64
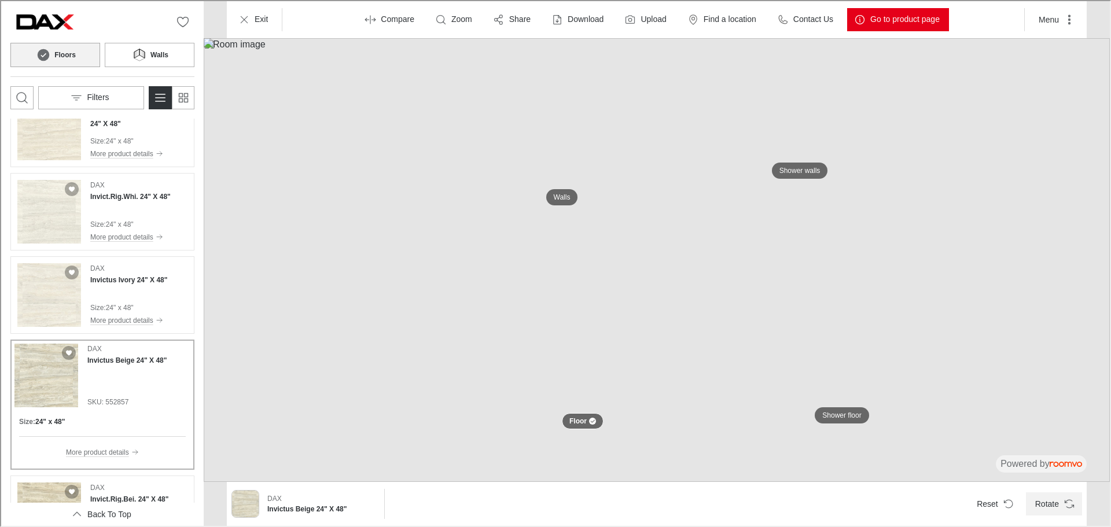
click at [1064, 504] on icon "Rotate Surface" at bounding box center [1069, 503] width 12 height 12
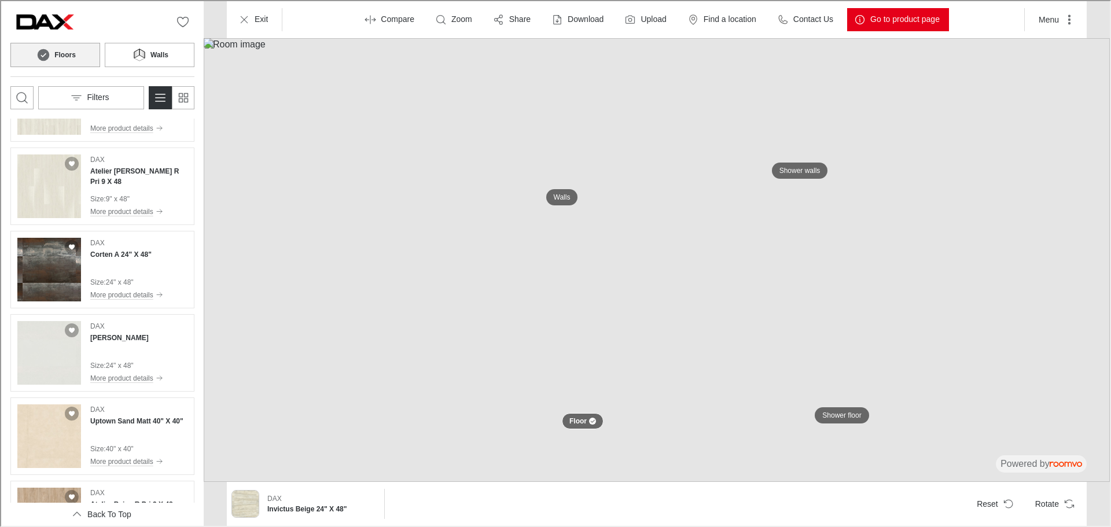
scroll to position [695, 0]
click at [121, 340] on h4 "[PERSON_NAME]" at bounding box center [118, 336] width 58 height 10
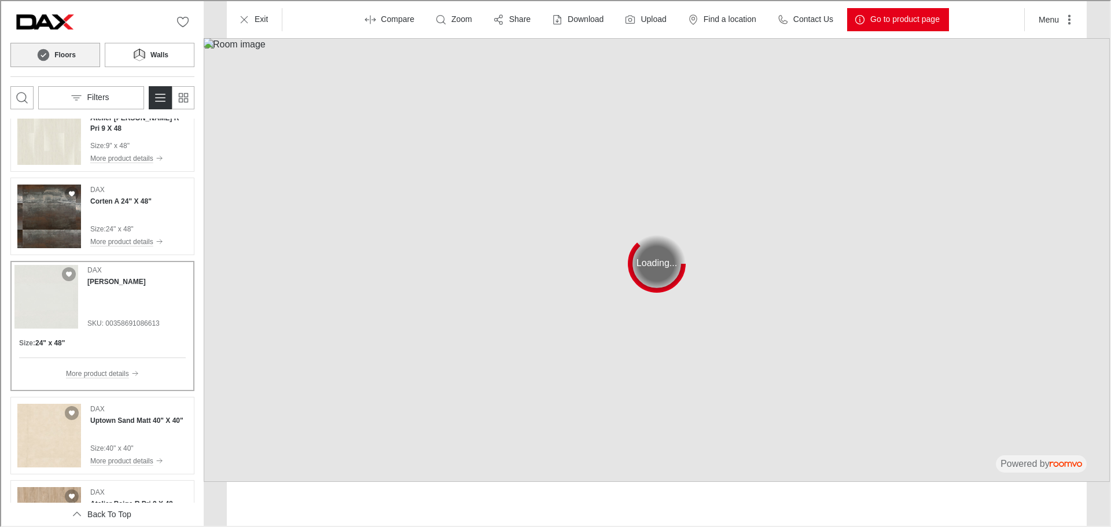
scroll to position [642, 0]
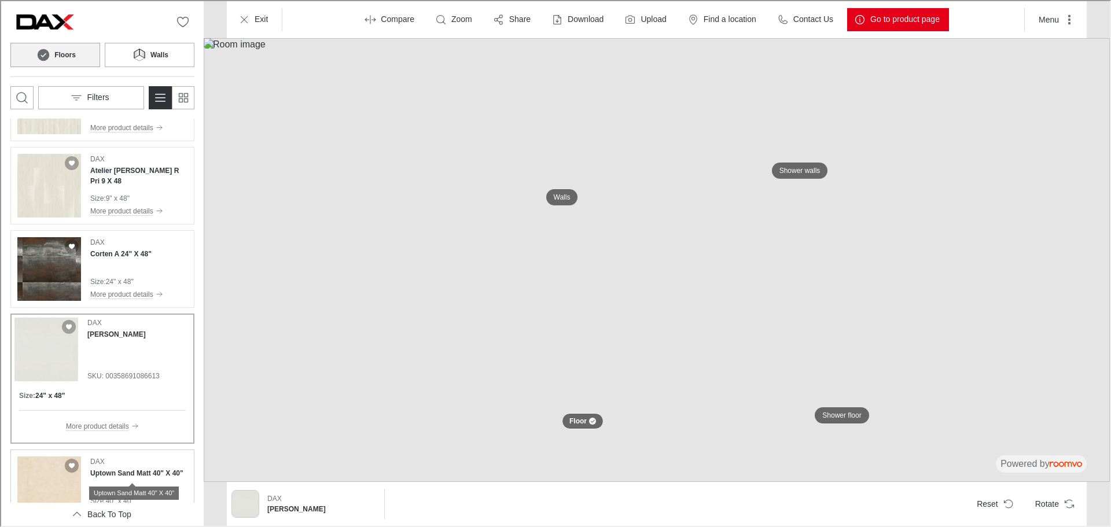
click at [132, 471] on h4 "Uptown Sand Matt 40" X 40"" at bounding box center [135, 472] width 93 height 10
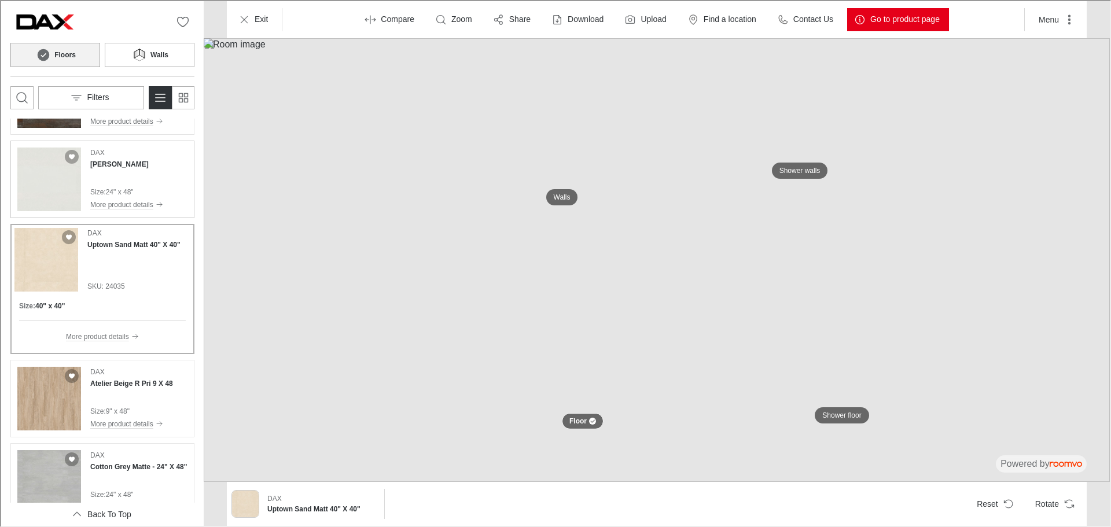
scroll to position [815, 0]
click at [146, 380] on h4 "Atelier Beige R Pri 9 X 48" at bounding box center [130, 382] width 83 height 10
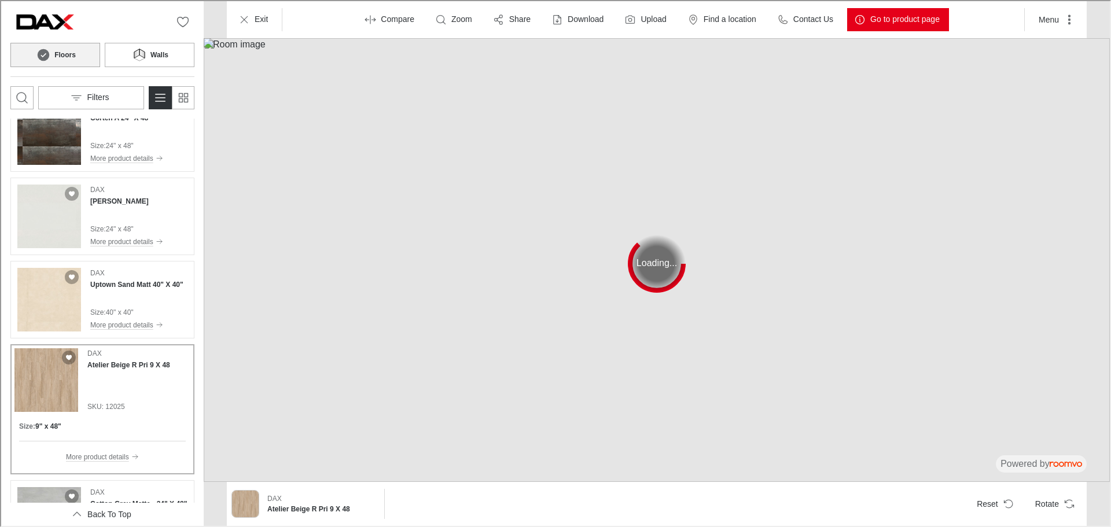
scroll to position [758, 0]
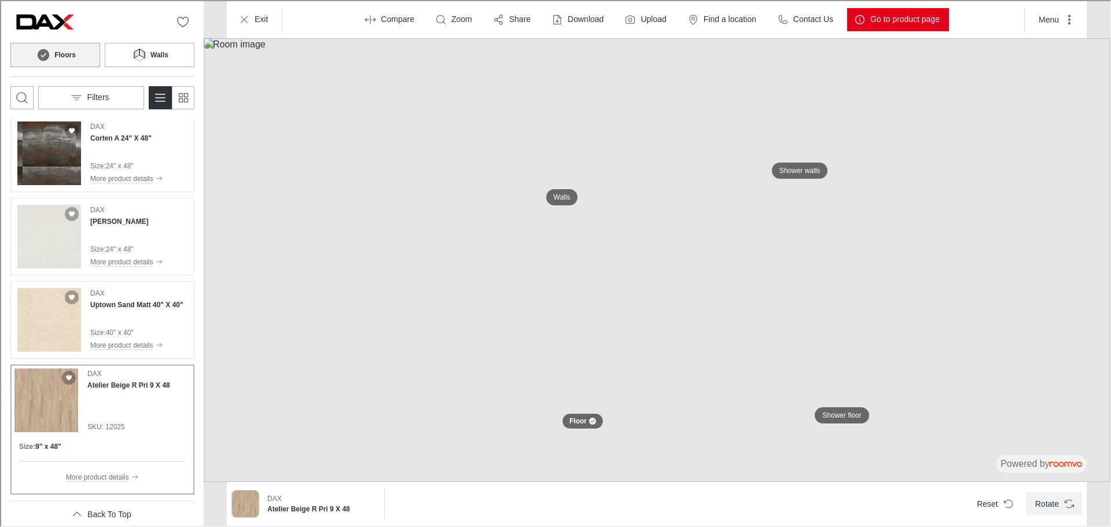
click at [1071, 499] on icon "Rotate Surface" at bounding box center [1069, 503] width 12 height 12
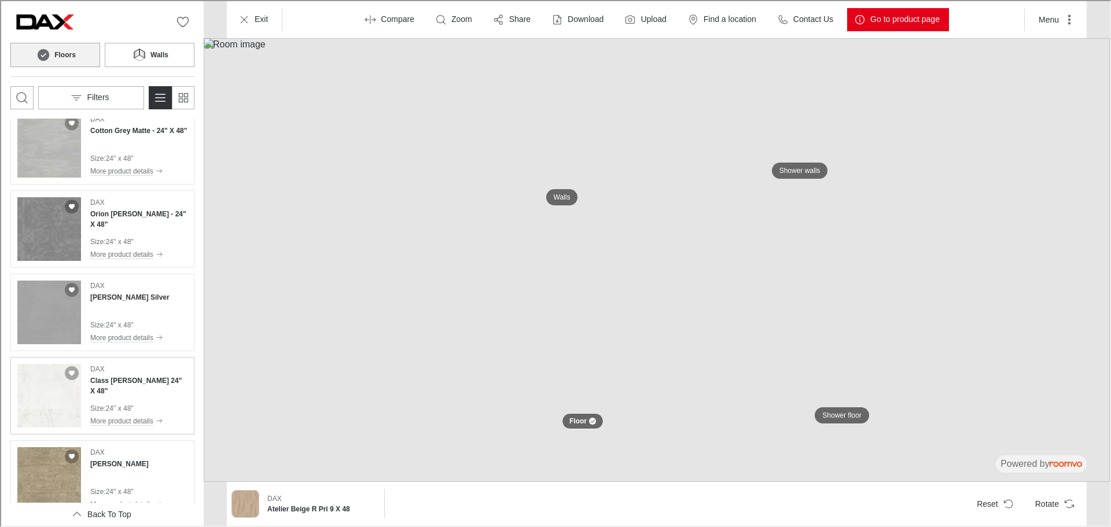
scroll to position [1221, 0]
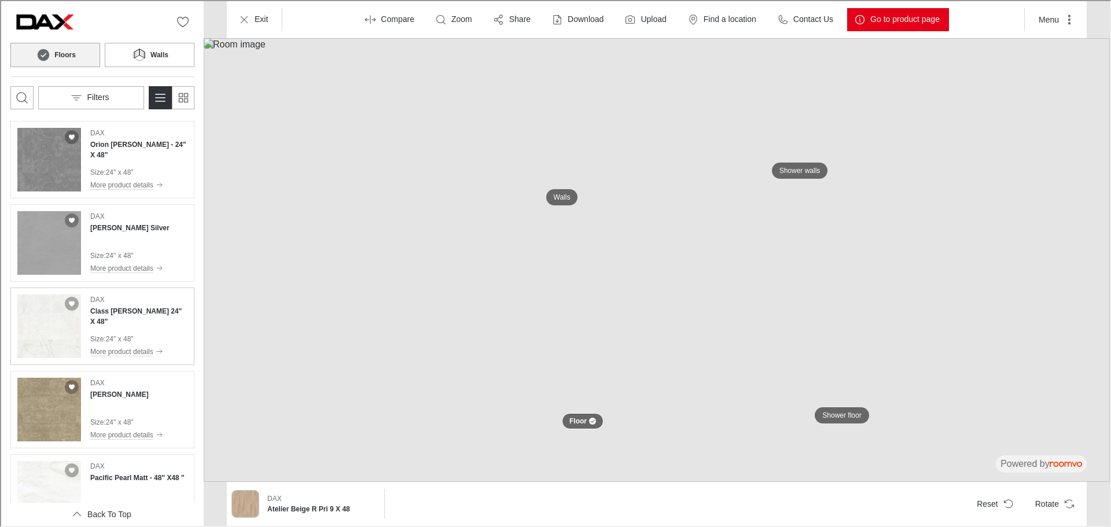
click at [133, 329] on div "DAX Class [PERSON_NAME] 24" X 48" Size : 24" x 48" More product details" at bounding box center [137, 325] width 97 height 64
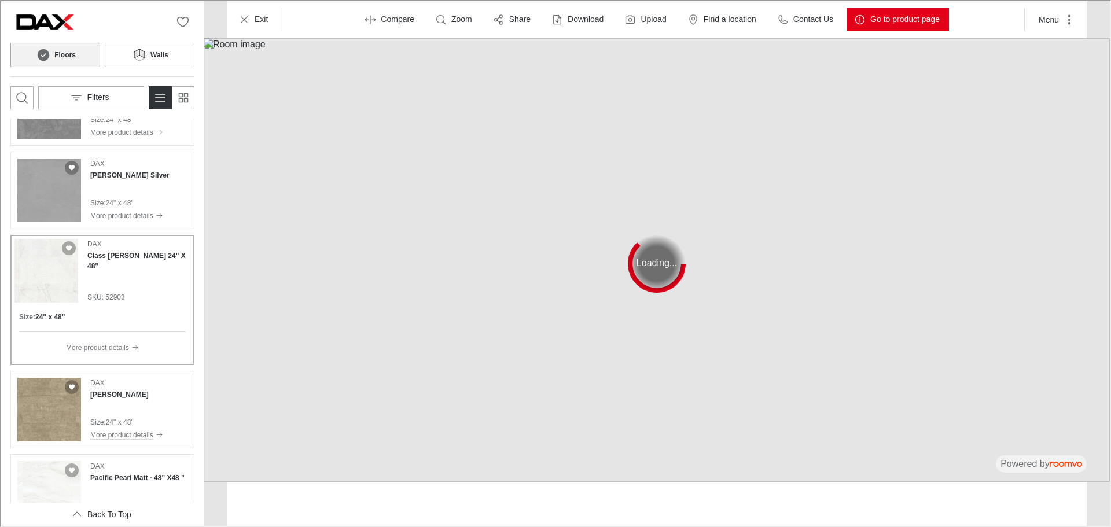
scroll to position [1168, 0]
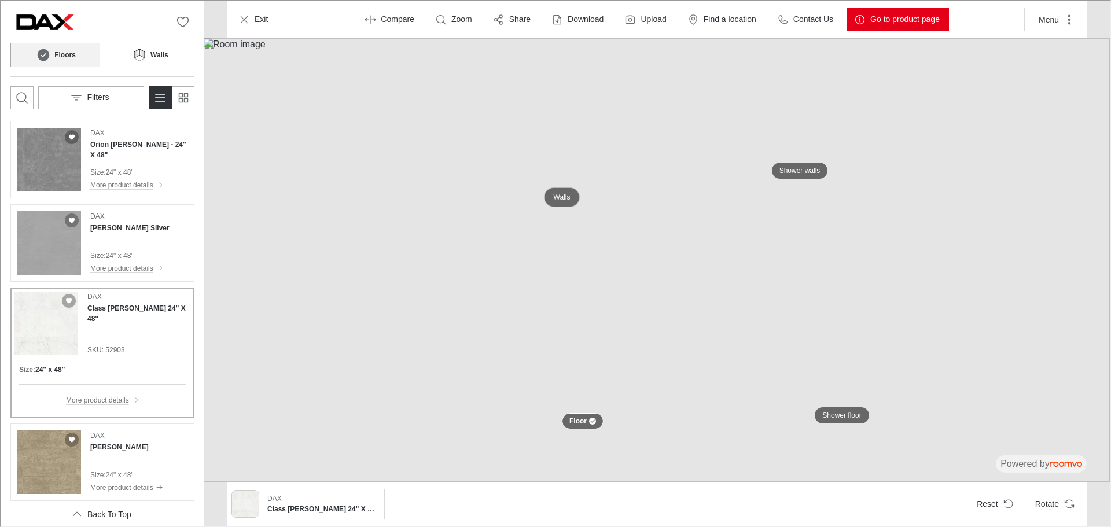
click at [564, 194] on p "Walls" at bounding box center [561, 197] width 17 height 10
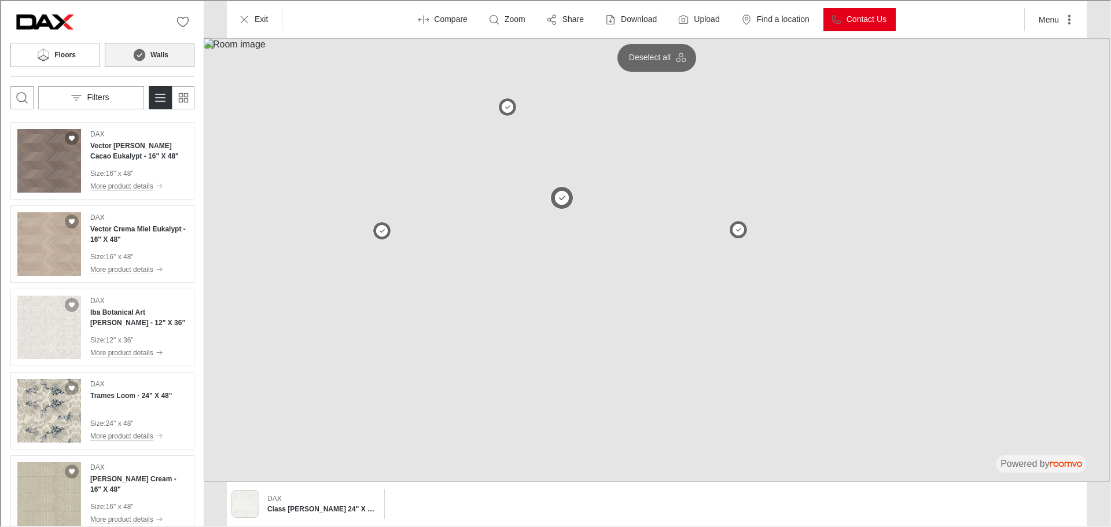
click at [561, 196] on button at bounding box center [560, 196] width 23 height 23
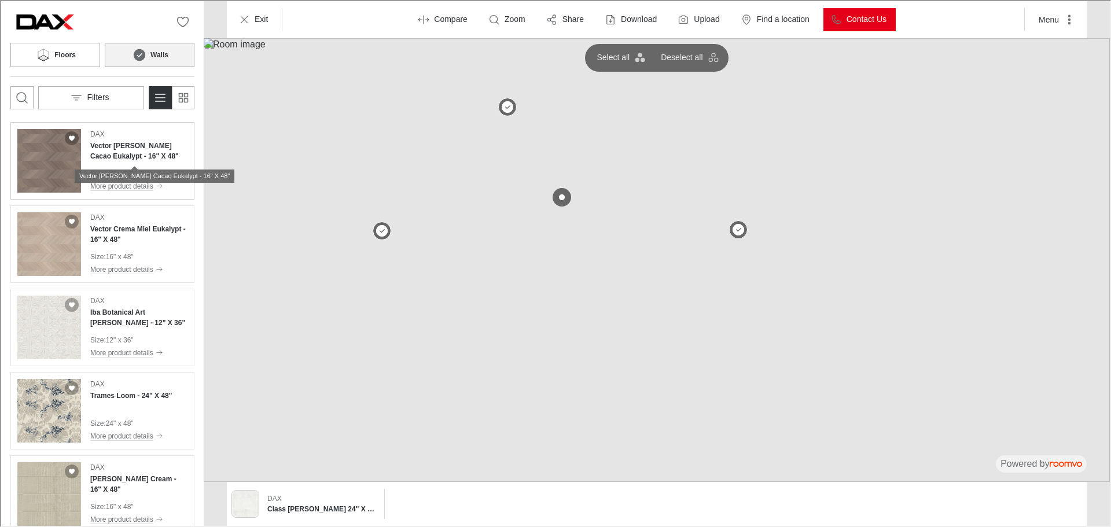
click at [122, 141] on h4 "Vector [PERSON_NAME] Cacao Eukalypt - 16" X 48"" at bounding box center [137, 149] width 97 height 21
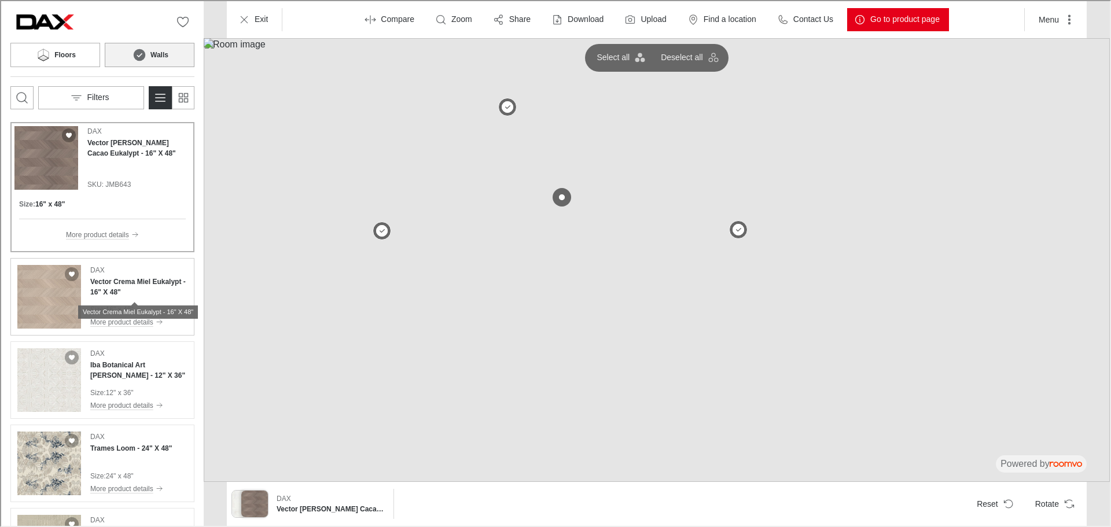
click at [122, 285] on h4 "Vector Crema Miel Eukalypt - 16" X 48"" at bounding box center [137, 285] width 97 height 21
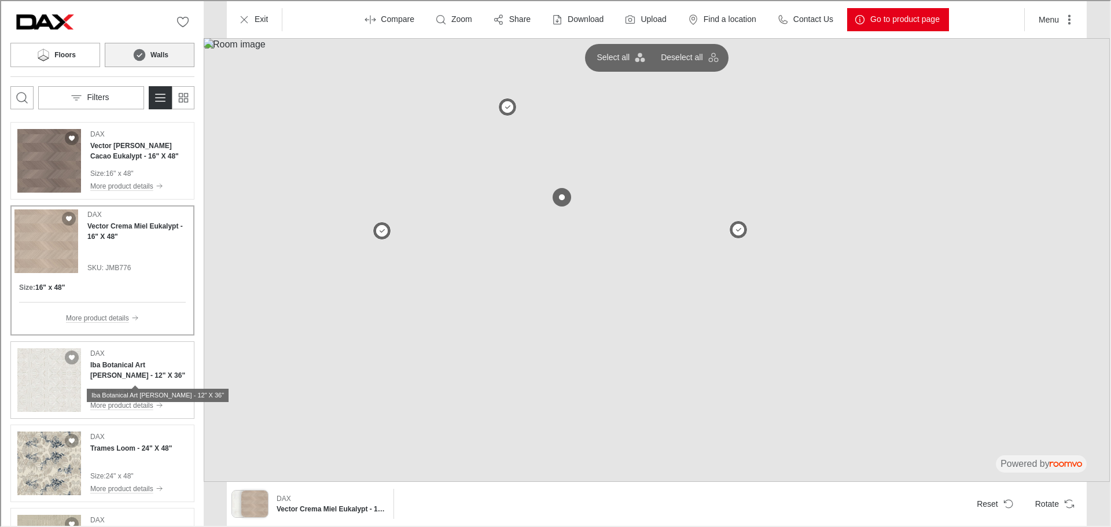
click at [138, 370] on h4 "Iba Botanical Art [PERSON_NAME] - 12" X 36"" at bounding box center [137, 369] width 97 height 21
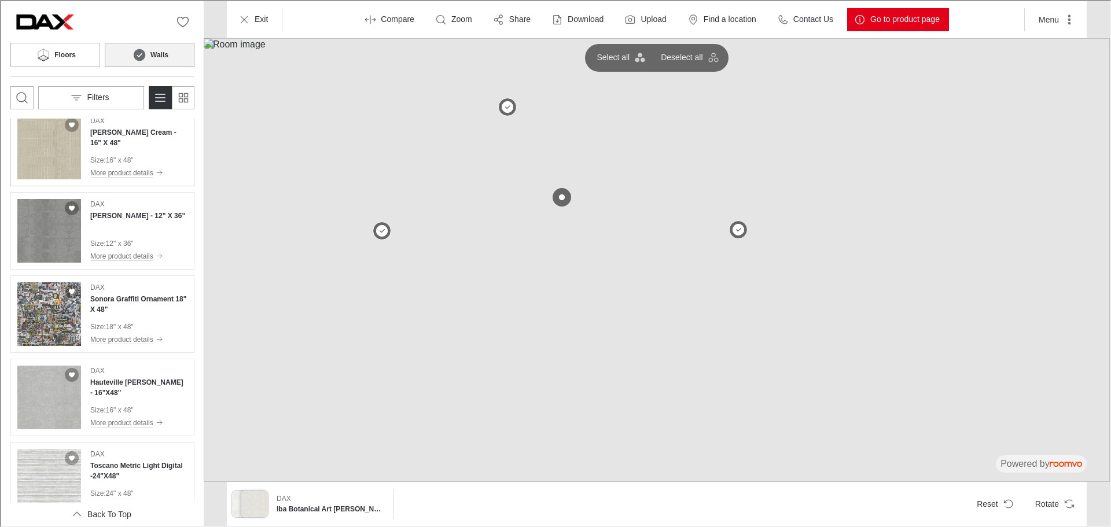
scroll to position [405, 0]
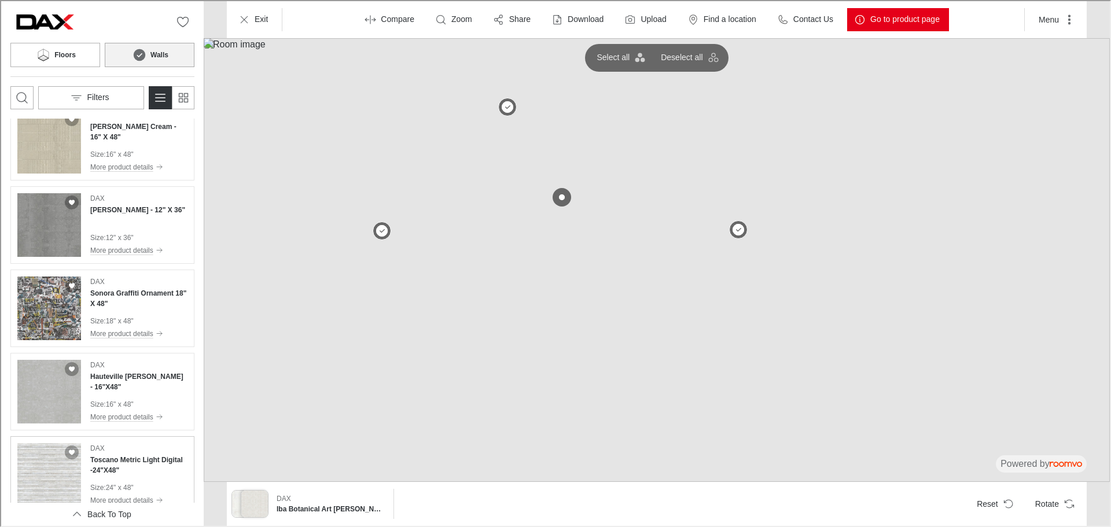
click at [146, 451] on div "[PERSON_NAME] Metric Light Digital -24"X48"" at bounding box center [137, 458] width 97 height 32
click at [1063, 502] on icon "Rotate Surface" at bounding box center [1069, 503] width 12 height 12
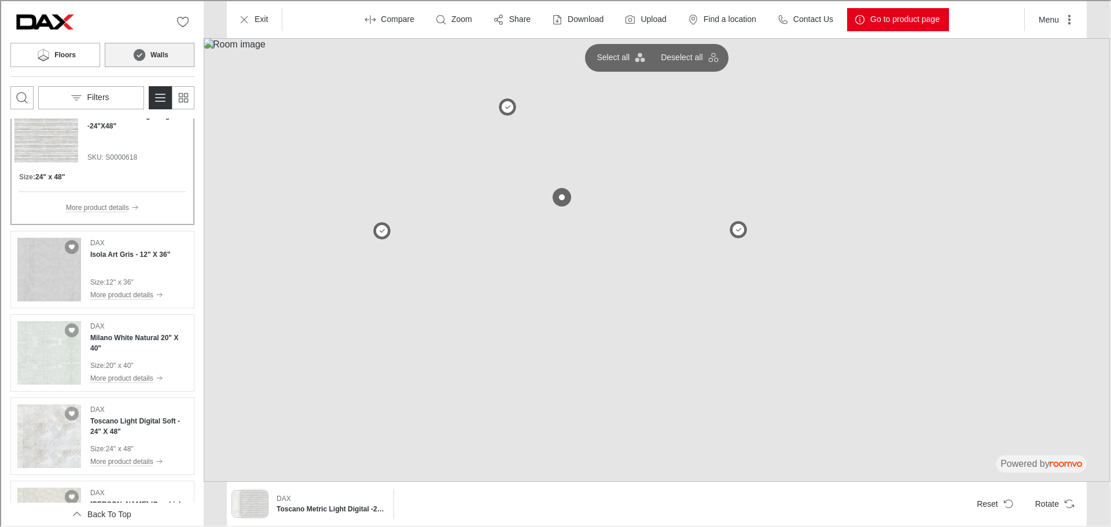
scroll to position [700, 0]
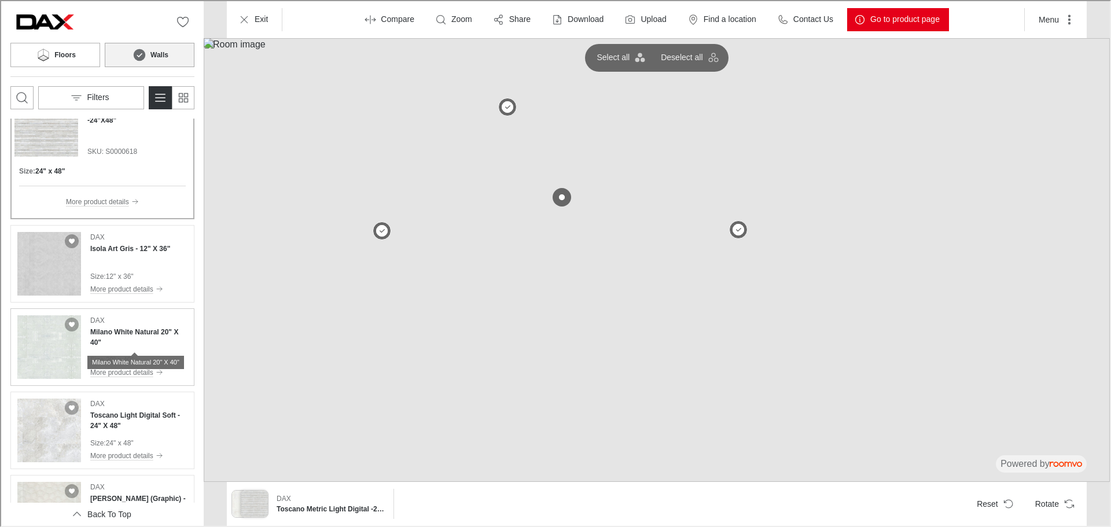
click at [146, 332] on h4 "Milano White Natural 20" X 40"" at bounding box center [137, 336] width 97 height 21
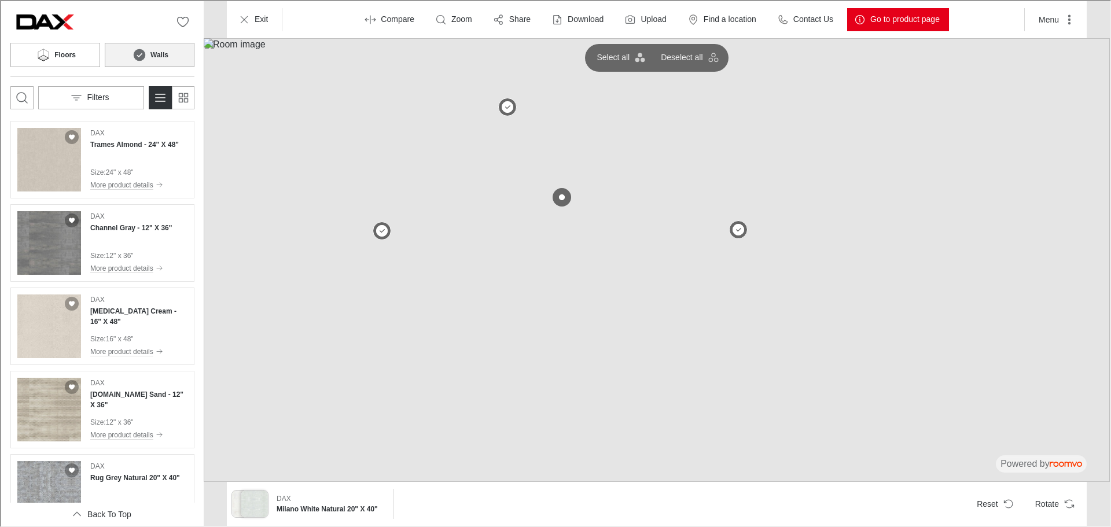
scroll to position [1394, 0]
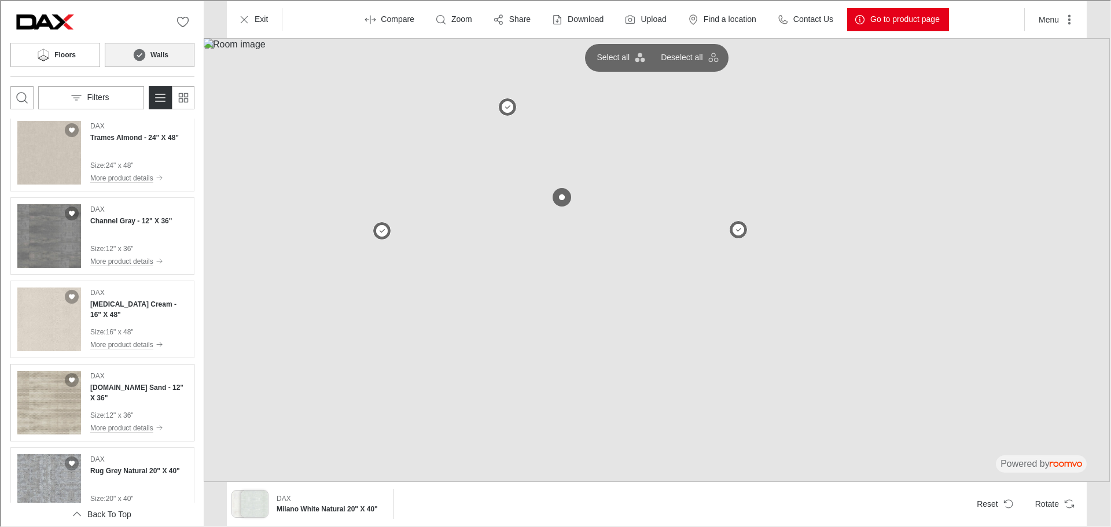
click at [128, 390] on h4 "[DOMAIN_NAME] Sand - 12" X 36"" at bounding box center [137, 391] width 97 height 21
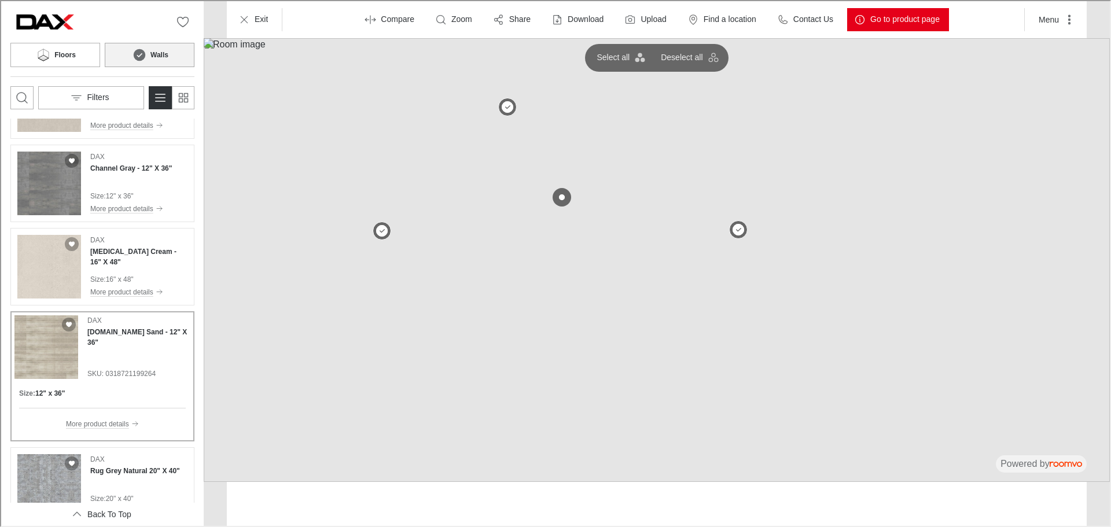
scroll to position [1342, 0]
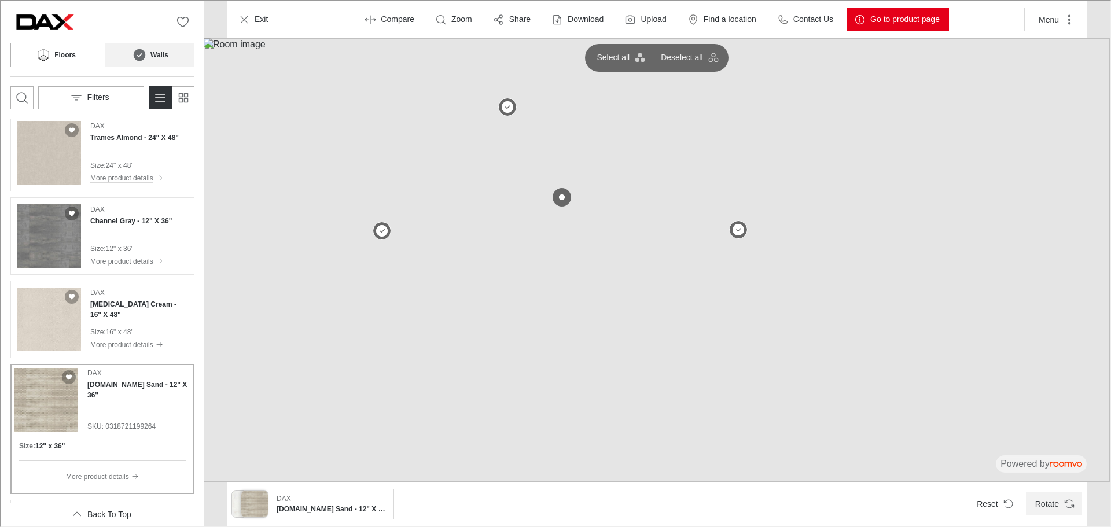
click at [1060, 499] on button "Rotate" at bounding box center [1053, 502] width 56 height 23
click at [19, 101] on icon "Open search box" at bounding box center [21, 97] width 14 height 14
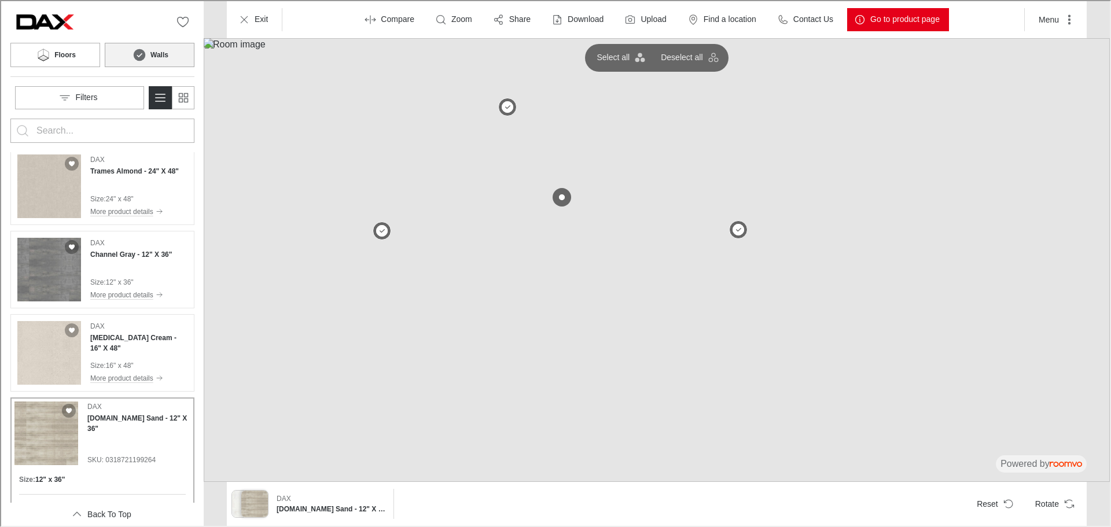
scroll to position [0, 0]
type input "FRESCO"
click at [10, 118] on button "Search for products" at bounding box center [21, 129] width 23 height 23
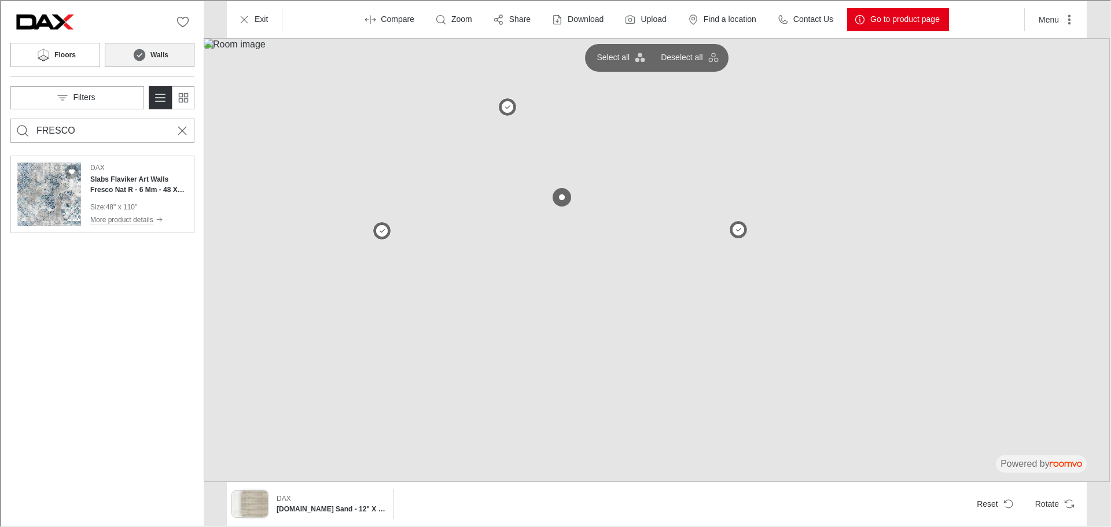
click at [151, 196] on div "DAX Slabs Flaviker Art Walls Fresco Nat R - 6 Mm - 48 X 110 - (36.16 Sqft Per S…" at bounding box center [137, 193] width 97 height 64
click at [185, 135] on icon "Cancel search" at bounding box center [181, 130] width 14 height 14
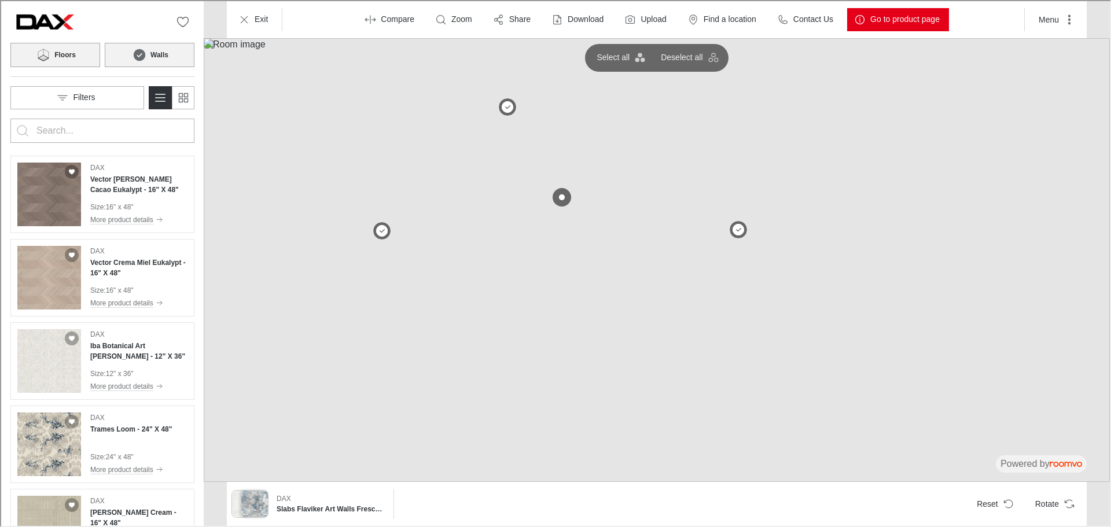
click at [74, 56] on button "Floors" at bounding box center [54, 54] width 90 height 24
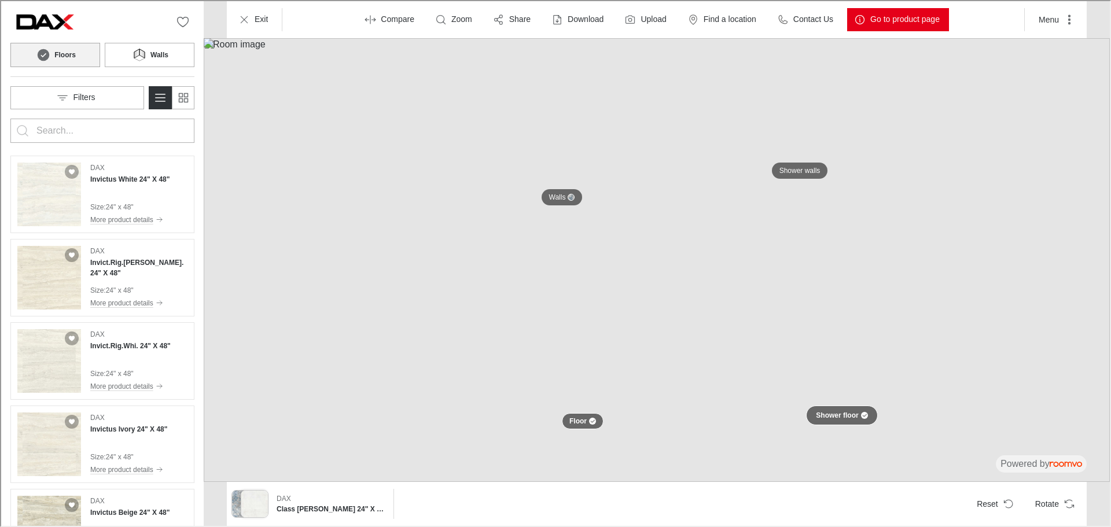
click at [849, 421] on button "Shower floor" at bounding box center [840, 415] width 71 height 20
click at [796, 159] on img at bounding box center [656, 259] width 906 height 444
click at [802, 171] on p "Shower walls" at bounding box center [798, 170] width 41 height 10
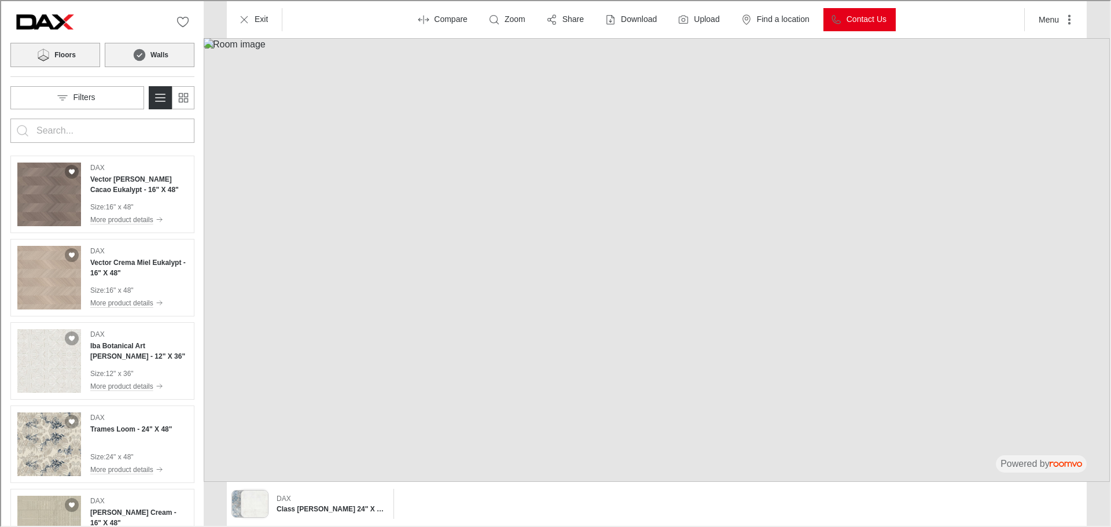
click at [45, 48] on icon at bounding box center [42, 54] width 17 height 14
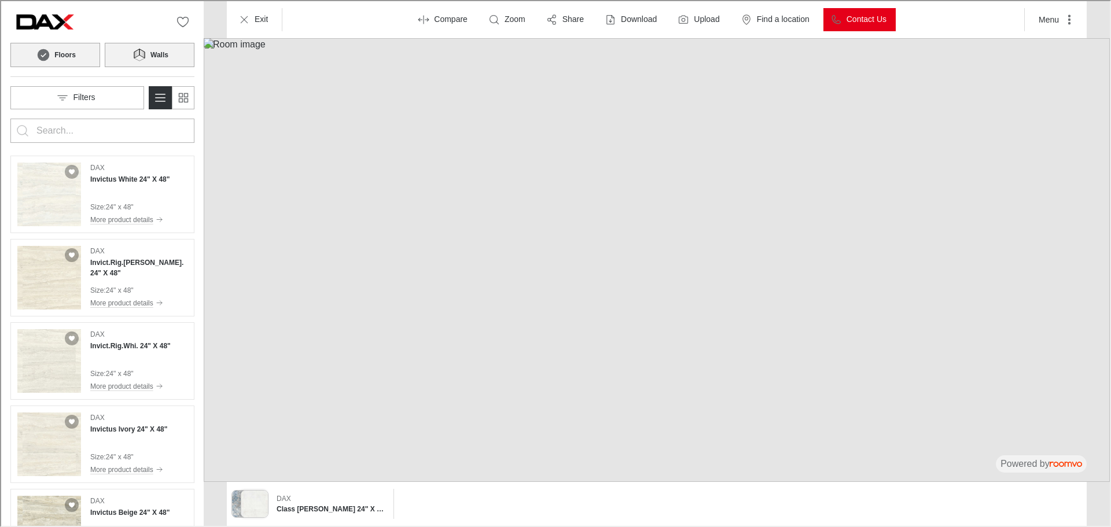
click at [136, 55] on icon at bounding box center [135, 52] width 5 height 9
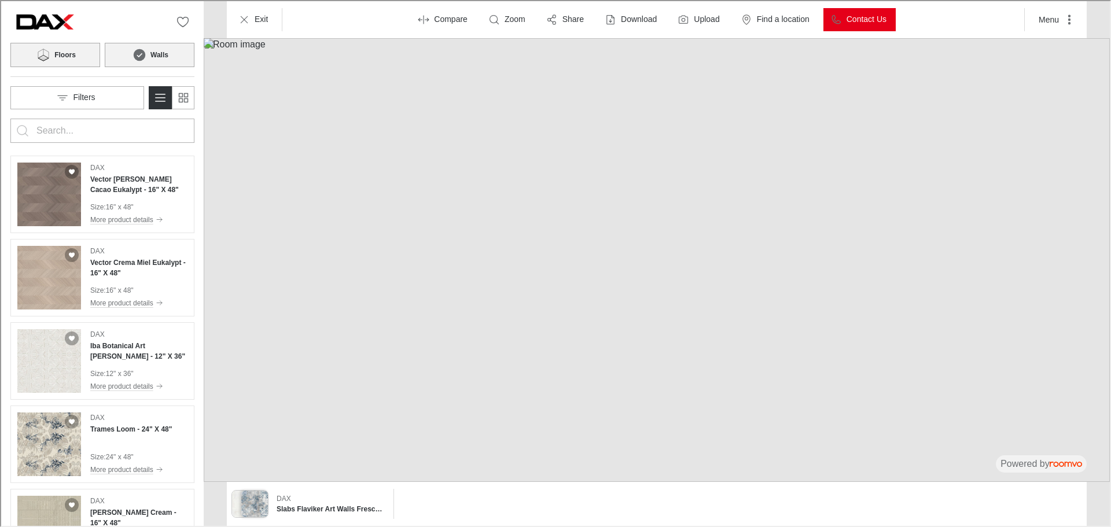
click at [868, 141] on img at bounding box center [656, 259] width 906 height 444
click at [551, 197] on p "Walls" at bounding box center [557, 197] width 18 height 10
click at [651, 56] on p "Deselect all" at bounding box center [649, 57] width 42 height 12
click at [869, 219] on img at bounding box center [656, 259] width 906 height 444
click at [798, 166] on p "Shower walls" at bounding box center [798, 170] width 41 height 10
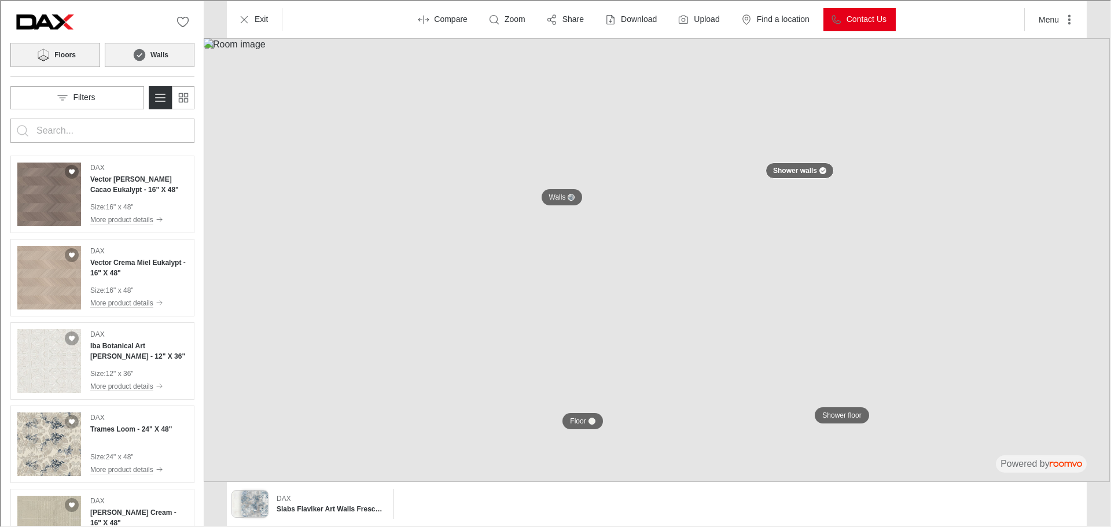
click at [85, 123] on input "Enter products to search for" at bounding box center [101, 129] width 132 height 19
type input "PENCIL"
click at [10, 118] on button "Search for products" at bounding box center [21, 129] width 23 height 23
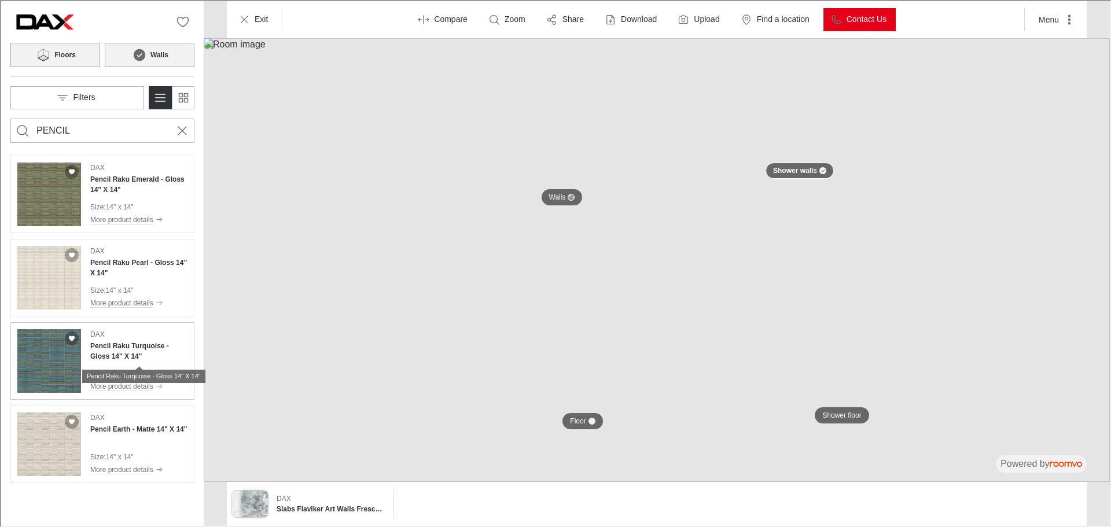
click at [127, 355] on h4 "Pencil Raku Turquoise - Gloss 14" X 14"" at bounding box center [137, 350] width 97 height 21
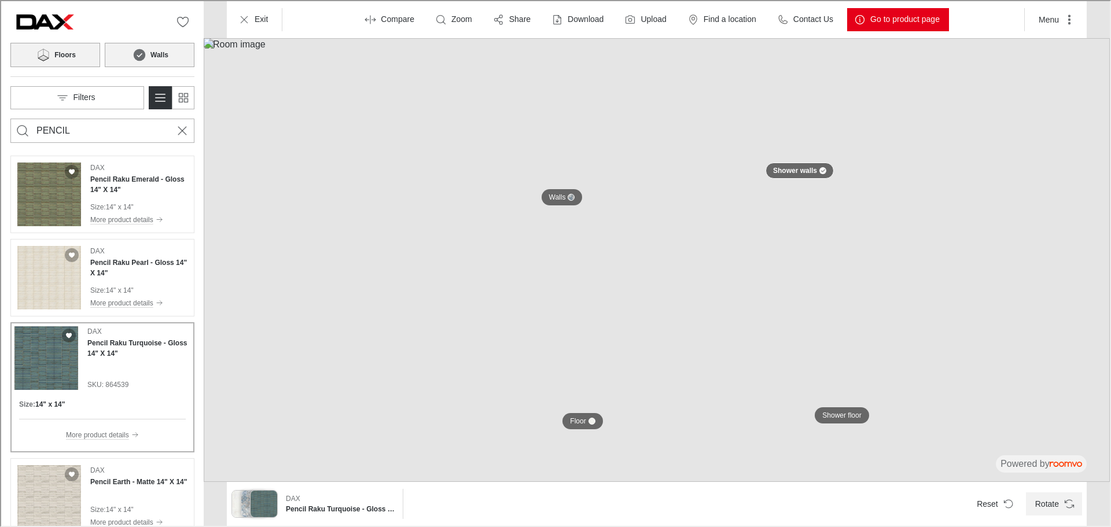
click at [1065, 505] on icon "Rotate Surface" at bounding box center [1069, 503] width 12 height 12
click at [124, 264] on h4 "Pencil Raku Pearl - Gloss 14" X 14"" at bounding box center [137, 266] width 97 height 21
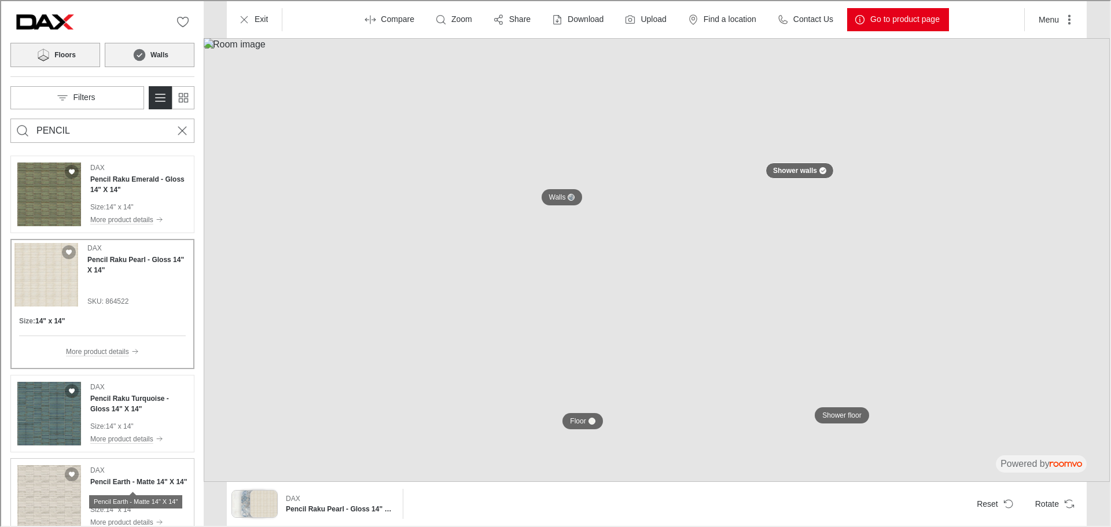
click at [130, 479] on h4 "Pencil Earth - Matte 14" X 14"" at bounding box center [137, 481] width 97 height 10
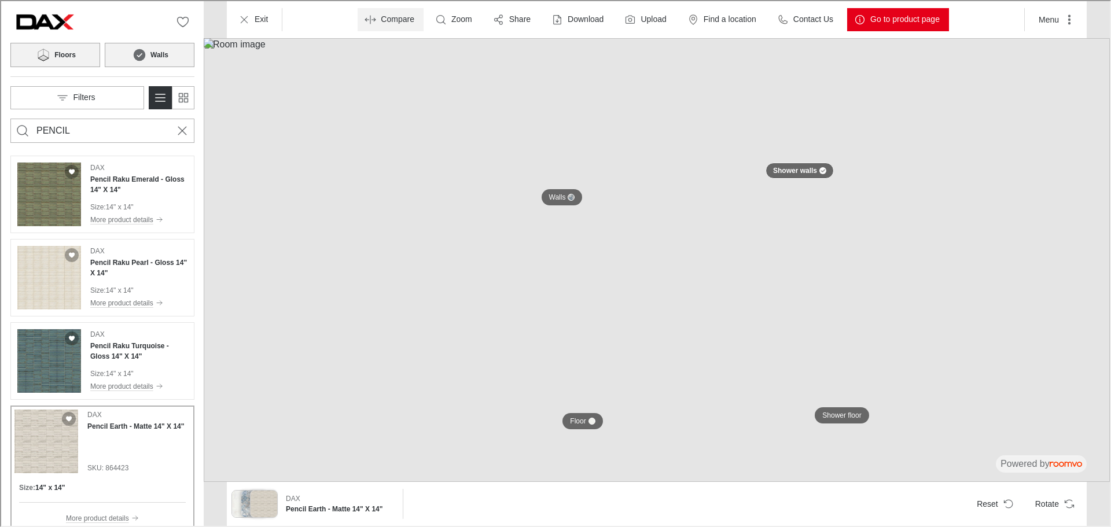
click at [407, 14] on p "Compare" at bounding box center [397, 19] width 34 height 12
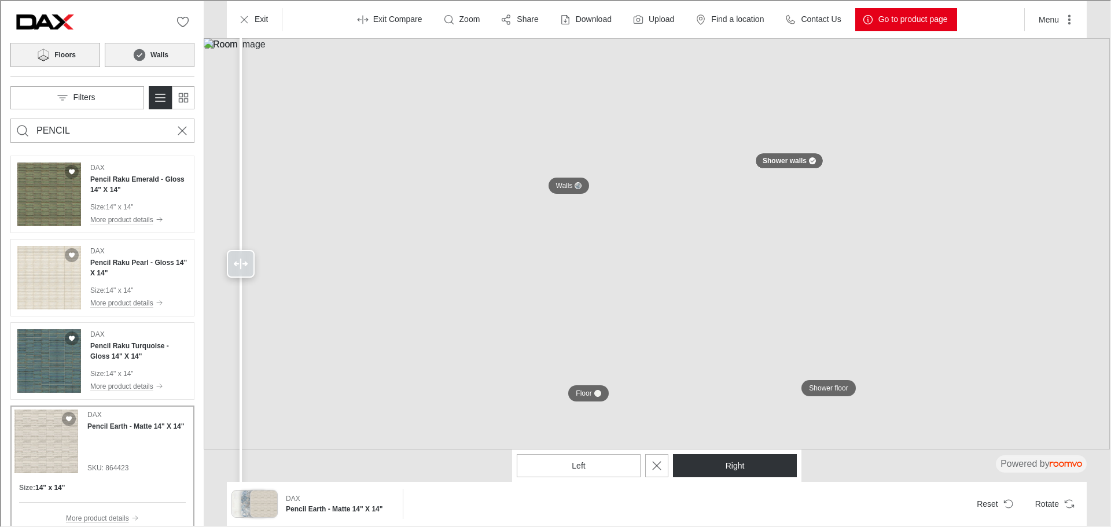
drag, startPoint x: 826, startPoint y: 264, endPoint x: 240, endPoint y: 339, distance: 591.6
click at [240, 339] on div at bounding box center [239, 262] width 19 height 525
